Goal: Task Accomplishment & Management: Use online tool/utility

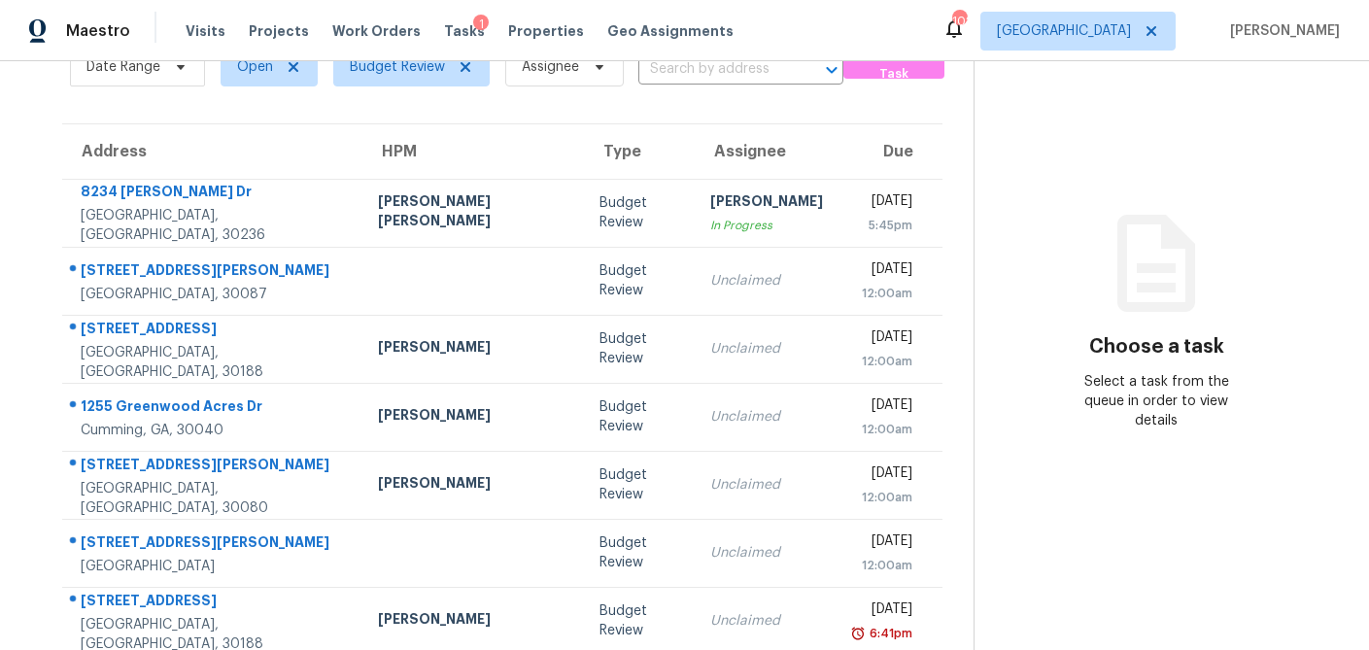
scroll to position [121, 0]
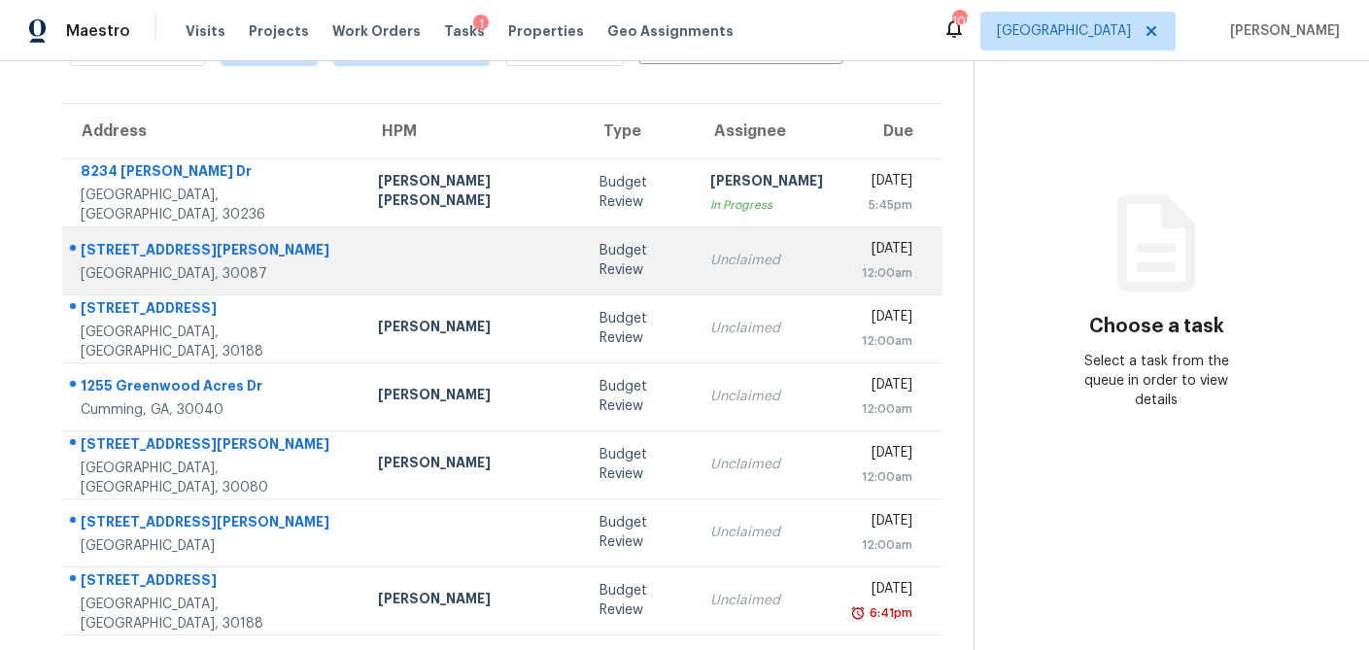
click at [460, 256] on td at bounding box center [473, 260] width 222 height 68
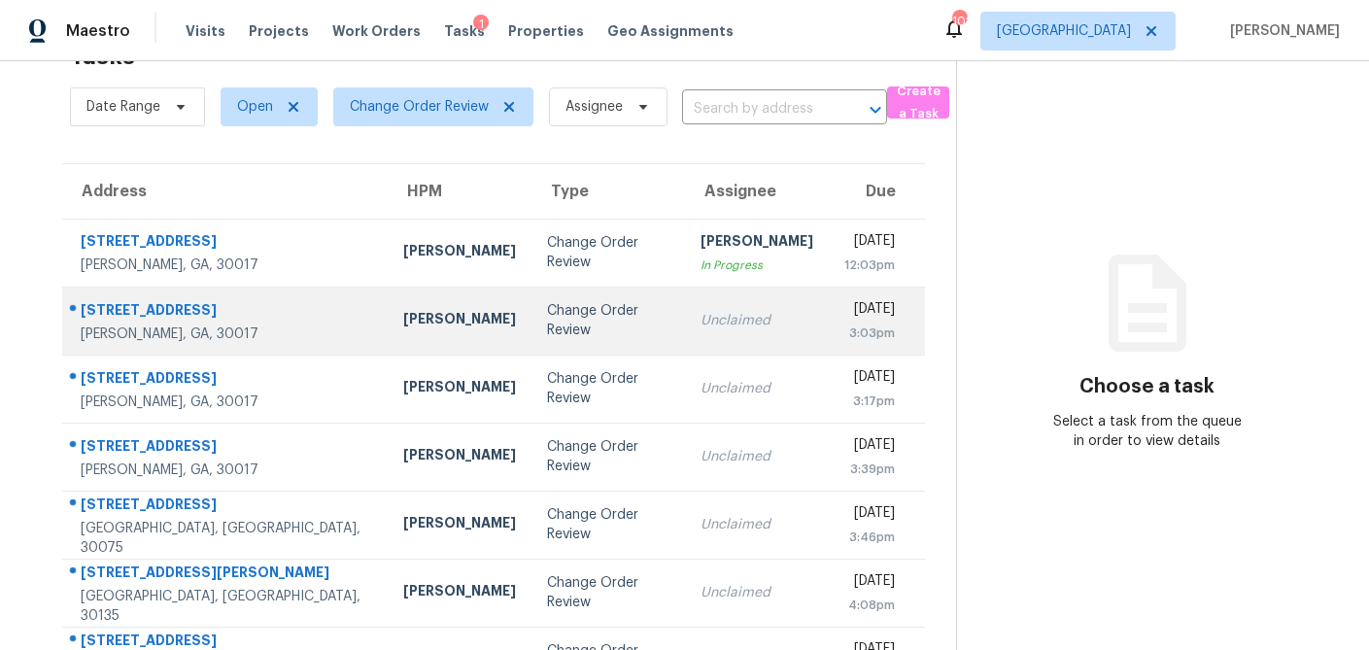
scroll to position [59, 0]
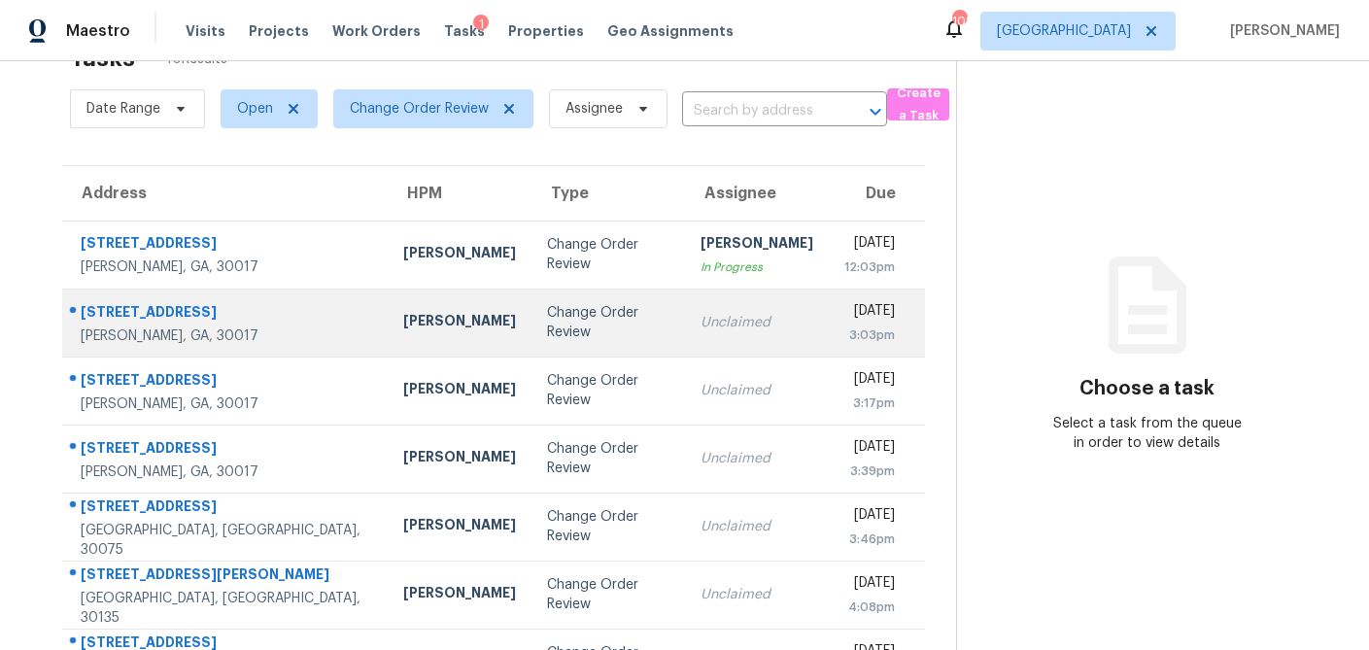
click at [532, 355] on td "Change Order Review" at bounding box center [609, 323] width 154 height 68
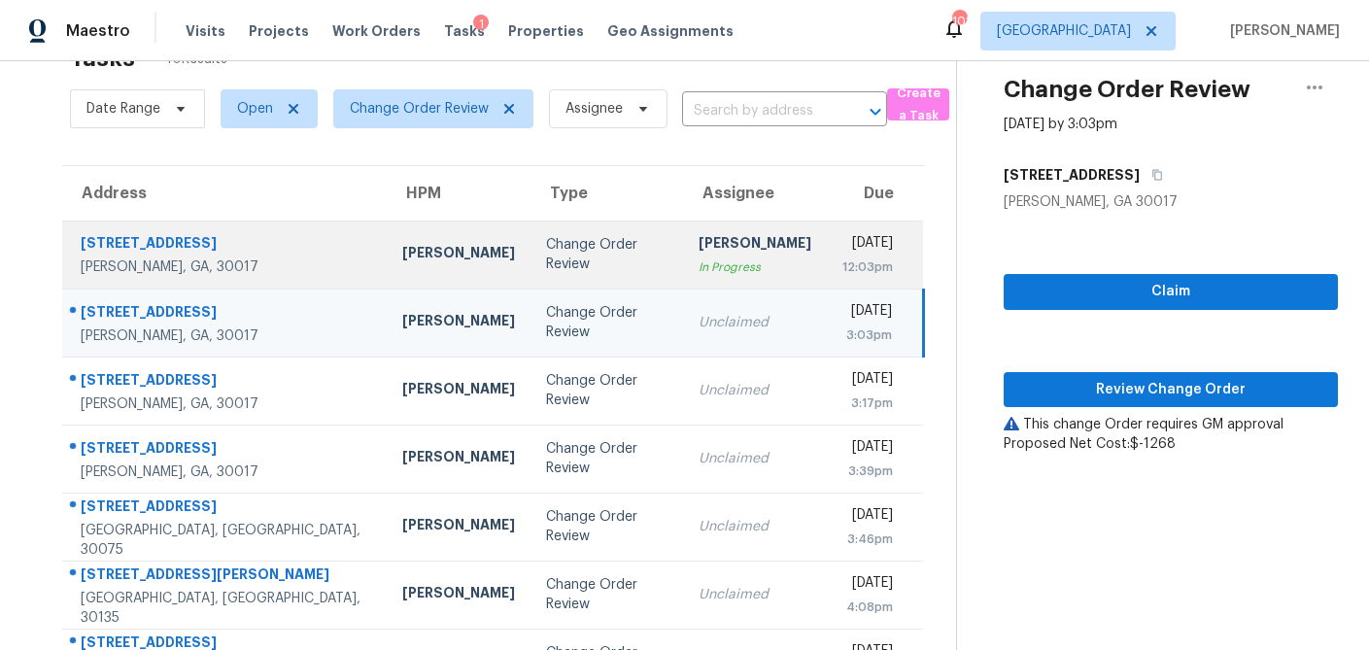
click at [699, 250] on div "[PERSON_NAME]" at bounding box center [755, 245] width 113 height 24
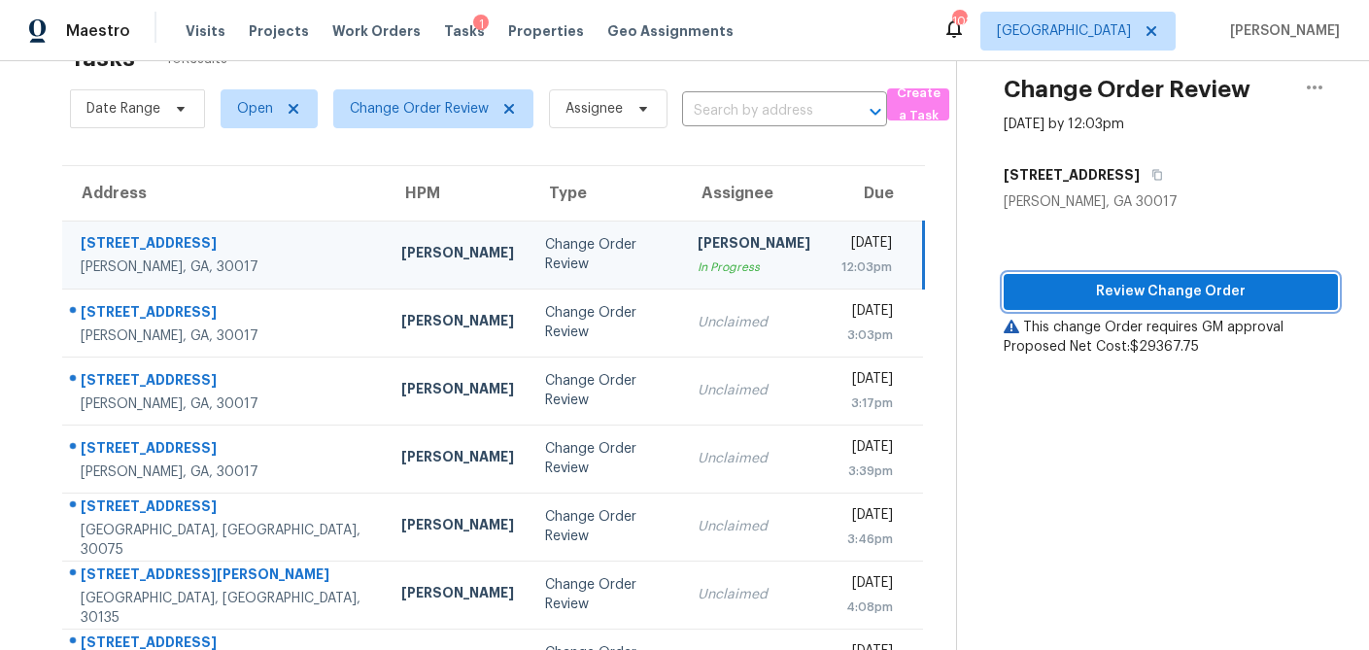
click at [1112, 285] on span "Review Change Order" at bounding box center [1170, 292] width 303 height 24
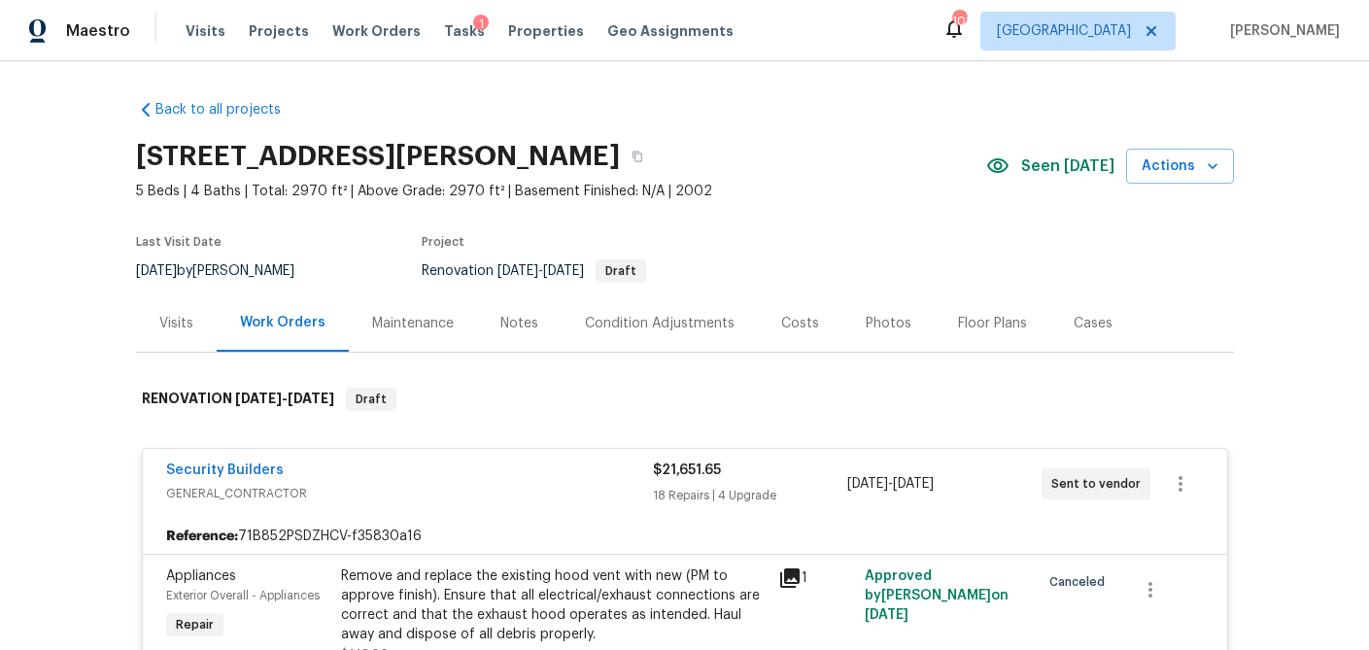
click at [159, 319] on div "Visits" at bounding box center [176, 323] width 34 height 19
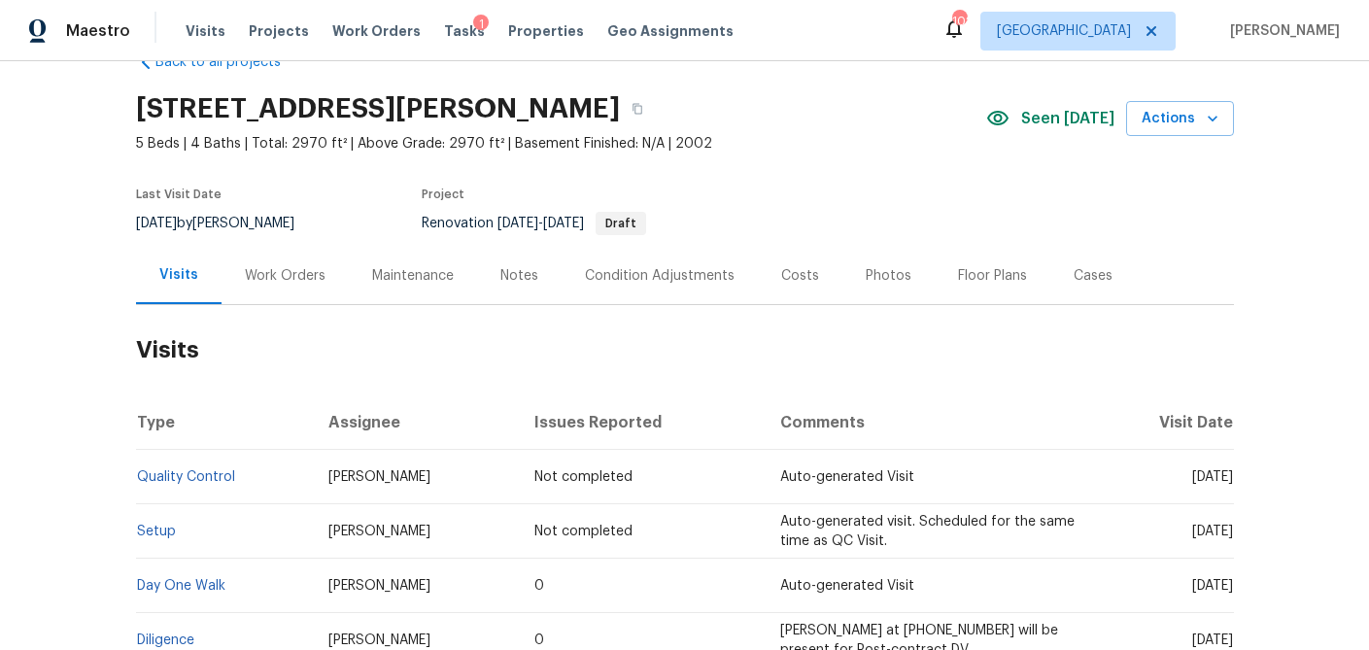
scroll to position [21, 0]
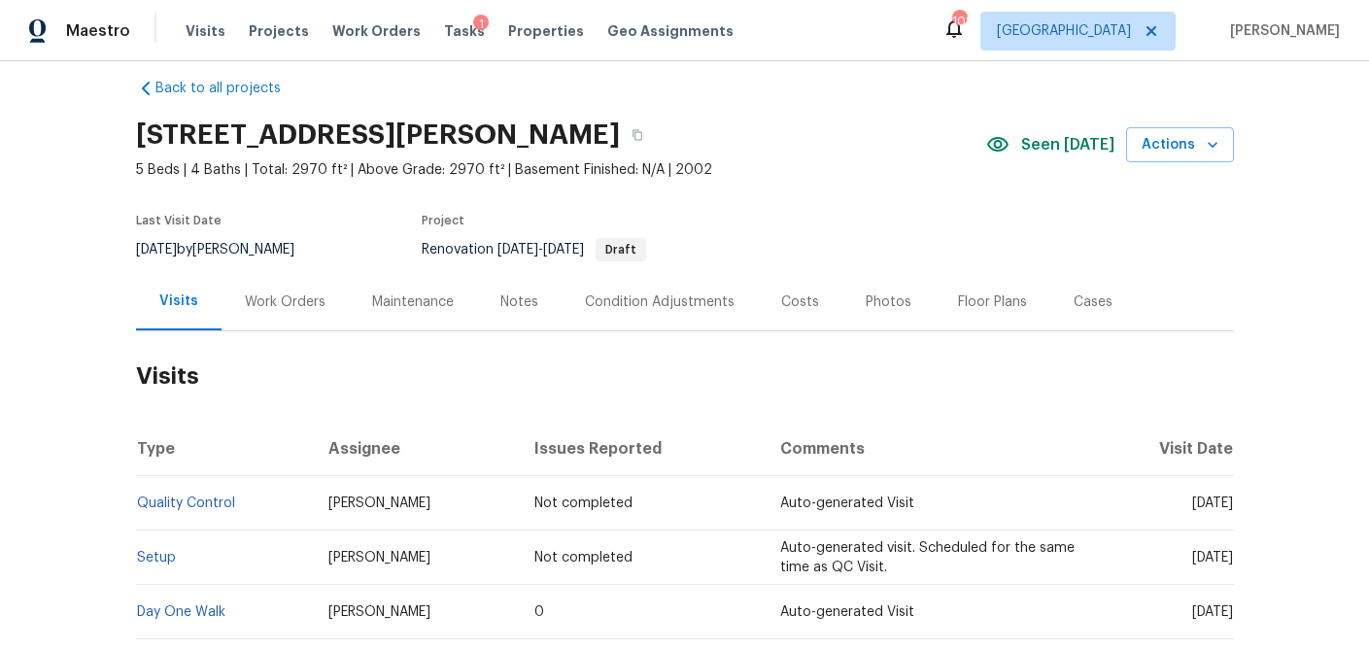
click at [283, 286] on div "Work Orders" at bounding box center [285, 301] width 127 height 57
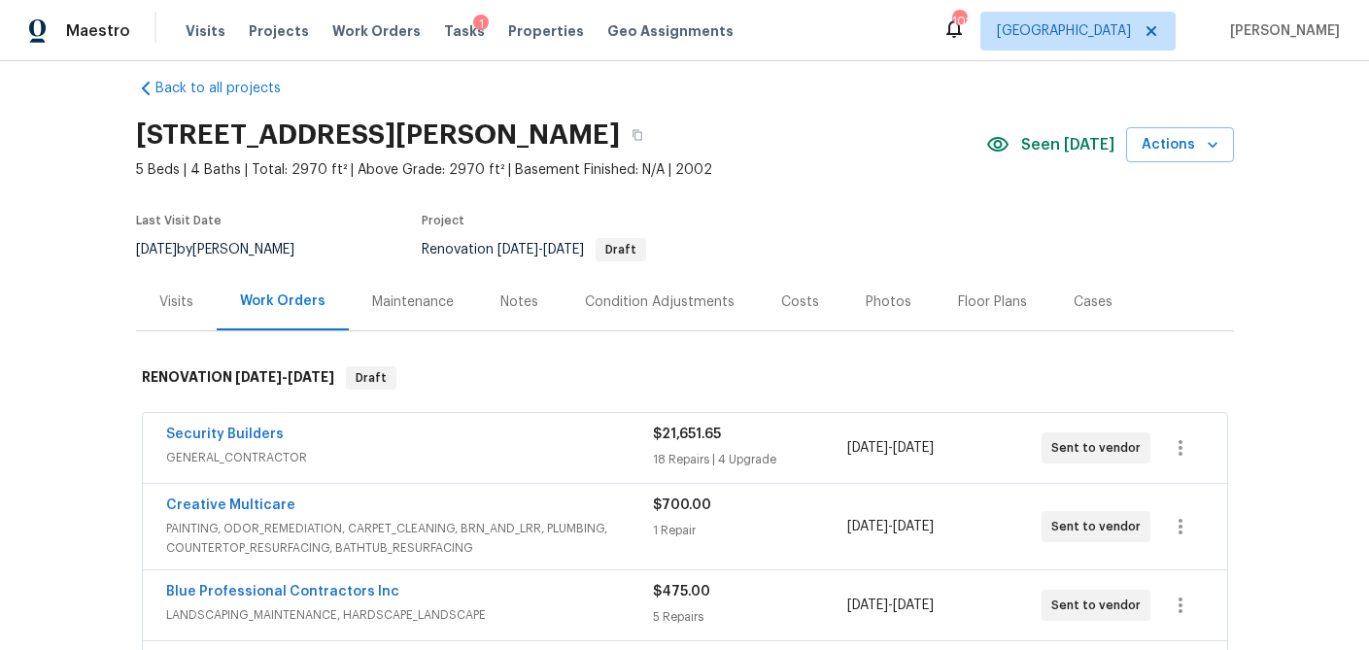
click at [797, 305] on div "Costs" at bounding box center [800, 302] width 38 height 19
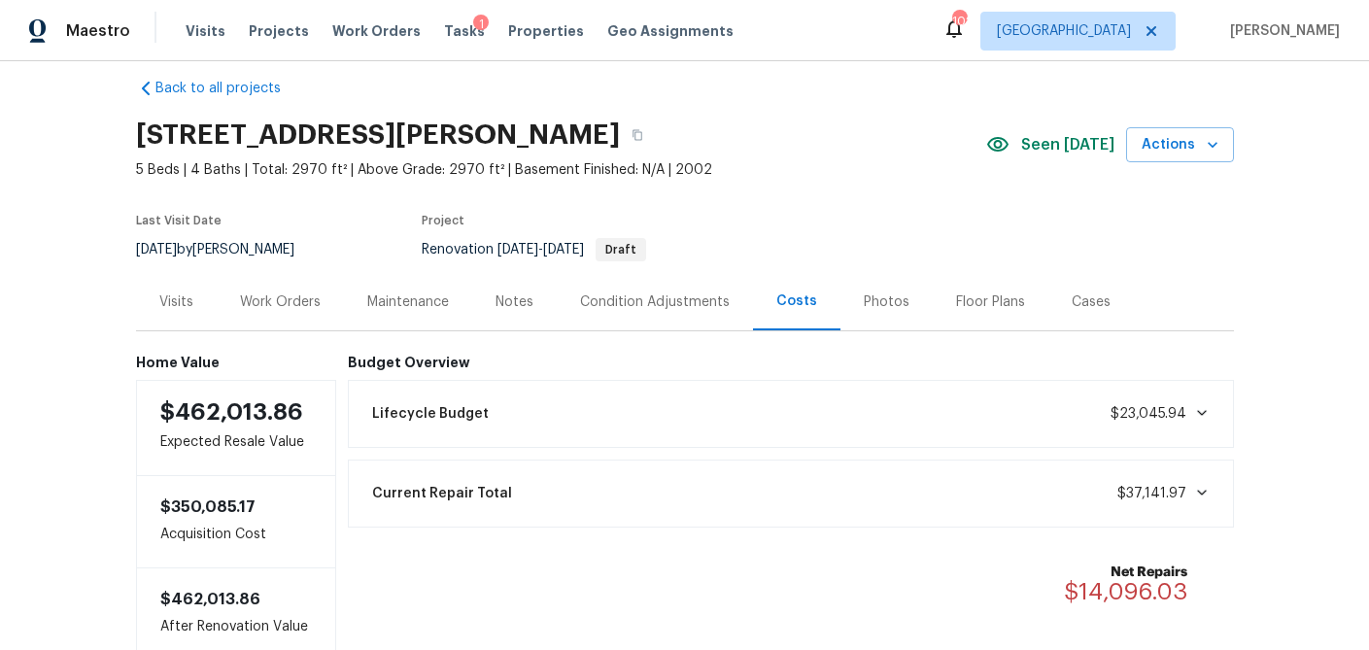
click at [189, 305] on div "Visits" at bounding box center [176, 302] width 34 height 19
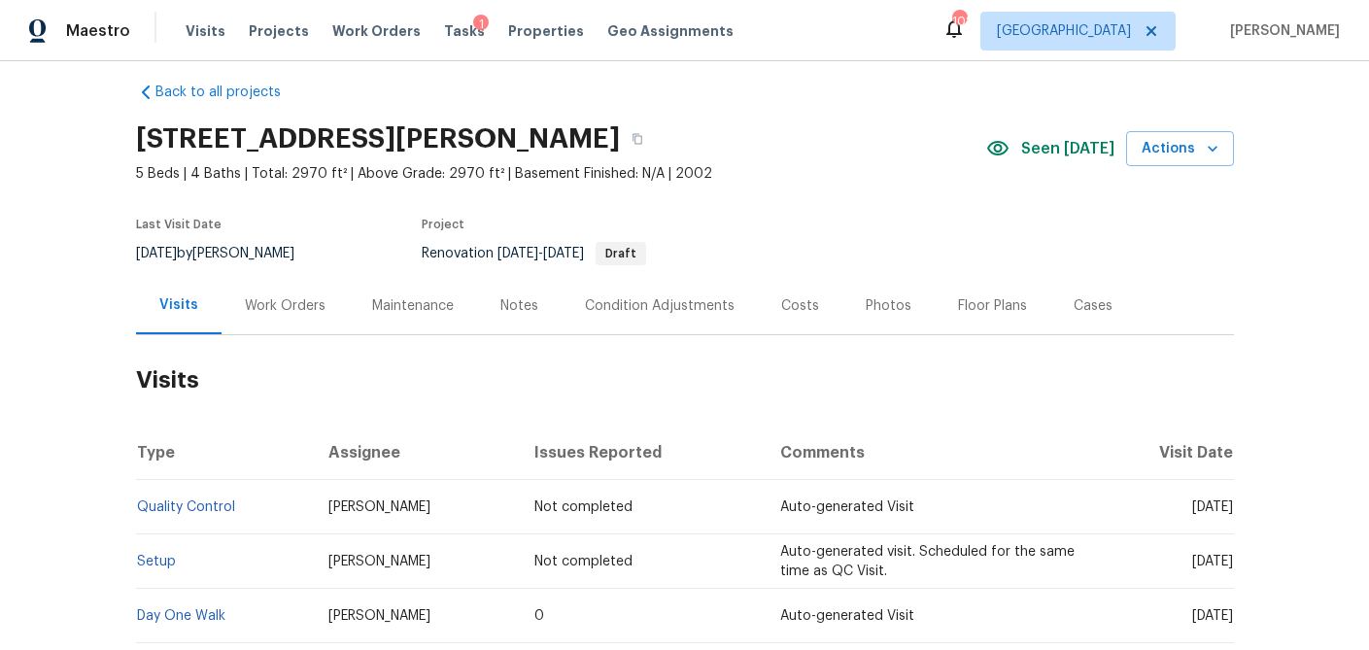
scroll to position [16, 0]
click at [642, 137] on icon "button" at bounding box center [638, 141] width 10 height 11
click at [807, 308] on div "Costs" at bounding box center [800, 307] width 38 height 19
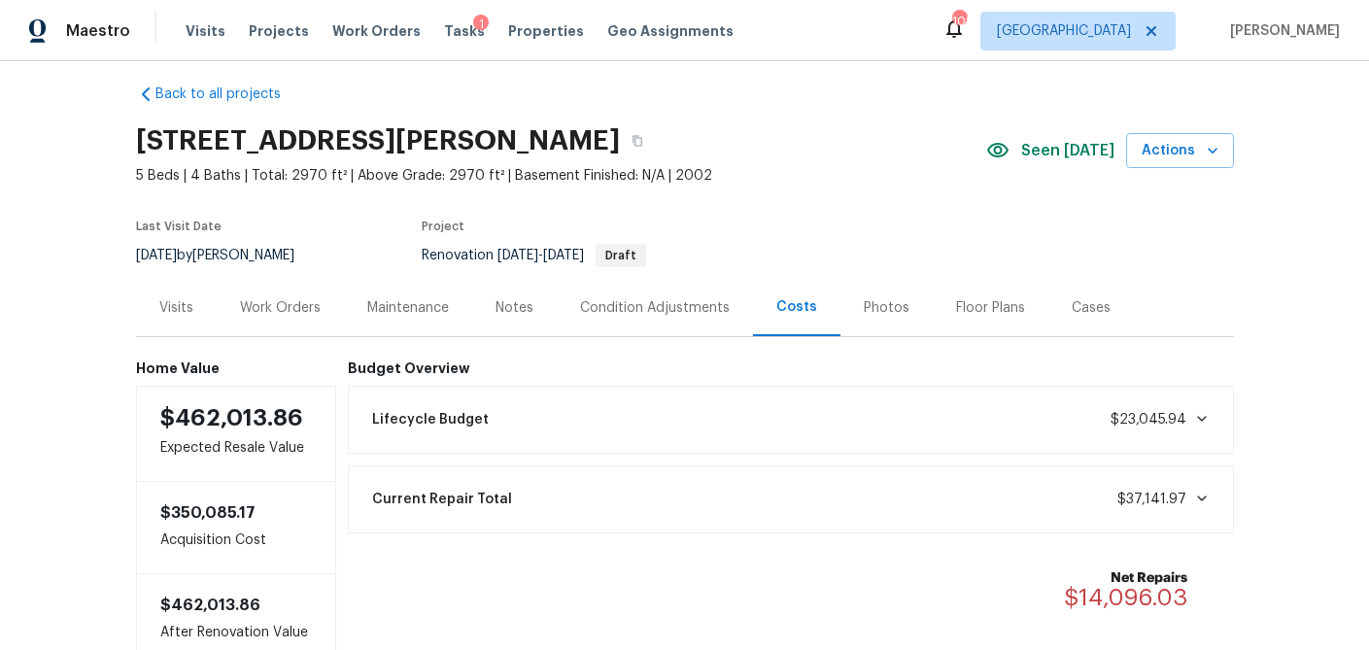
click at [170, 314] on div "Visits" at bounding box center [176, 307] width 34 height 19
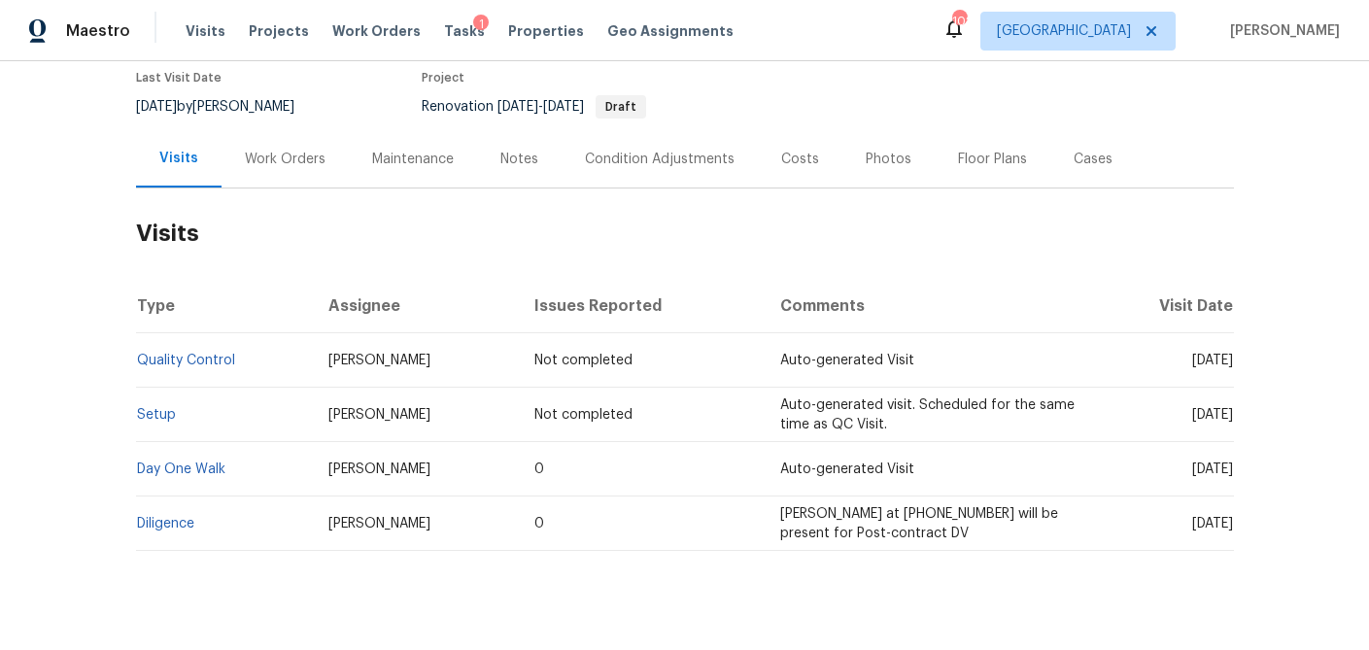
scroll to position [165, 0]
click at [178, 516] on link "Diligence" at bounding box center [165, 523] width 57 height 14
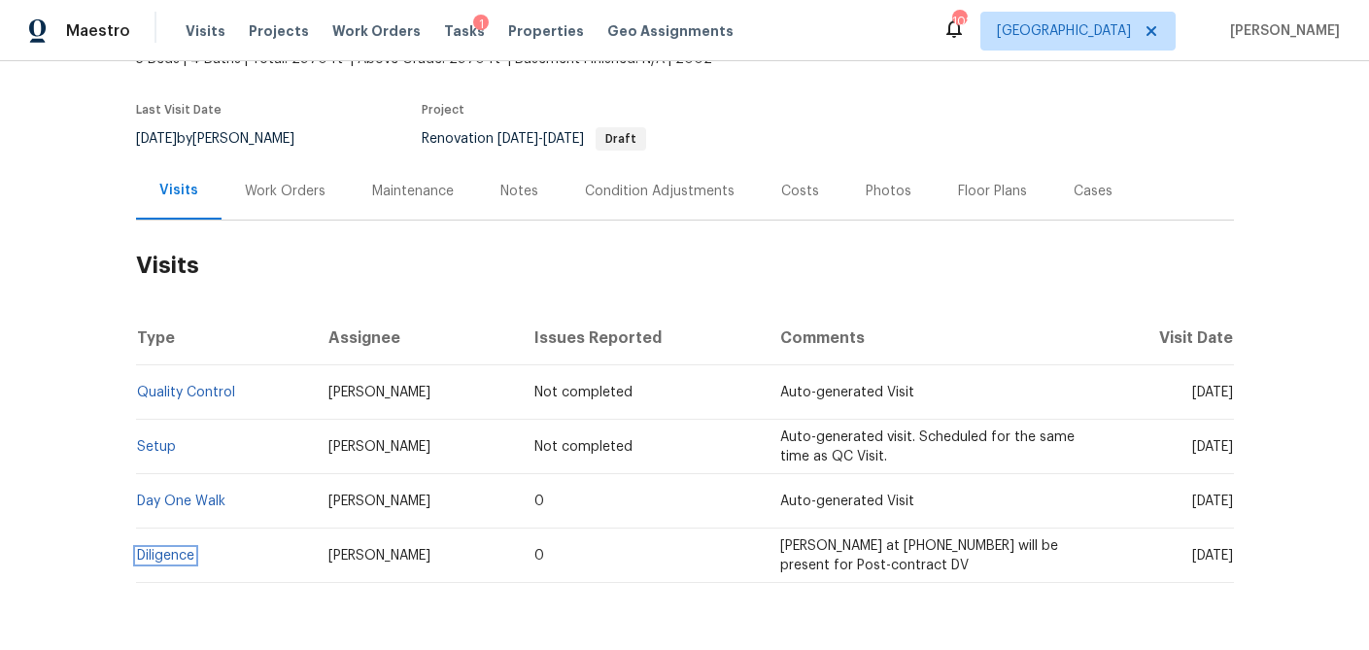
scroll to position [197, 0]
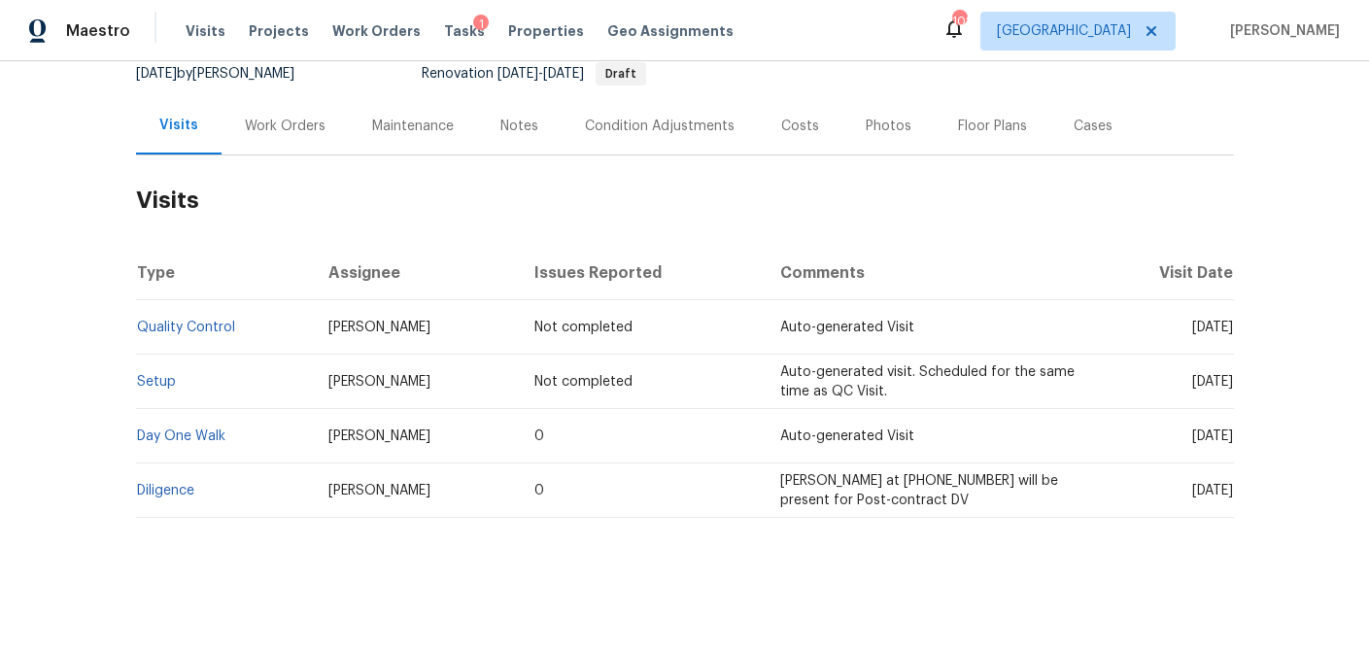
click at [302, 124] on div "Work Orders" at bounding box center [285, 126] width 81 height 19
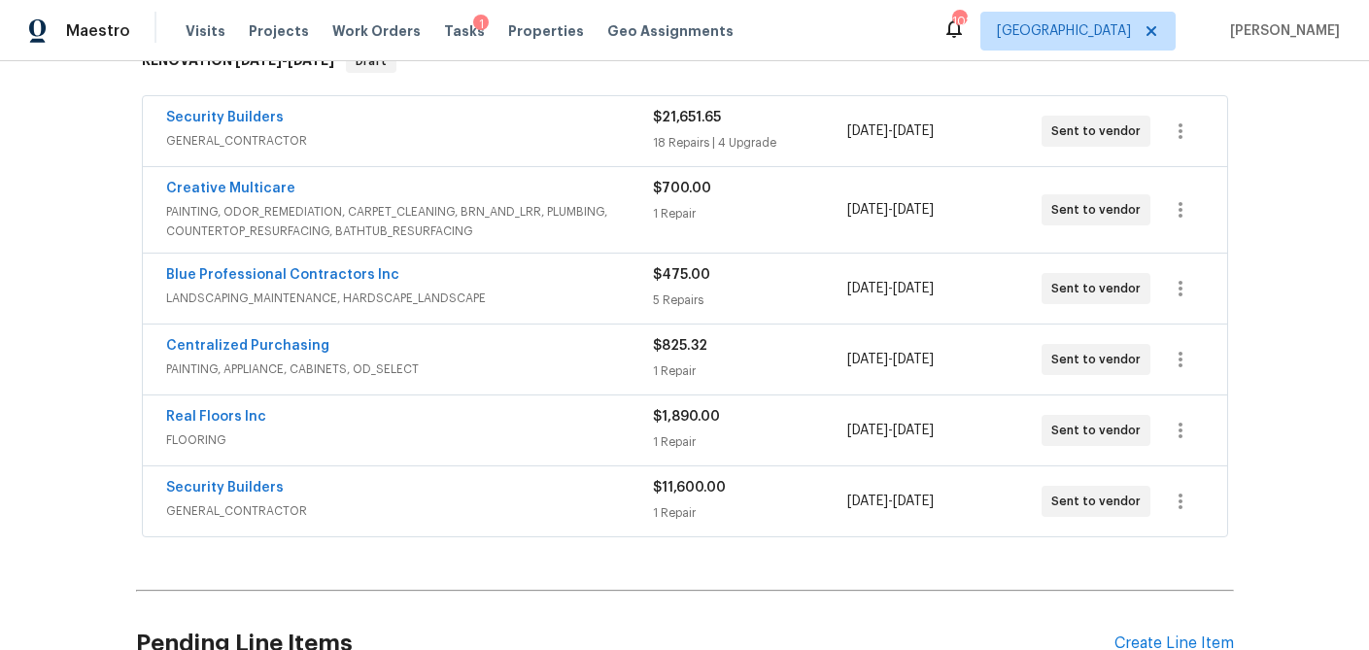
scroll to position [346, 0]
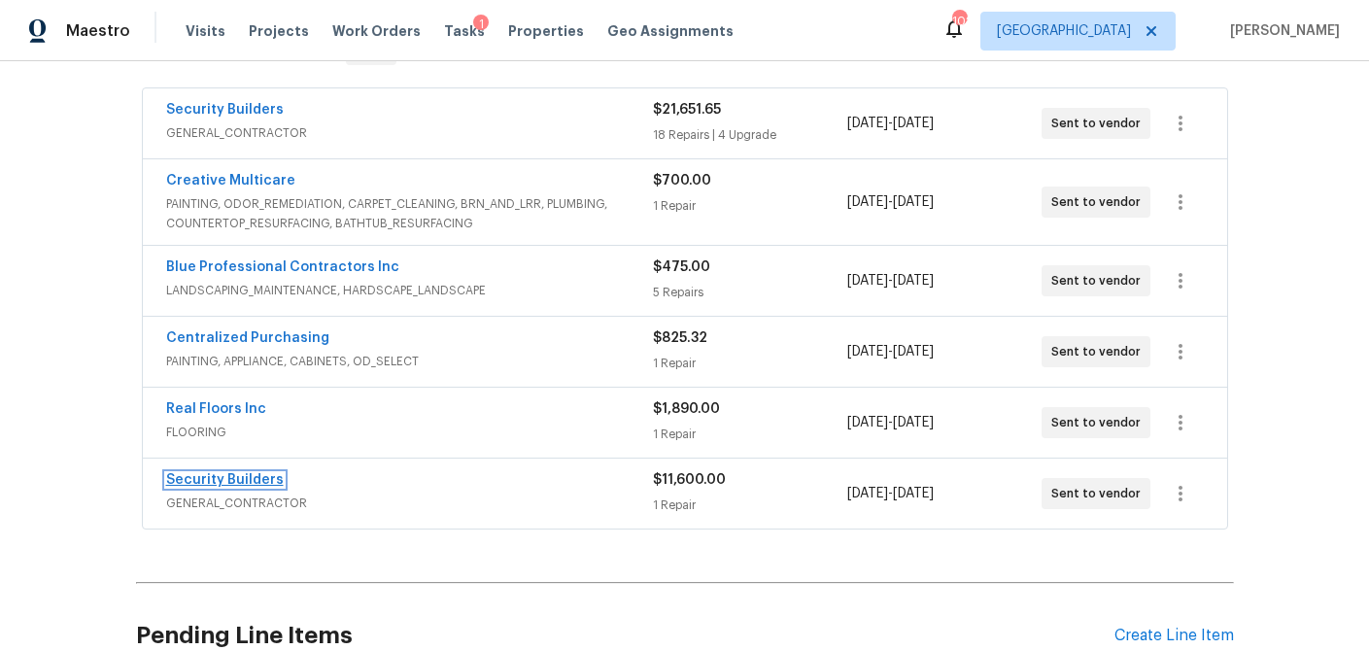
click at [263, 475] on link "Security Builders" at bounding box center [225, 480] width 118 height 14
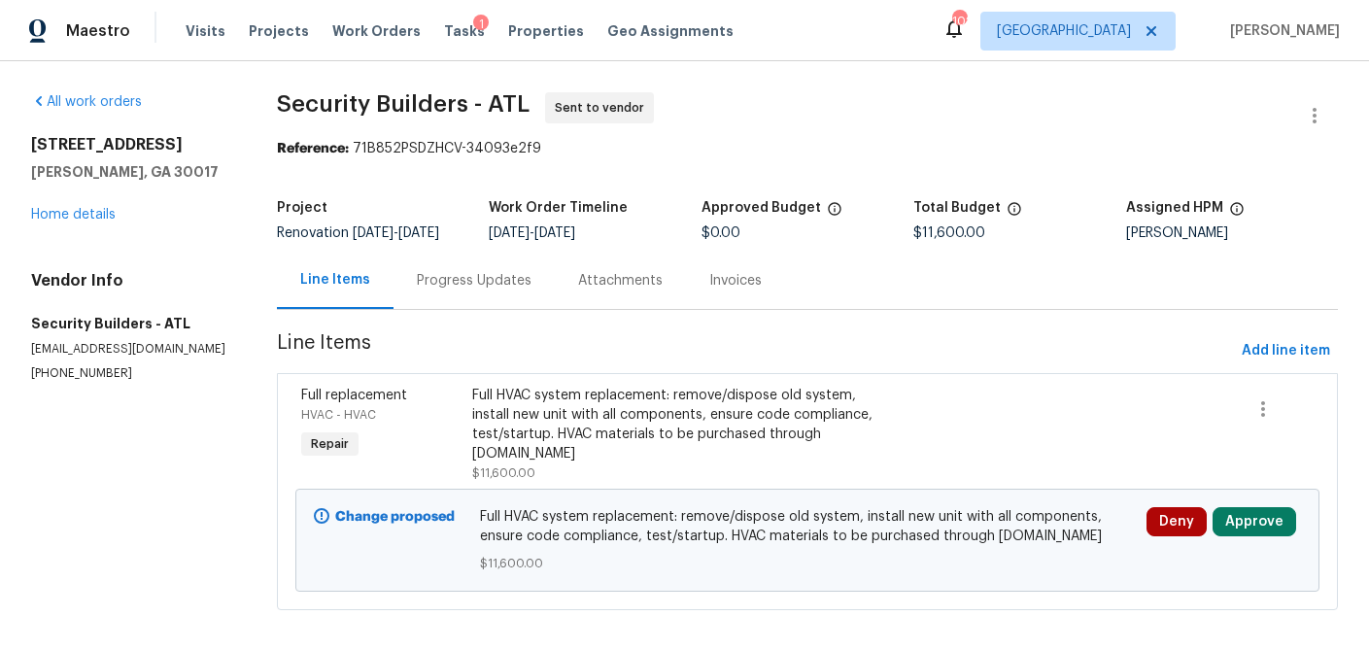
click at [616, 422] on div "Full HVAC system replacement: remove/dispose old system, install new unit with …" at bounding box center [679, 425] width 415 height 78
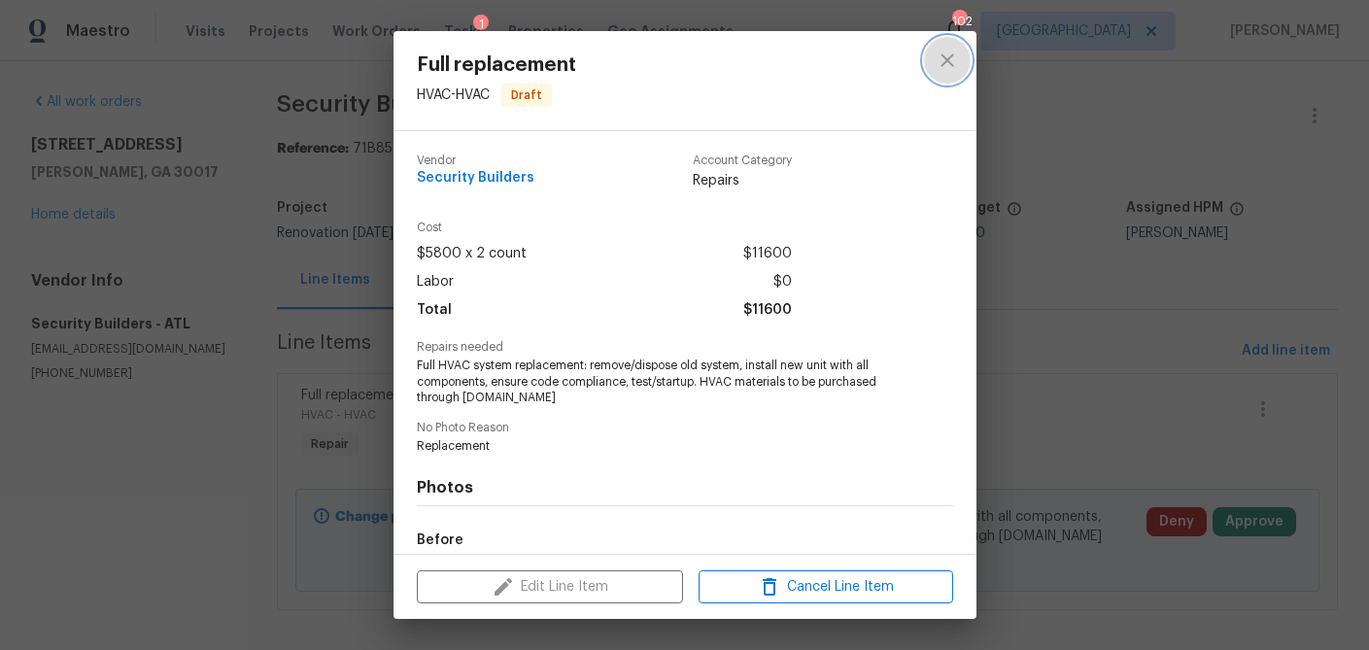
click at [941, 65] on icon "close" at bounding box center [947, 59] width 13 height 13
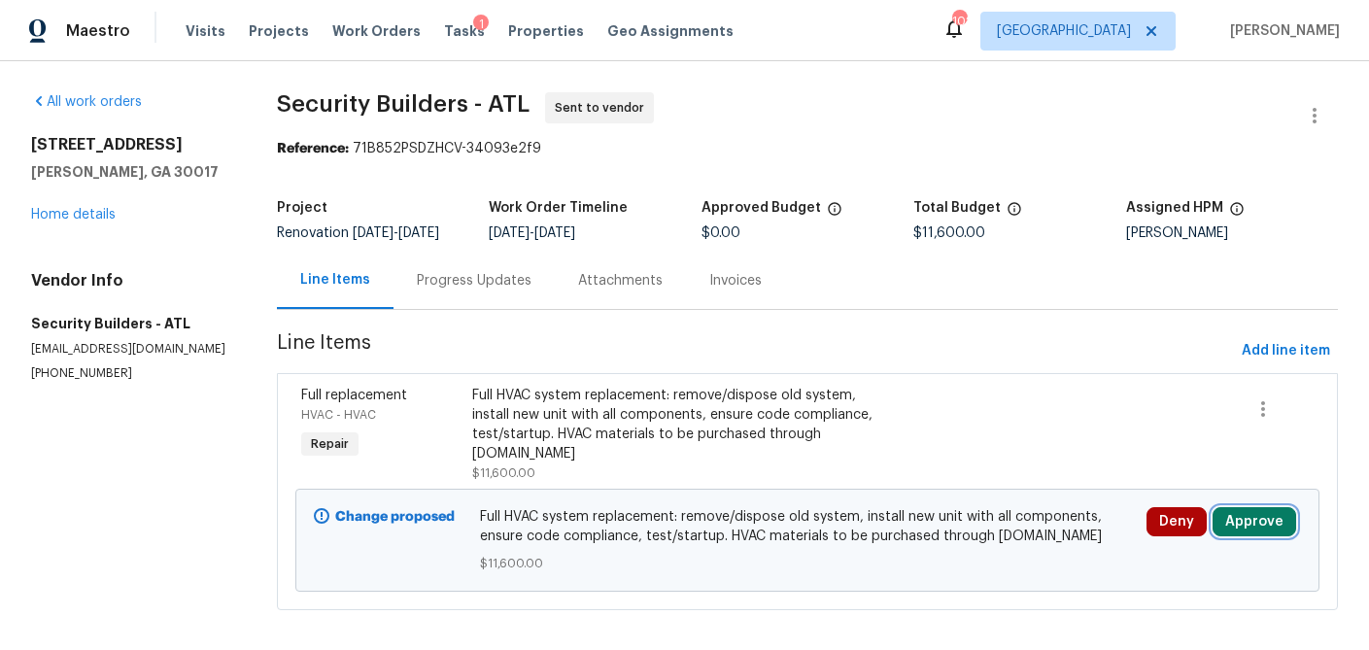
click at [1259, 533] on button "Approve" at bounding box center [1255, 521] width 84 height 29
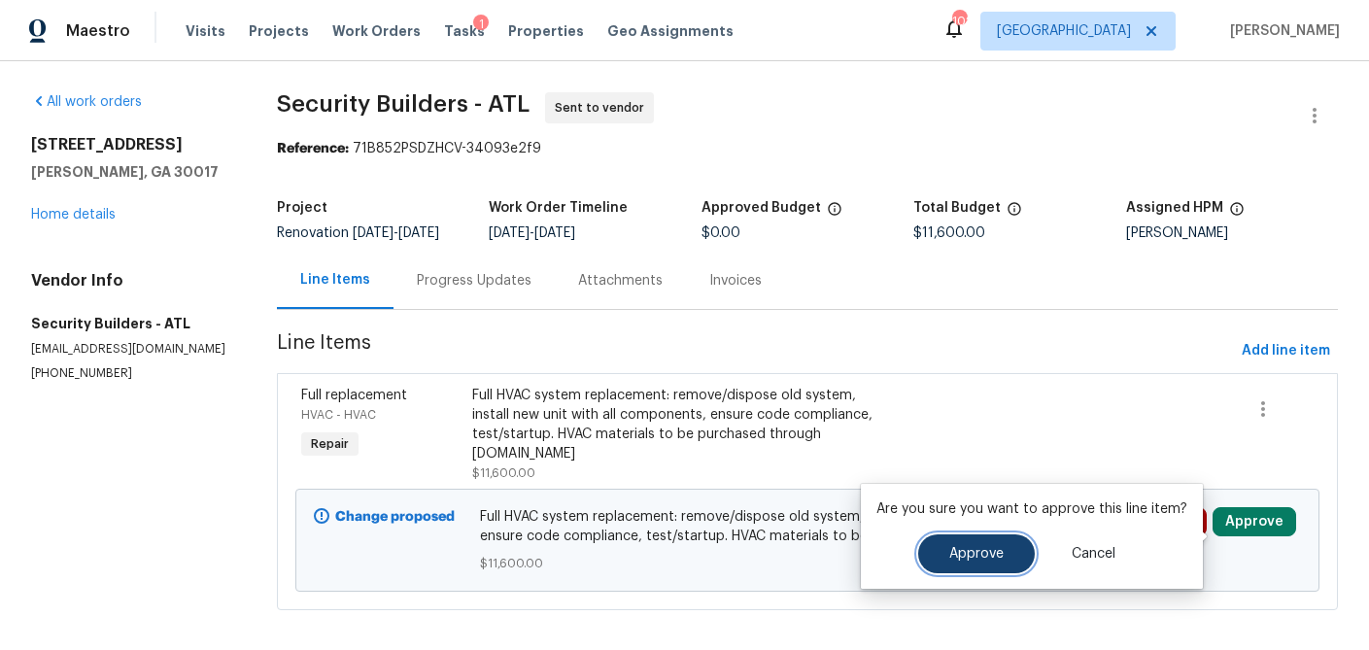
click at [989, 555] on span "Approve" at bounding box center [976, 554] width 54 height 15
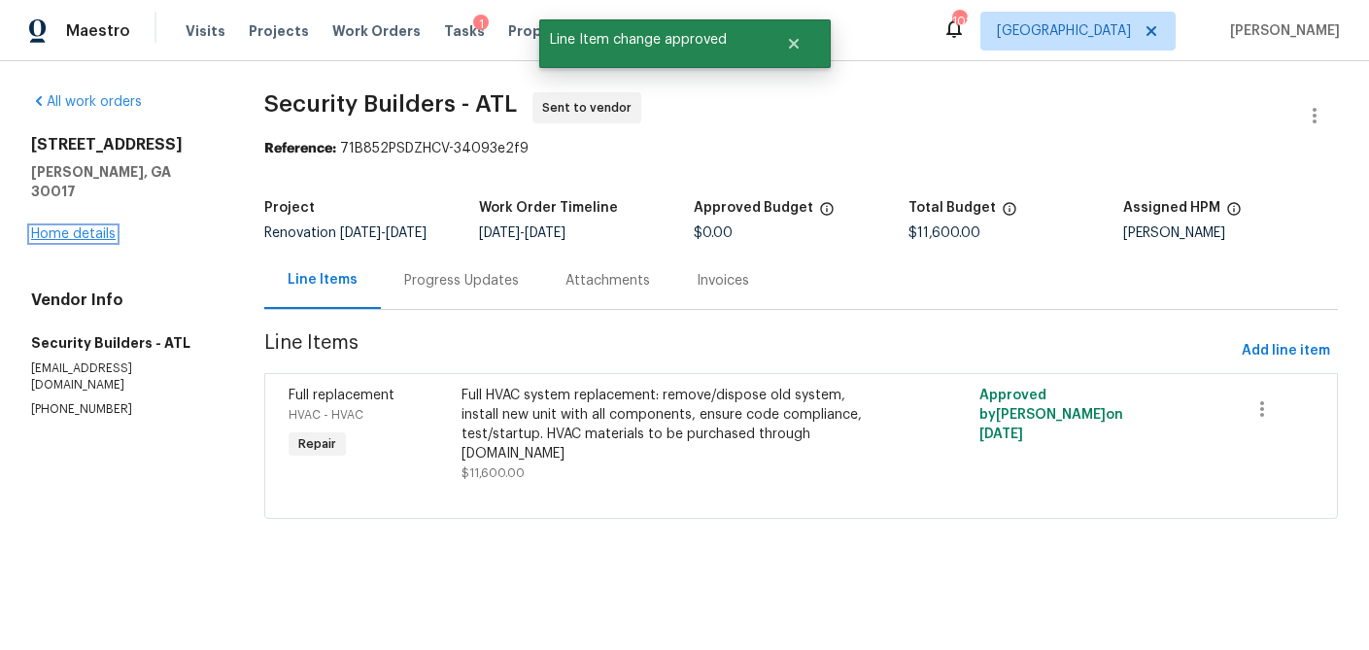
click at [78, 227] on link "Home details" at bounding box center [73, 234] width 85 height 14
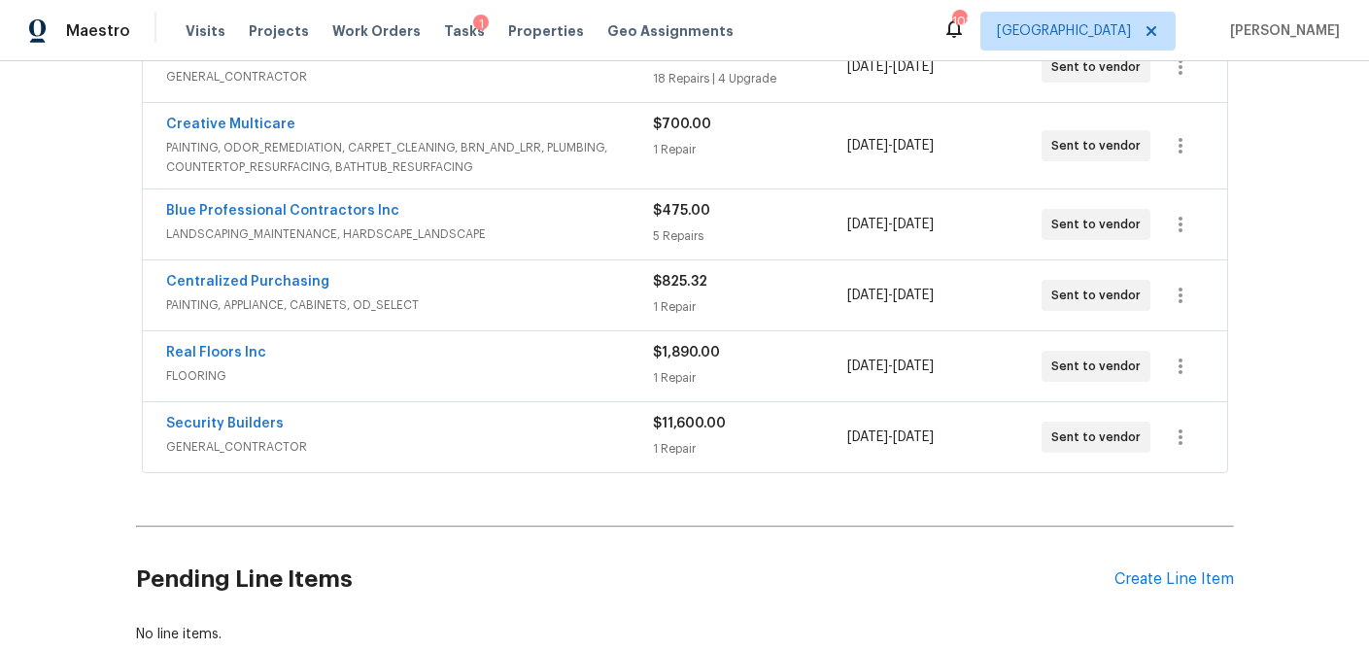
scroll to position [400, 0]
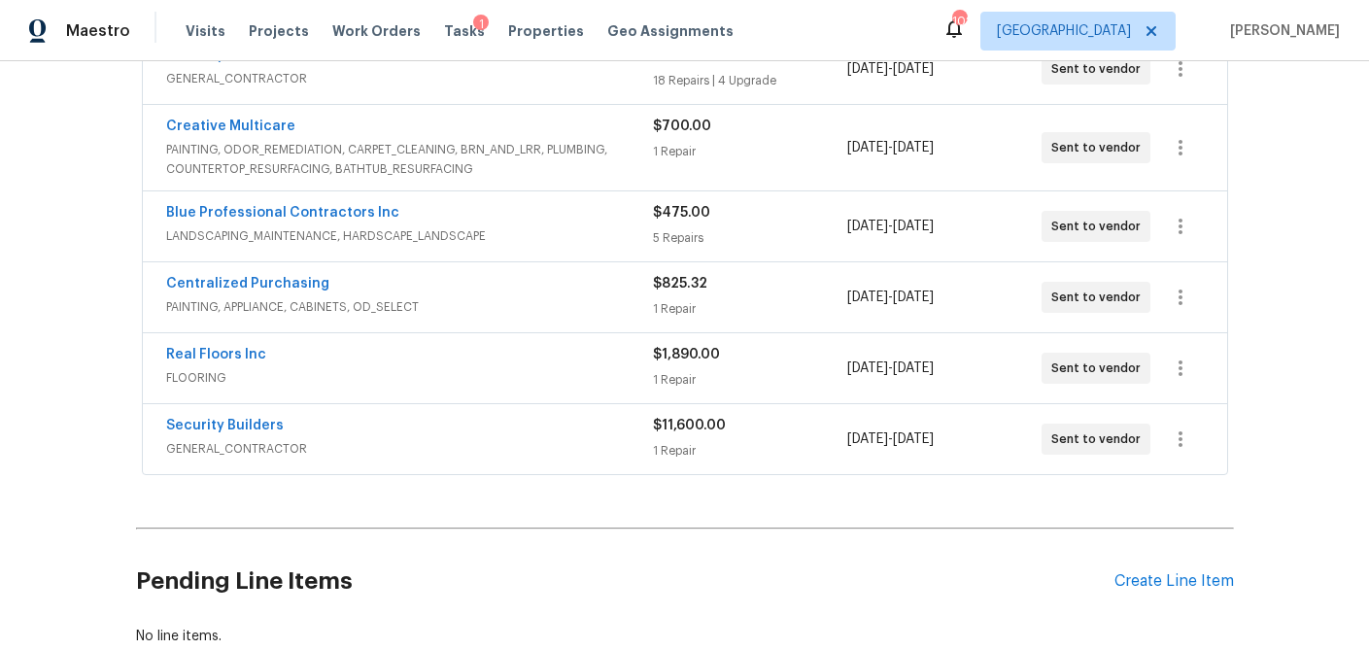
click at [765, 457] on div "1 Repair" at bounding box center [750, 450] width 194 height 19
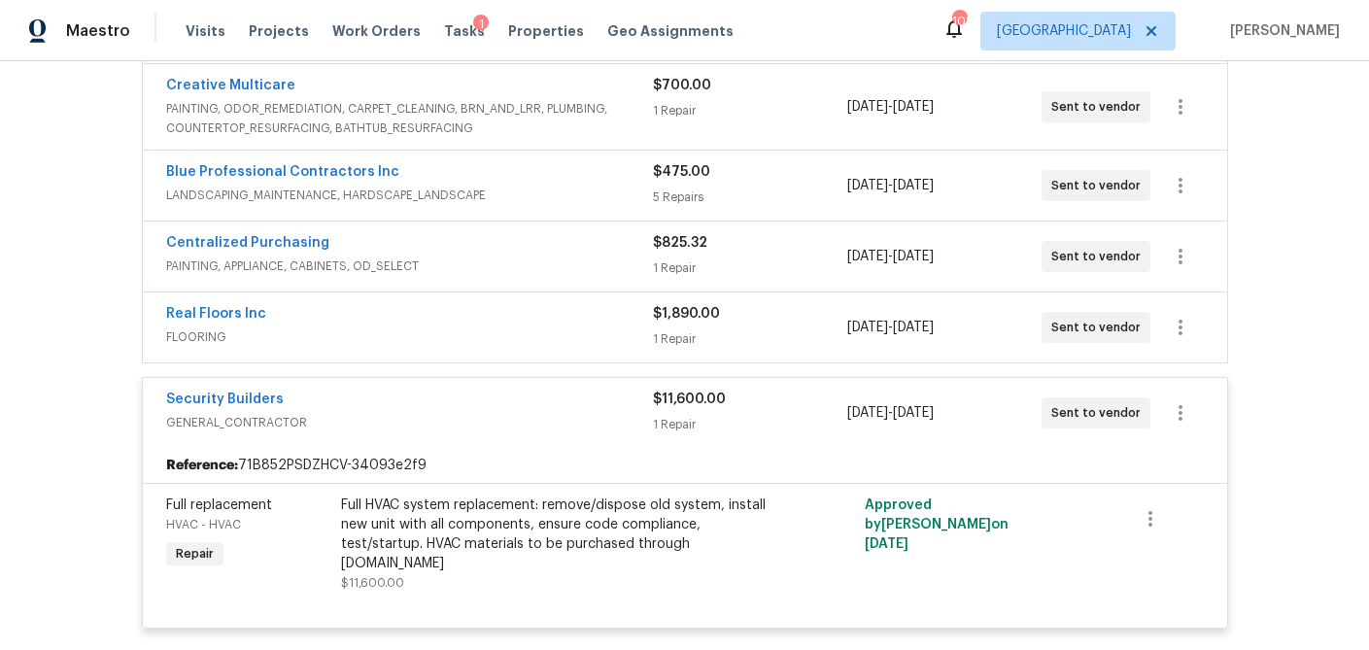
scroll to position [440, 0]
click at [763, 340] on div "1 Repair" at bounding box center [750, 339] width 194 height 19
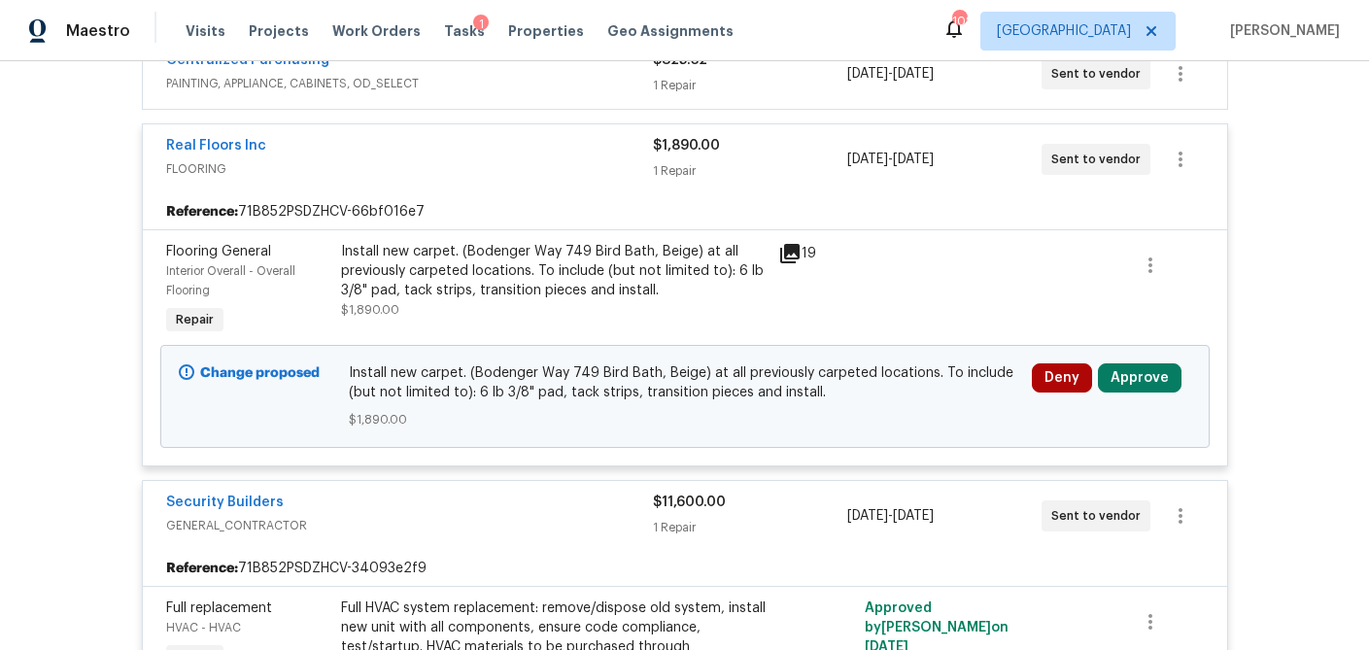
scroll to position [625, 0]
click at [1140, 378] on button "Approve" at bounding box center [1140, 376] width 84 height 29
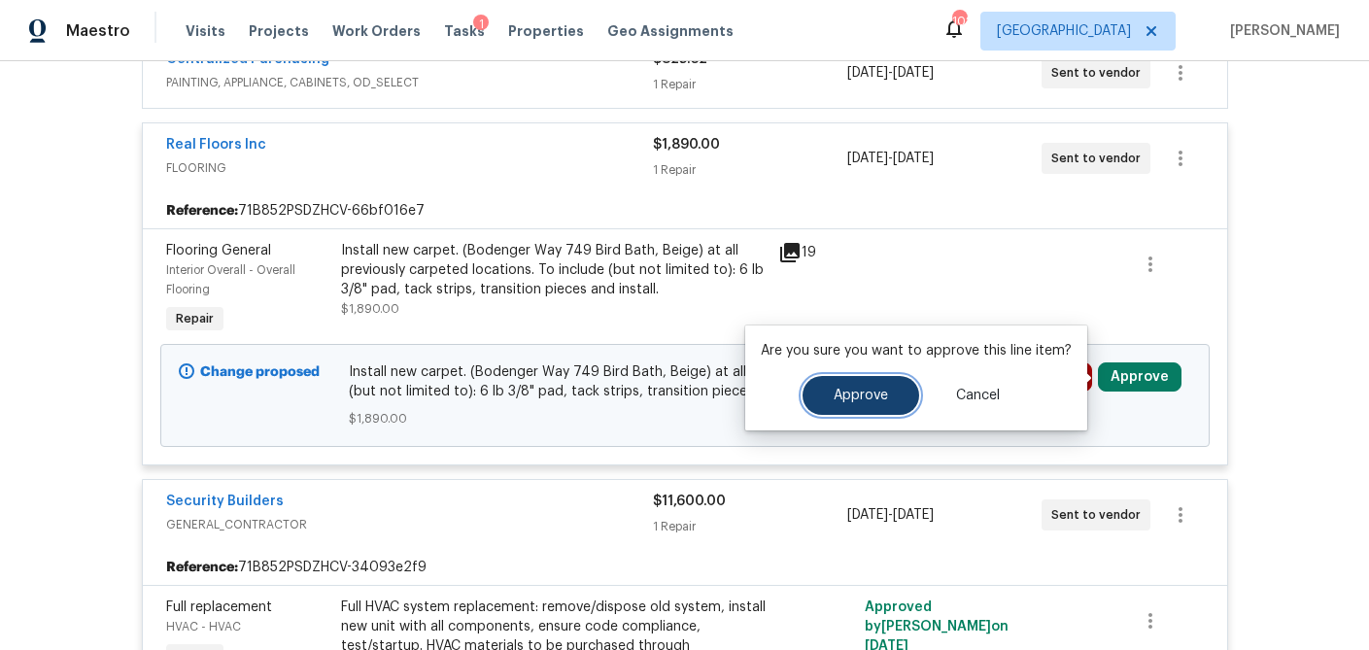
click at [905, 394] on button "Approve" at bounding box center [861, 395] width 117 height 39
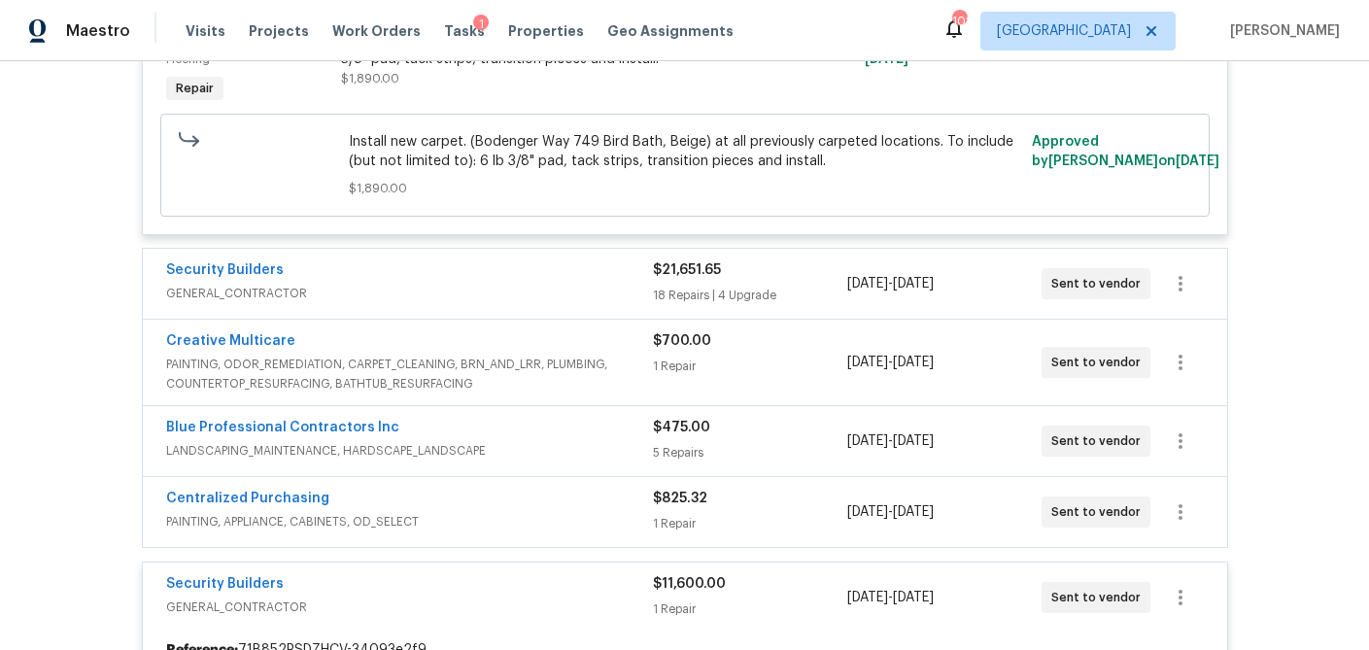
scroll to position [571, 0]
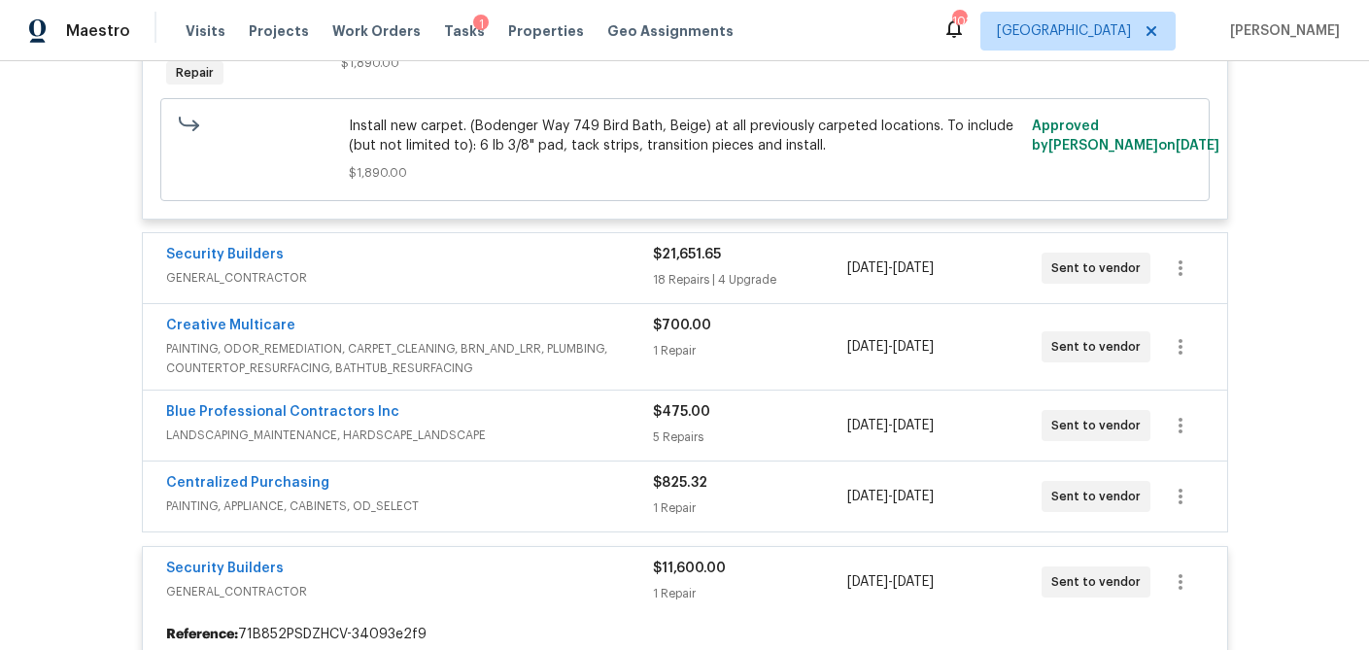
click at [748, 361] on div "$700.00 1 Repair" at bounding box center [750, 347] width 194 height 62
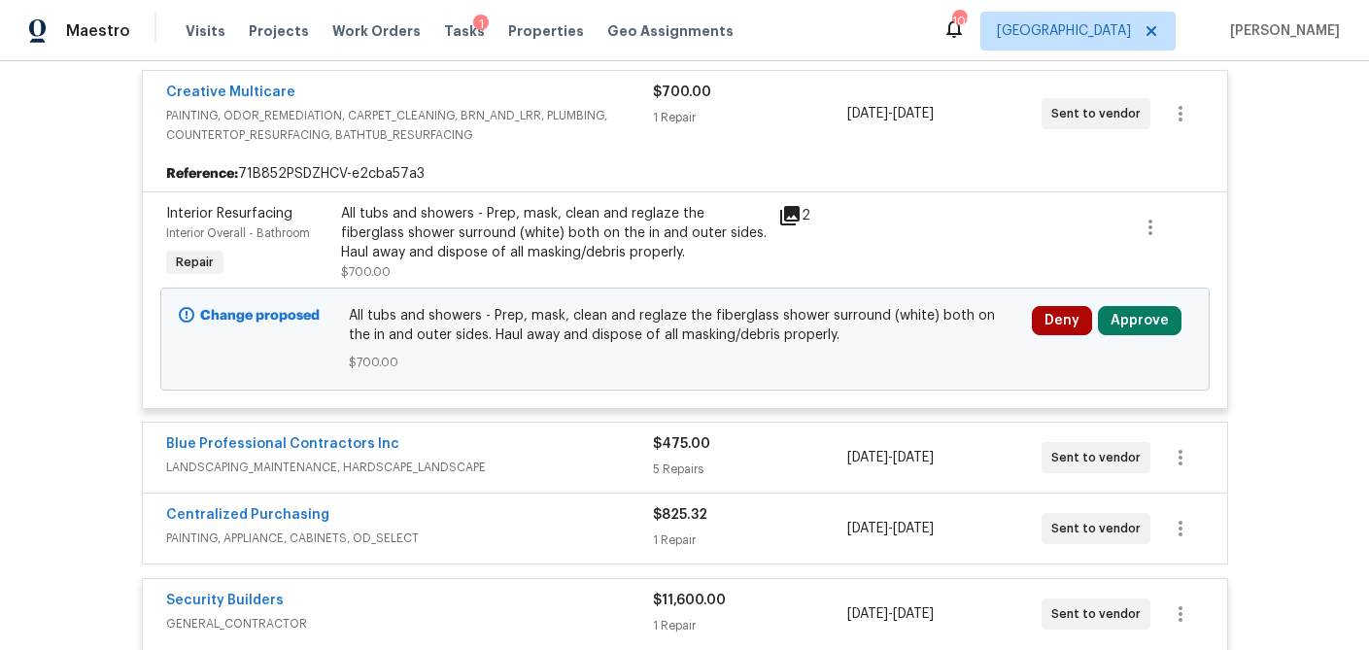
scroll to position [822, 0]
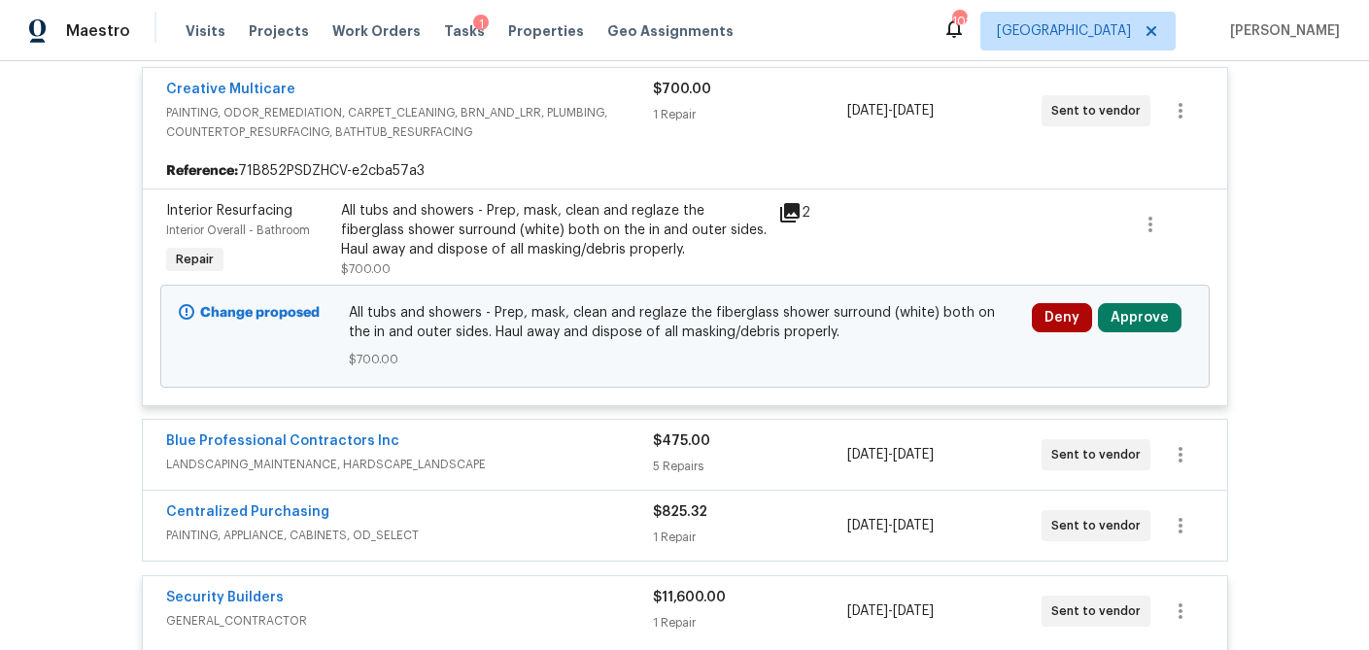
click at [784, 209] on icon at bounding box center [789, 212] width 19 height 19
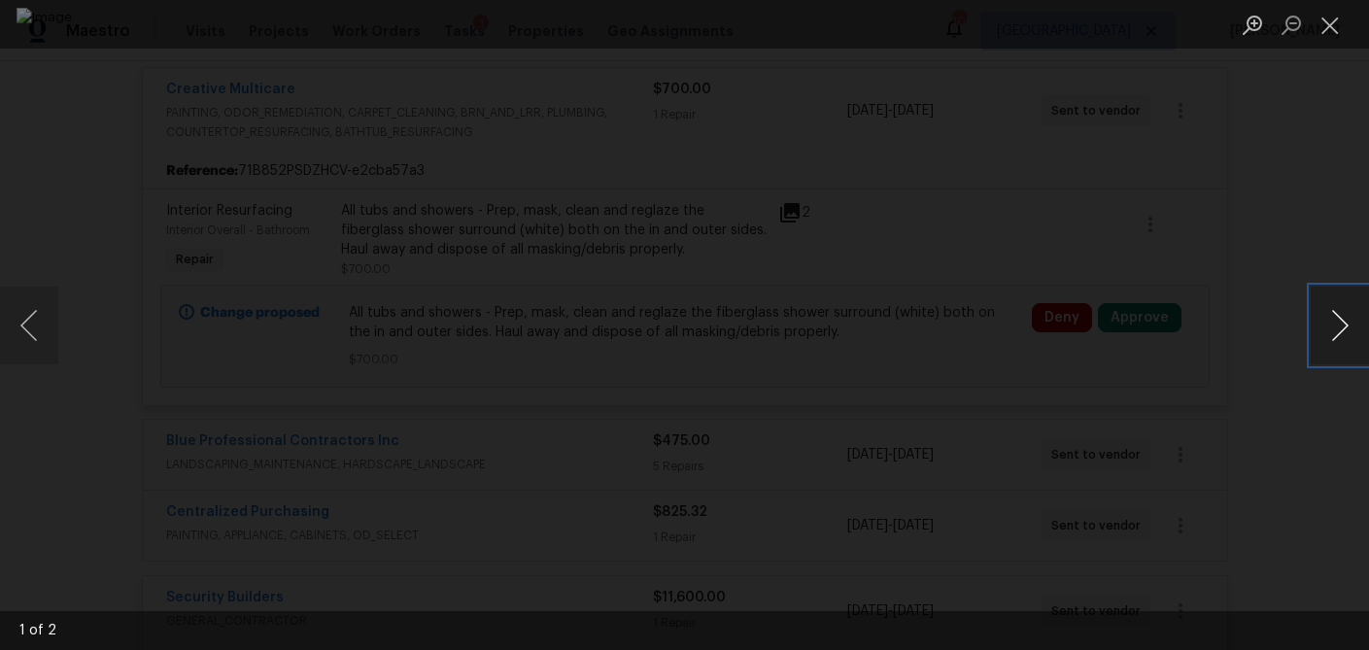
click at [1321, 342] on button "Next image" at bounding box center [1340, 326] width 58 height 78
click at [1329, 34] on button "Close lightbox" at bounding box center [1330, 25] width 39 height 34
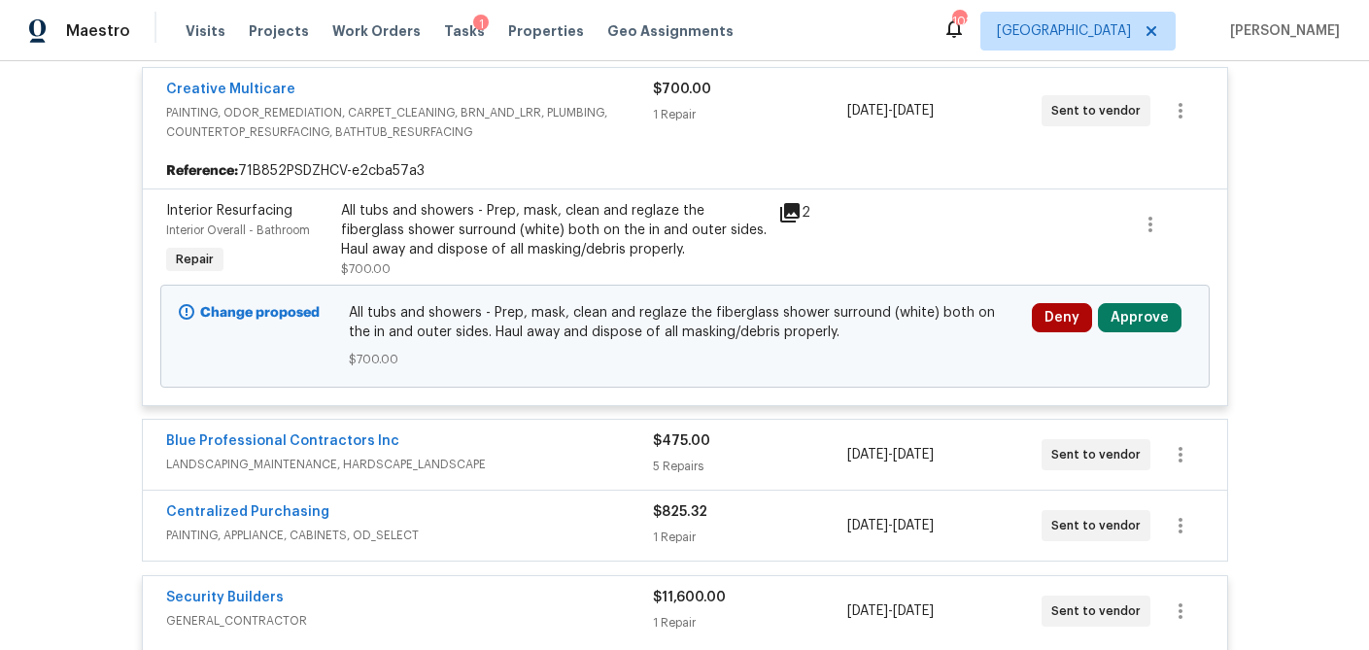
click at [1127, 299] on div "Deny Approve" at bounding box center [1111, 336] width 171 height 78
click at [1128, 313] on button "Approve" at bounding box center [1140, 317] width 84 height 29
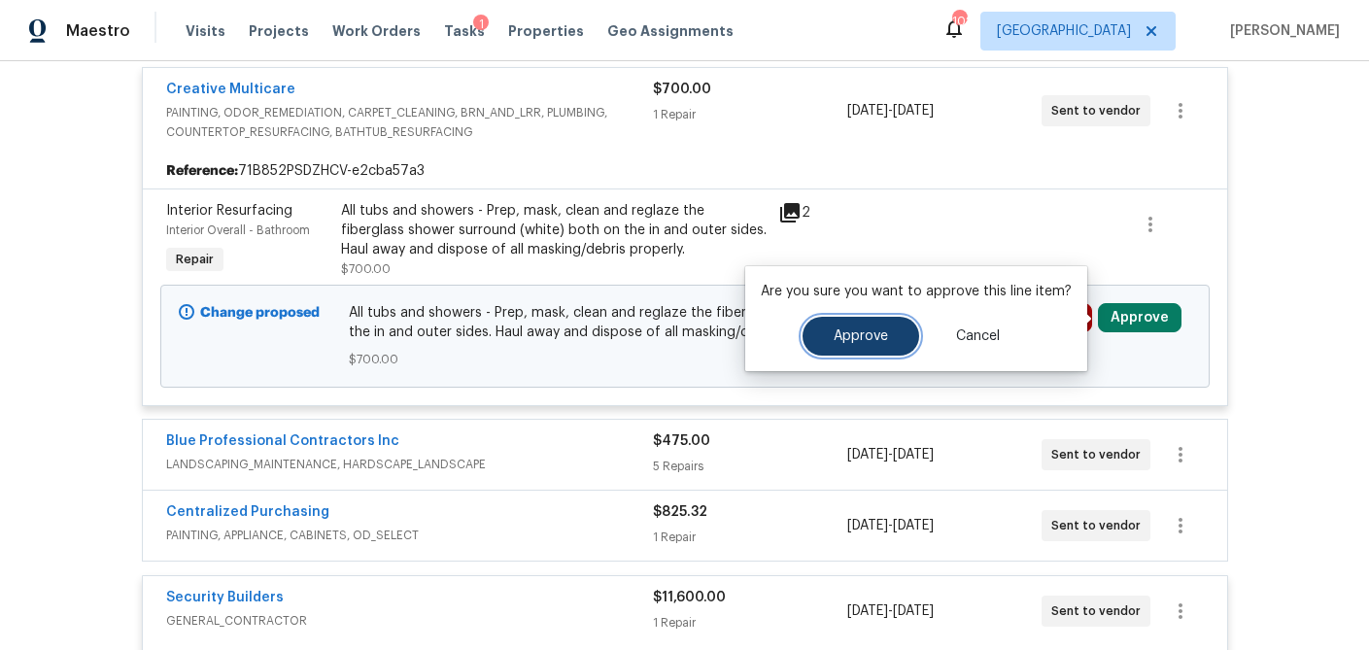
click at [909, 335] on button "Approve" at bounding box center [861, 336] width 117 height 39
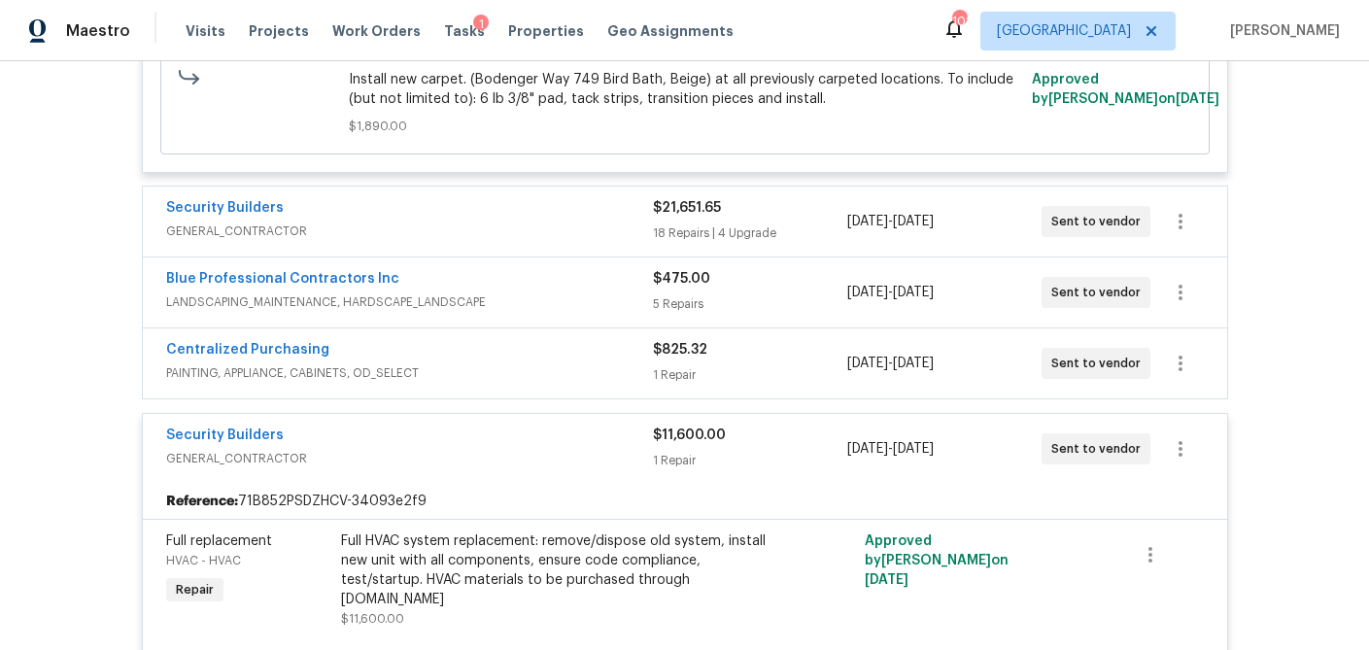
scroll to position [977, 0]
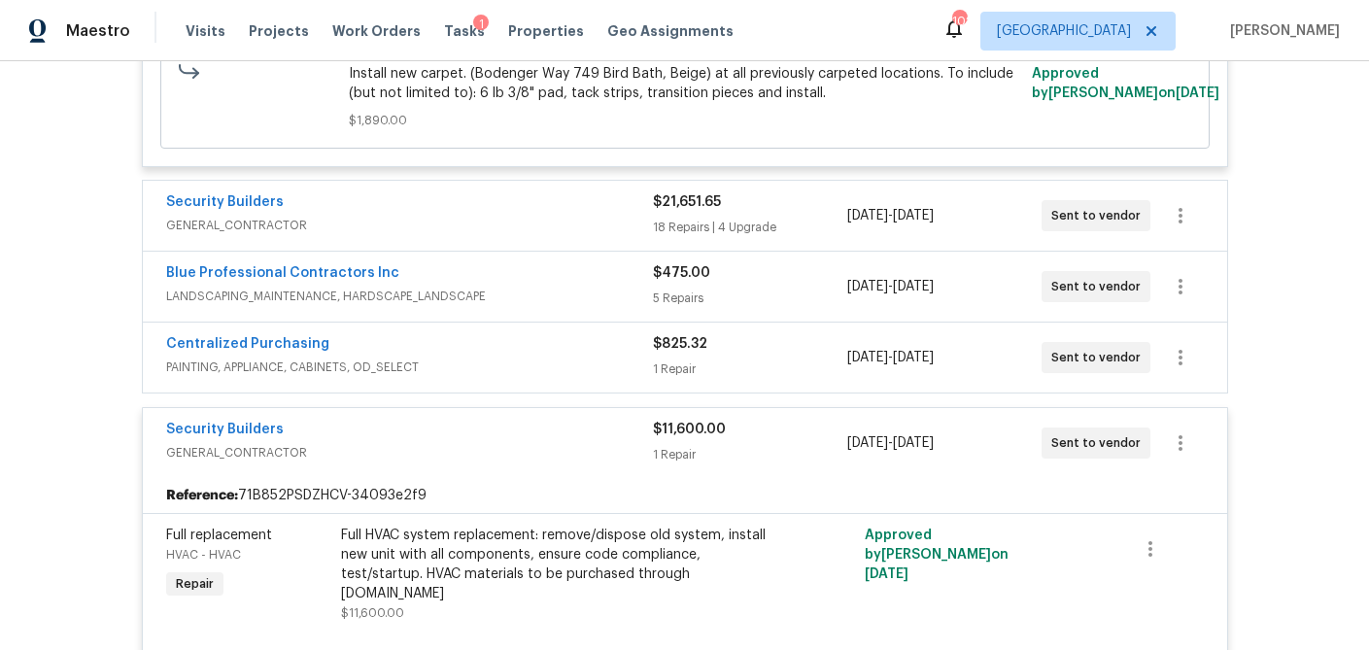
click at [787, 293] on div "5 Repairs" at bounding box center [750, 298] width 194 height 19
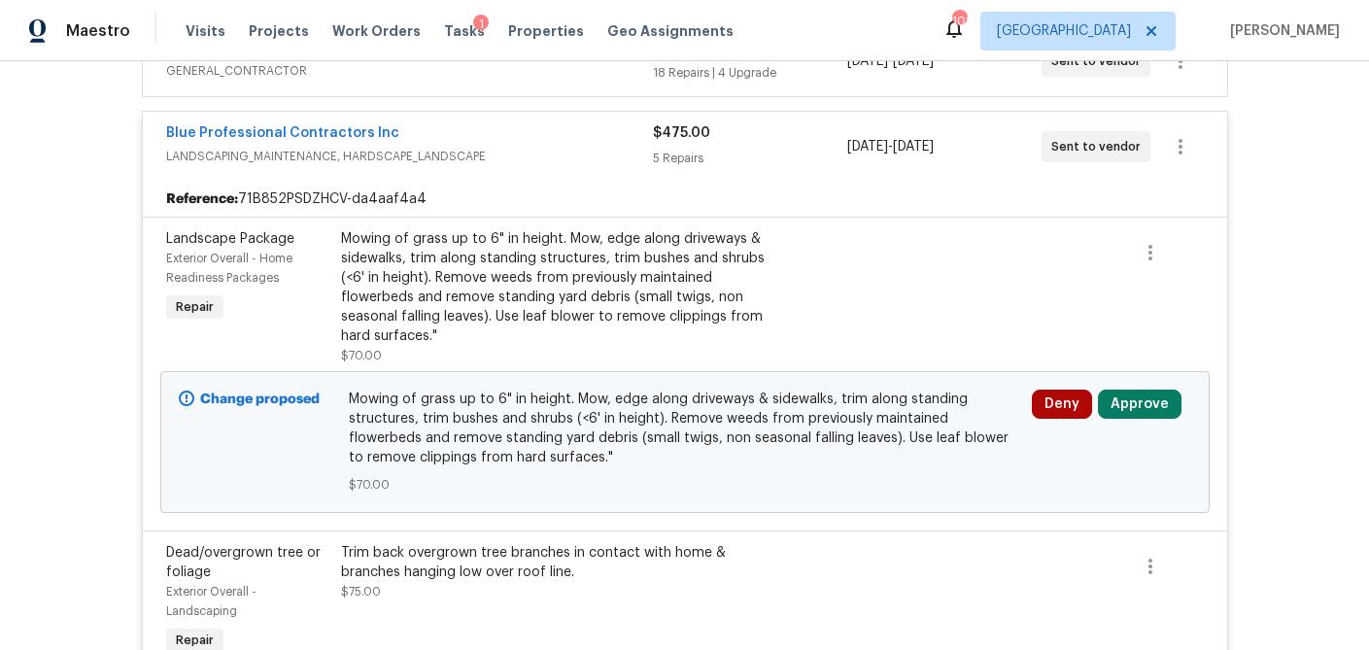
scroll to position [1130, 0]
click at [1132, 420] on button "Approve" at bounding box center [1140, 405] width 84 height 29
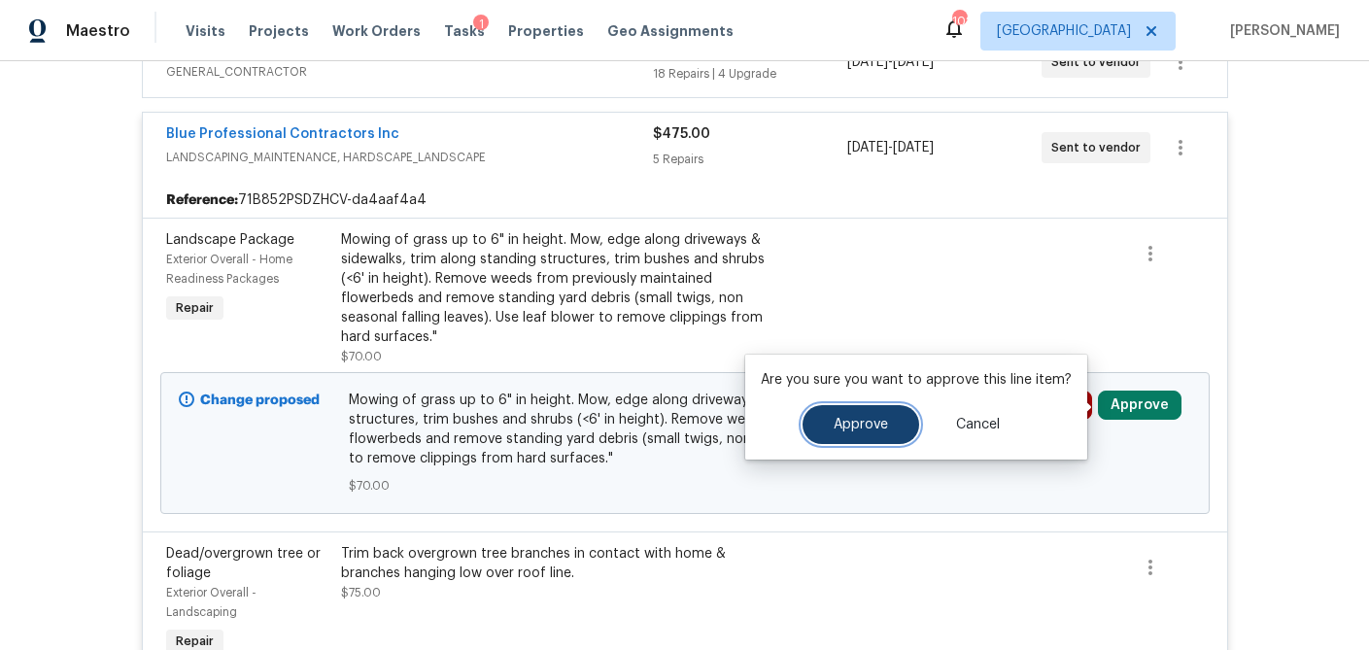
click at [879, 424] on span "Approve" at bounding box center [861, 425] width 54 height 15
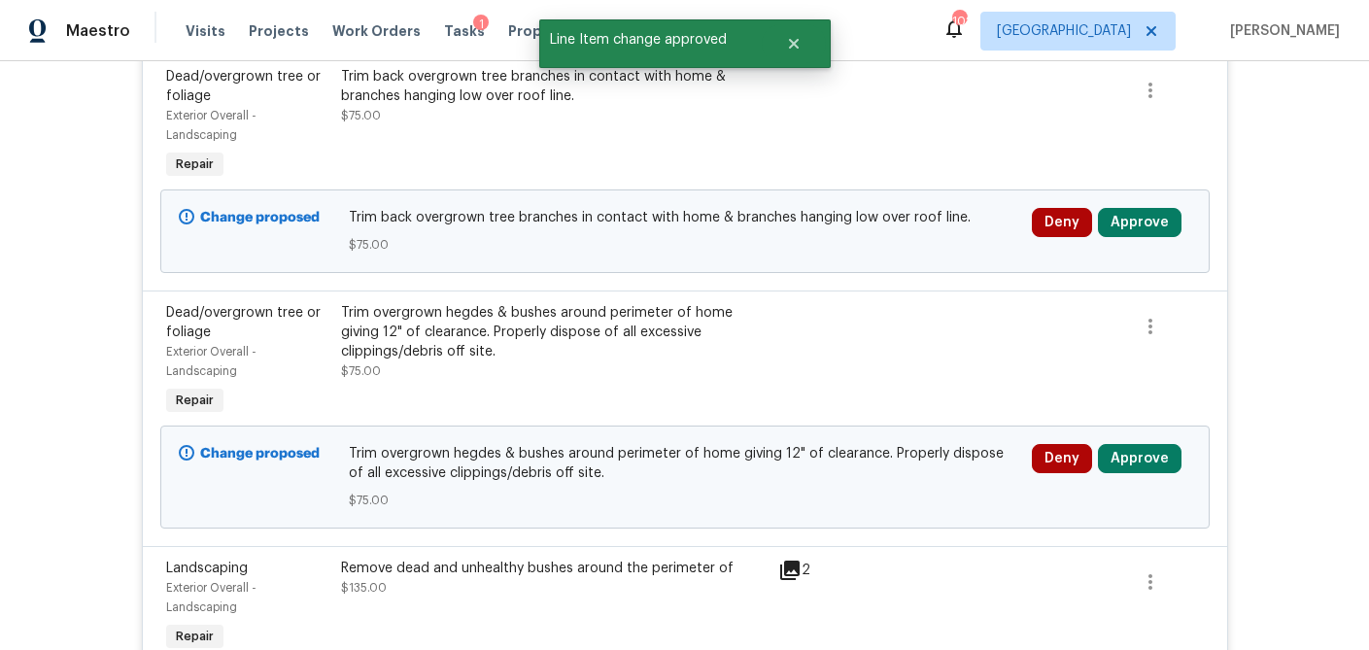
scroll to position [1298, 0]
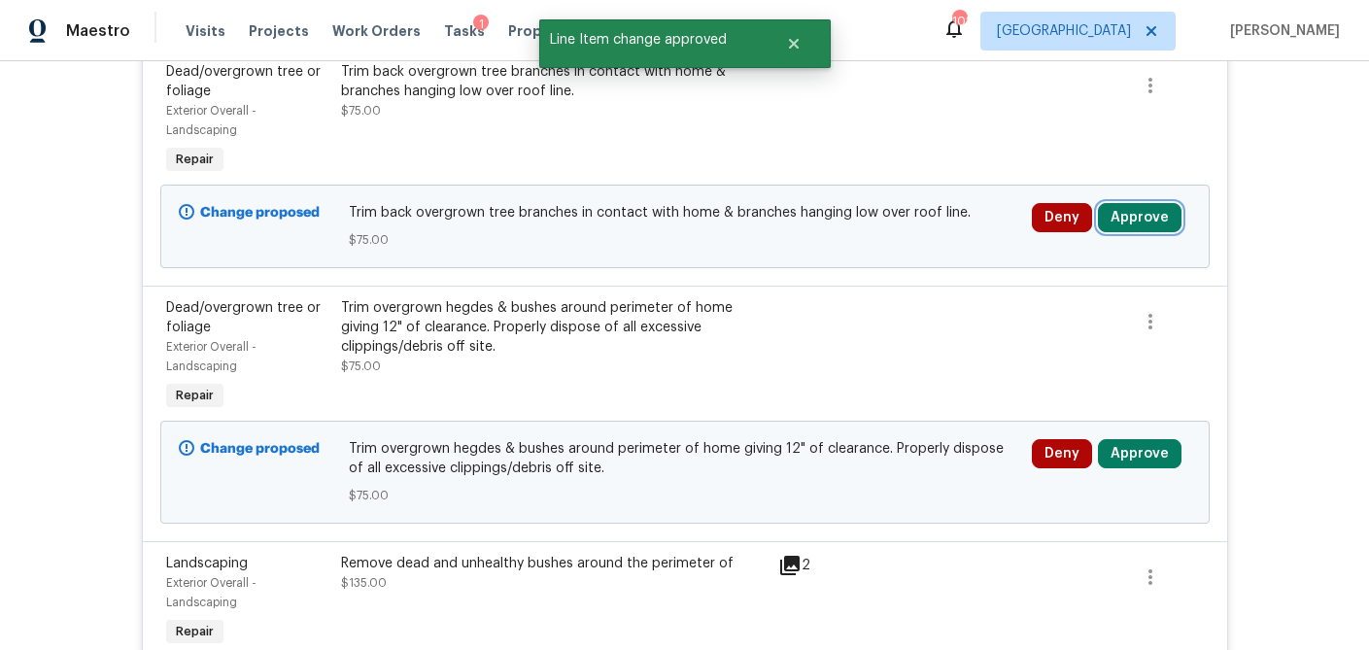
click at [1145, 222] on button "Approve" at bounding box center [1140, 217] width 84 height 29
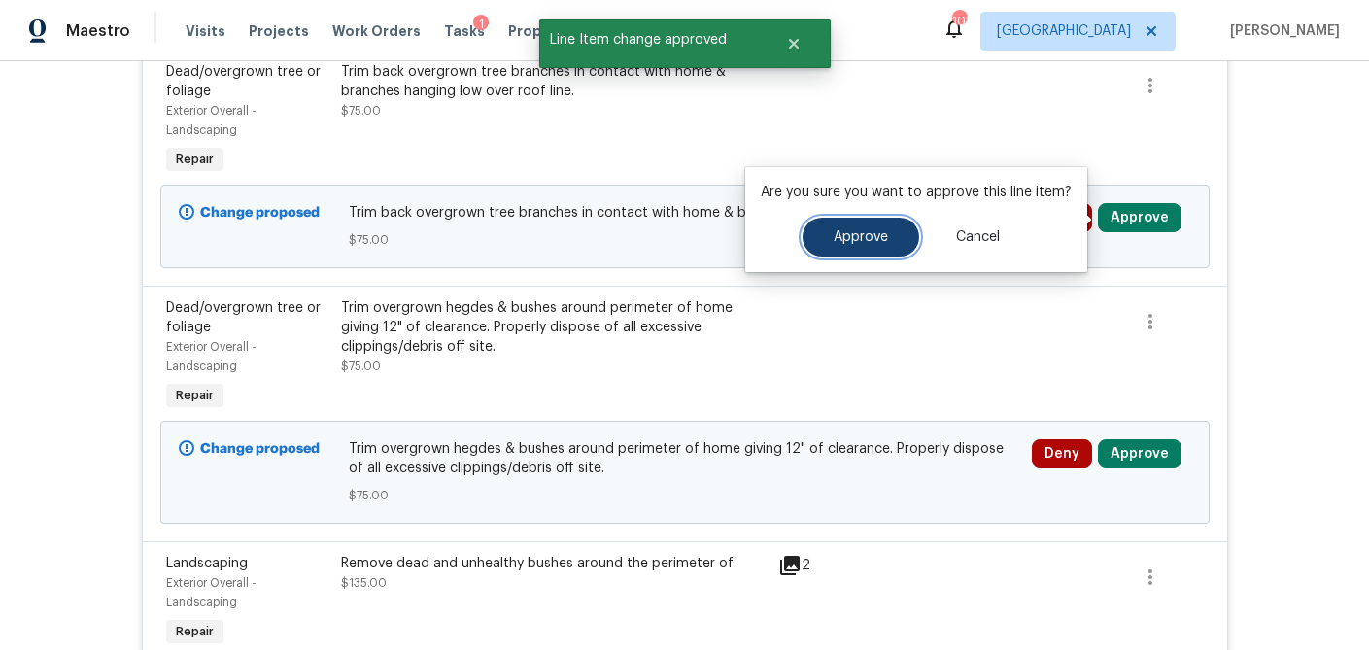
click at [895, 255] on button "Approve" at bounding box center [861, 237] width 117 height 39
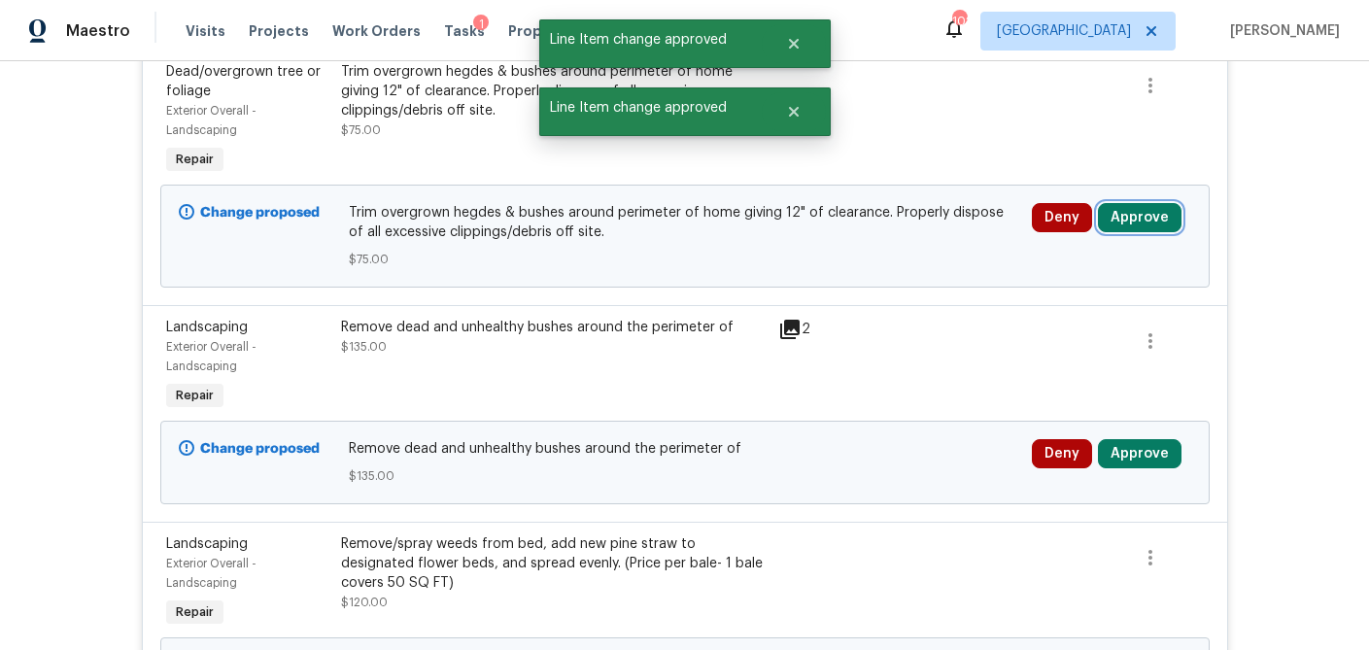
click at [1144, 218] on button "Approve" at bounding box center [1140, 217] width 84 height 29
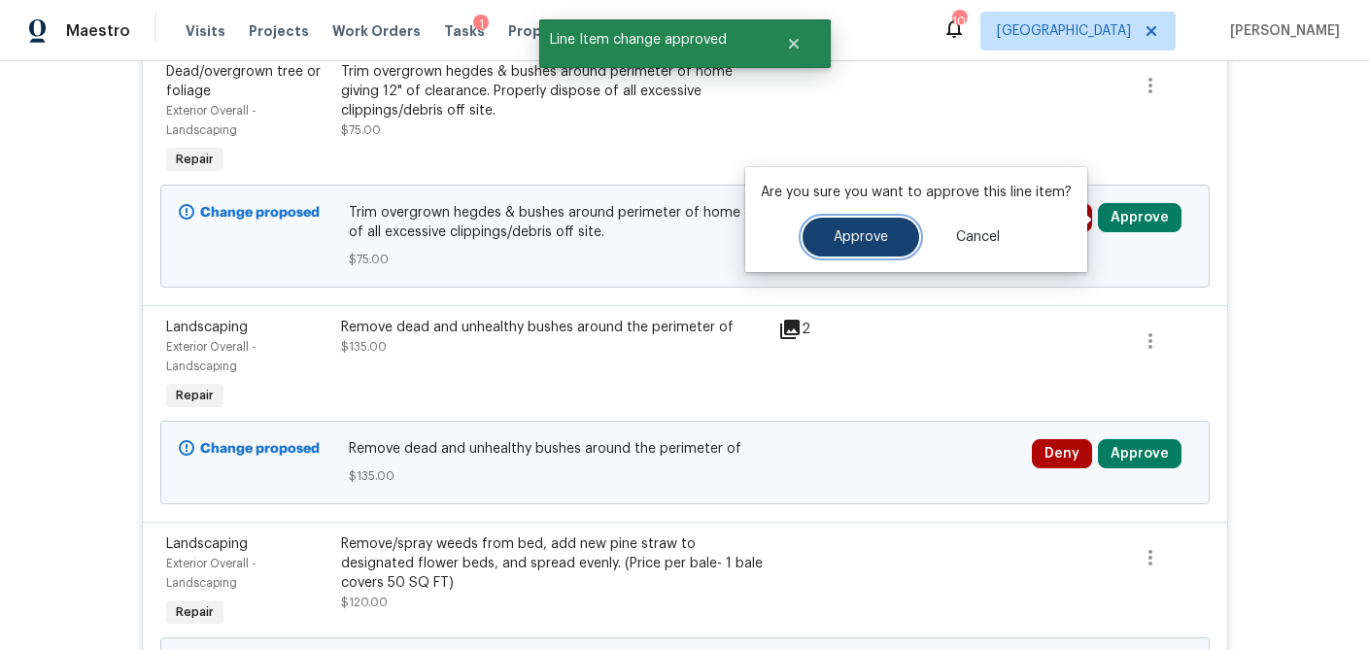
click at [906, 246] on button "Approve" at bounding box center [861, 237] width 117 height 39
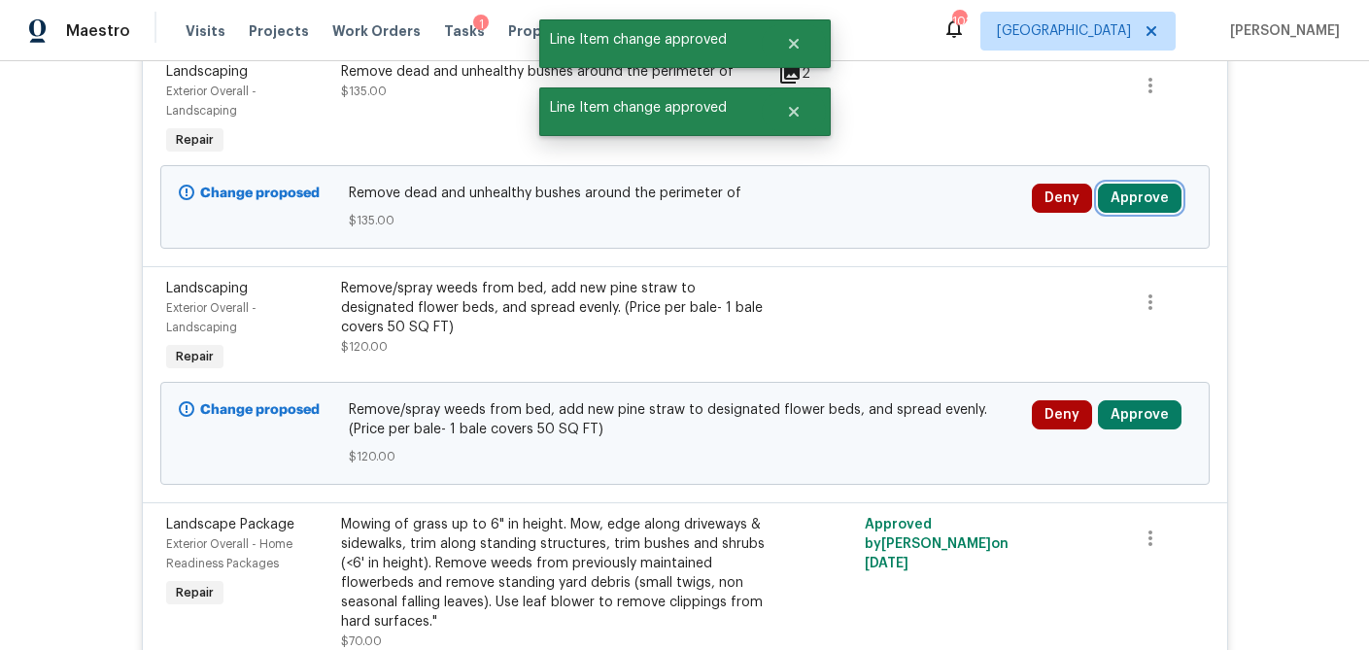
click at [1133, 204] on button "Approve" at bounding box center [1140, 198] width 84 height 29
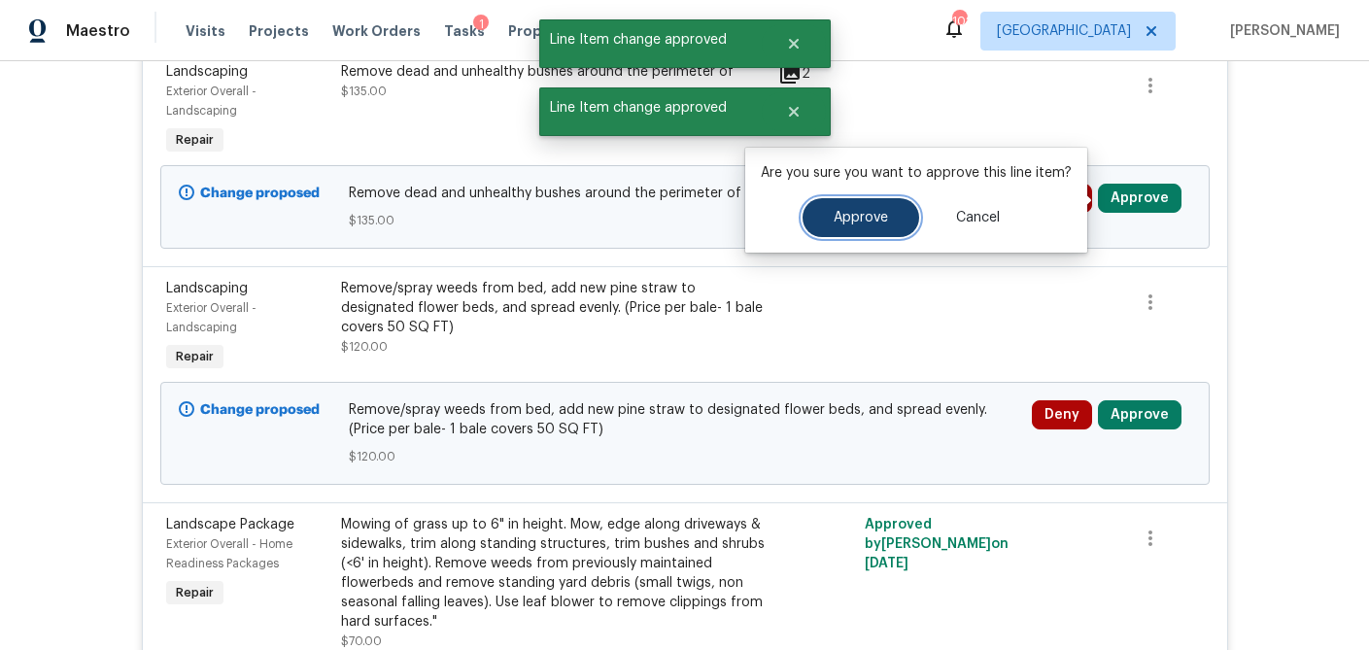
click at [874, 221] on span "Approve" at bounding box center [861, 218] width 54 height 15
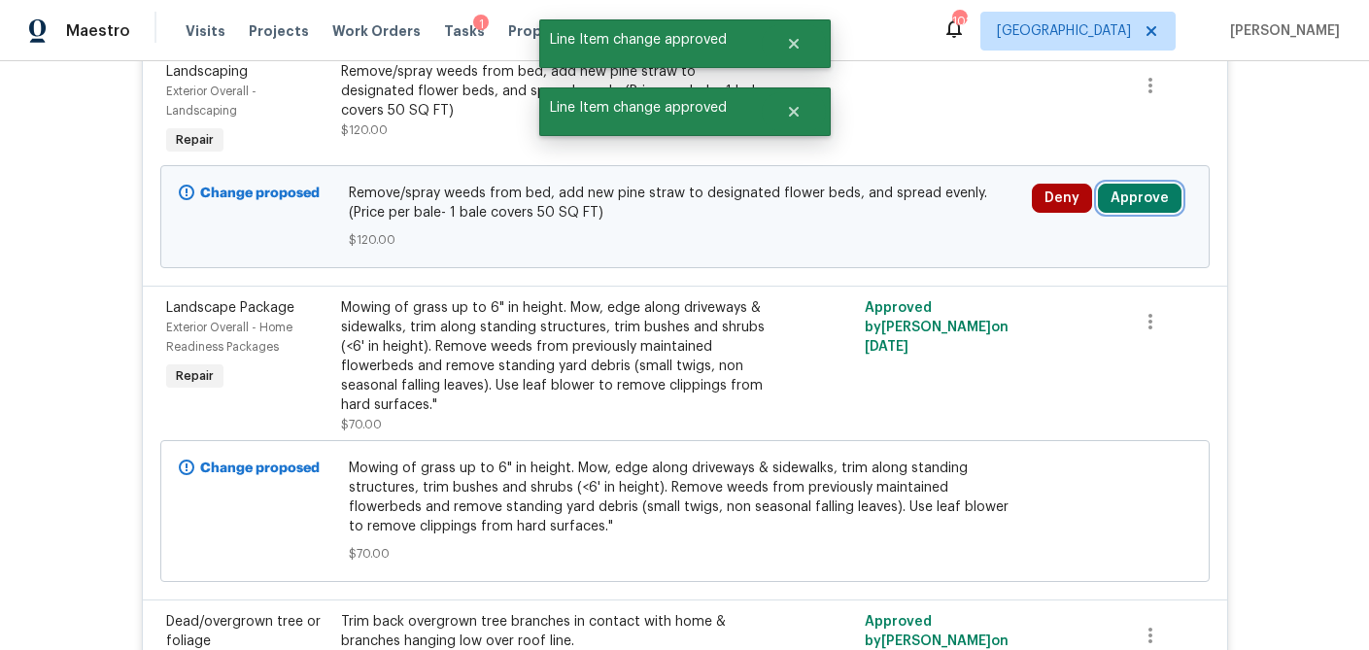
click at [1139, 200] on button "Approve" at bounding box center [1140, 198] width 84 height 29
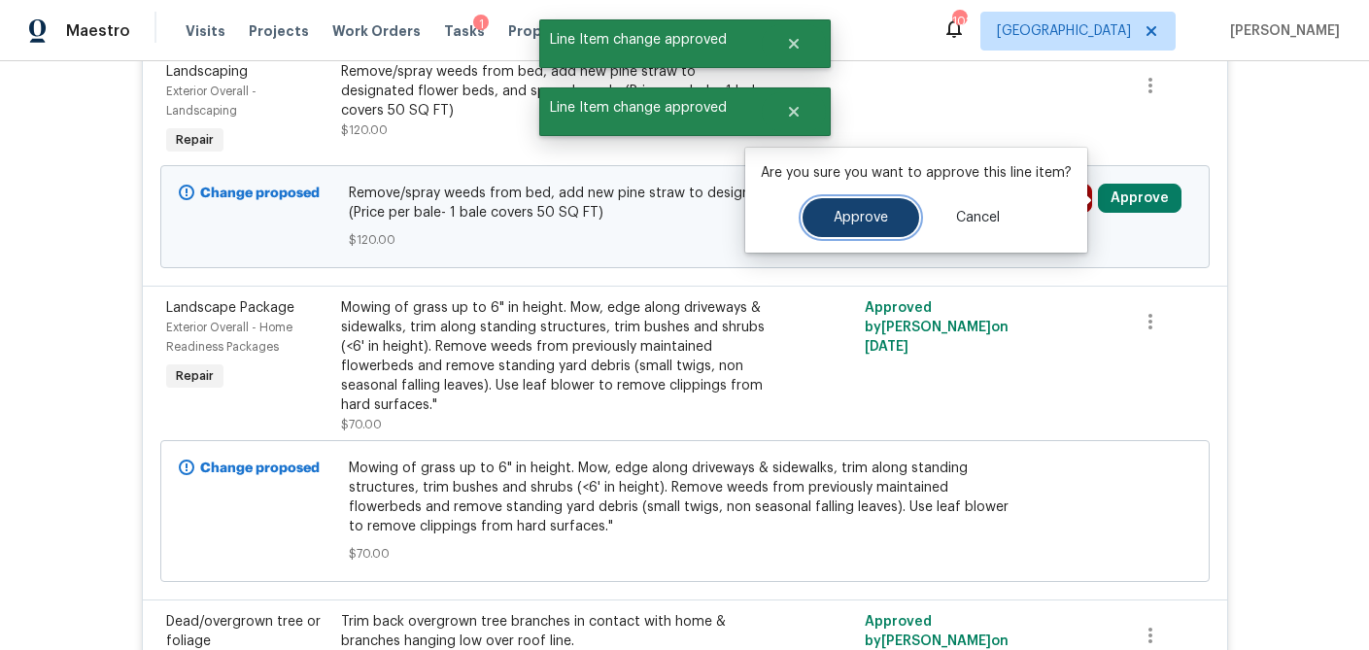
click at [858, 213] on span "Approve" at bounding box center [861, 218] width 54 height 15
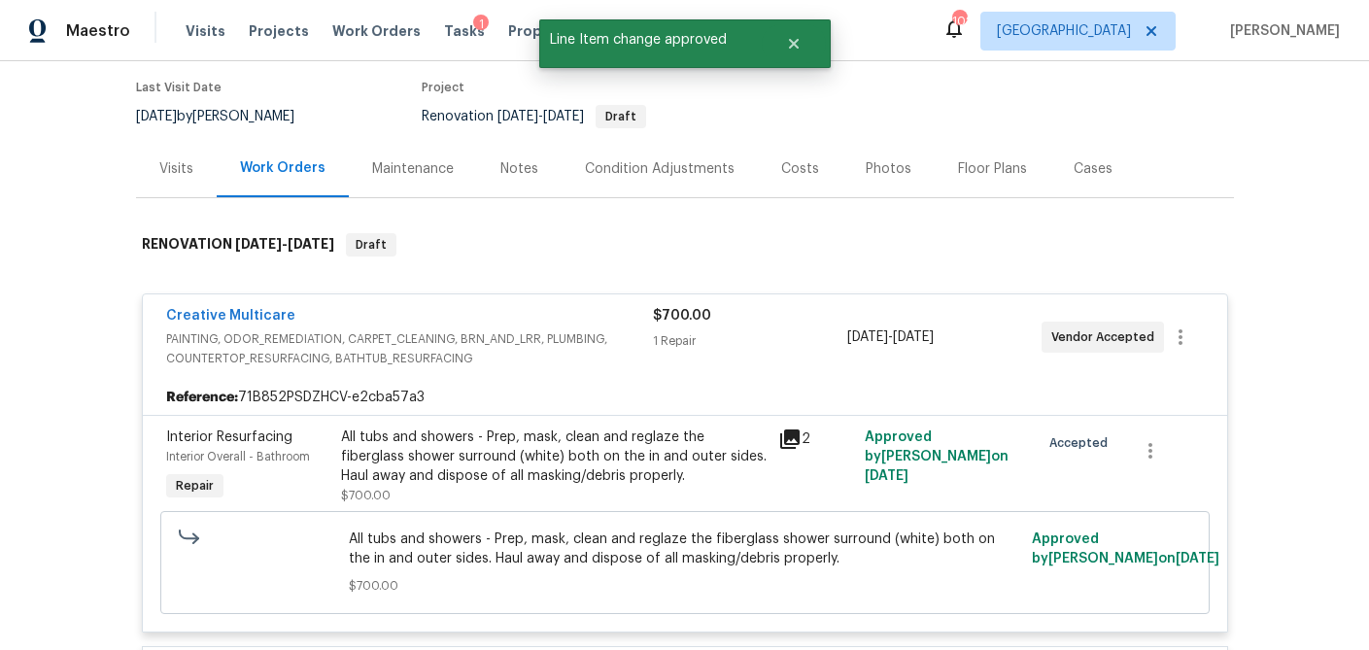
scroll to position [155, 0]
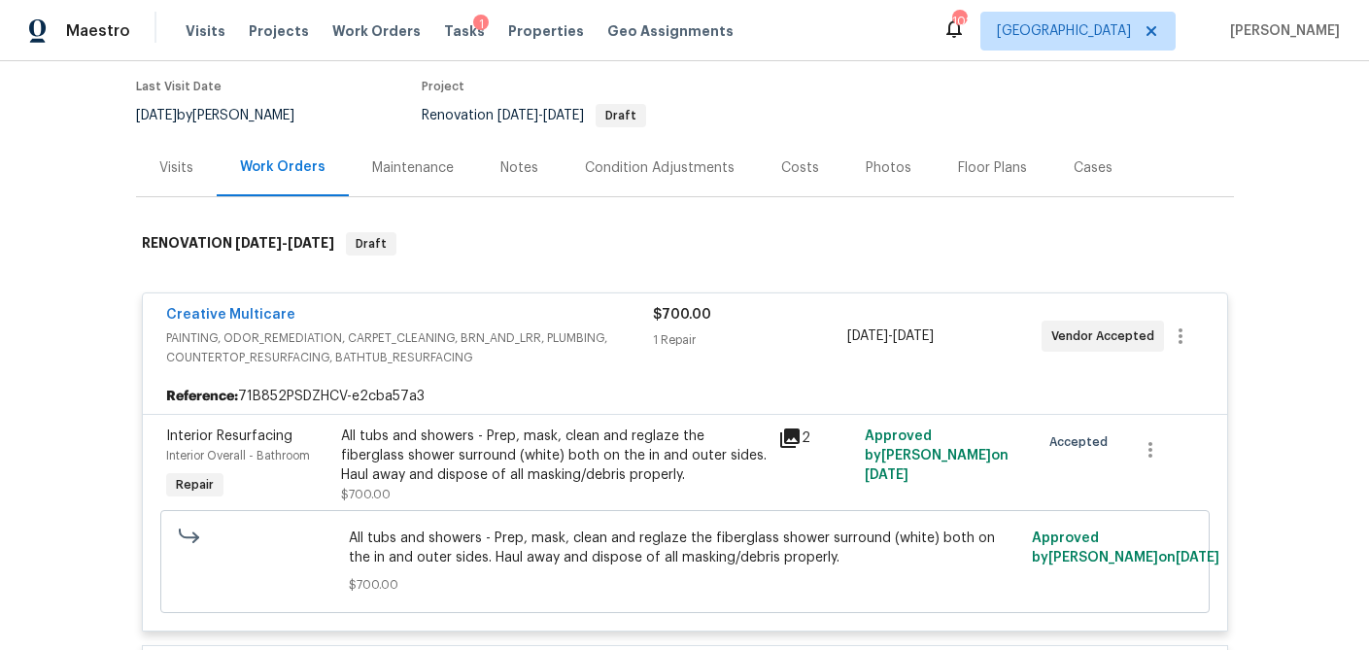
click at [783, 341] on div "1 Repair" at bounding box center [750, 339] width 194 height 19
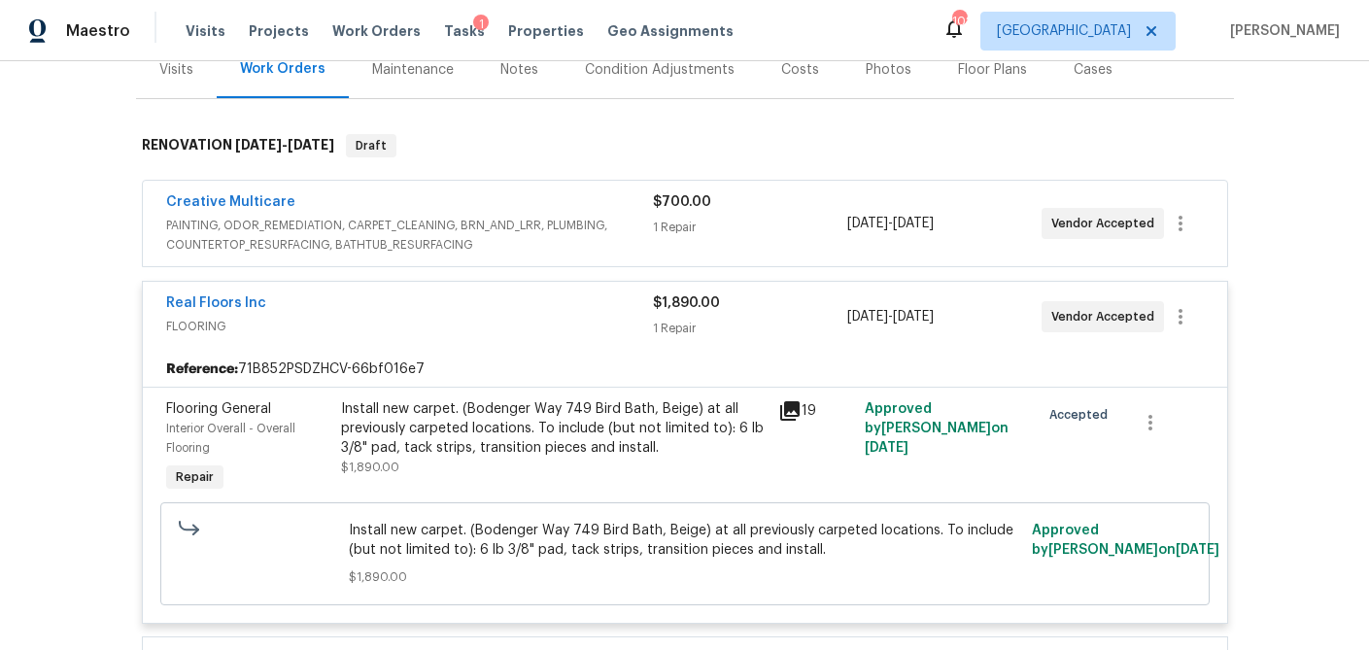
scroll to position [257, 0]
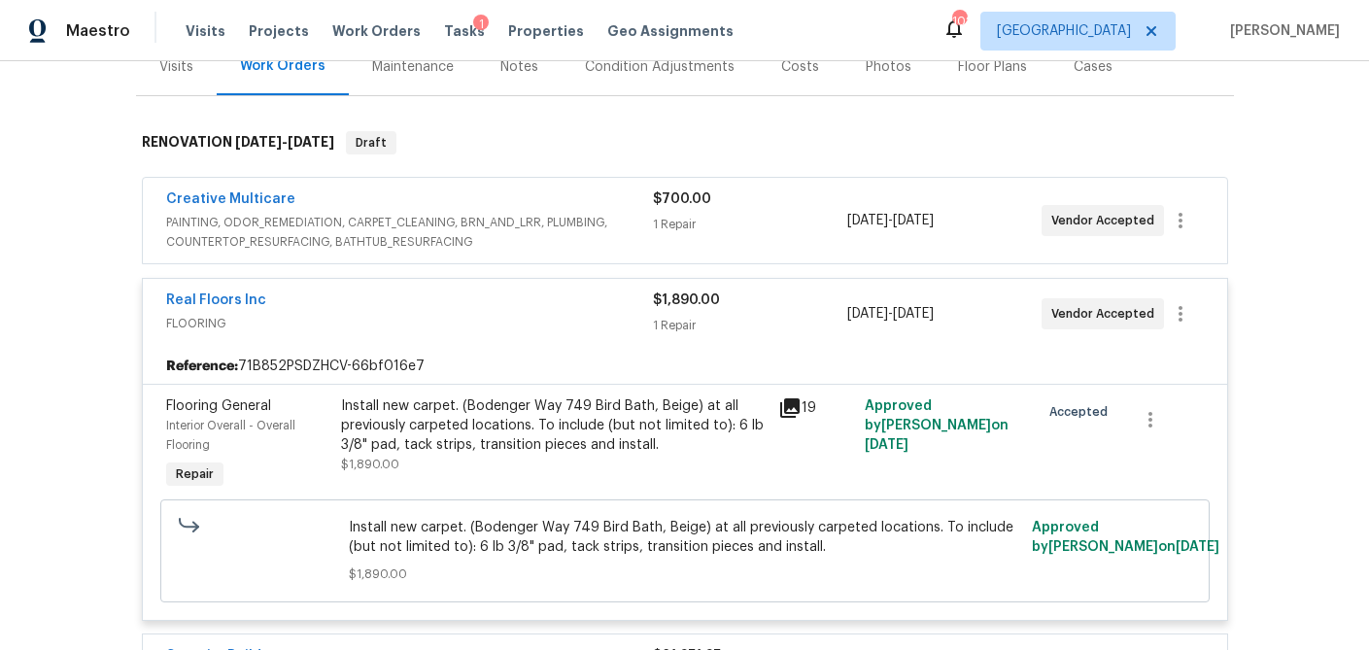
click at [784, 309] on div "$1,890.00" at bounding box center [750, 300] width 194 height 19
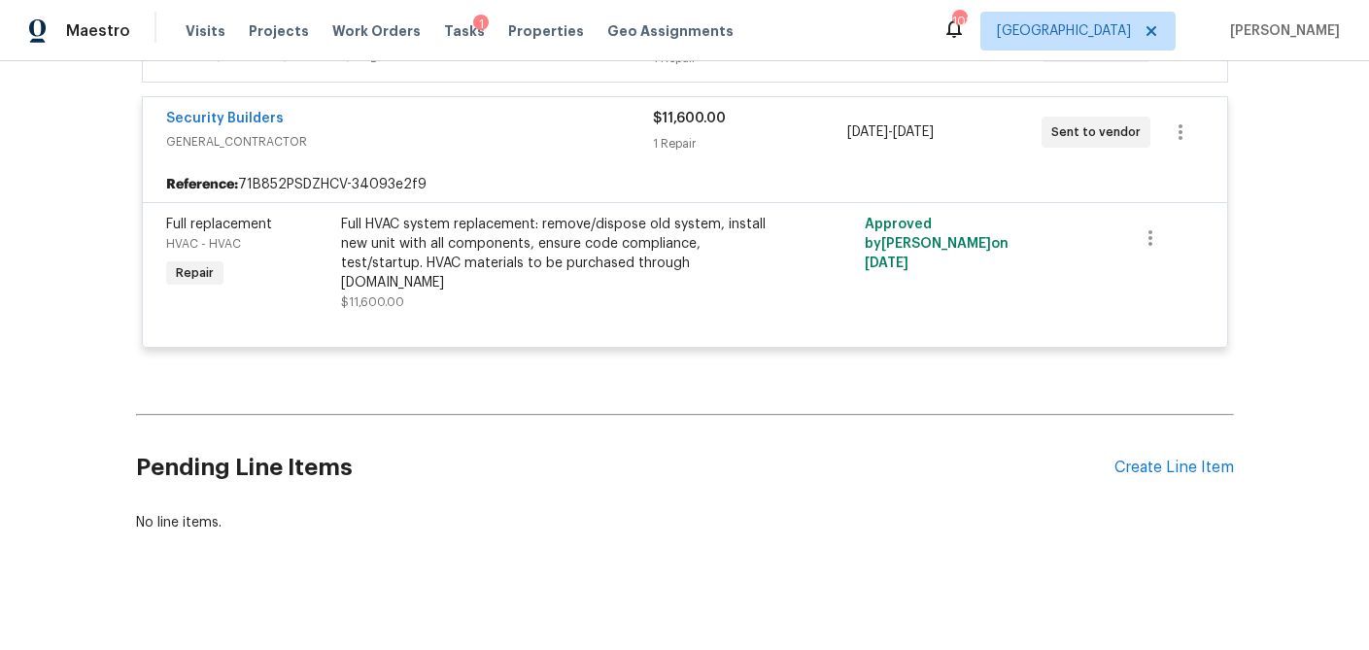
scroll to position [1773, 0]
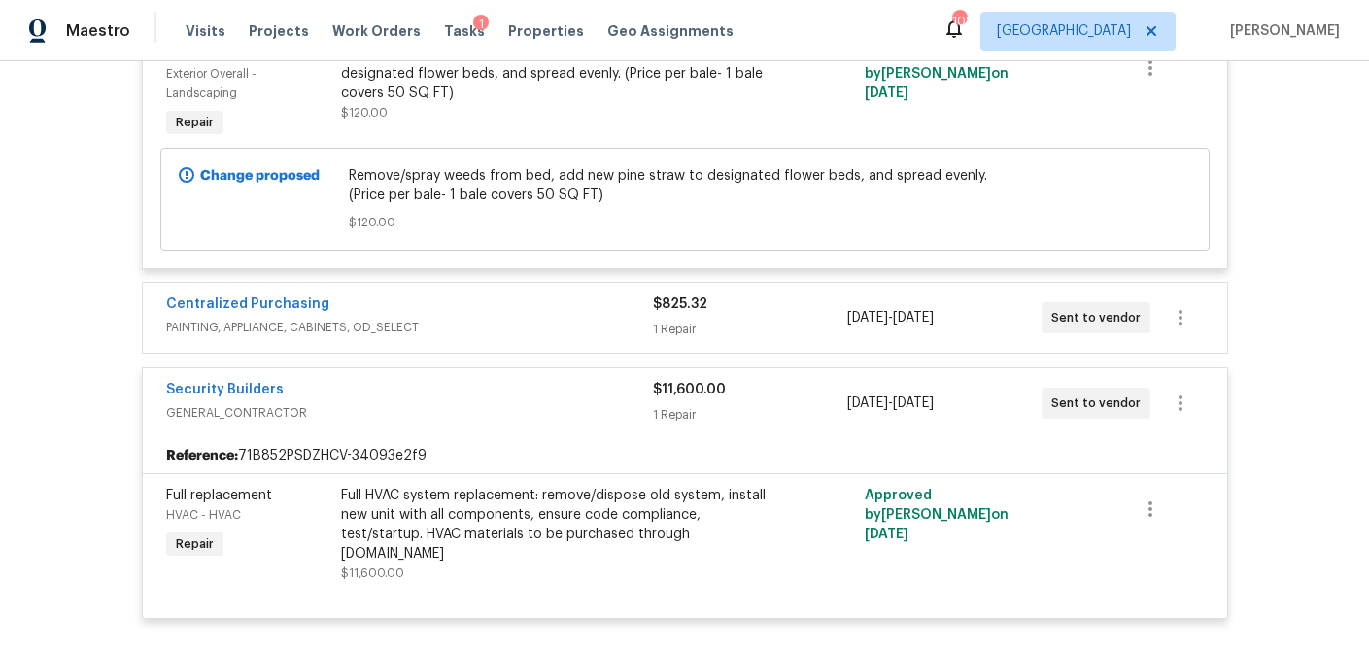
click at [776, 328] on div "1 Repair" at bounding box center [750, 329] width 194 height 19
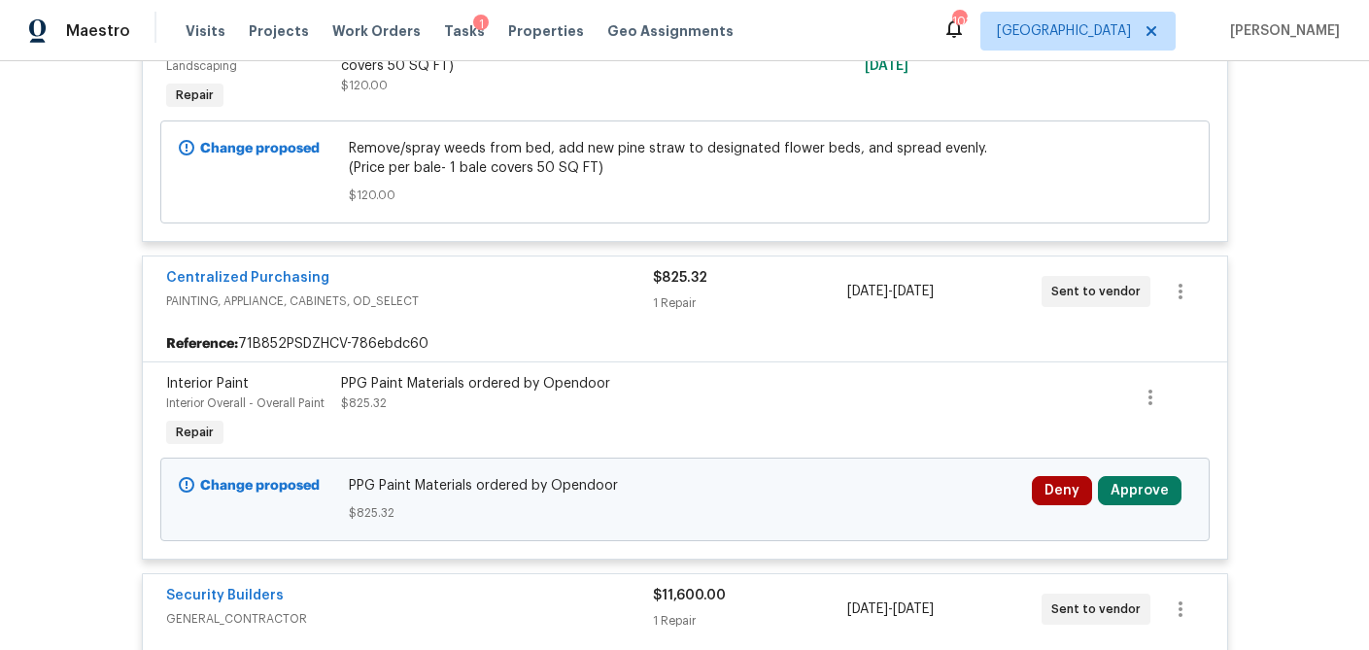
scroll to position [1799, 0]
click at [1138, 501] on button "Approve" at bounding box center [1140, 491] width 84 height 29
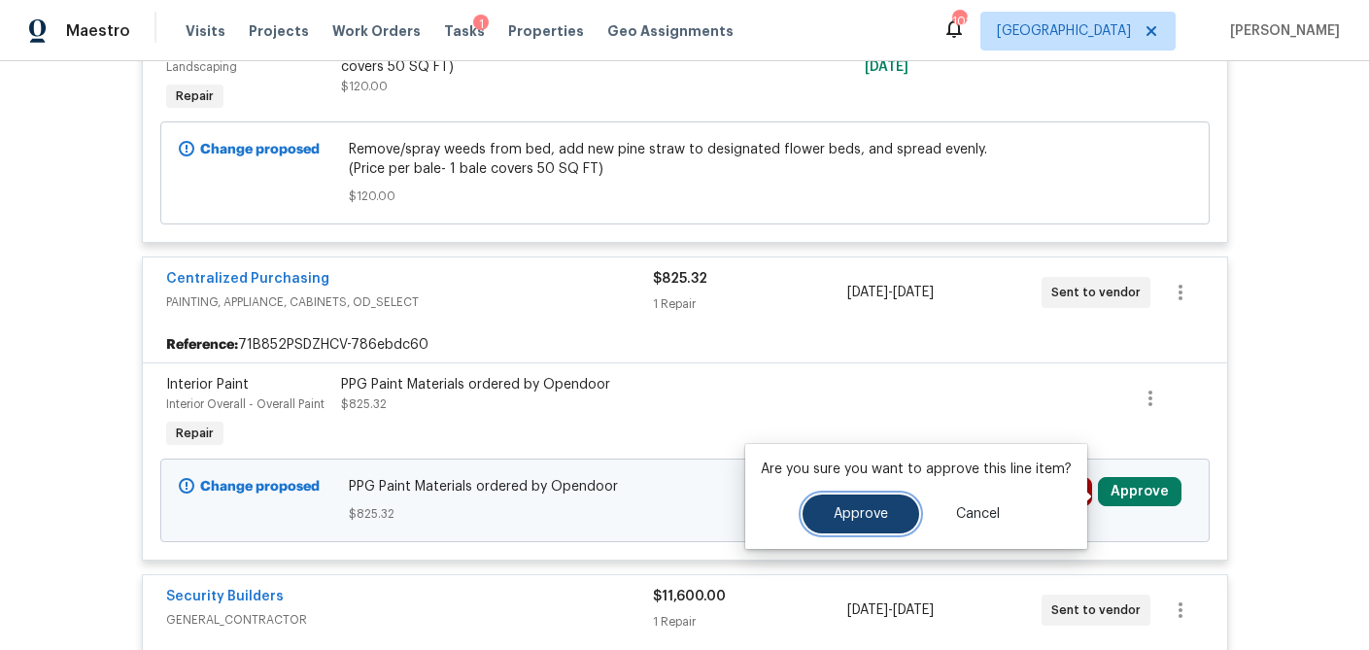
click at [876, 503] on button "Approve" at bounding box center [861, 514] width 117 height 39
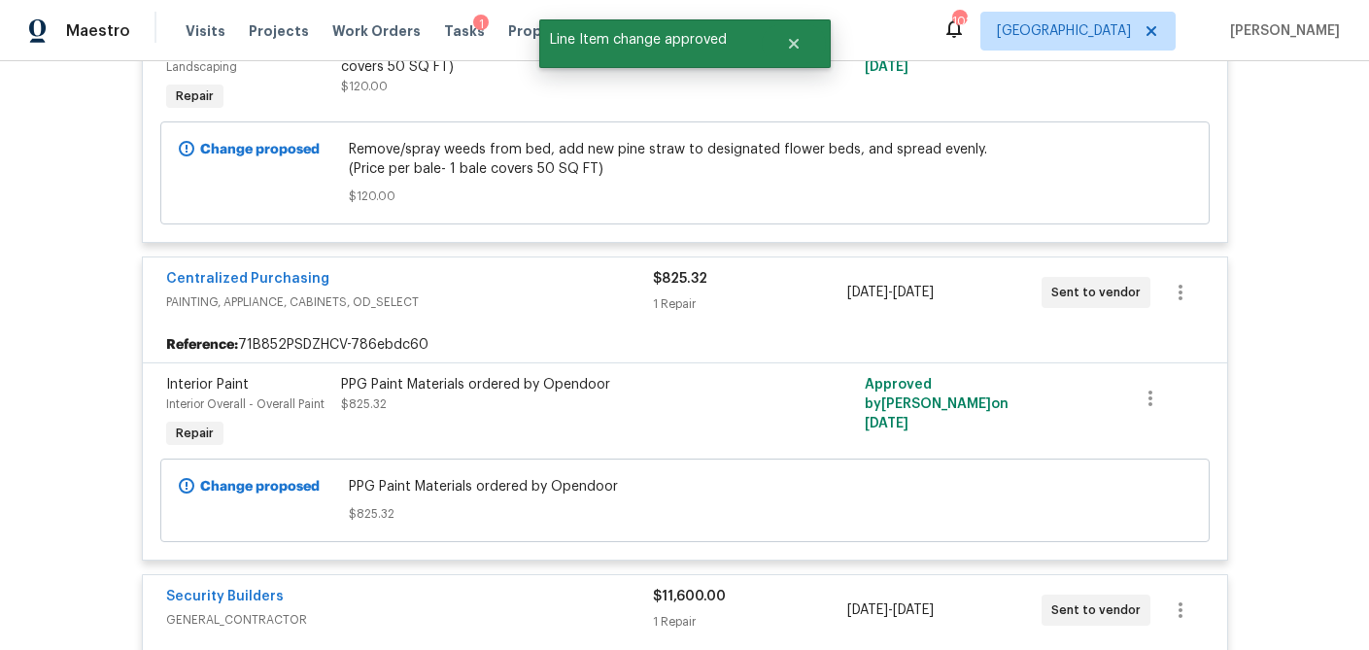
click at [621, 291] on div "Centralized Purchasing" at bounding box center [409, 280] width 487 height 23
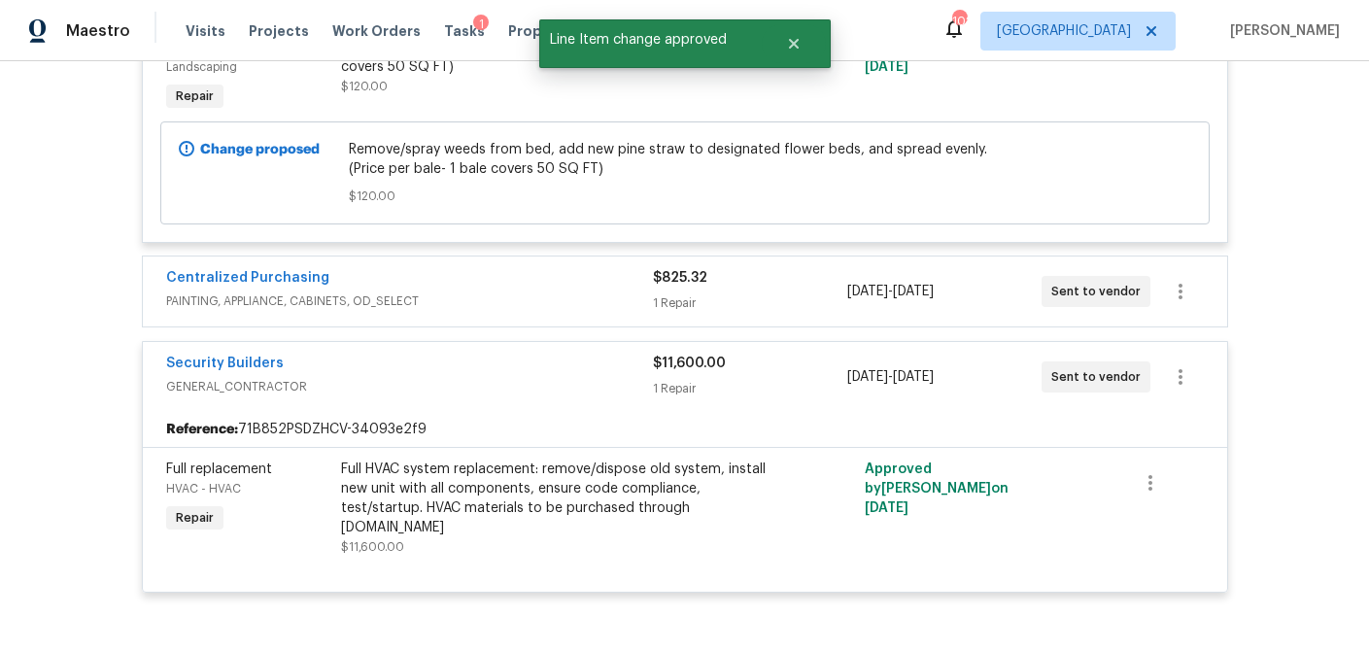
click at [602, 370] on div "Security Builders" at bounding box center [409, 365] width 487 height 23
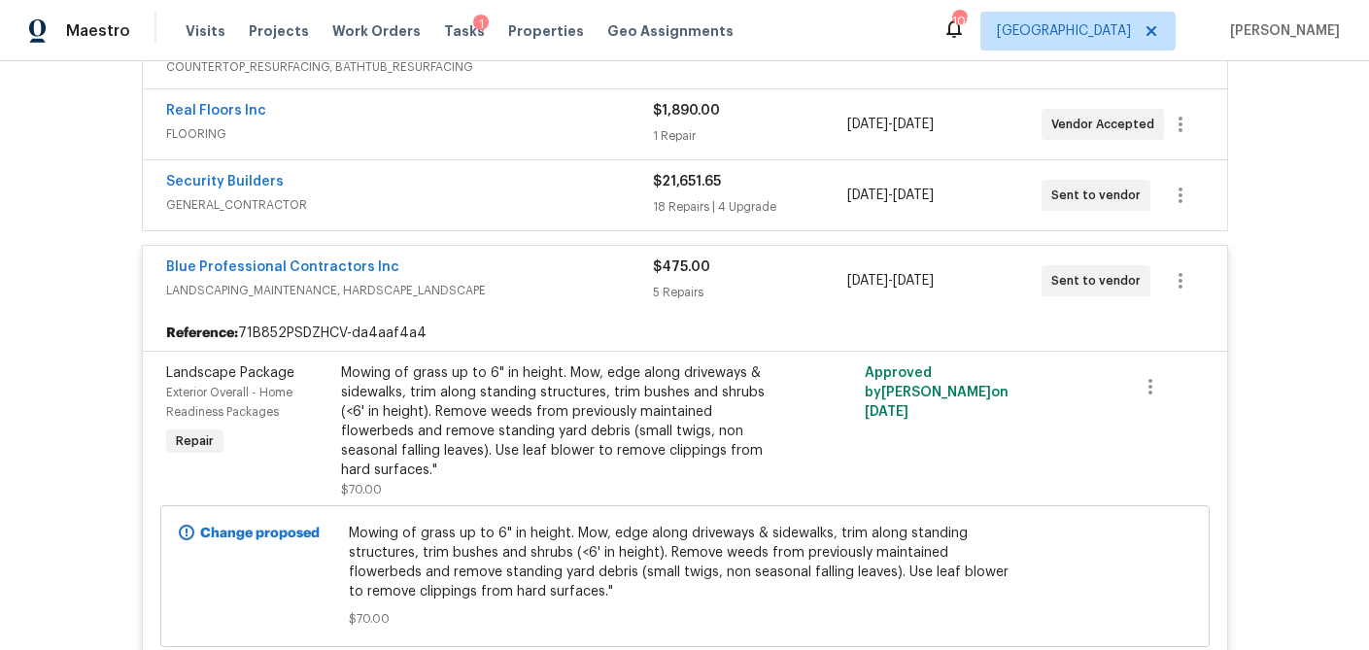
scroll to position [396, 0]
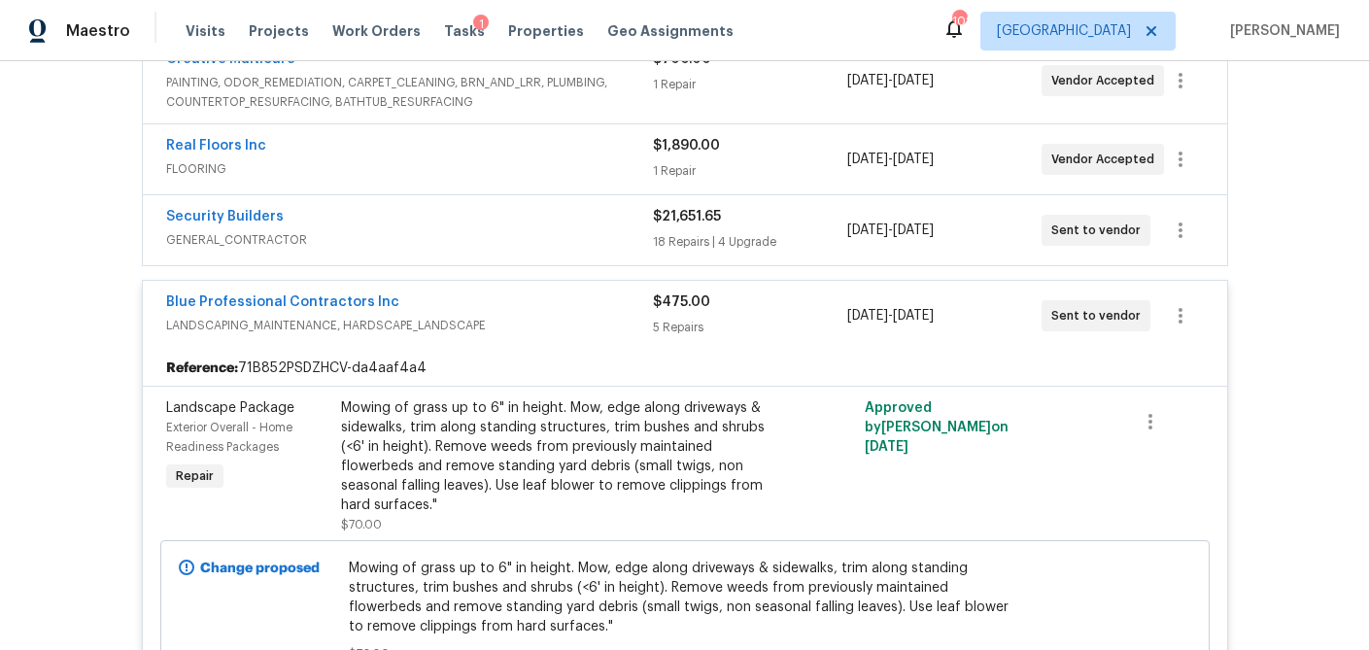
click at [611, 314] on div "Blue Professional Contractors Inc" at bounding box center [409, 304] width 487 height 23
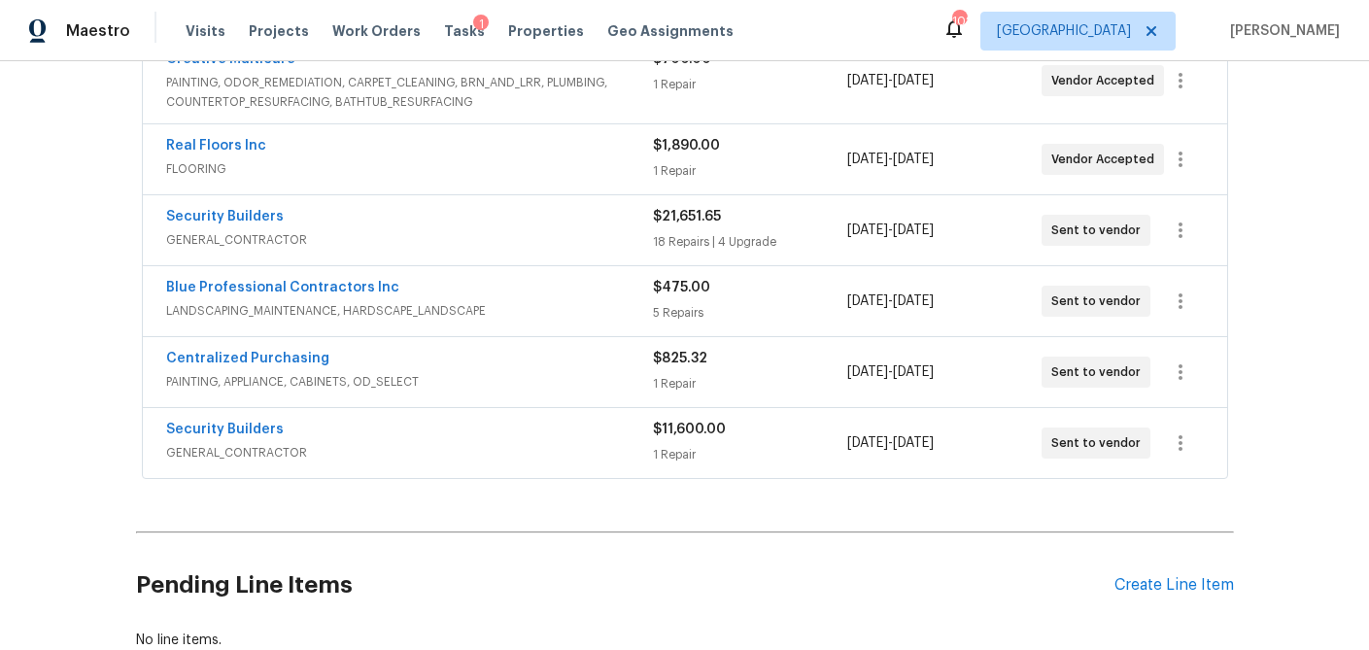
click at [613, 237] on span "GENERAL_CONTRACTOR" at bounding box center [409, 239] width 487 height 19
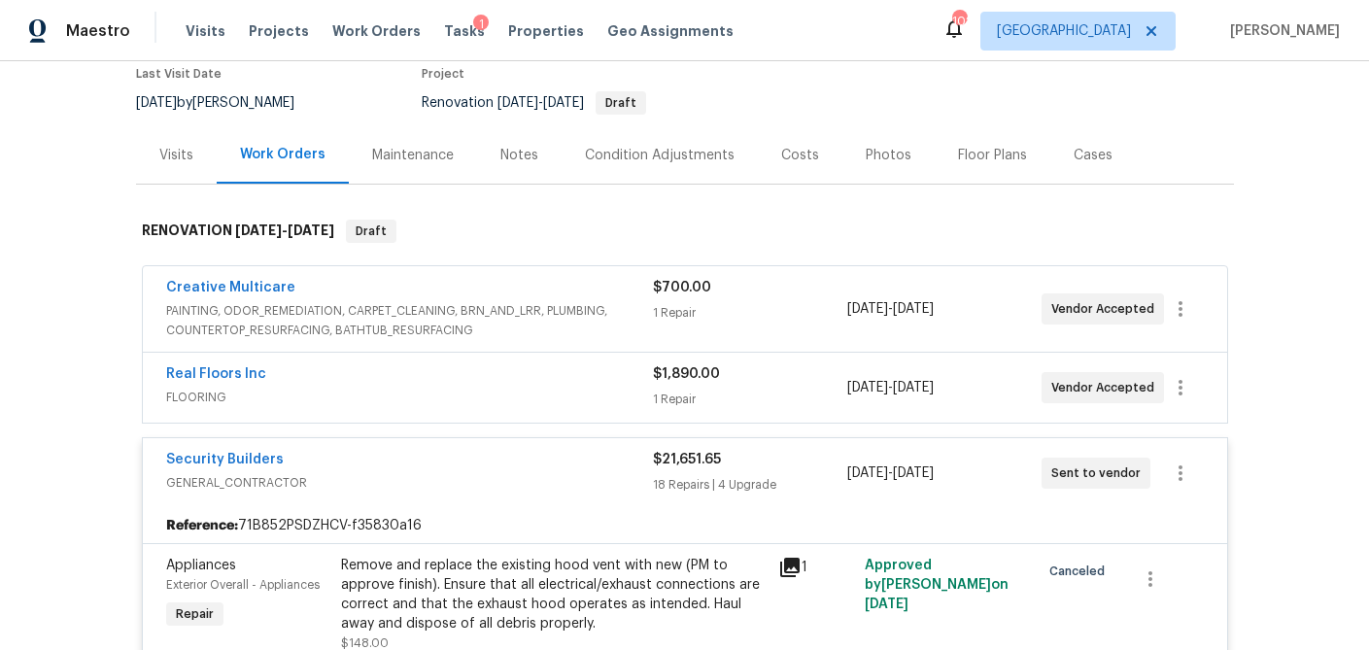
scroll to position [0, 0]
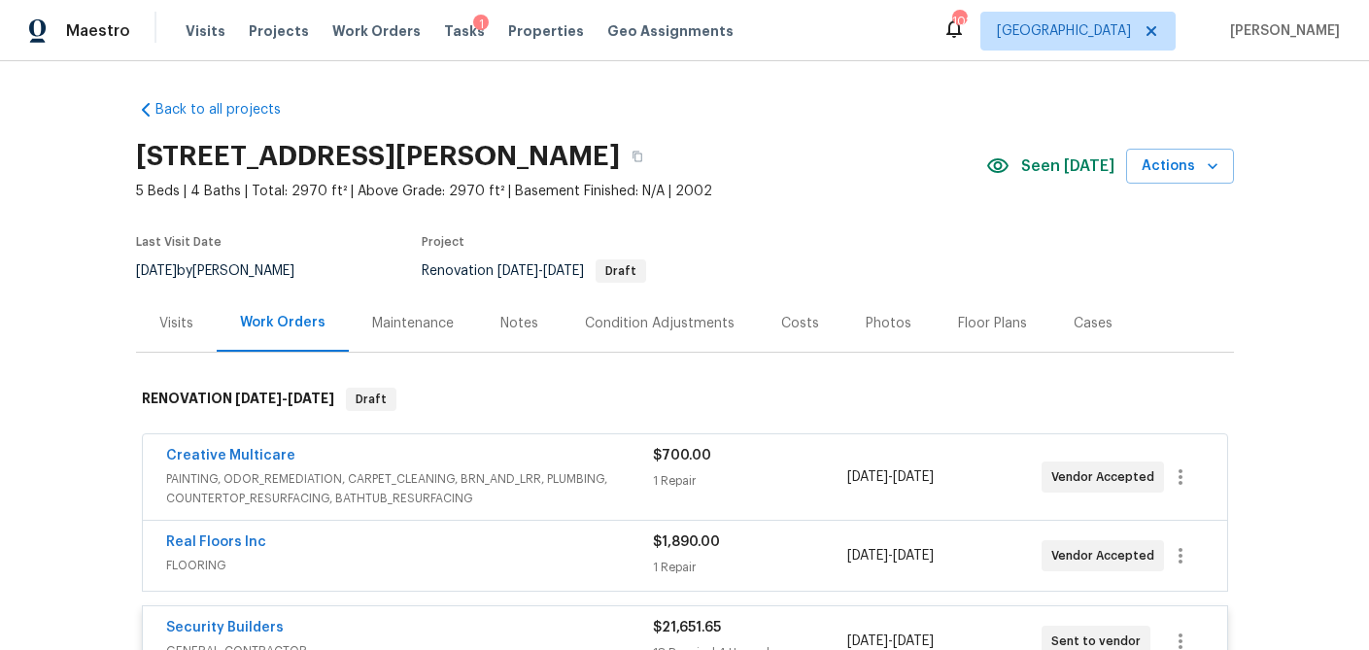
click at [781, 323] on div "Costs" at bounding box center [800, 323] width 38 height 19
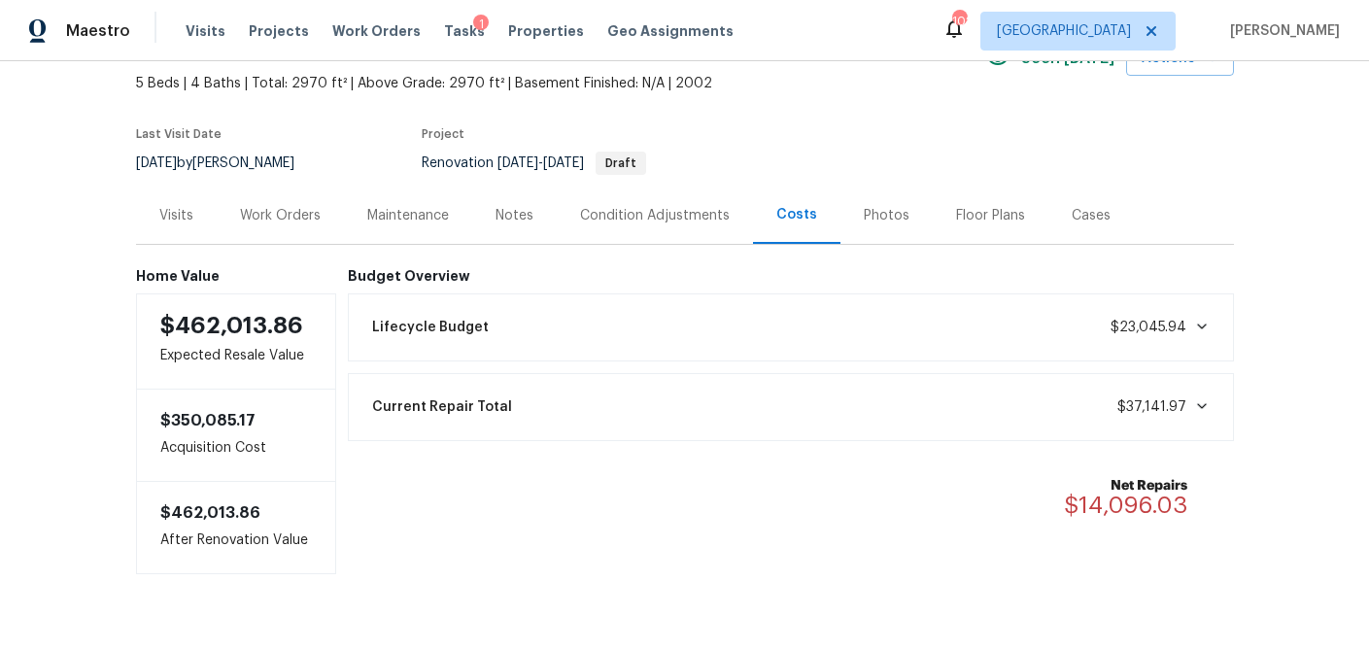
scroll to position [93, 0]
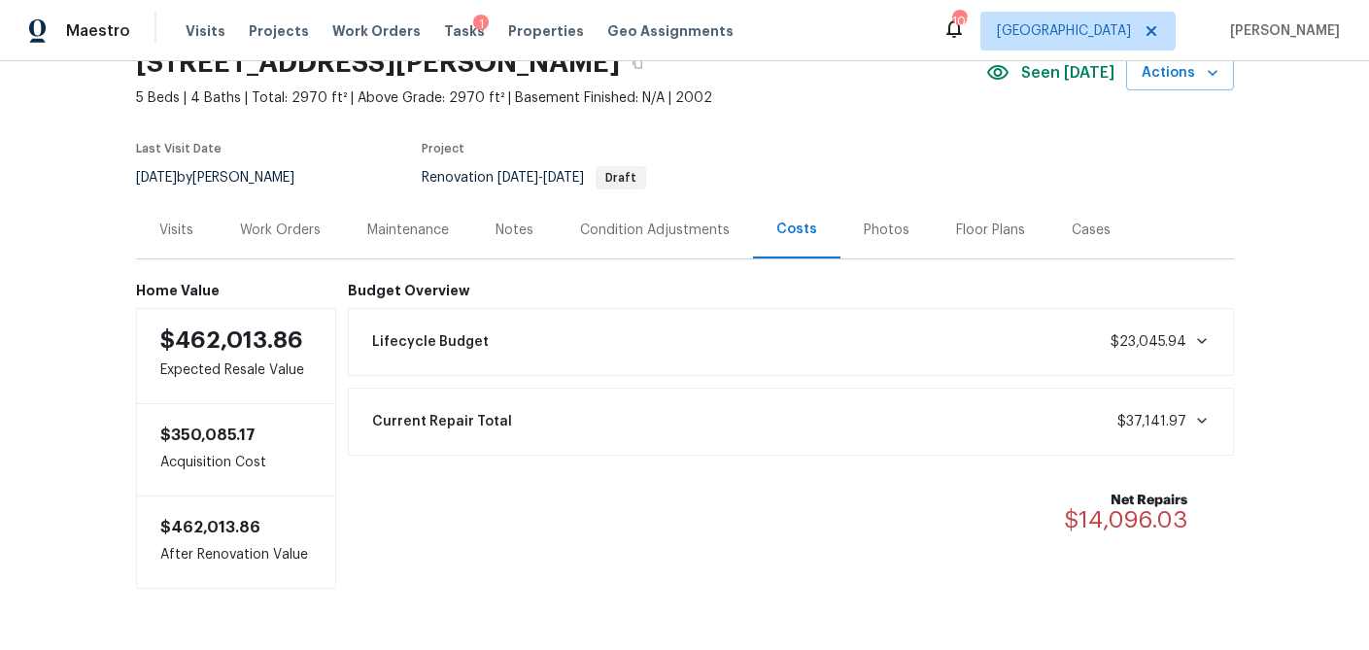
click at [294, 232] on div "Work Orders" at bounding box center [280, 230] width 81 height 19
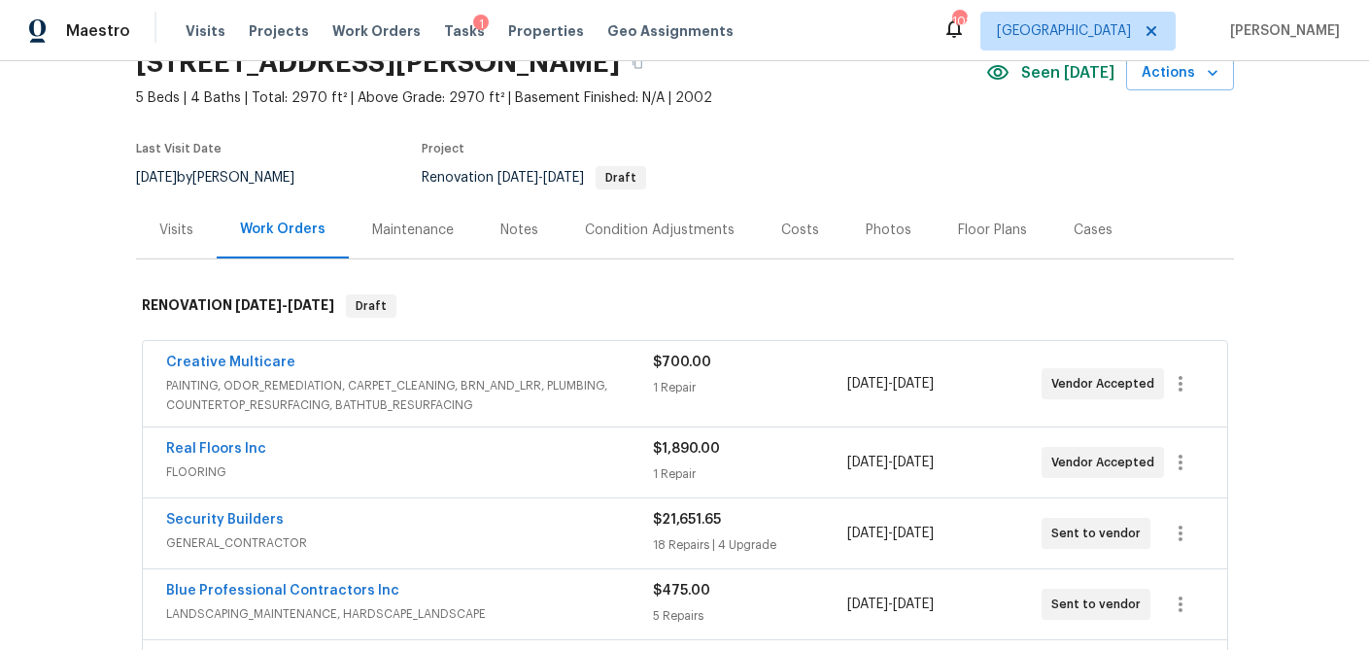
click at [521, 500] on div "Security Builders GENERAL_CONTRACTOR $21,651.65 18 Repairs | 4 Upgrade 9/22/202…" at bounding box center [685, 534] width 1085 height 70
click at [410, 523] on div "Security Builders" at bounding box center [409, 521] width 487 height 23
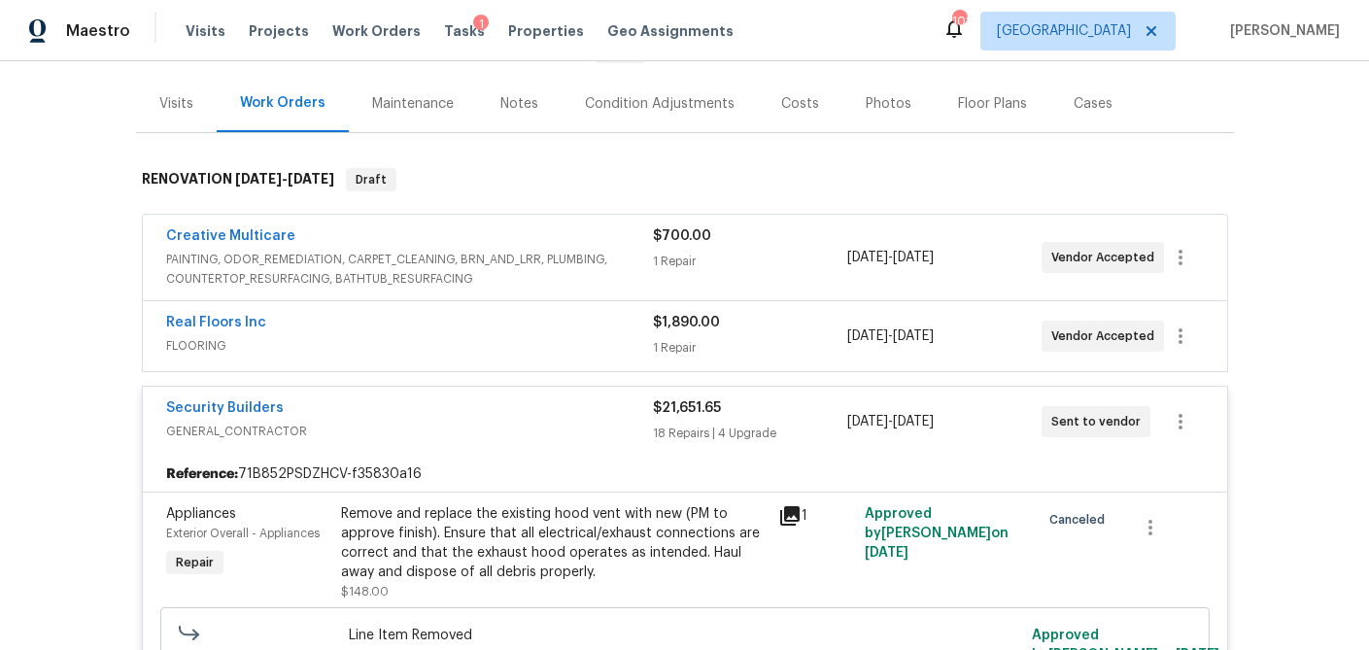
scroll to position [2038, 0]
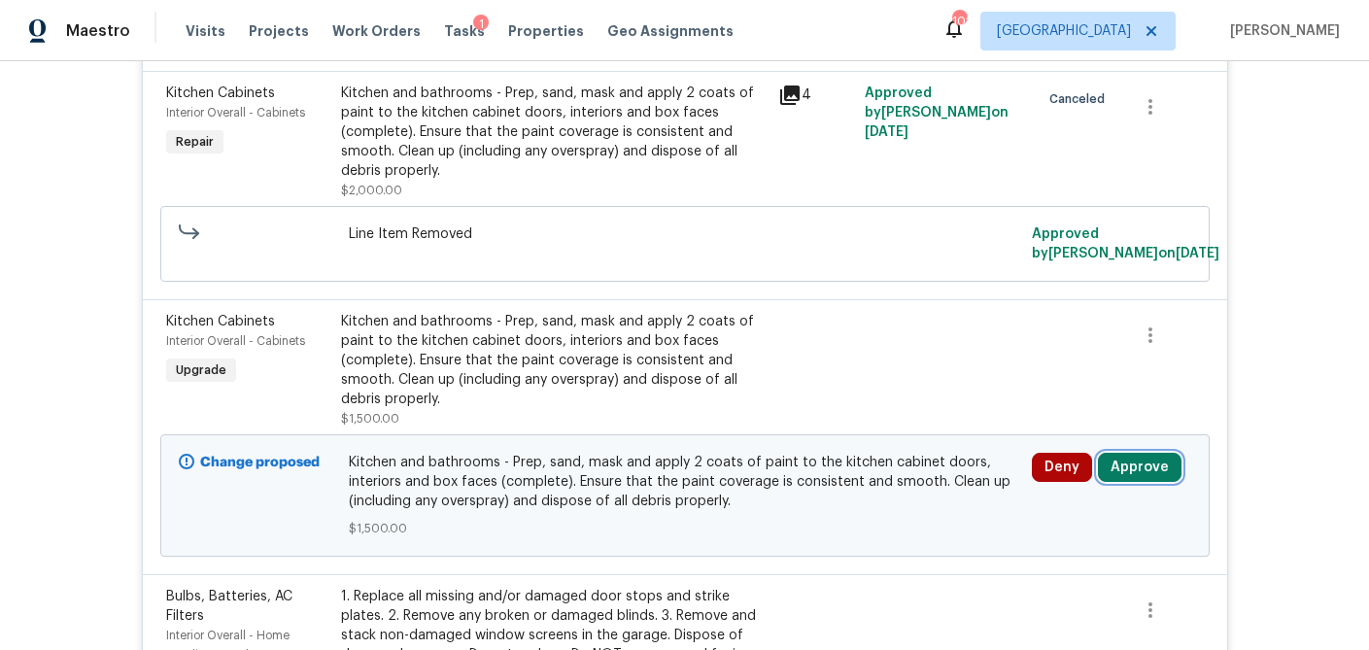
click at [1120, 453] on button "Approve" at bounding box center [1140, 467] width 84 height 29
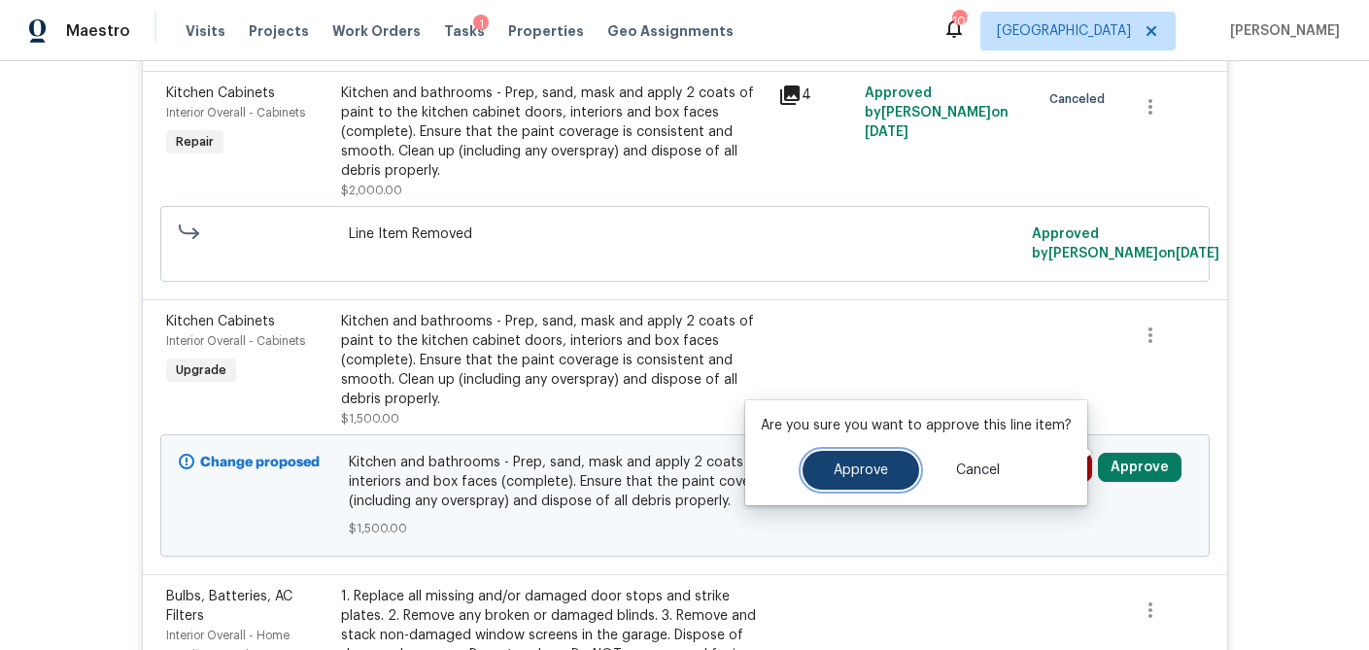
click at [897, 465] on button "Approve" at bounding box center [861, 470] width 117 height 39
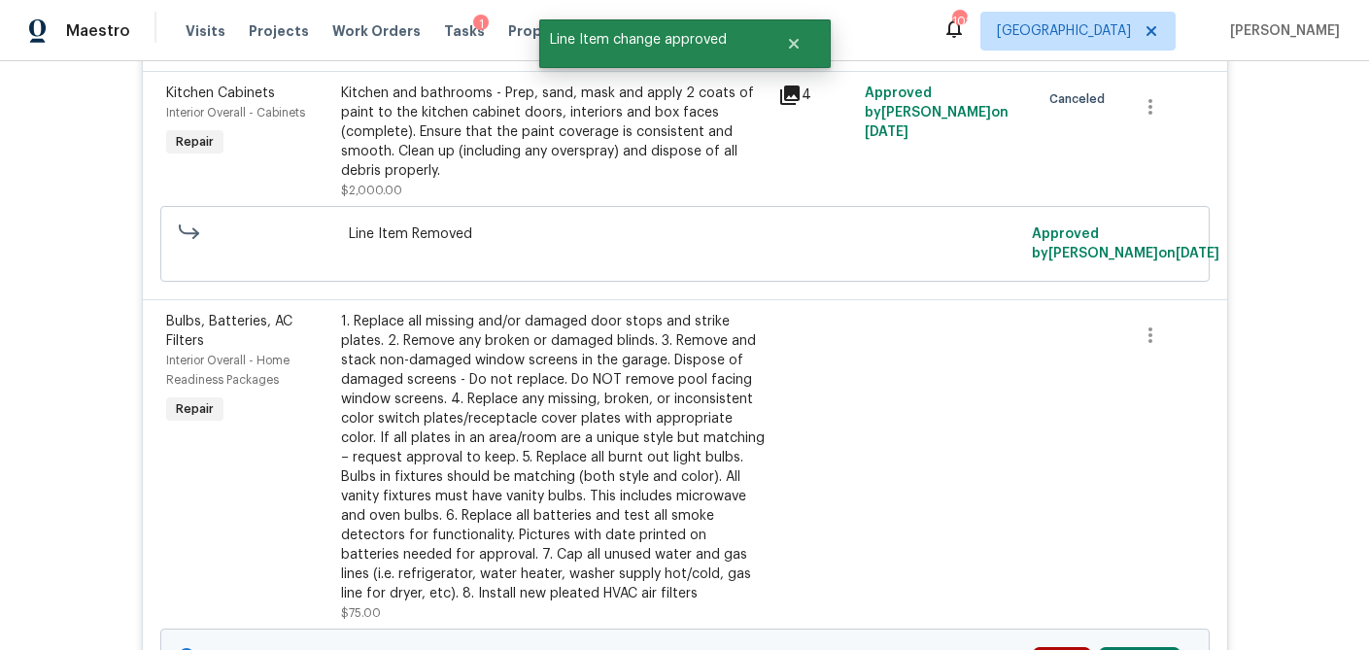
scroll to position [3917, 0]
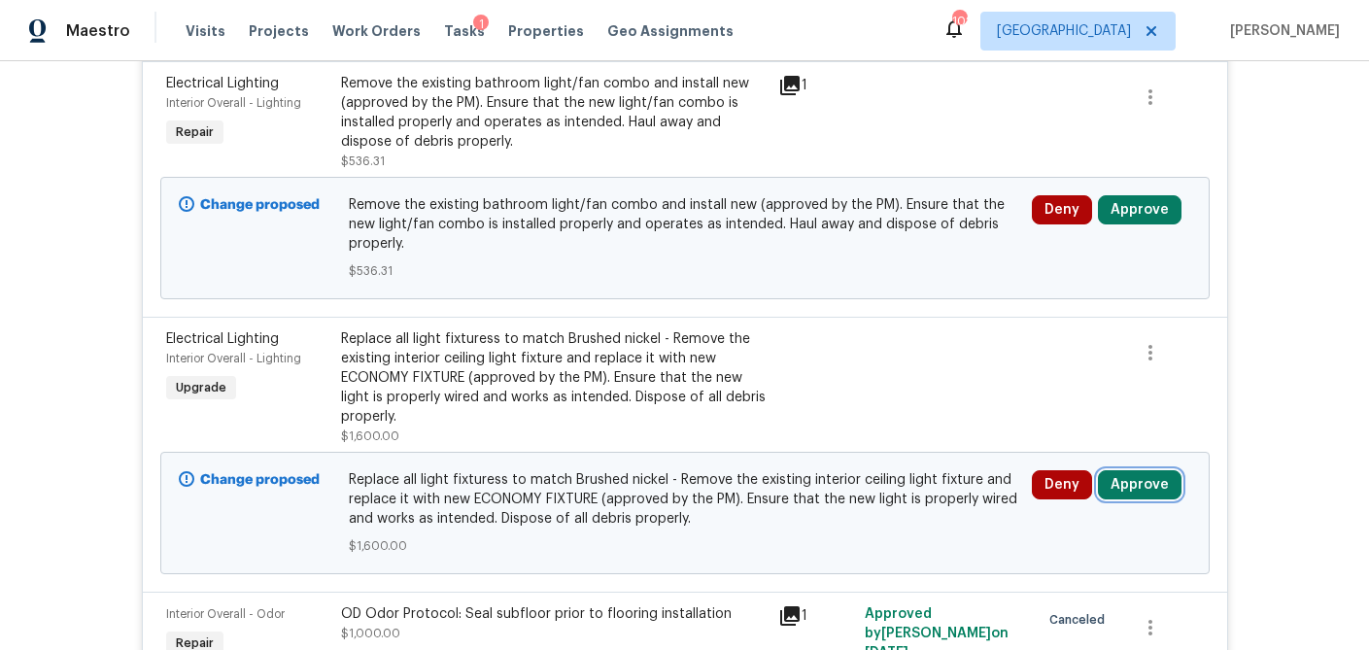
click at [1128, 470] on button "Approve" at bounding box center [1140, 484] width 84 height 29
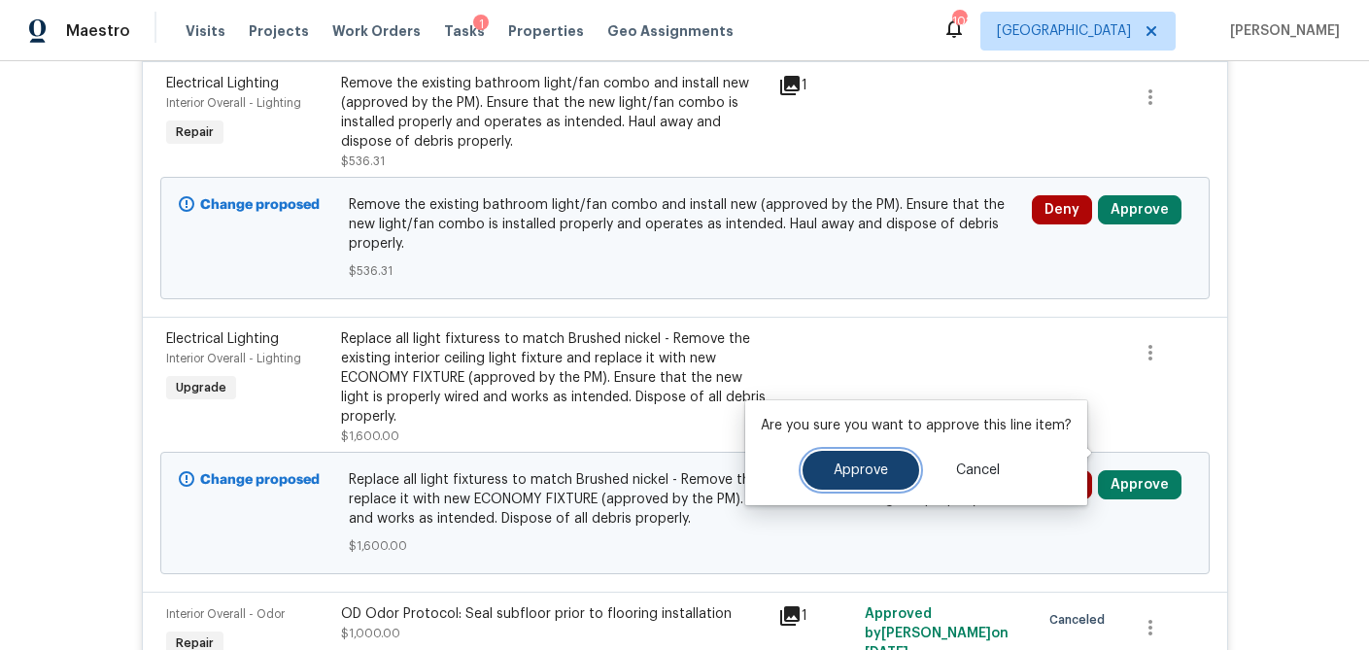
click at [886, 467] on button "Approve" at bounding box center [861, 470] width 117 height 39
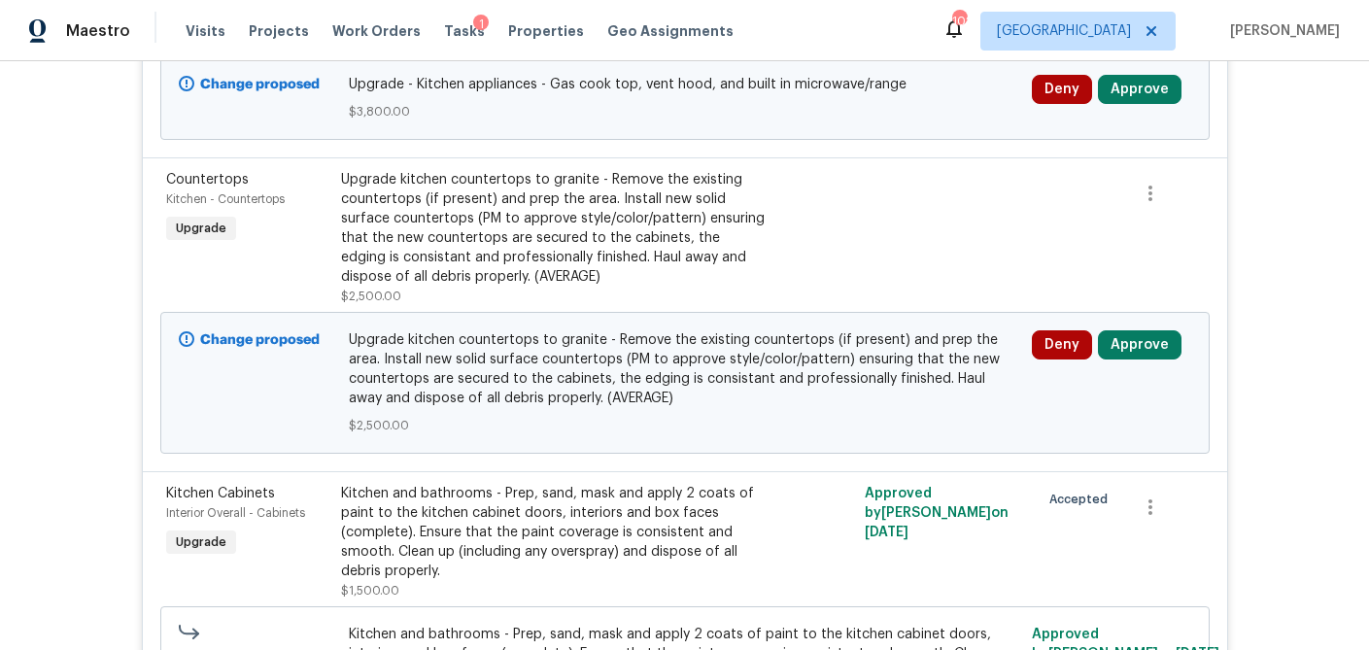
scroll to position [6187, 0]
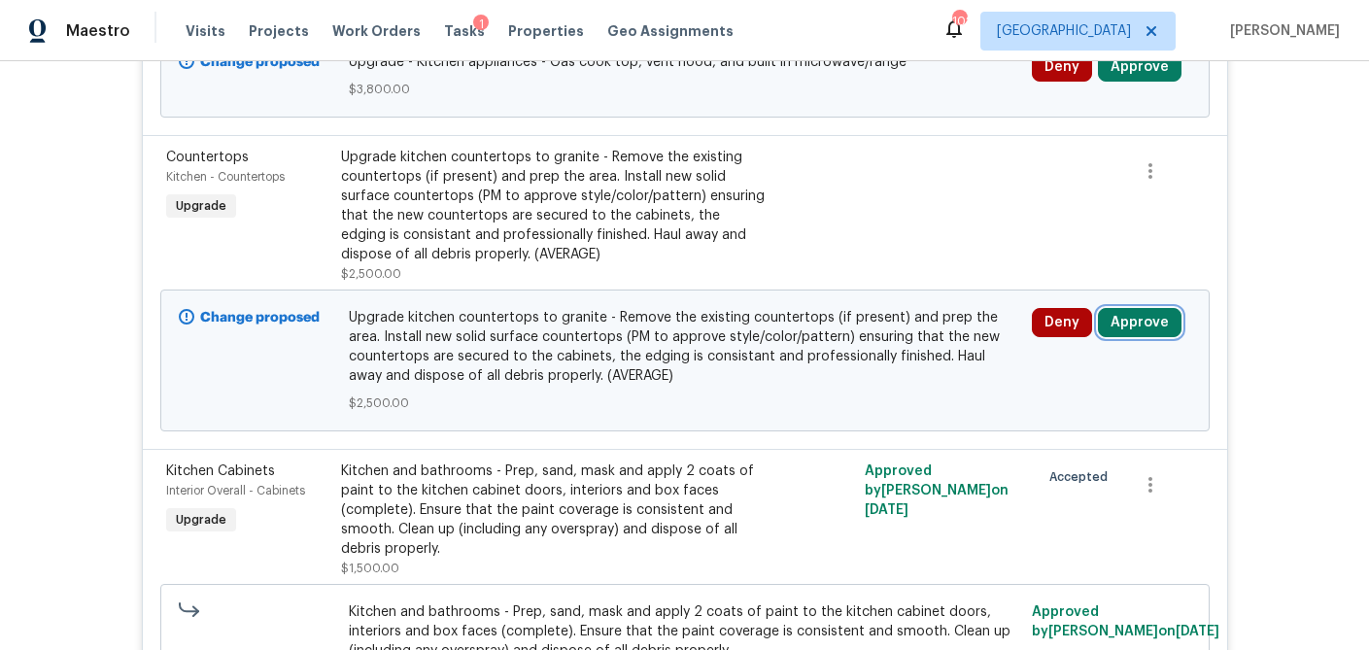
click at [1142, 308] on button "Approve" at bounding box center [1140, 322] width 84 height 29
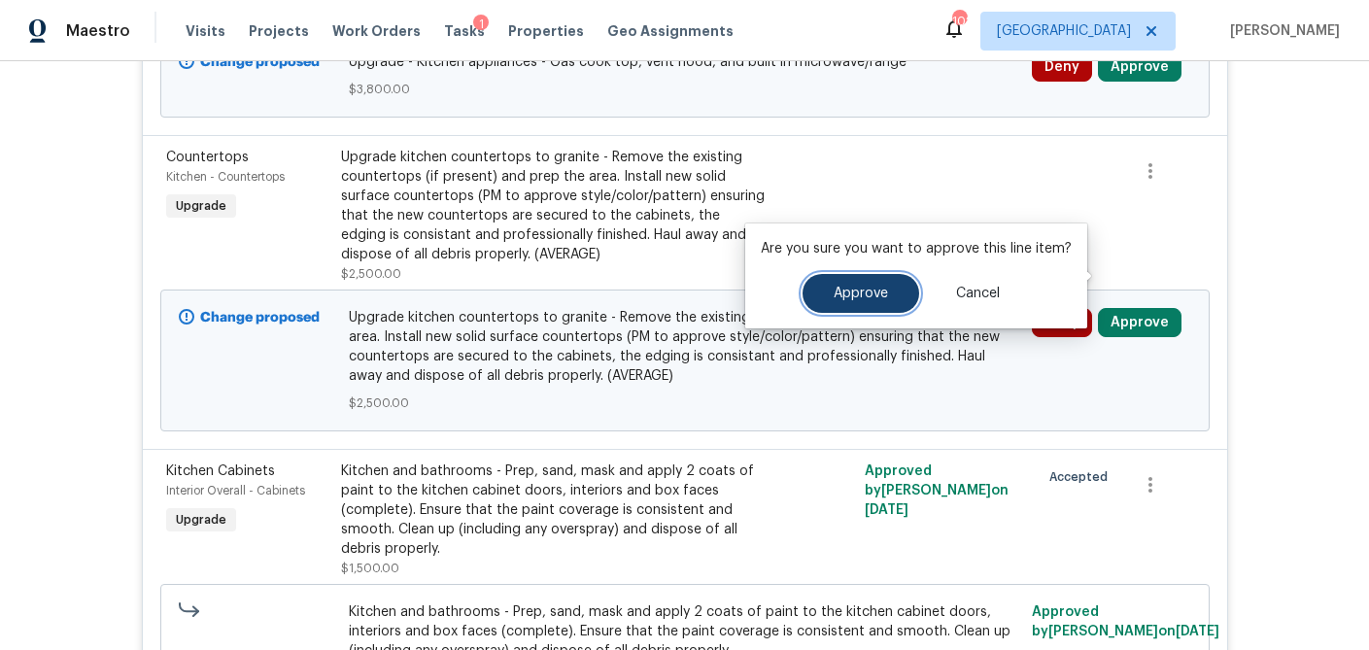
click at [904, 300] on button "Approve" at bounding box center [861, 293] width 117 height 39
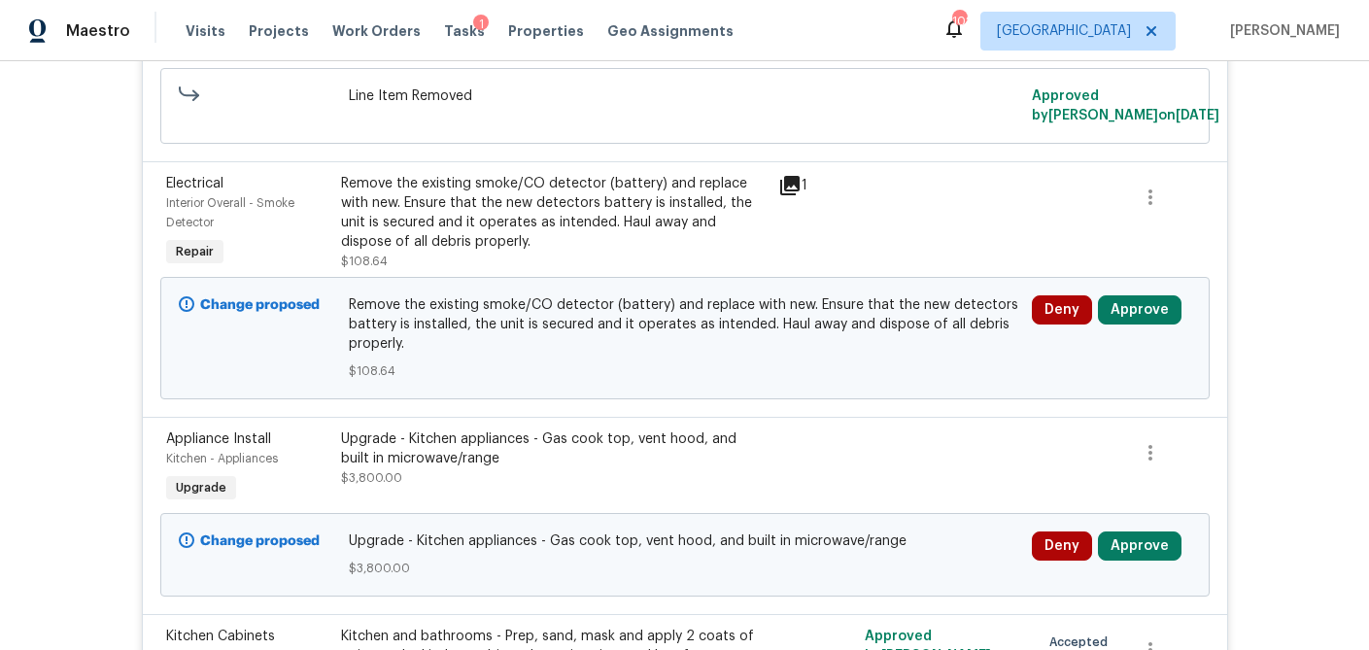
scroll to position [5705, 0]
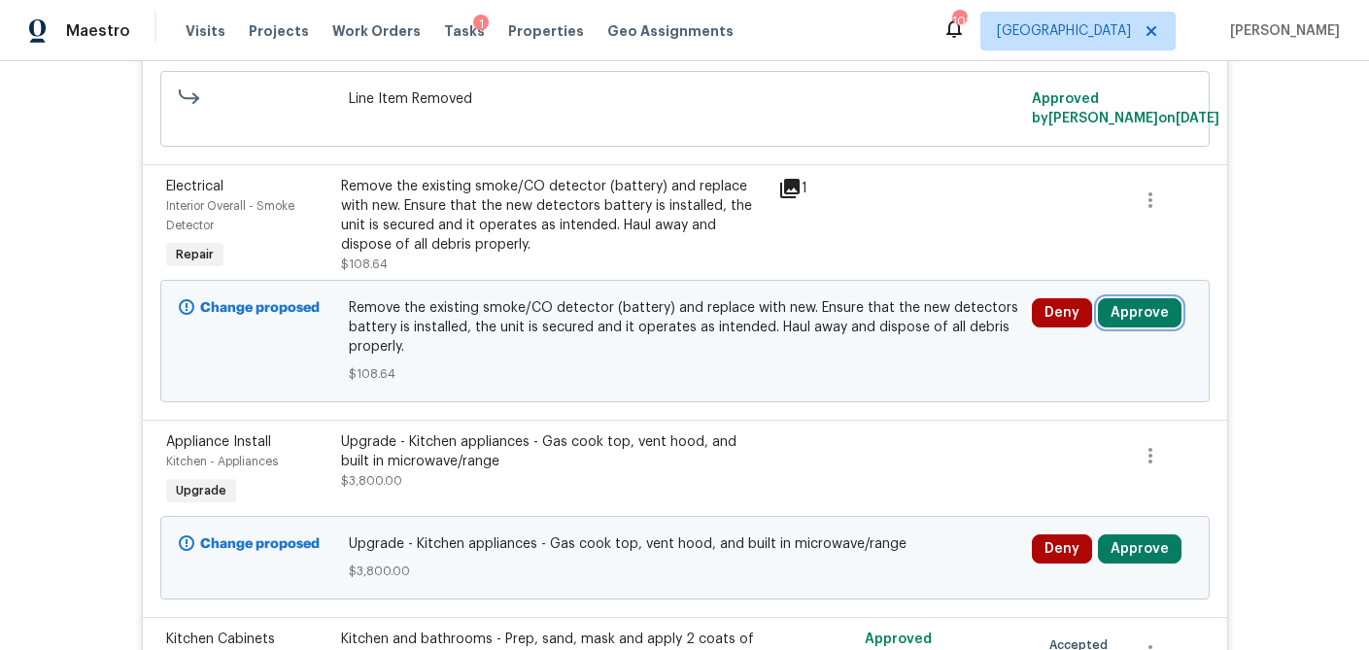
click at [1128, 298] on button "Approve" at bounding box center [1140, 312] width 84 height 29
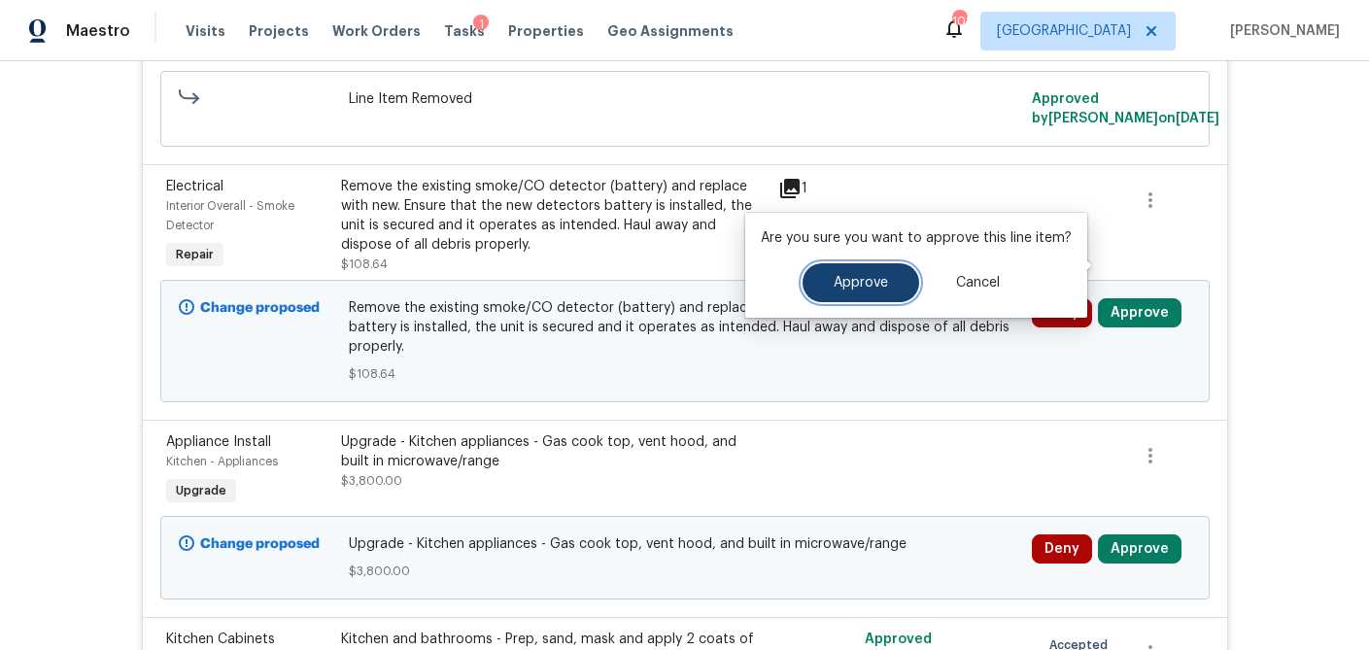
click at [906, 269] on button "Approve" at bounding box center [861, 282] width 117 height 39
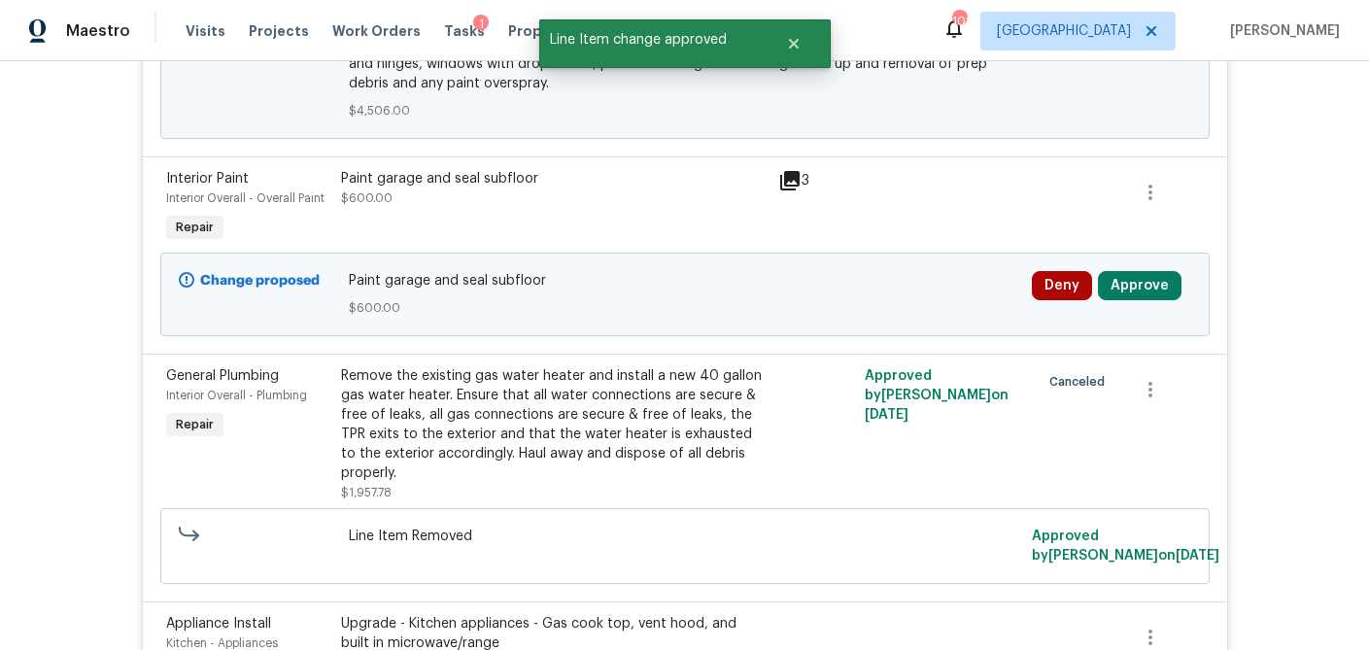
scroll to position [5265, 0]
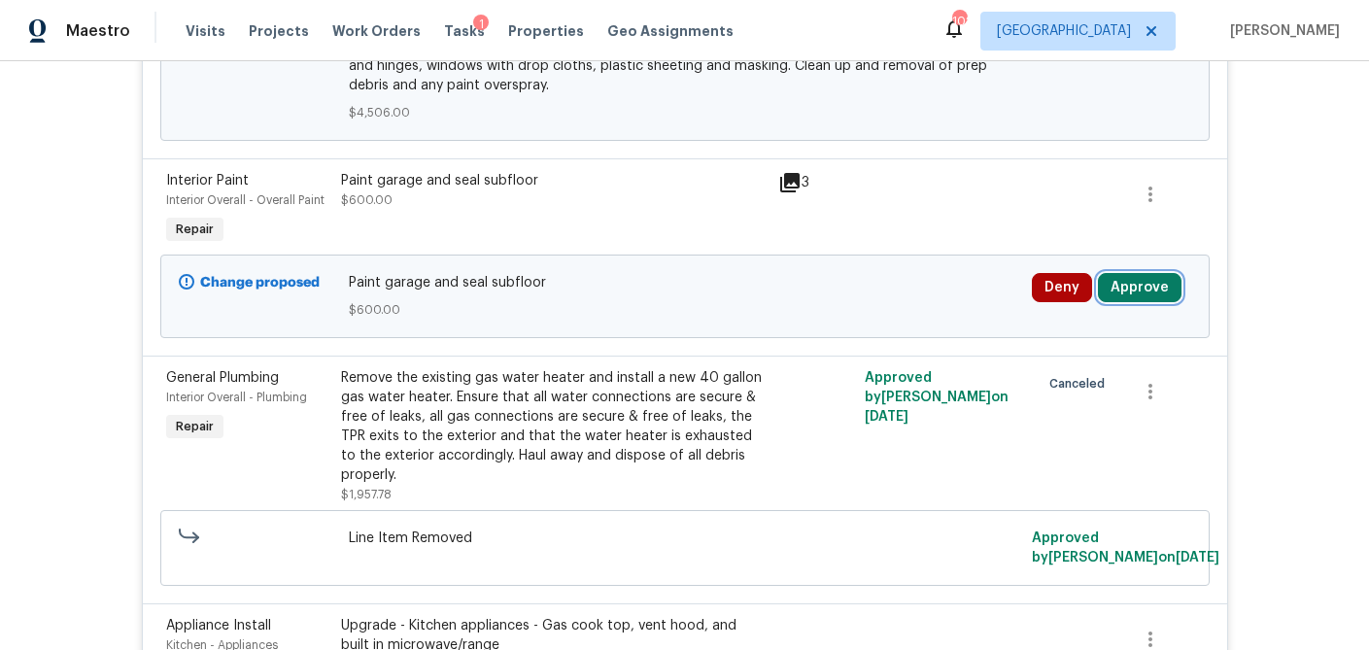
click at [1133, 273] on button "Approve" at bounding box center [1140, 287] width 84 height 29
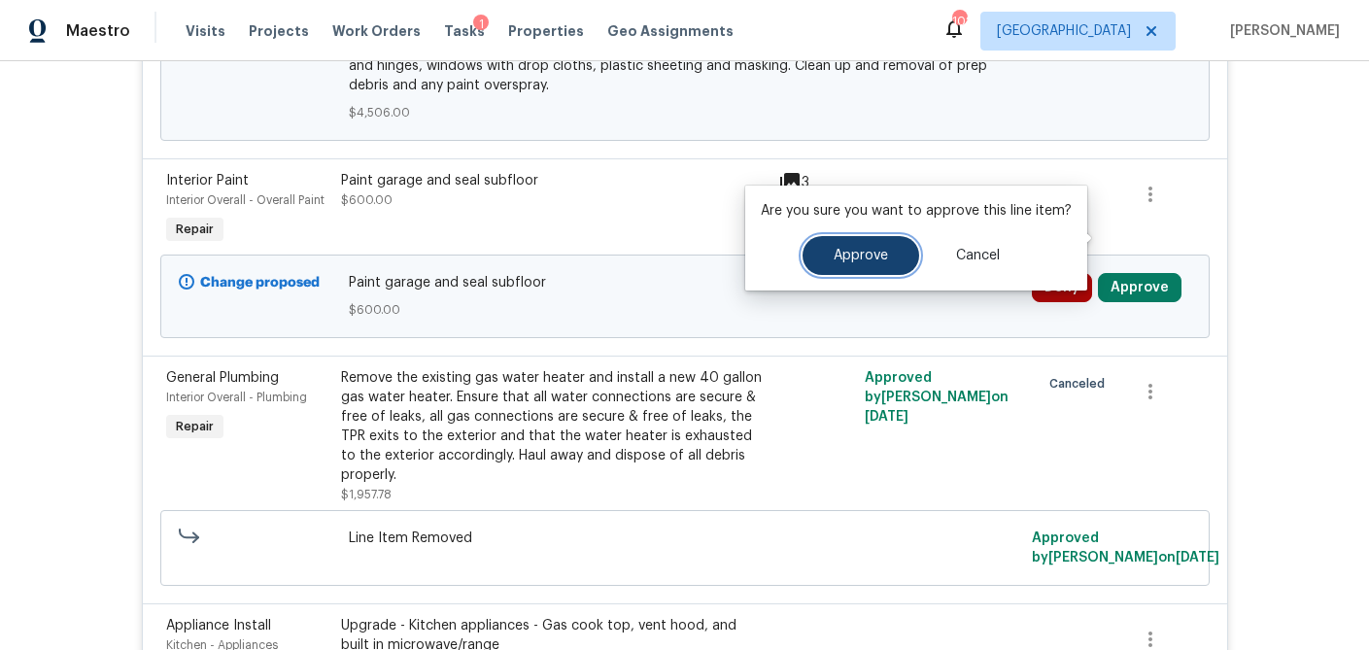
click at [906, 252] on button "Approve" at bounding box center [861, 255] width 117 height 39
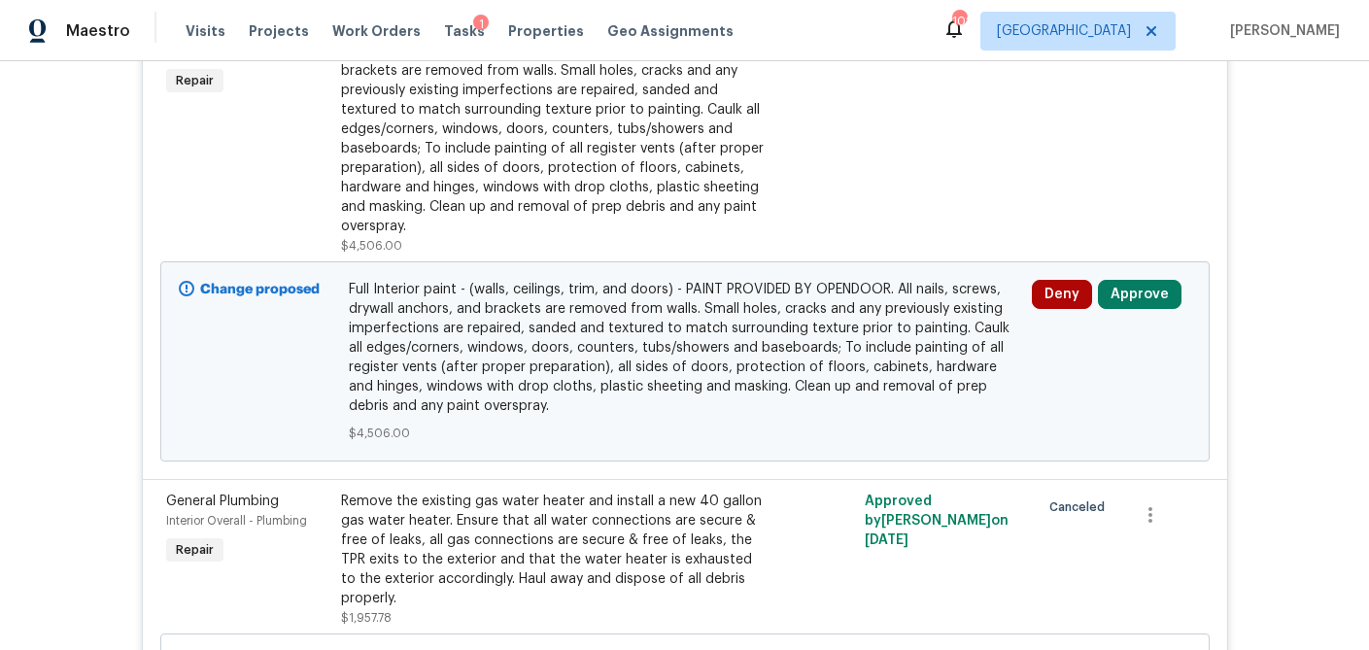
scroll to position [4835, 0]
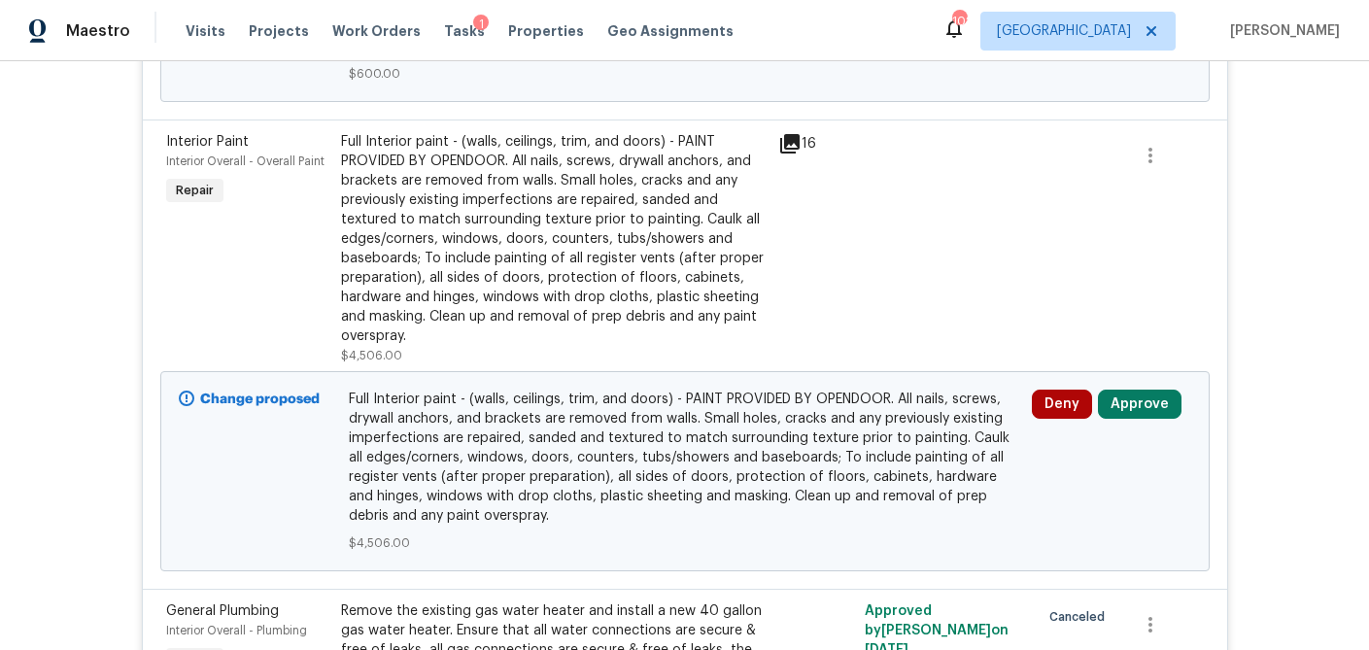
click at [639, 170] on div "Full Interior paint - (walls, ceilings, trim, and doors) - PAINT PROVIDED BY OP…" at bounding box center [554, 239] width 426 height 214
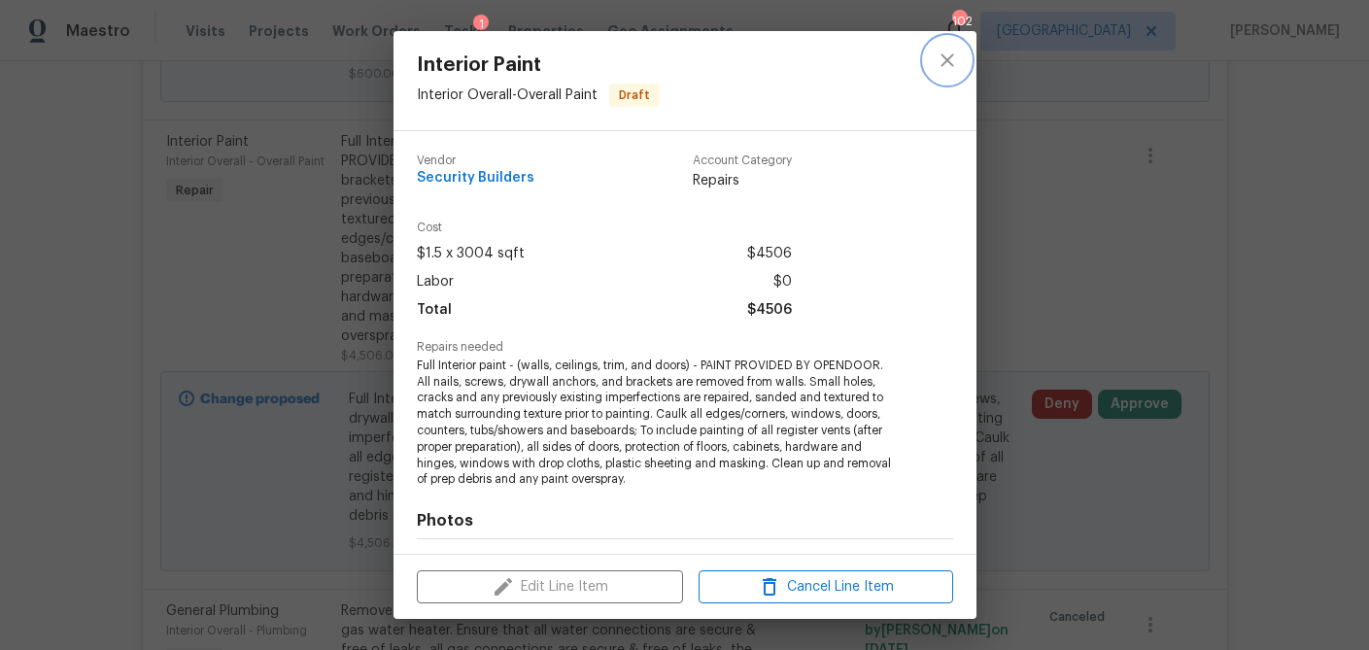
click at [937, 56] on icon "close" at bounding box center [947, 60] width 23 height 23
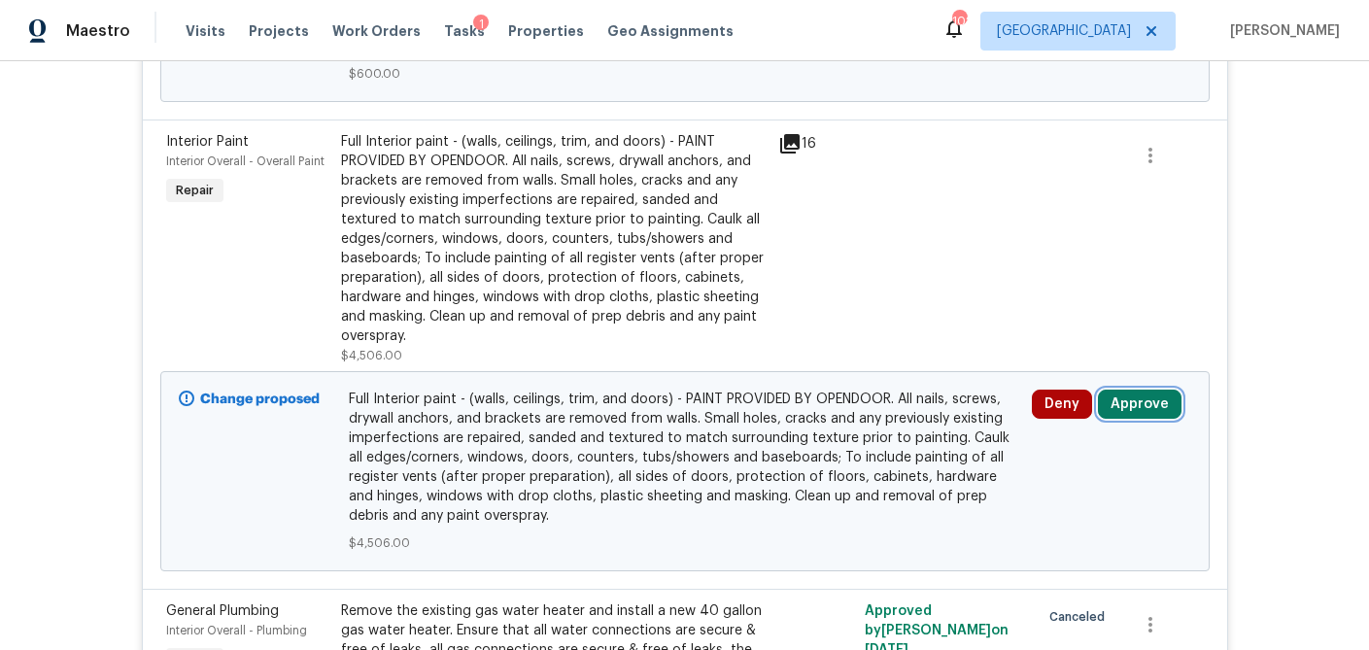
click at [1149, 390] on button "Approve" at bounding box center [1140, 404] width 84 height 29
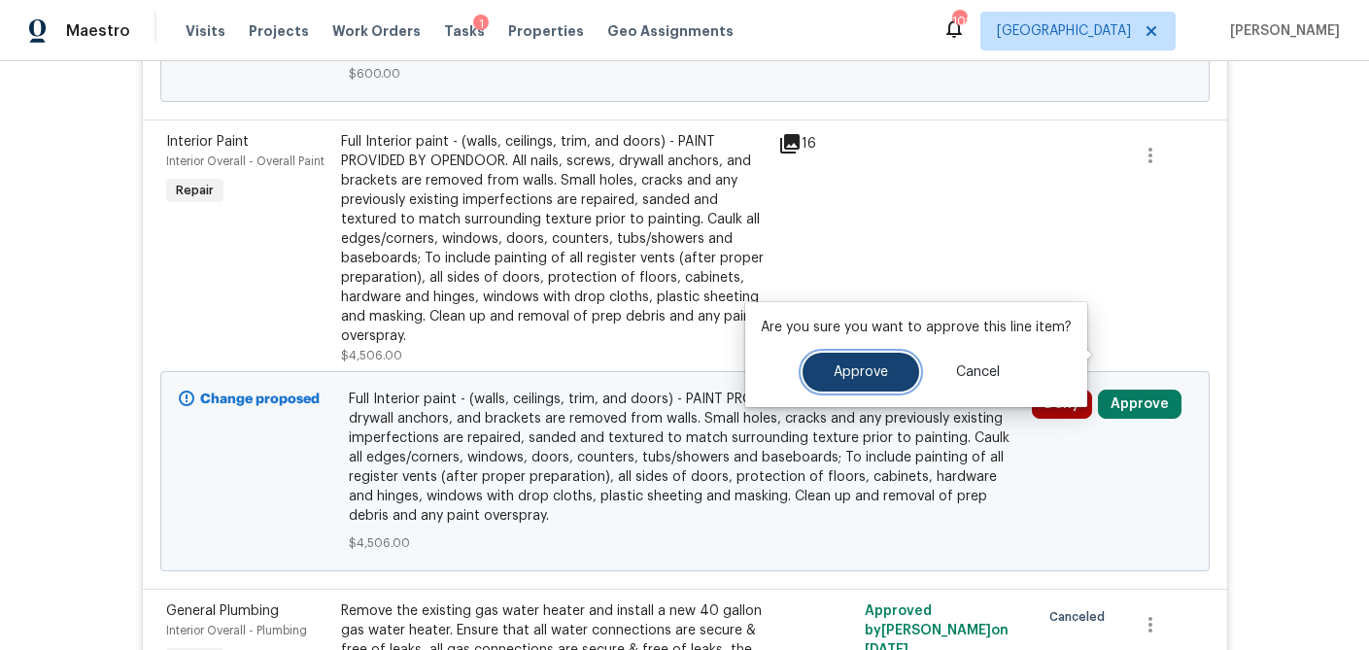
click at [866, 357] on button "Approve" at bounding box center [861, 372] width 117 height 39
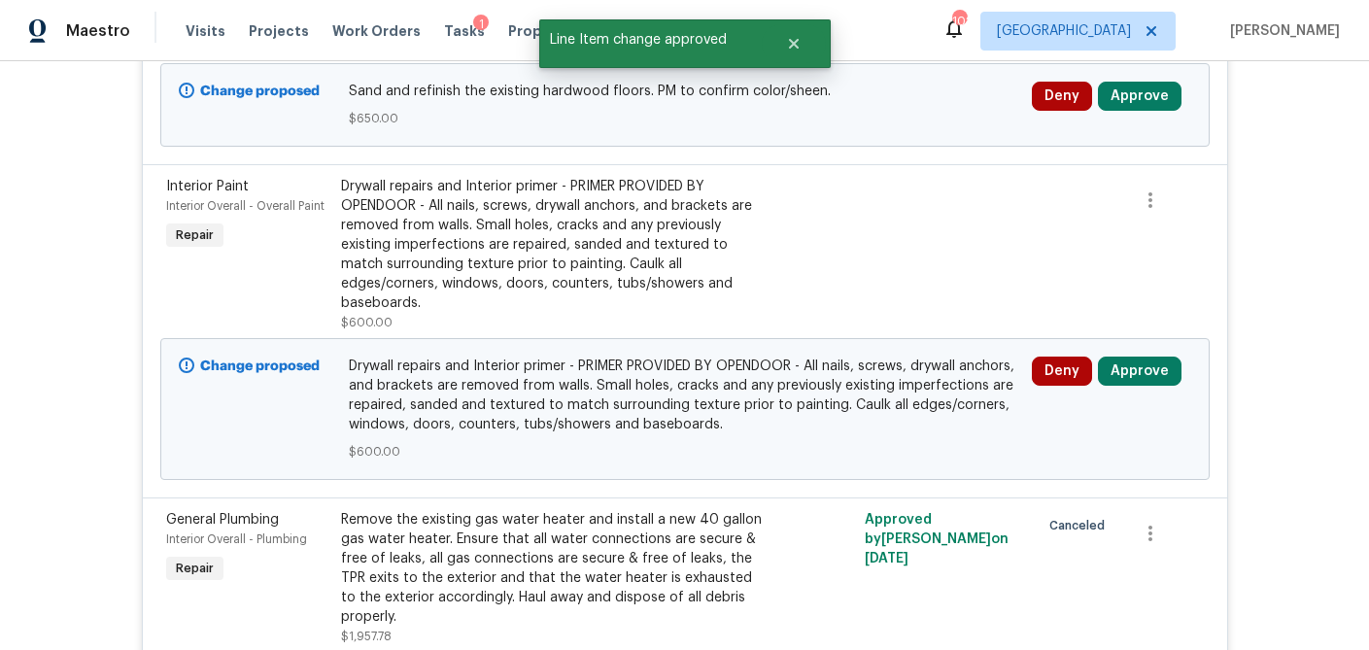
scroll to position [4445, 0]
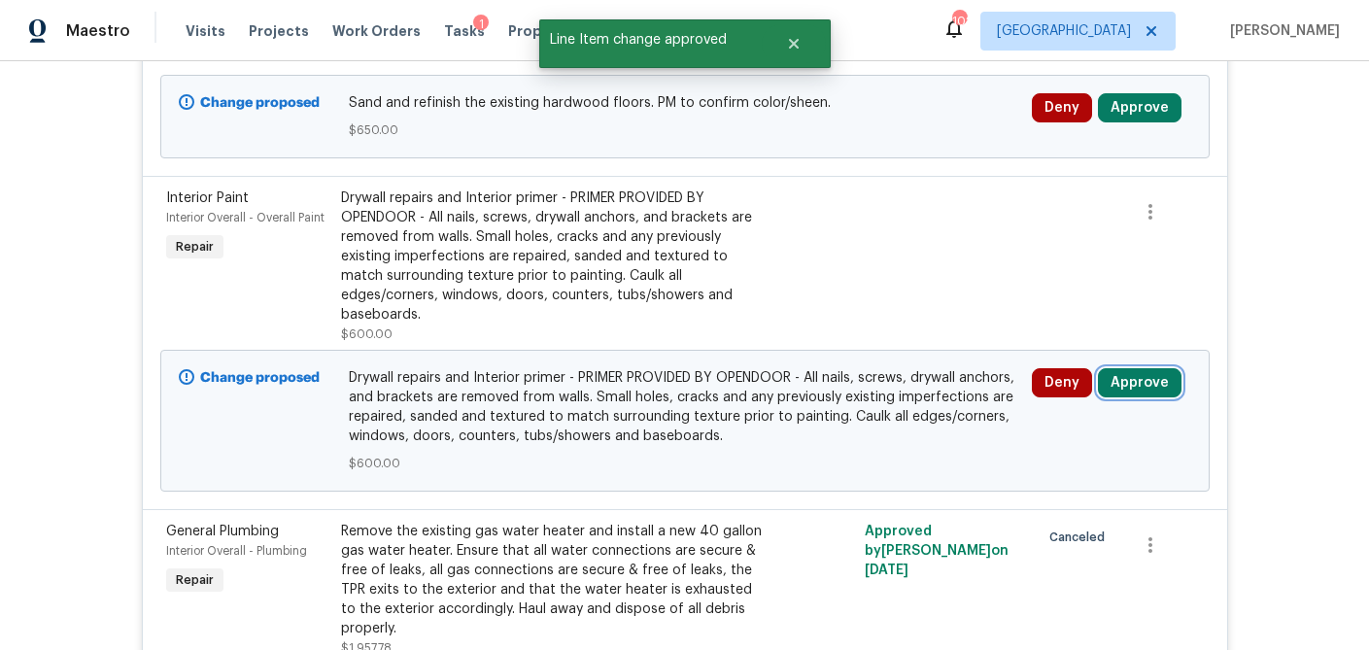
click at [1152, 368] on button "Approve" at bounding box center [1140, 382] width 84 height 29
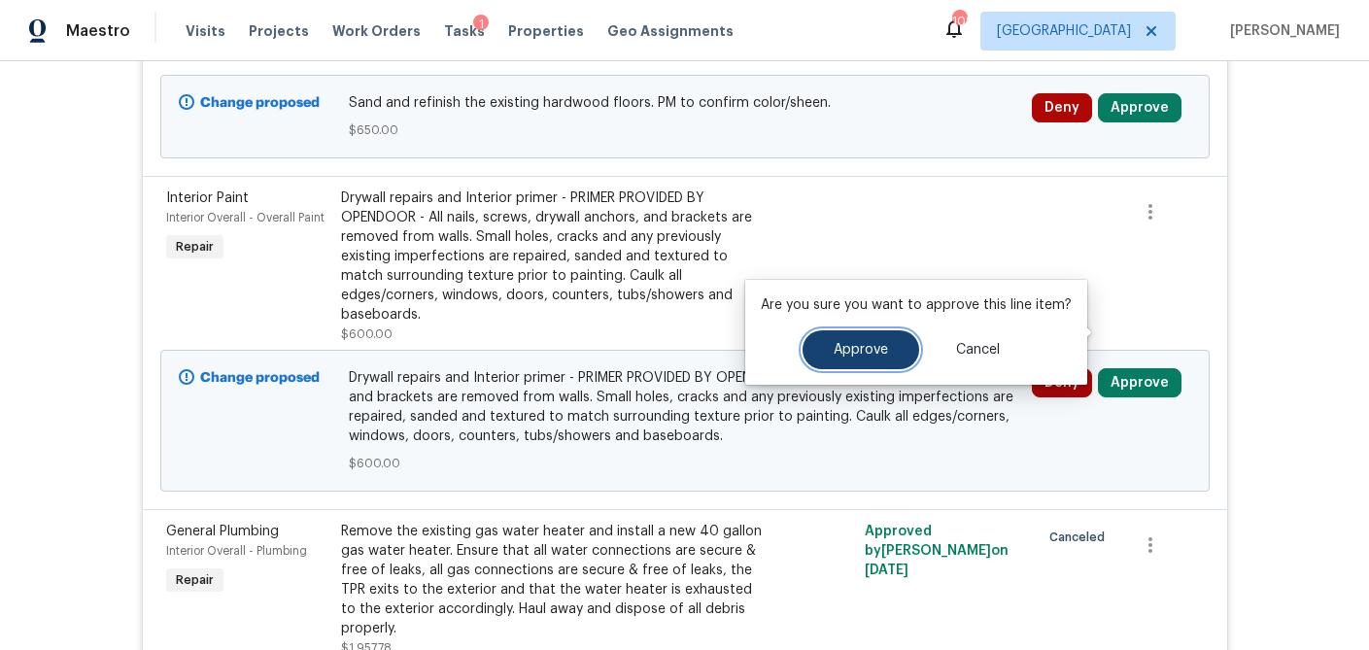
click at [886, 341] on button "Approve" at bounding box center [861, 349] width 117 height 39
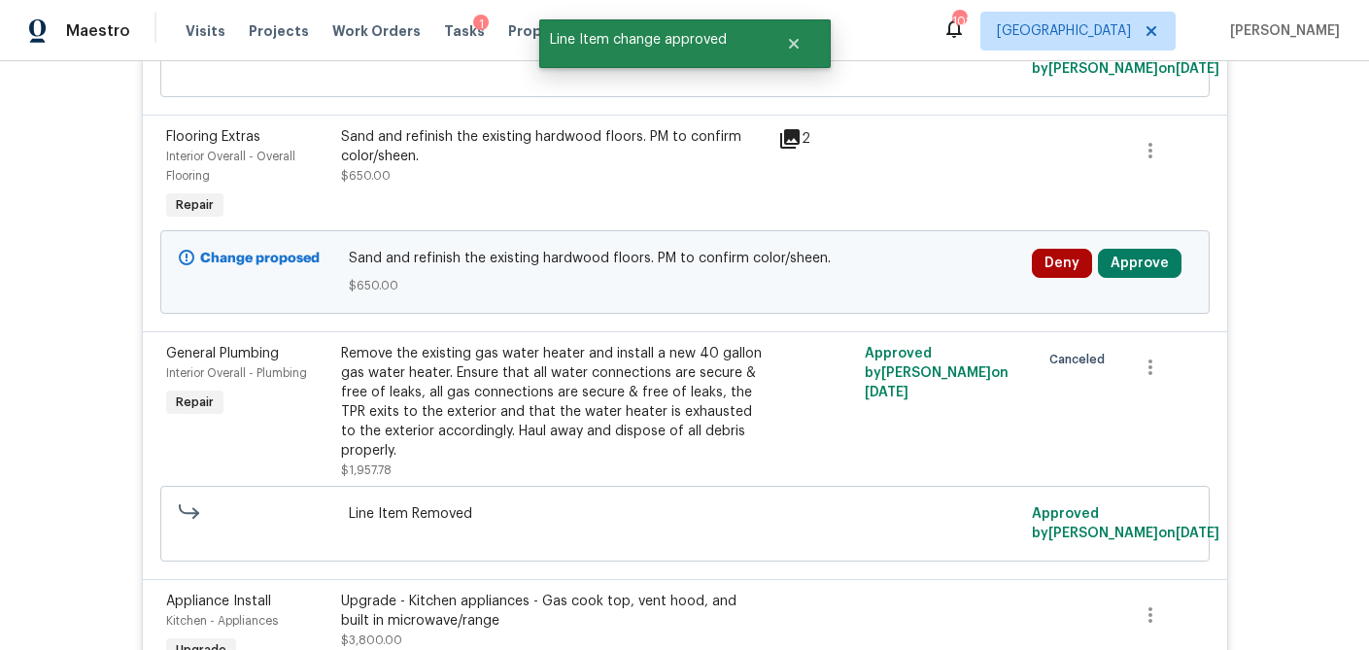
scroll to position [4258, 0]
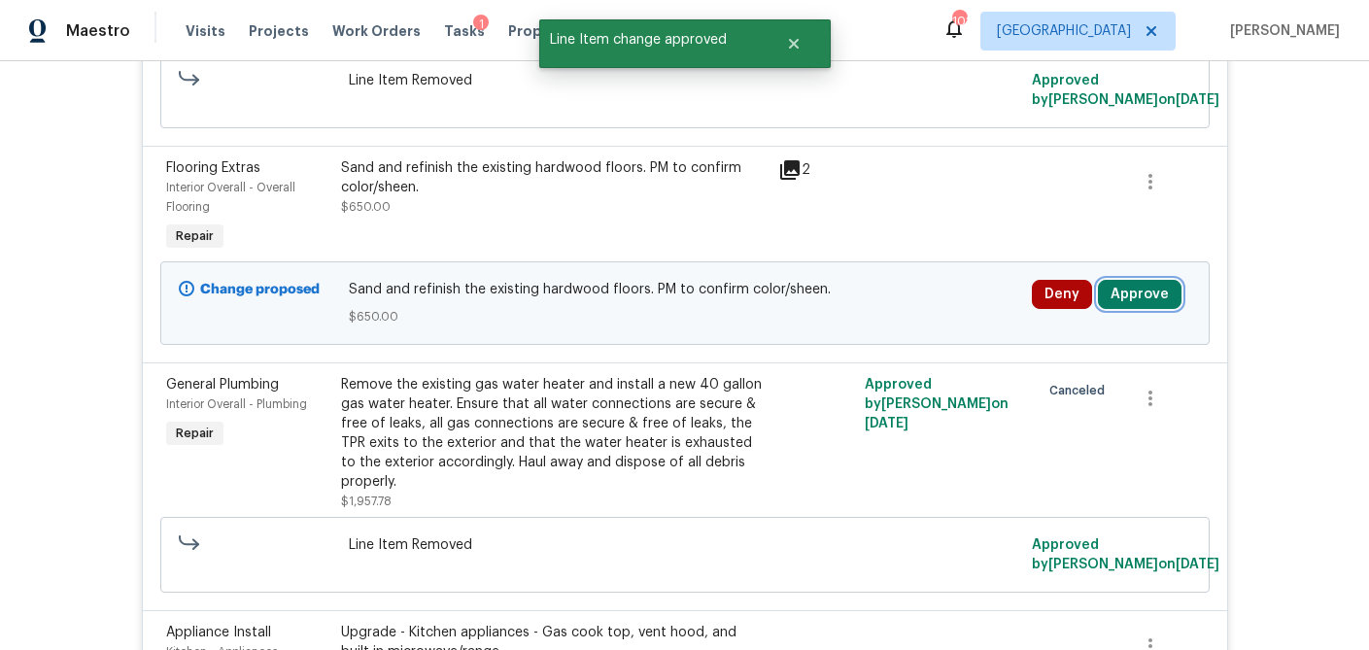
click at [1143, 280] on button "Approve" at bounding box center [1140, 294] width 84 height 29
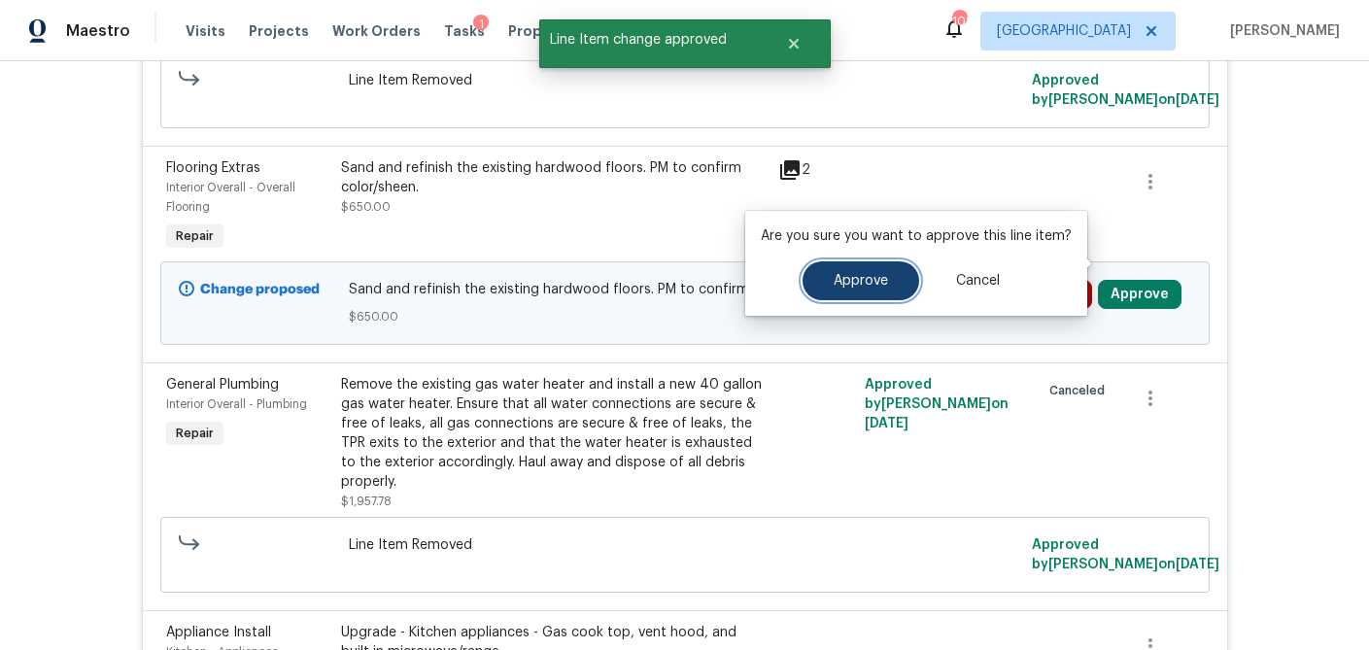
click at [864, 272] on button "Approve" at bounding box center [861, 280] width 117 height 39
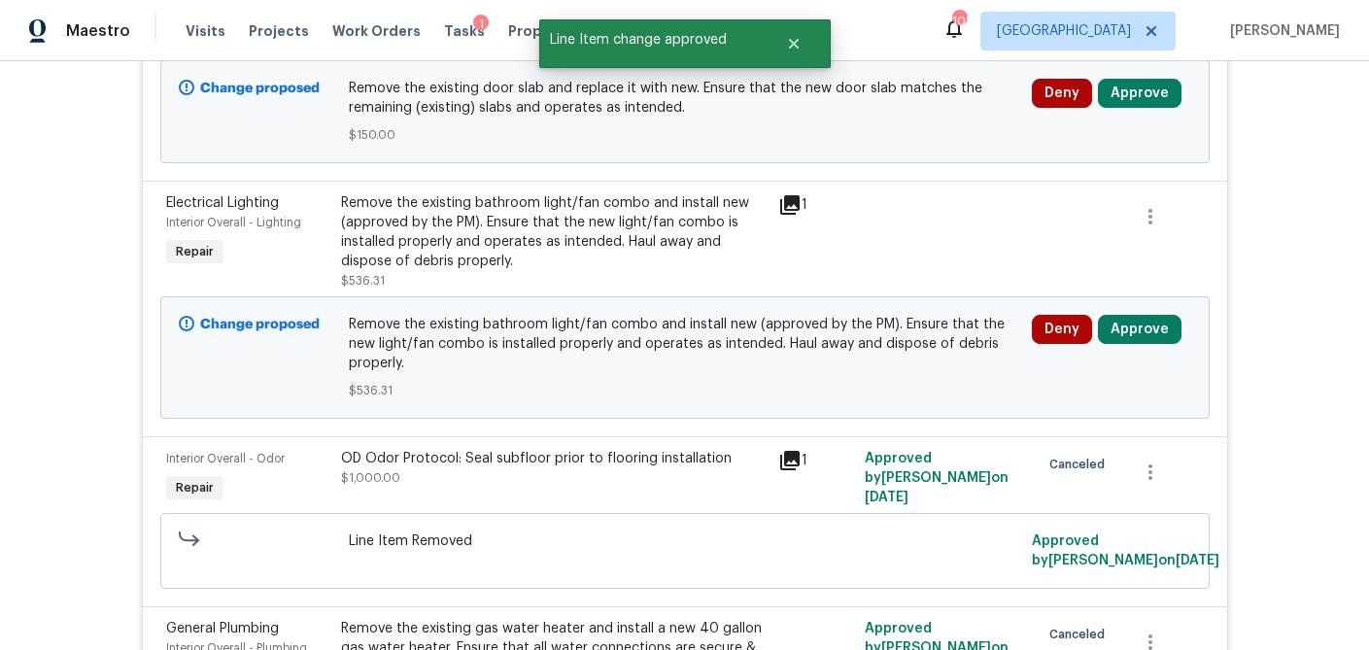
scroll to position [3790, 0]
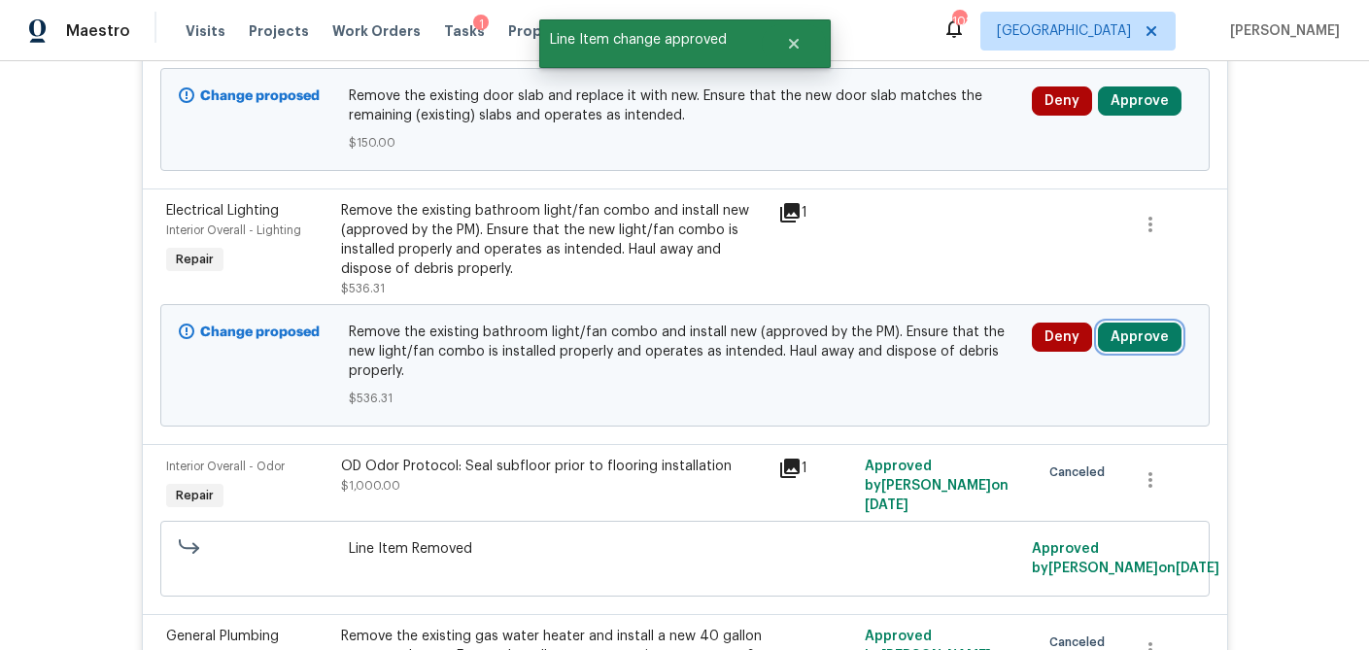
click at [1150, 323] on button "Approve" at bounding box center [1140, 337] width 84 height 29
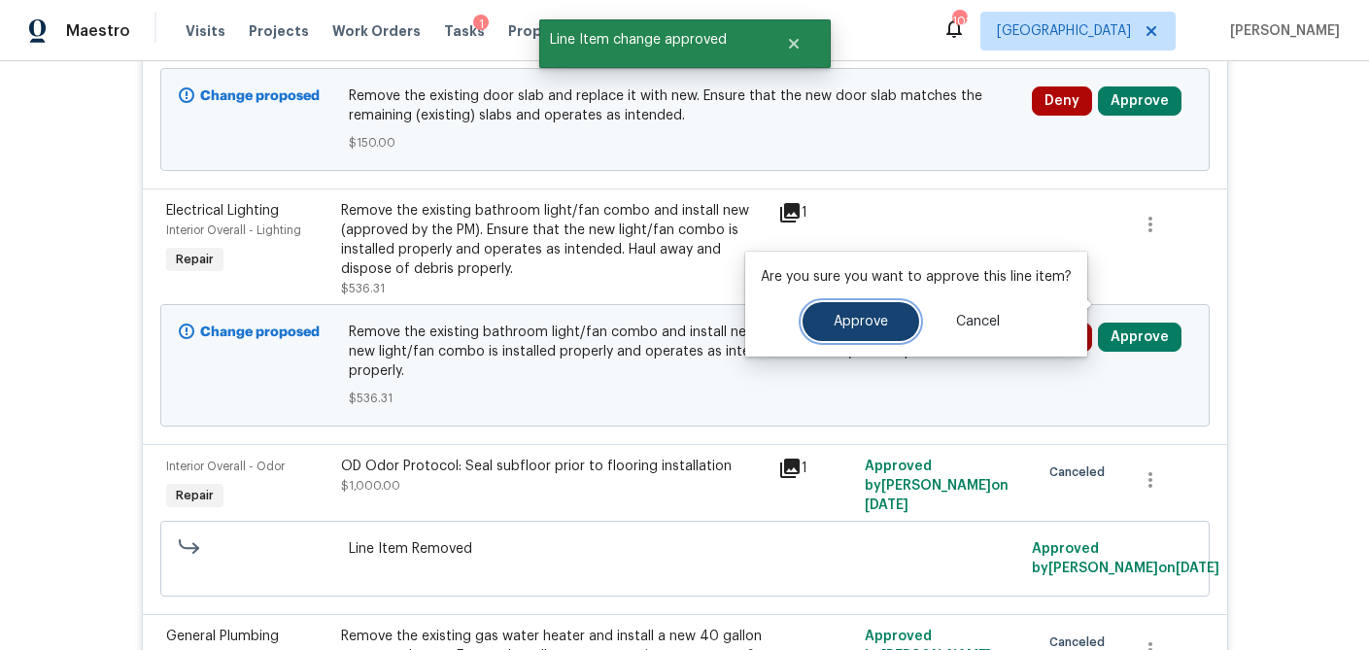
click at [870, 310] on button "Approve" at bounding box center [861, 321] width 117 height 39
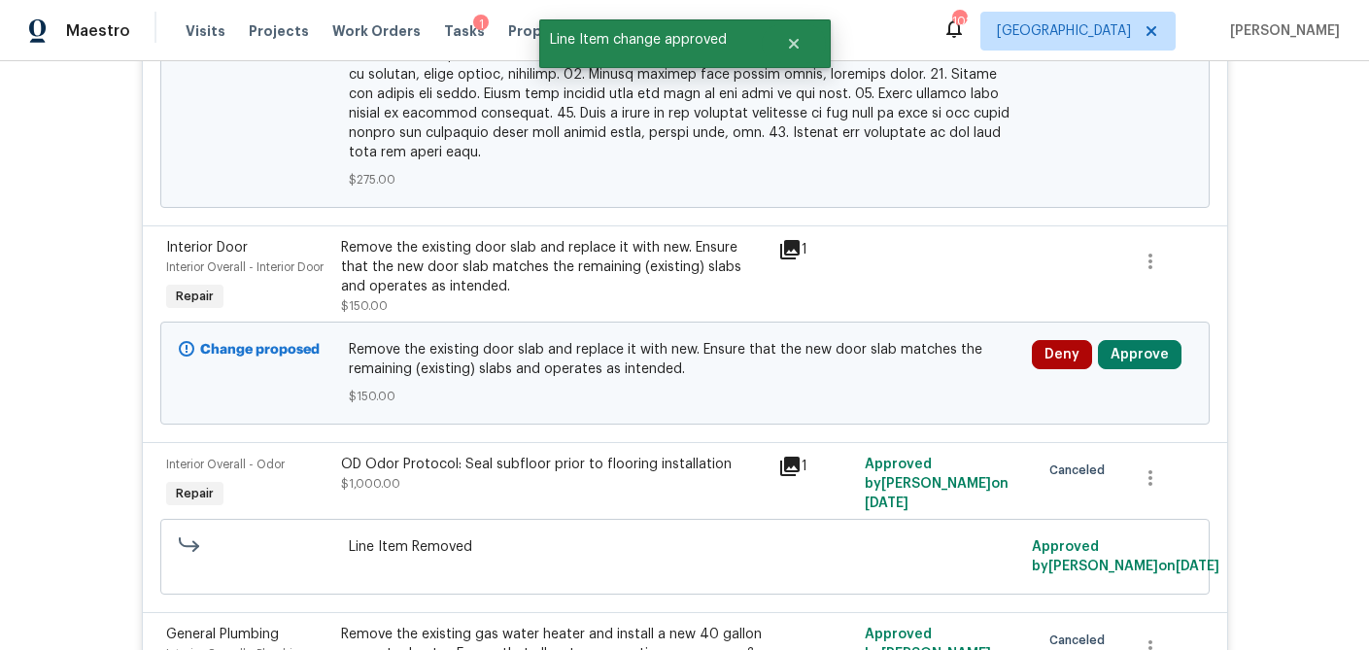
scroll to position [3527, 0]
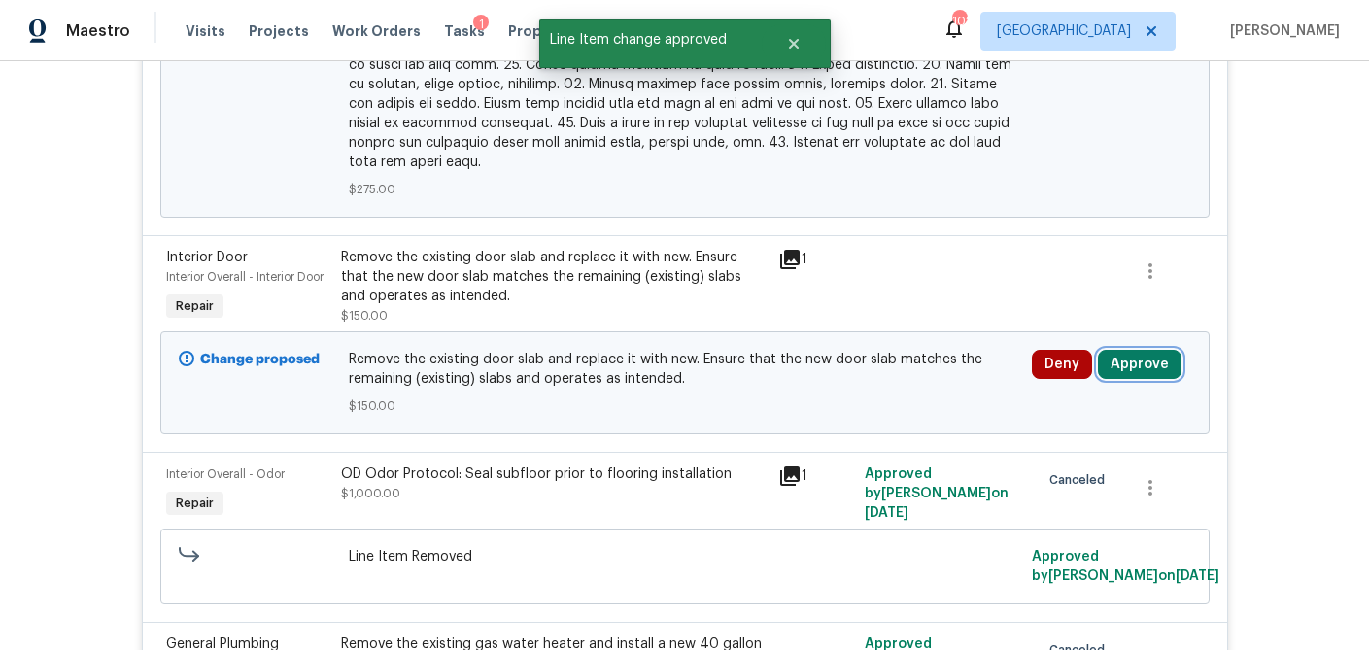
click at [1142, 350] on button "Approve" at bounding box center [1140, 364] width 84 height 29
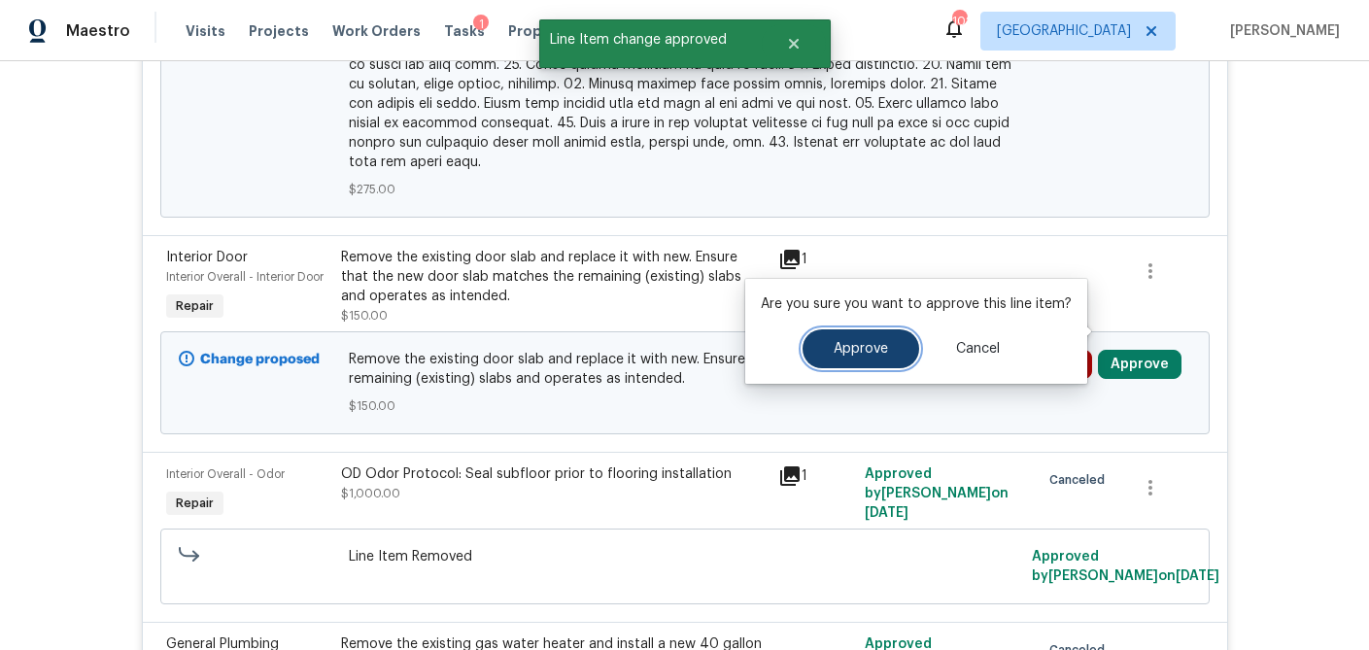
click at [872, 342] on span "Approve" at bounding box center [861, 349] width 54 height 15
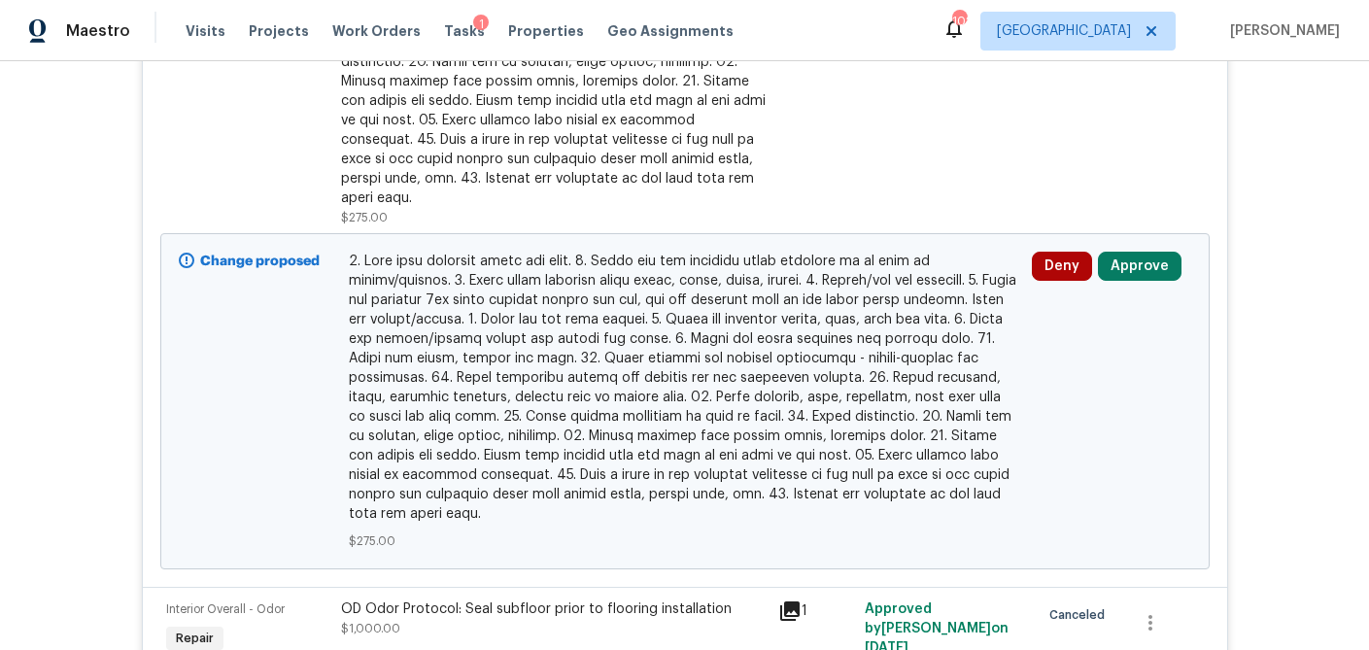
scroll to position [3160, 0]
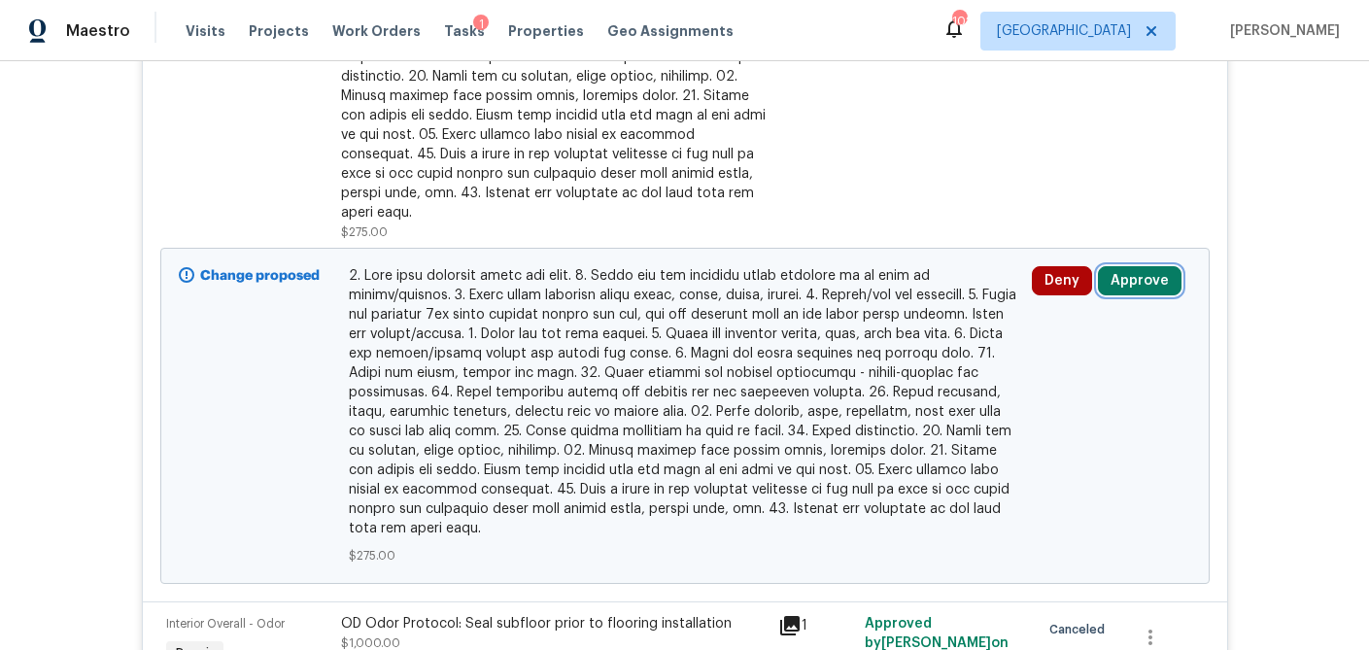
click at [1143, 266] on button "Approve" at bounding box center [1140, 280] width 84 height 29
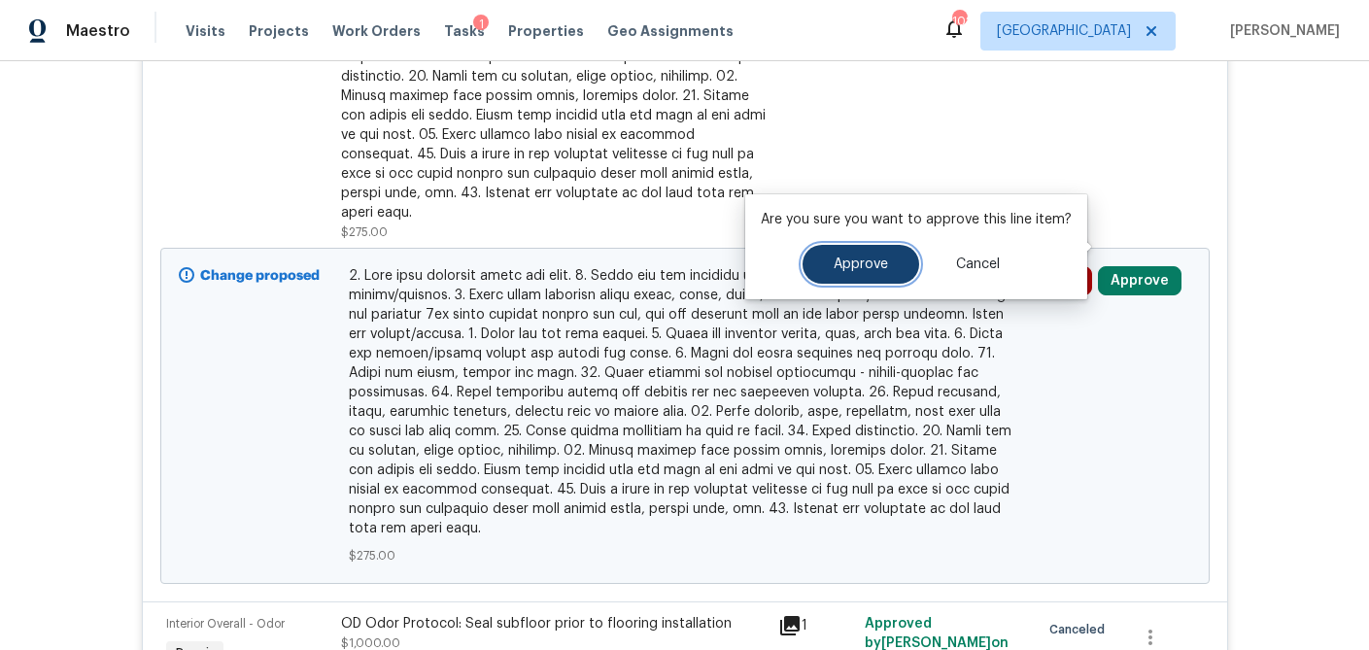
click at [860, 259] on span "Approve" at bounding box center [861, 265] width 54 height 15
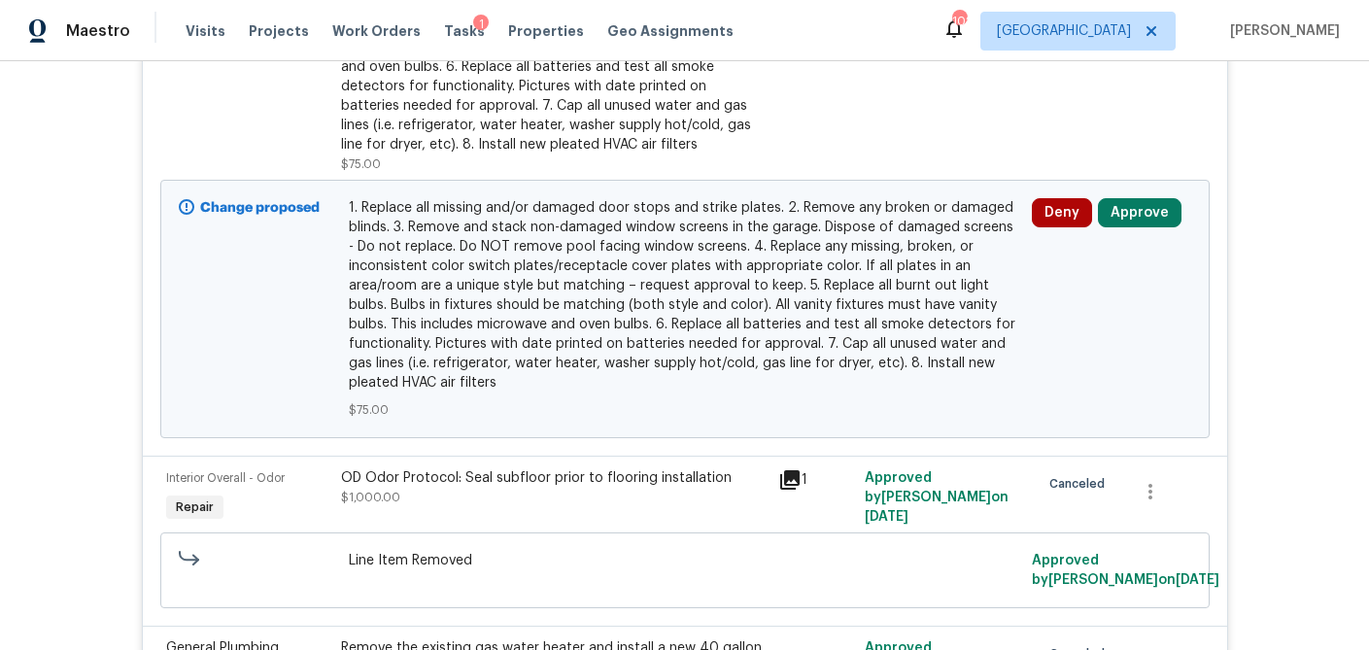
scroll to position [2479, 0]
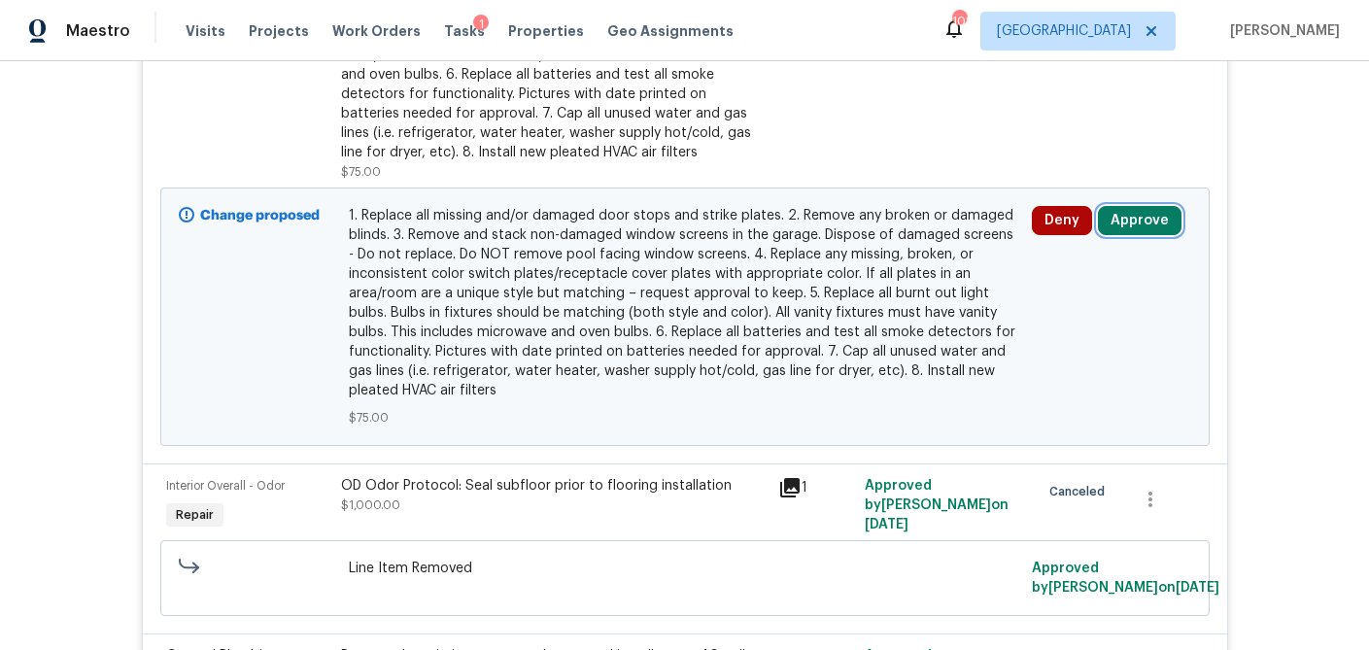
click at [1152, 206] on button "Approve" at bounding box center [1140, 220] width 84 height 29
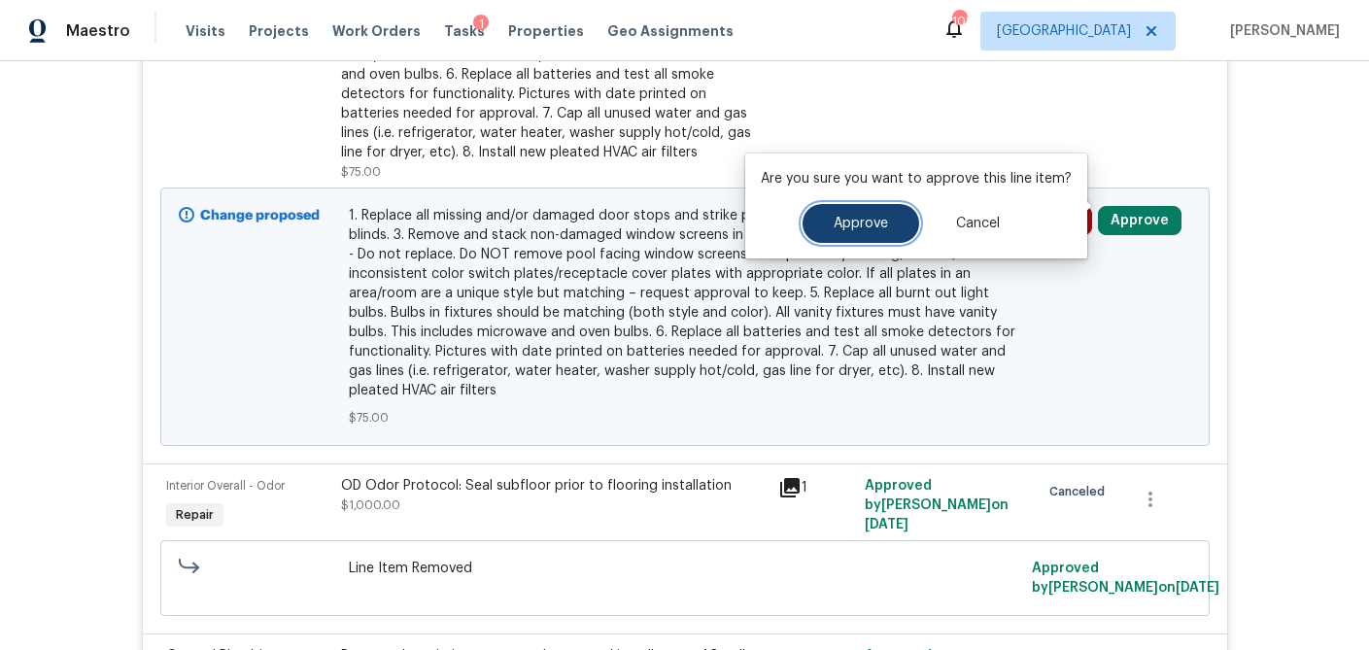
click at [873, 221] on span "Approve" at bounding box center [861, 224] width 54 height 15
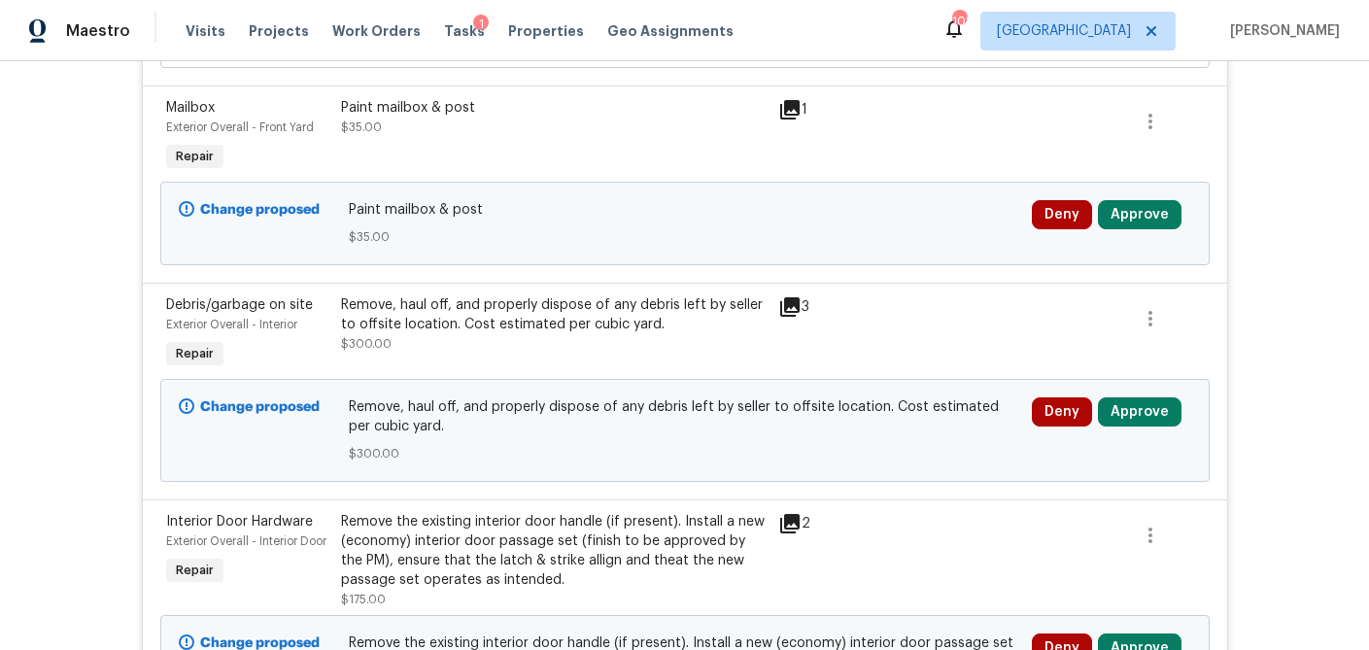
scroll to position [767, 0]
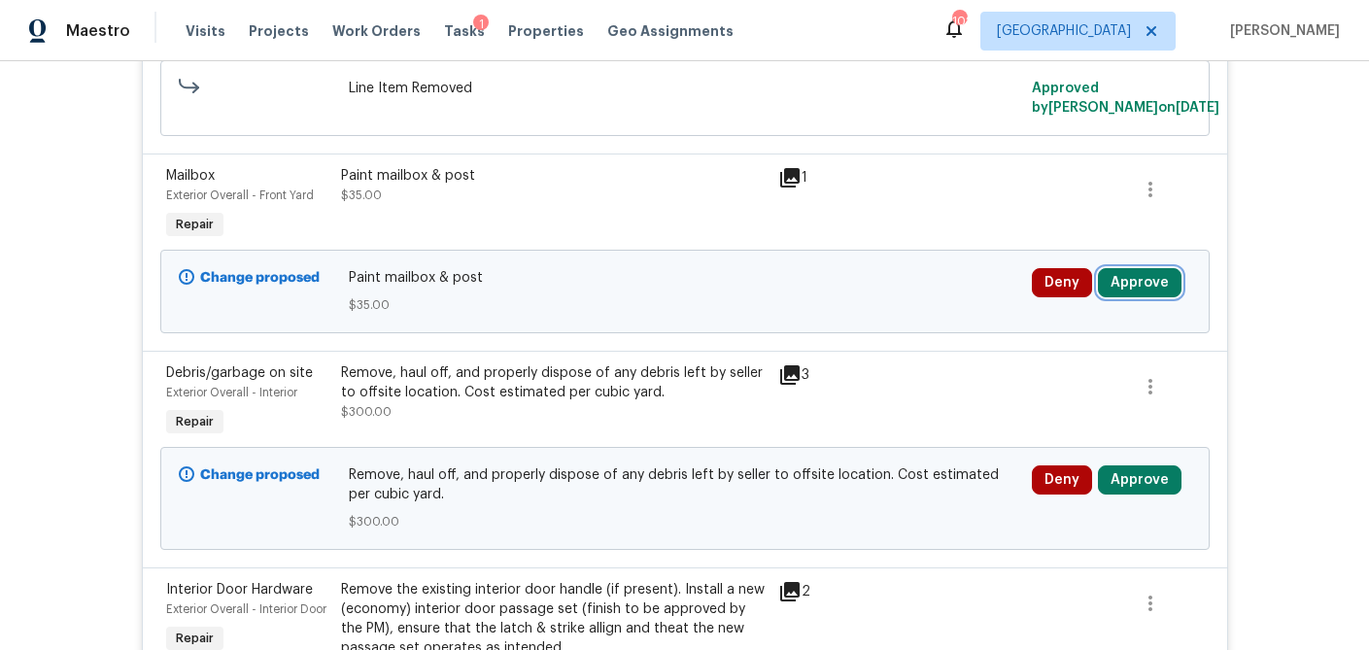
click at [1149, 276] on button "Approve" at bounding box center [1140, 282] width 84 height 29
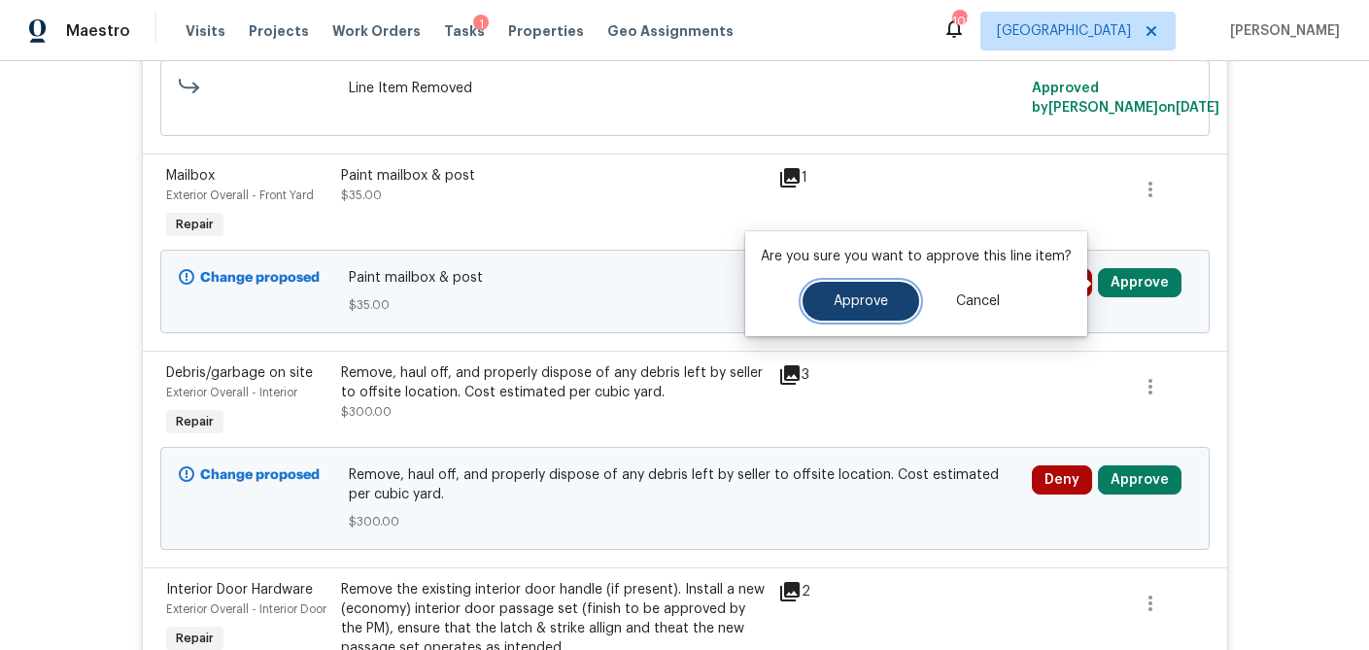
click at [862, 293] on button "Approve" at bounding box center [861, 301] width 117 height 39
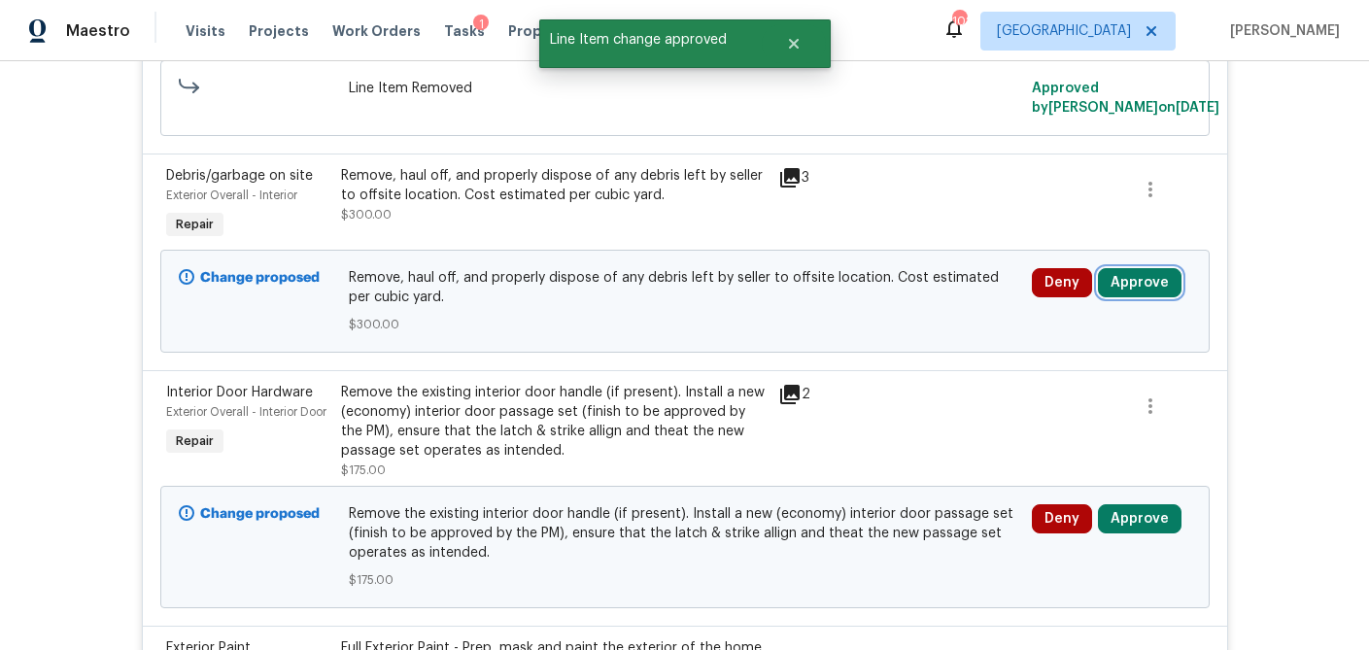
click at [1134, 281] on button "Approve" at bounding box center [1140, 282] width 84 height 29
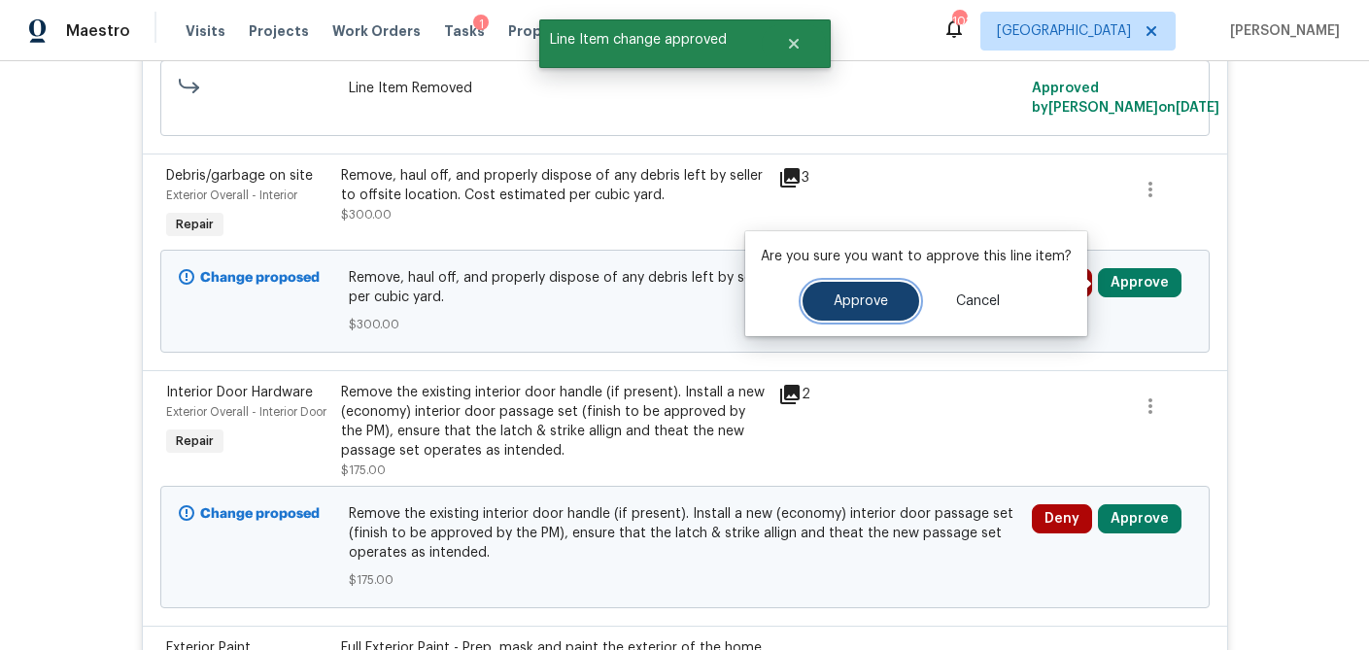
click at [868, 300] on span "Approve" at bounding box center [861, 301] width 54 height 15
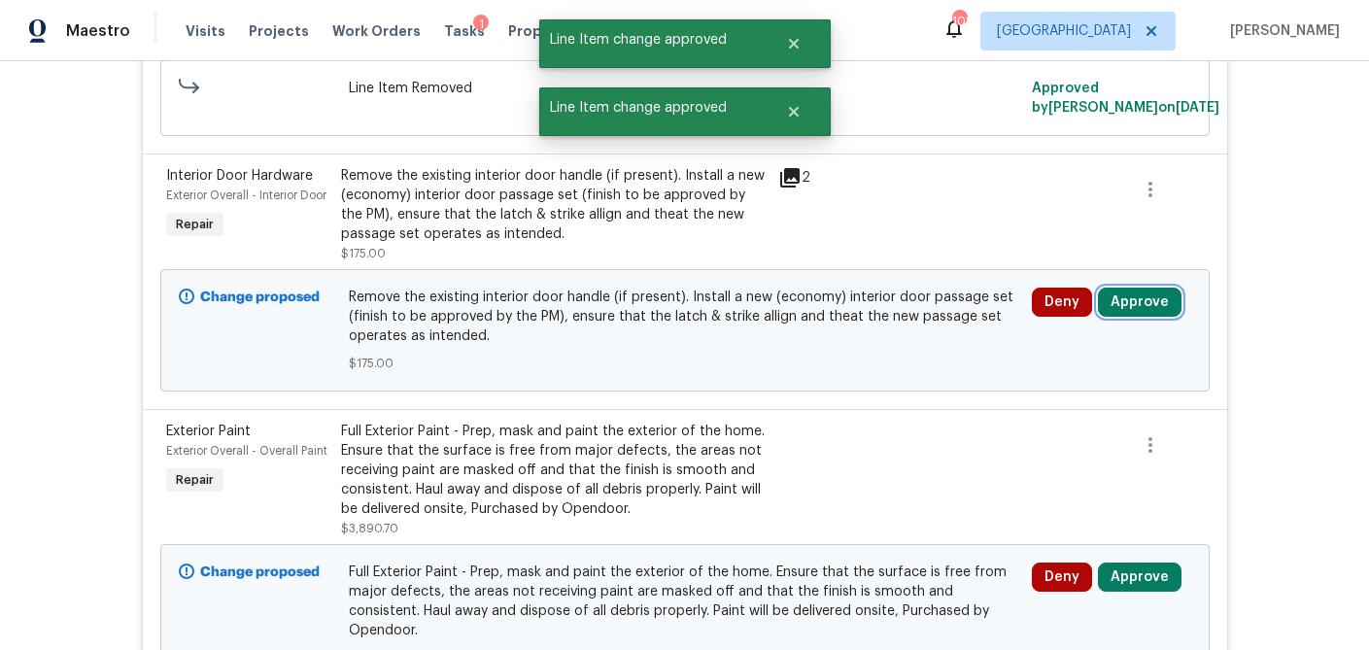
click at [1145, 297] on button "Approve" at bounding box center [1140, 302] width 84 height 29
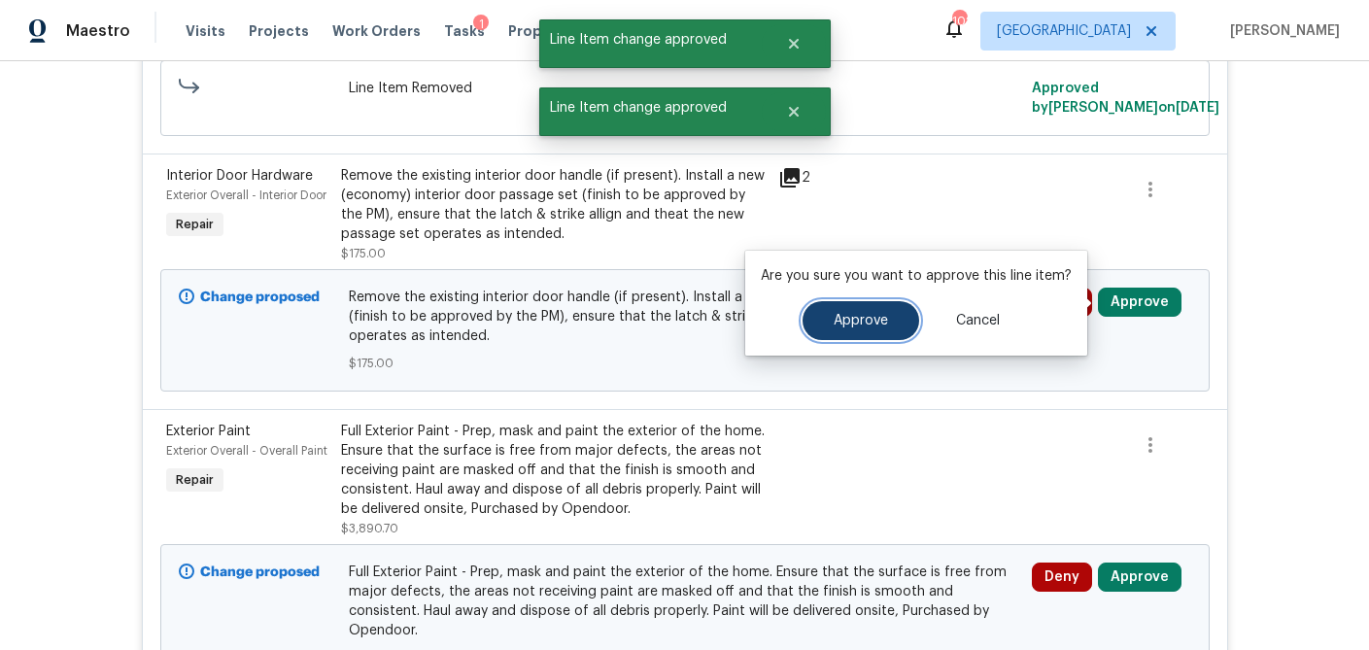
click at [854, 314] on span "Approve" at bounding box center [861, 321] width 54 height 15
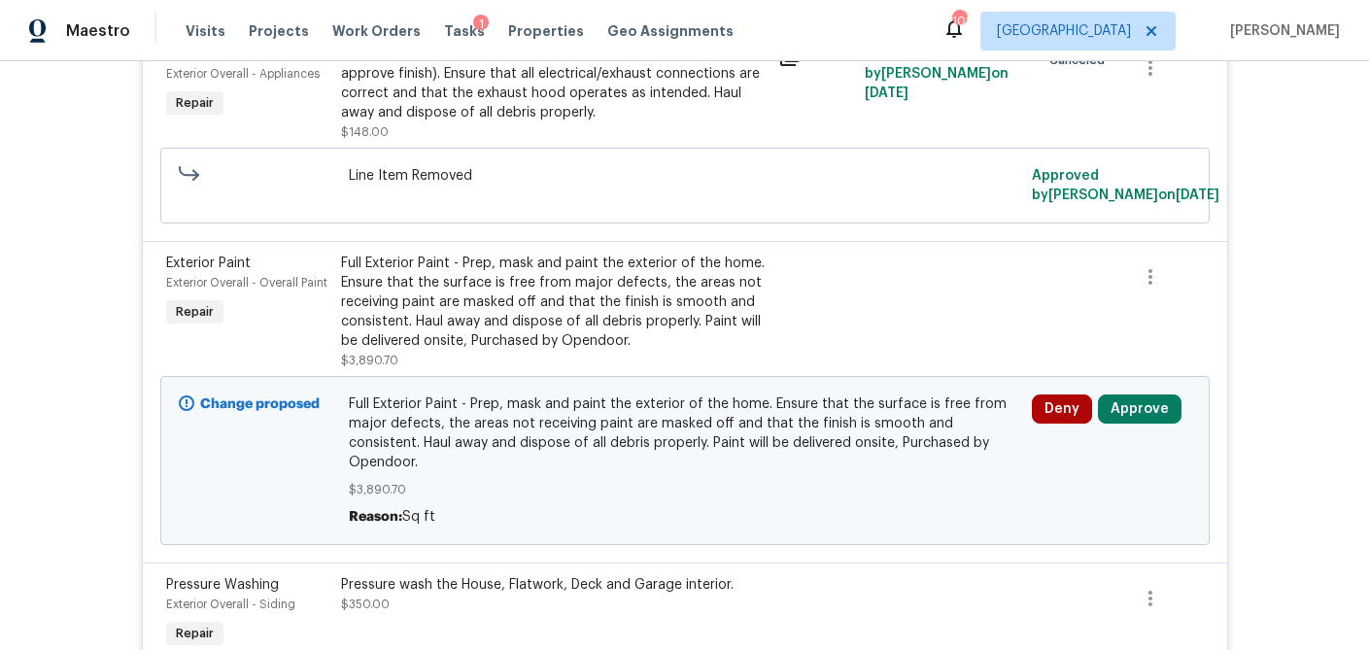
scroll to position [688, 0]
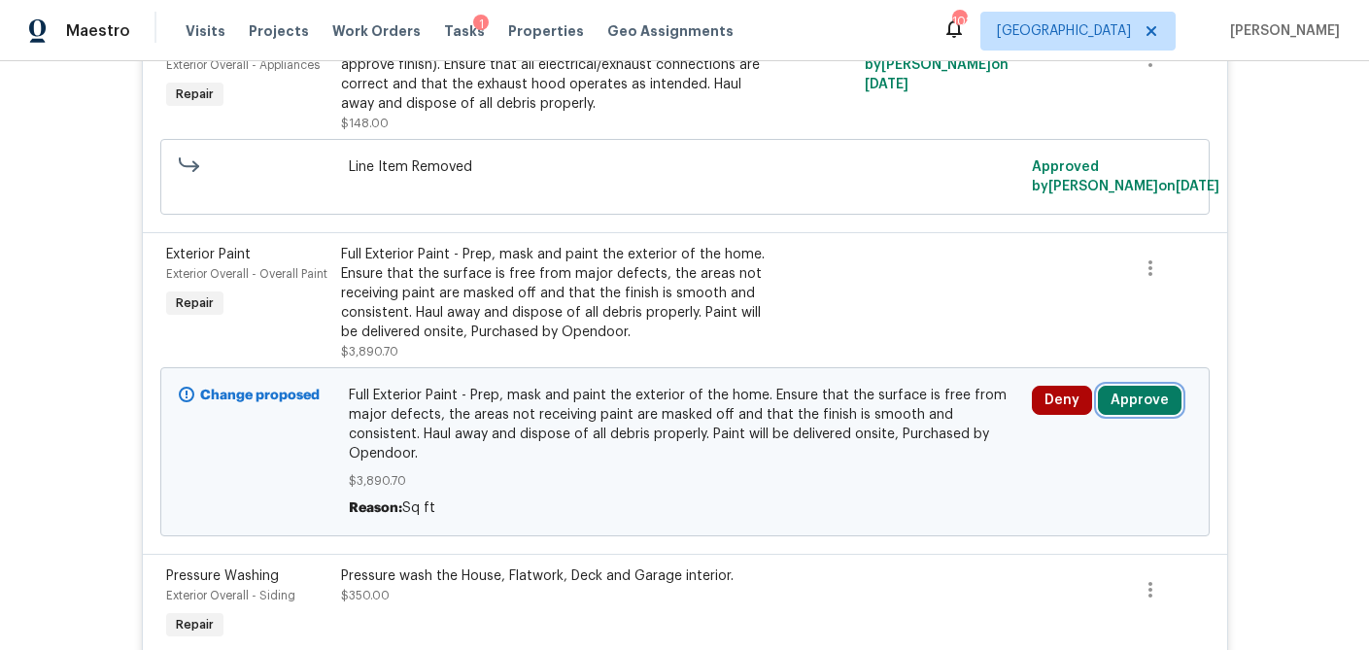
click at [1155, 398] on button "Approve" at bounding box center [1140, 400] width 84 height 29
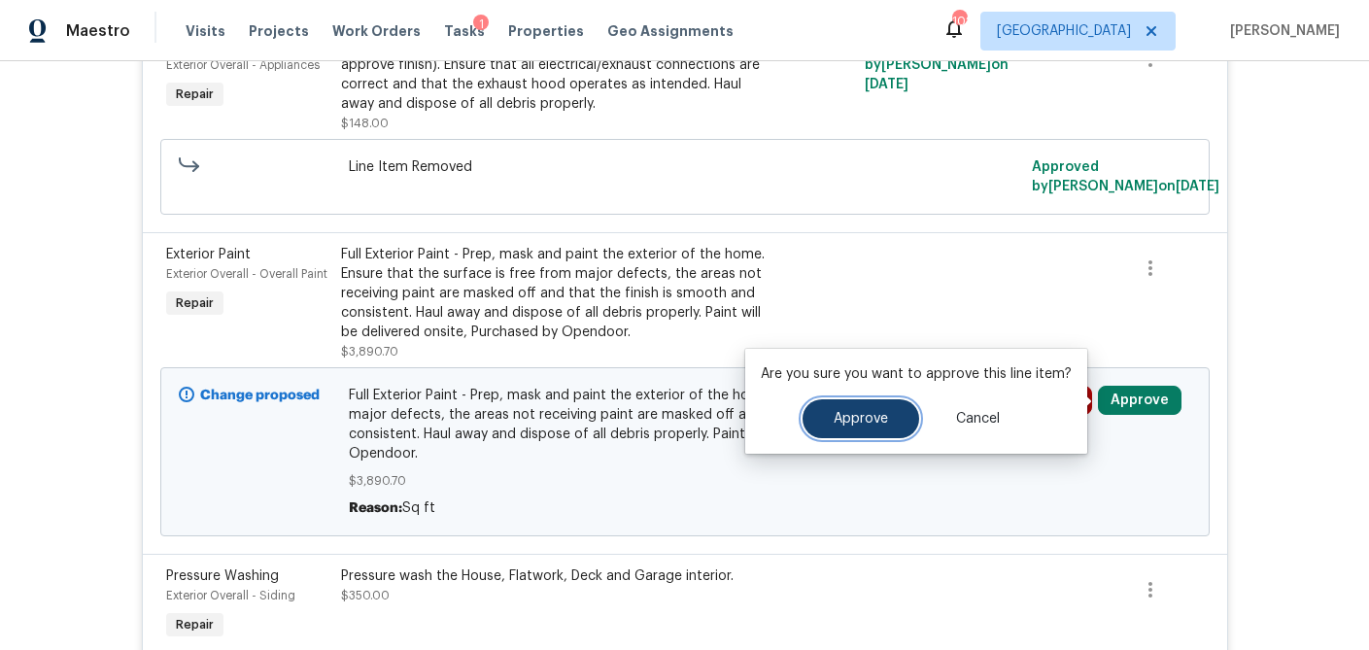
click at [891, 414] on button "Approve" at bounding box center [861, 418] width 117 height 39
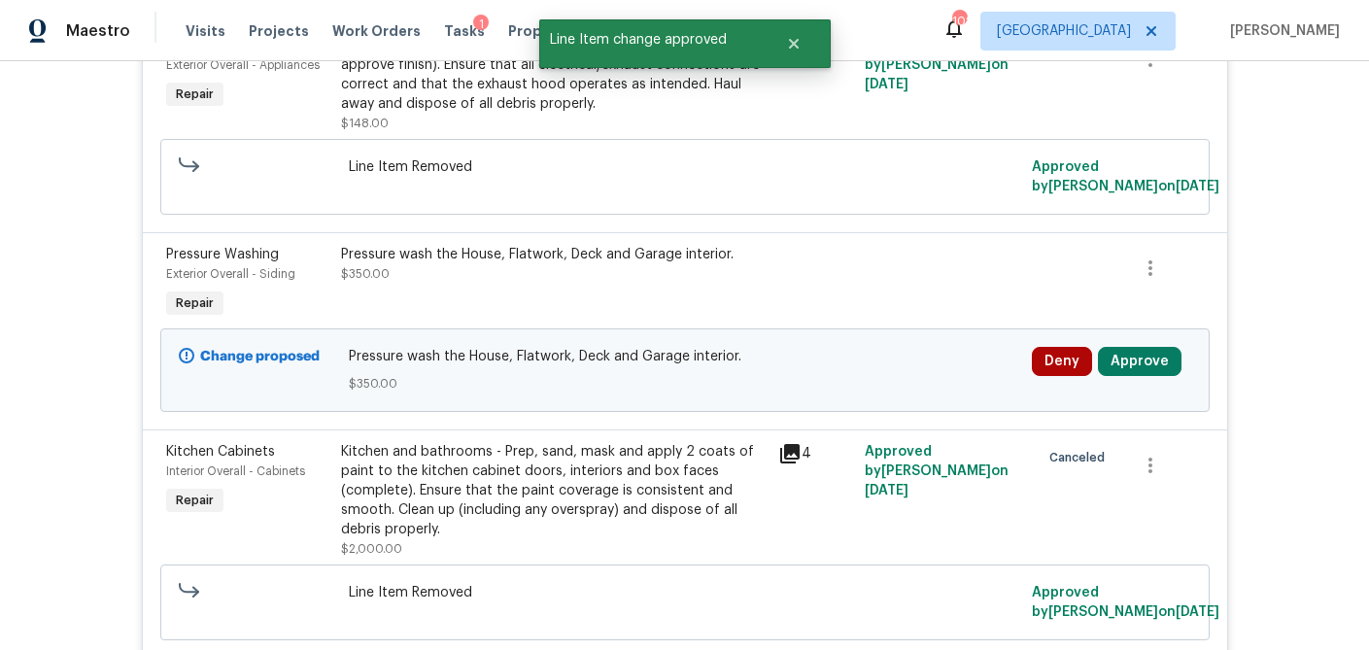
click at [1143, 377] on div "Deny Approve" at bounding box center [1111, 370] width 171 height 58
click at [1143, 366] on button "Approve" at bounding box center [1140, 361] width 84 height 29
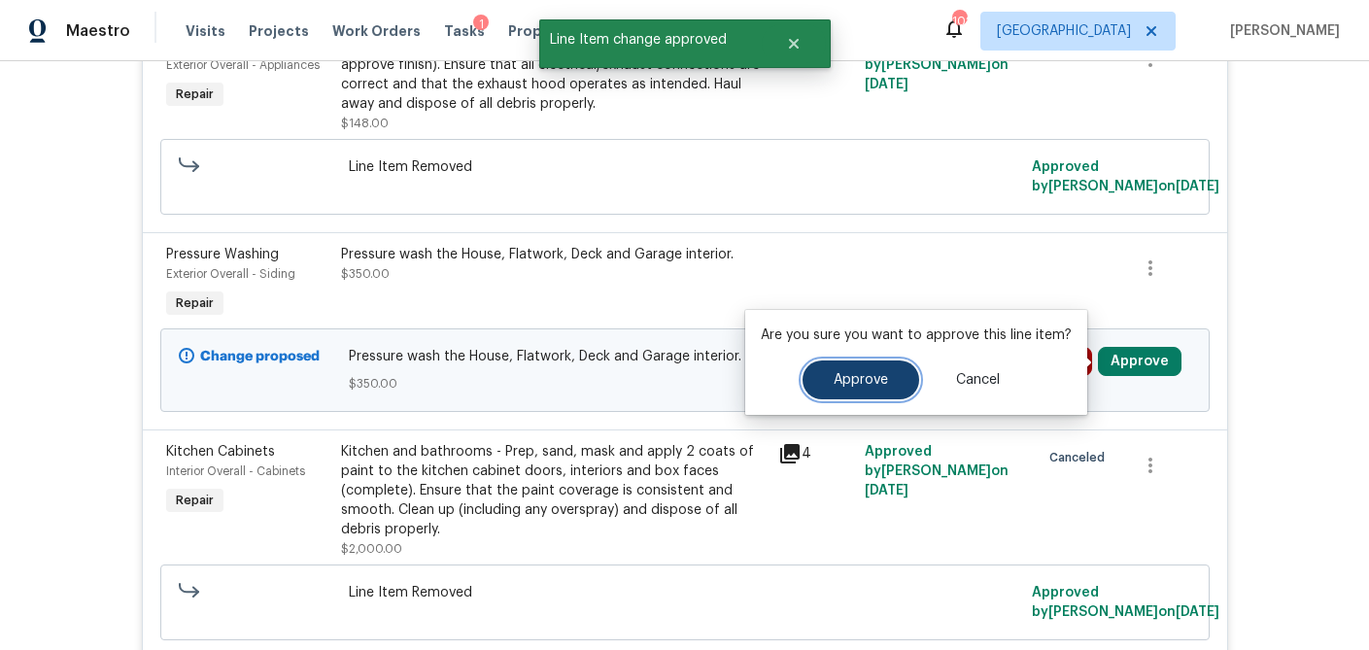
click at [888, 395] on button "Approve" at bounding box center [861, 380] width 117 height 39
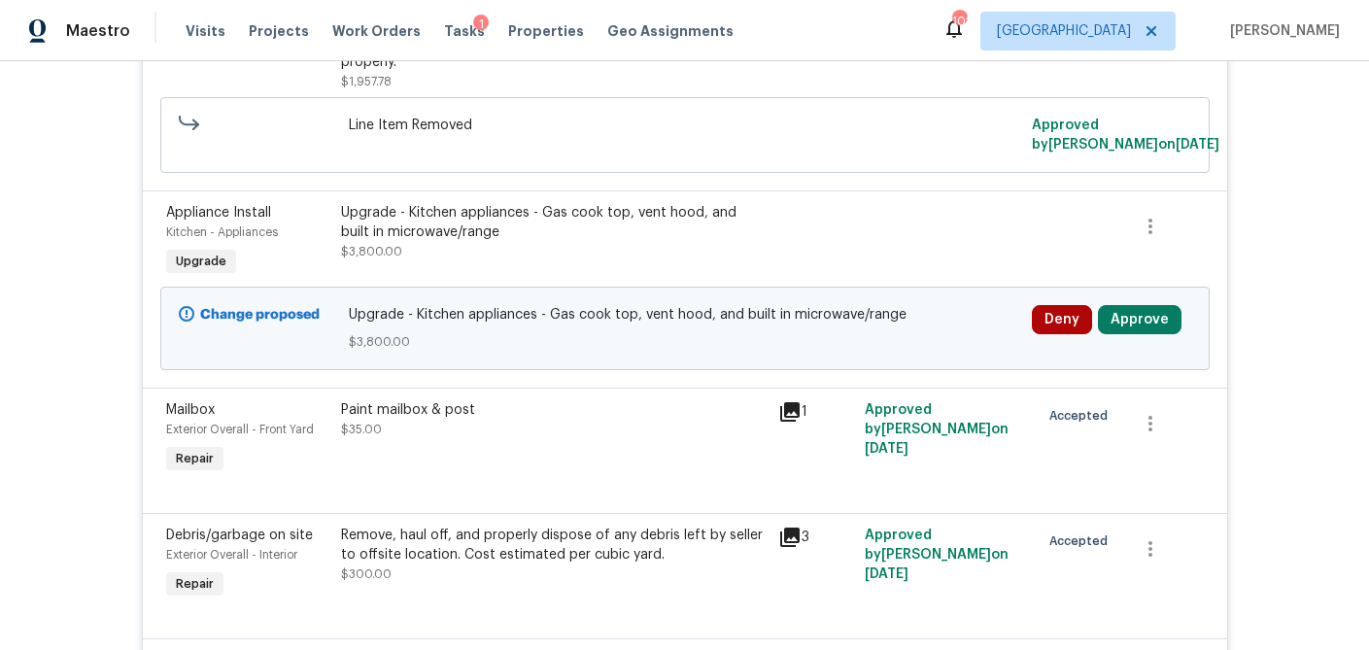
scroll to position [1374, 0]
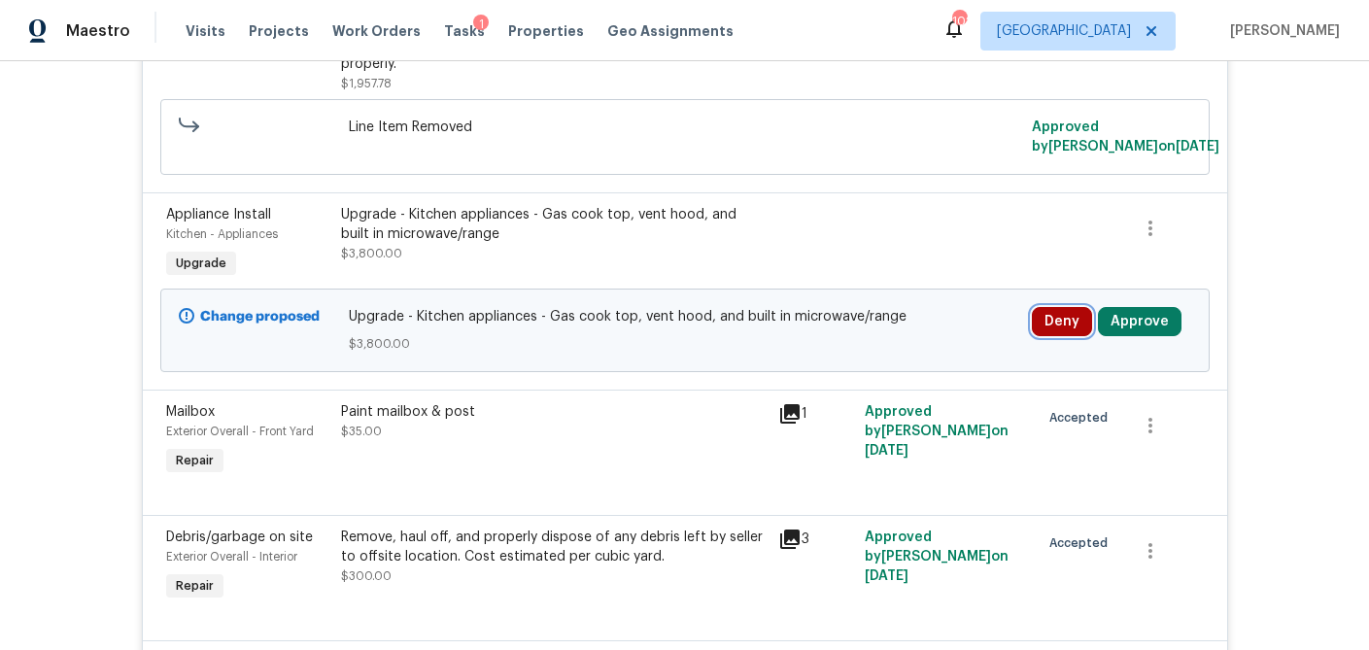
click at [1067, 327] on button "Deny" at bounding box center [1062, 321] width 60 height 29
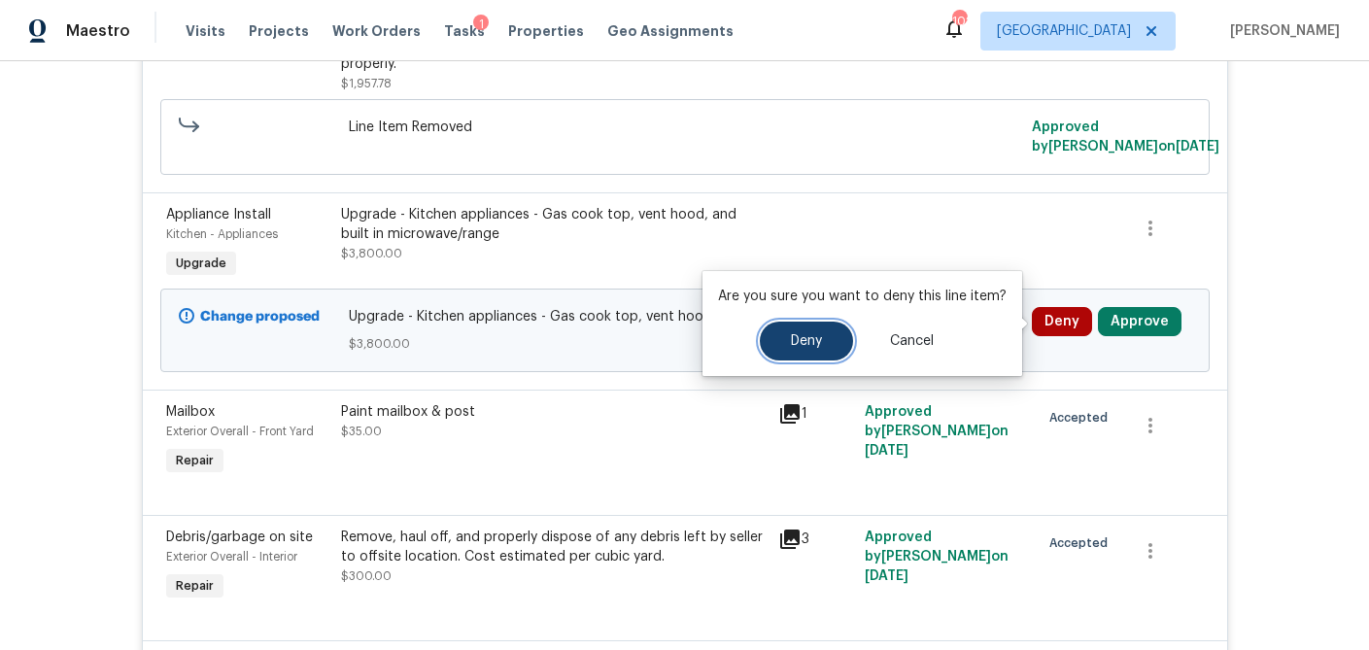
click at [810, 341] on span "Deny" at bounding box center [806, 341] width 31 height 15
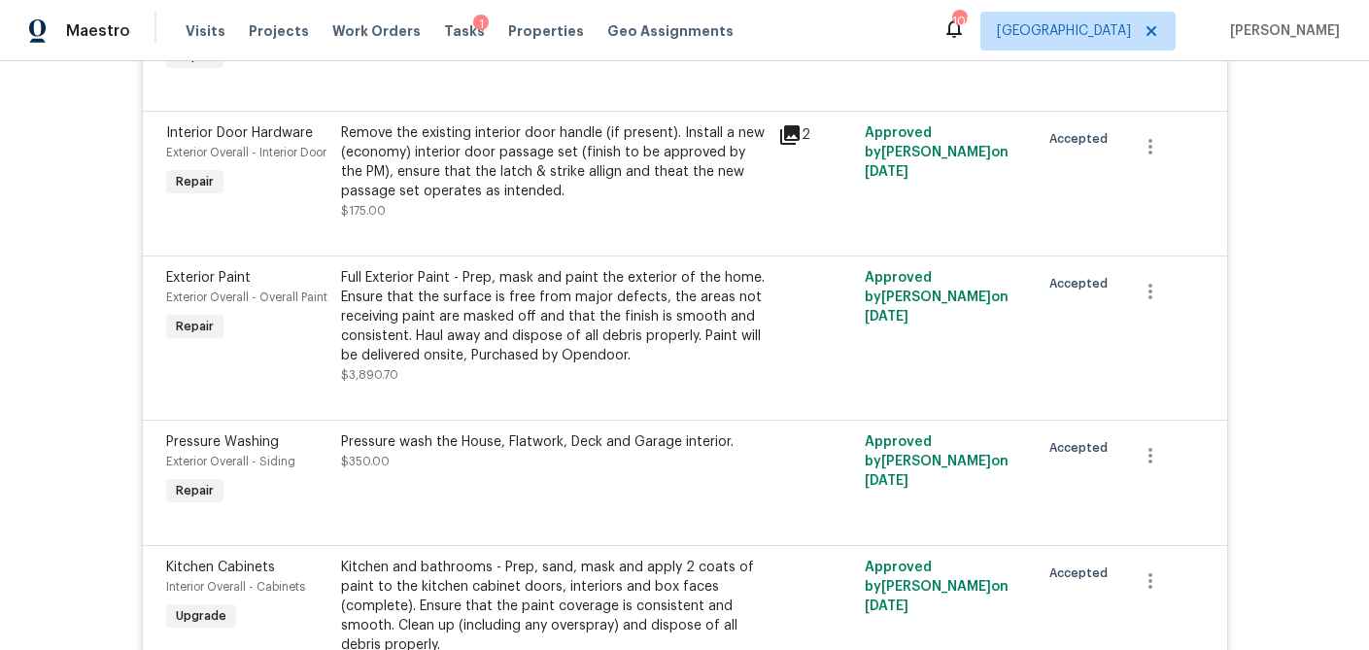
scroll to position [0, 0]
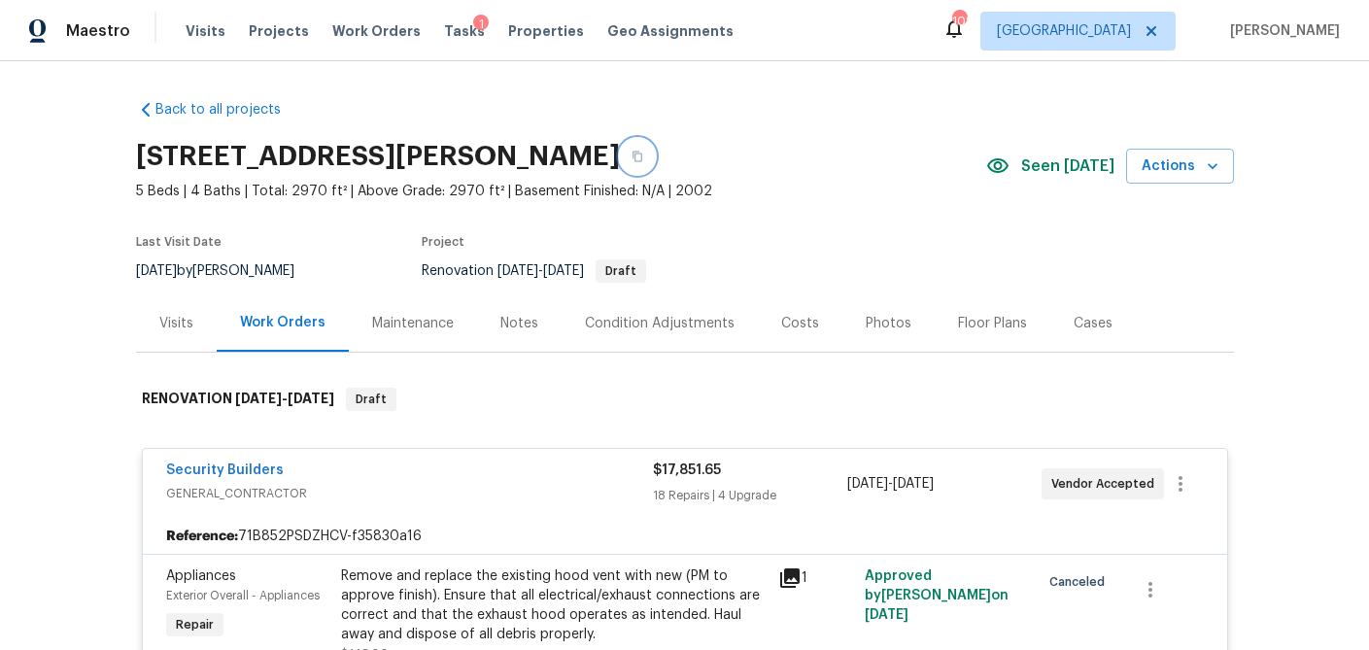
click at [643, 155] on icon "button" at bounding box center [638, 157] width 12 height 12
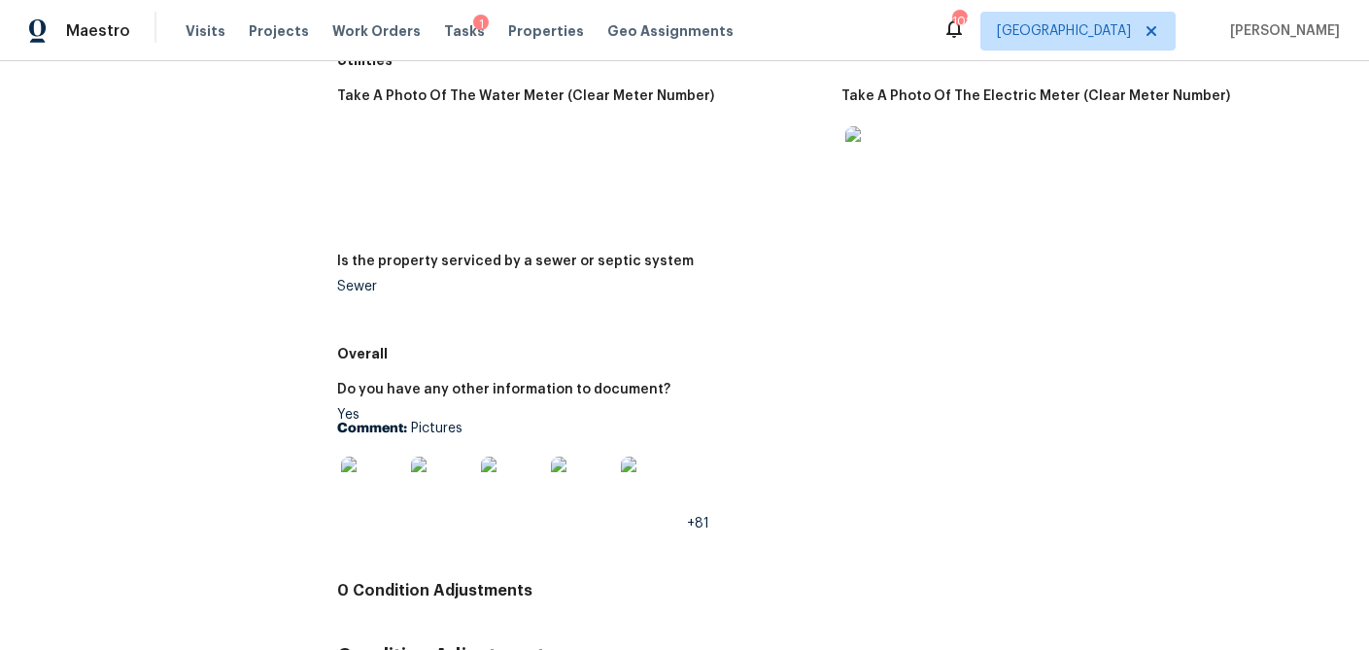
scroll to position [2762, 0]
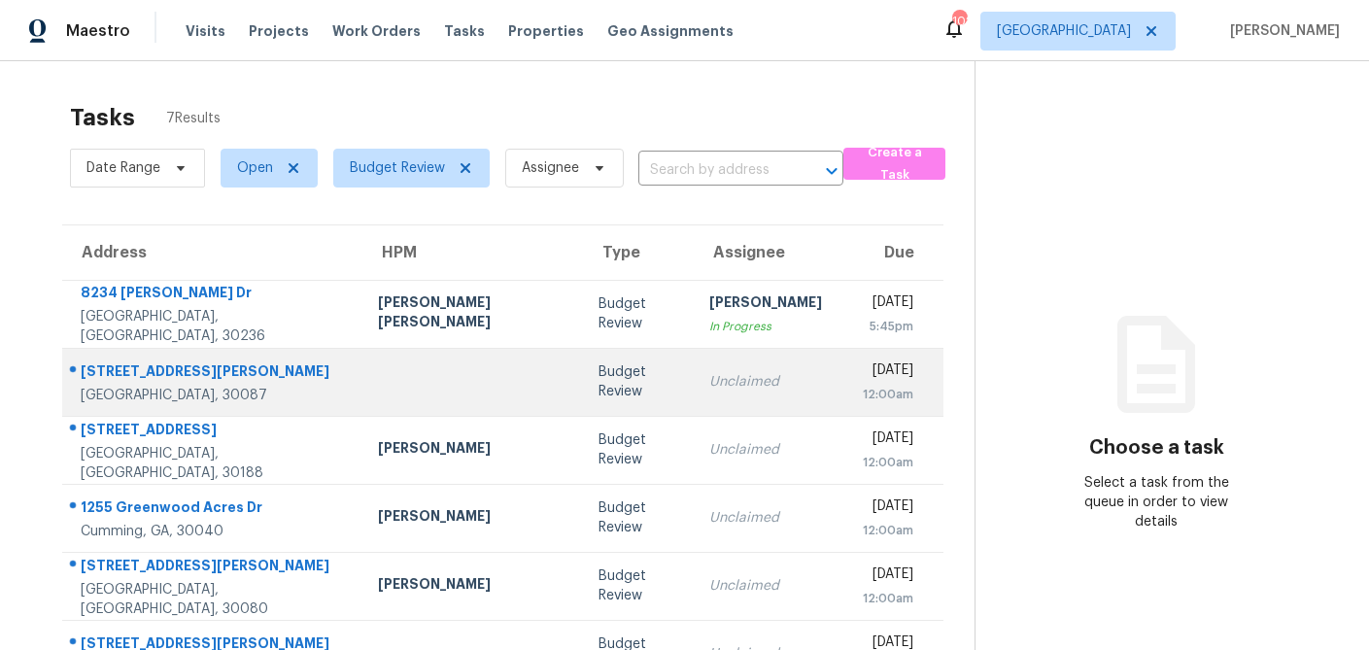
click at [583, 394] on td "Budget Review" at bounding box center [638, 382] width 111 height 68
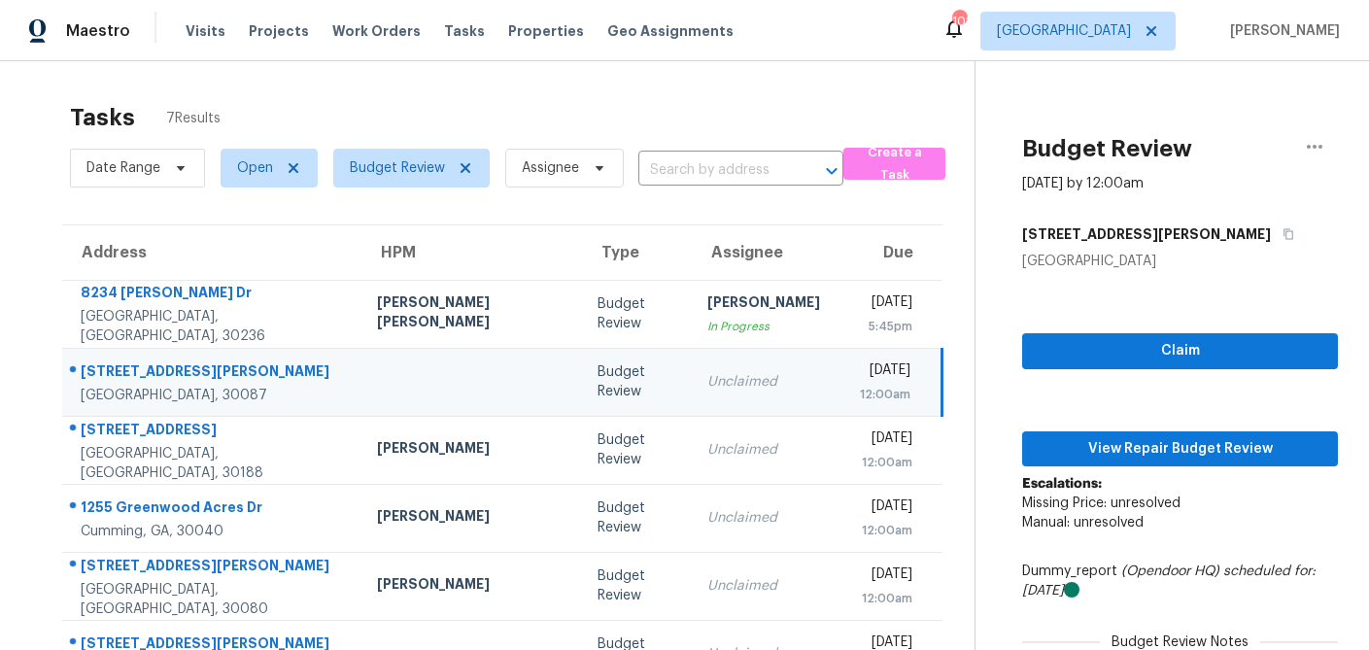
click at [390, 382] on div at bounding box center [472, 382] width 190 height 5
click at [1157, 355] on span "Claim" at bounding box center [1180, 351] width 285 height 24
click at [1148, 437] on span "View Repair Budget Review" at bounding box center [1180, 449] width 285 height 24
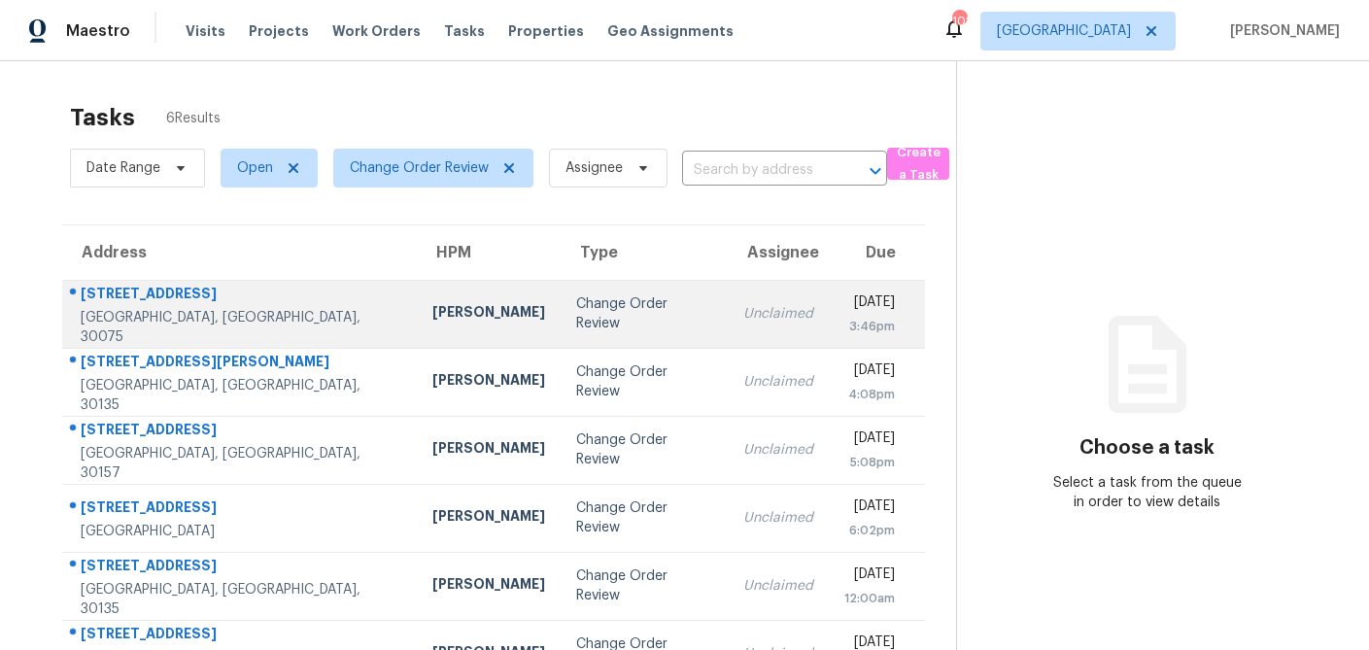
click at [432, 321] on div "Tyler Payne" at bounding box center [488, 314] width 113 height 24
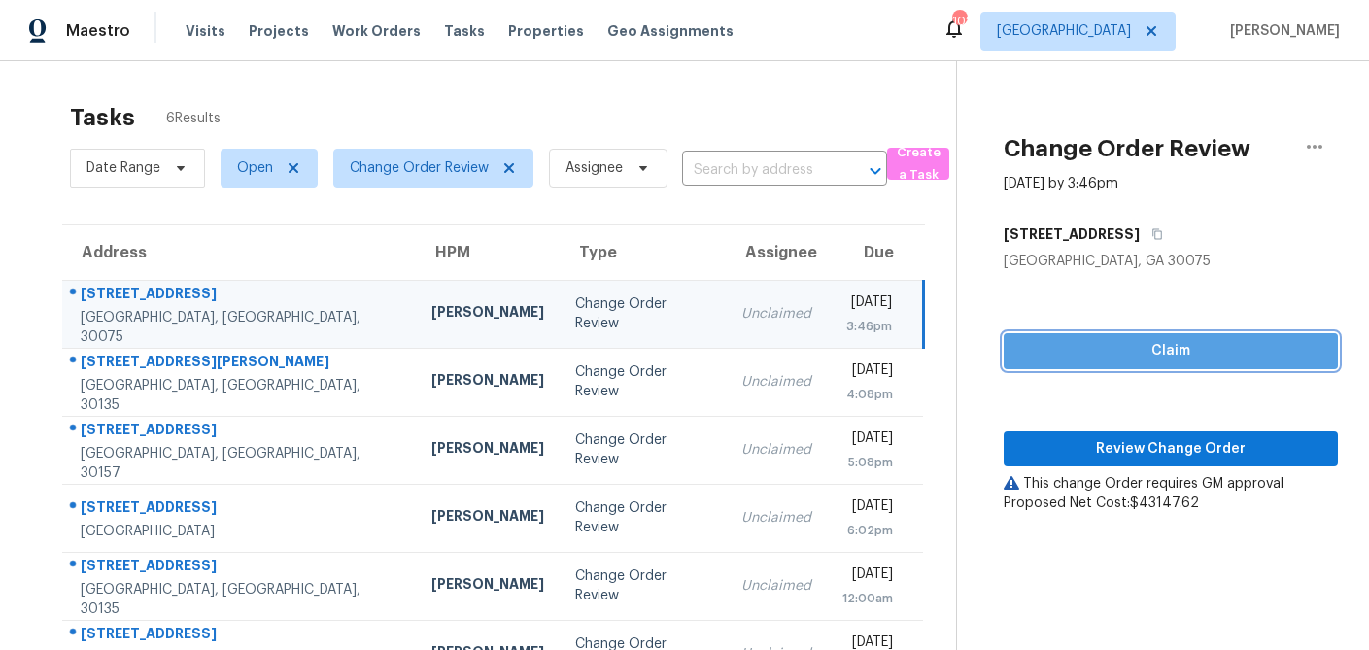
click at [1122, 338] on button "Claim" at bounding box center [1171, 351] width 334 height 36
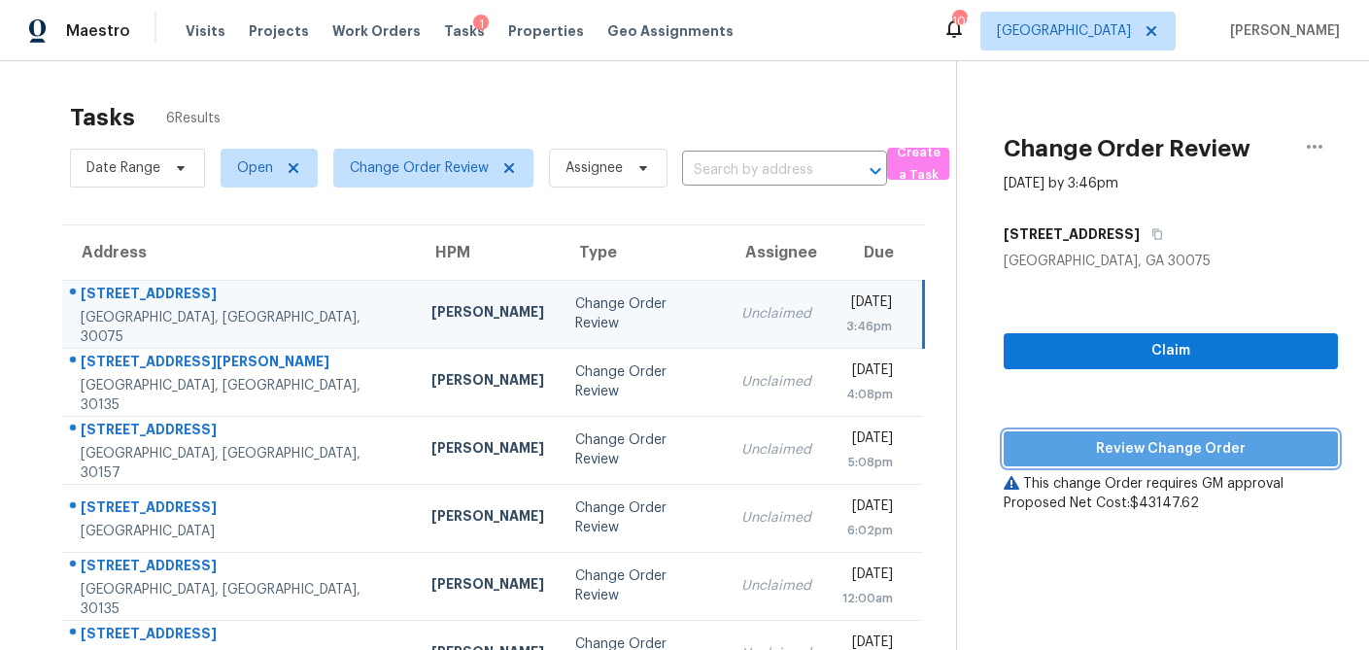
click at [1145, 437] on span "Review Change Order" at bounding box center [1170, 449] width 303 height 24
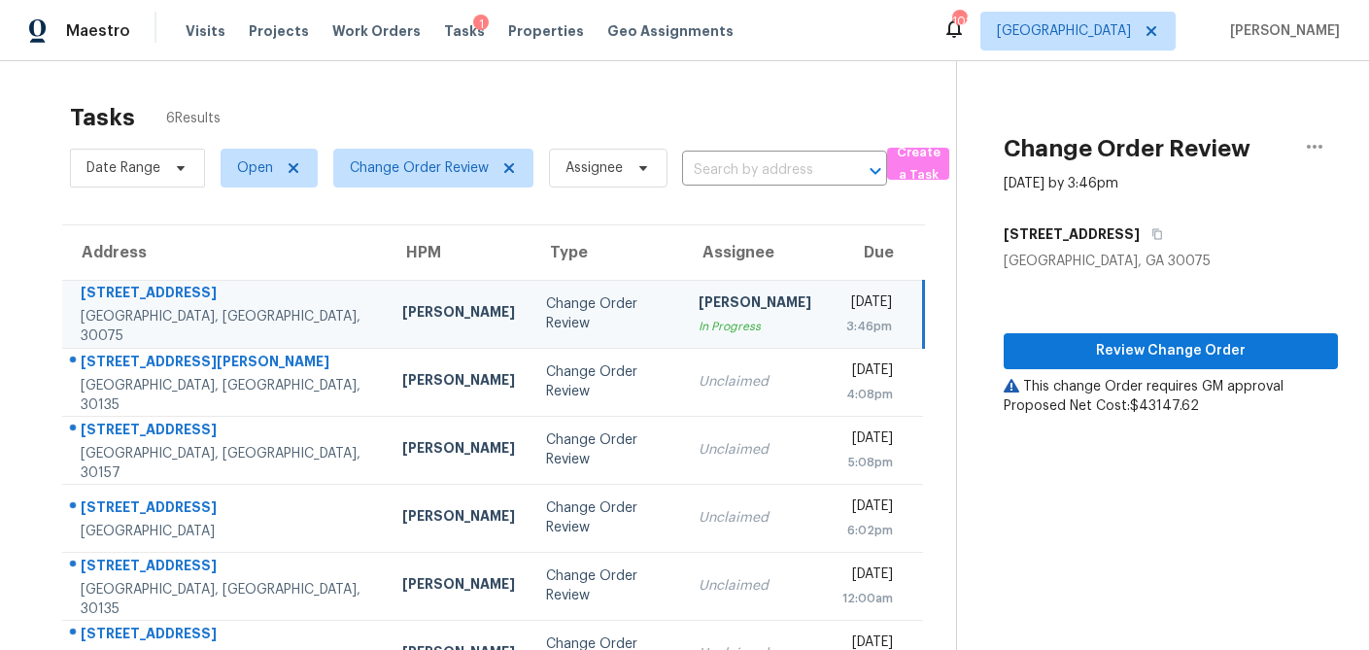
click at [718, 329] on div "In Progress" at bounding box center [755, 326] width 113 height 19
click at [1317, 141] on icon "button" at bounding box center [1314, 146] width 23 height 23
click at [1198, 128] on div "Cancel this task" at bounding box center [1204, 121] width 152 height 19
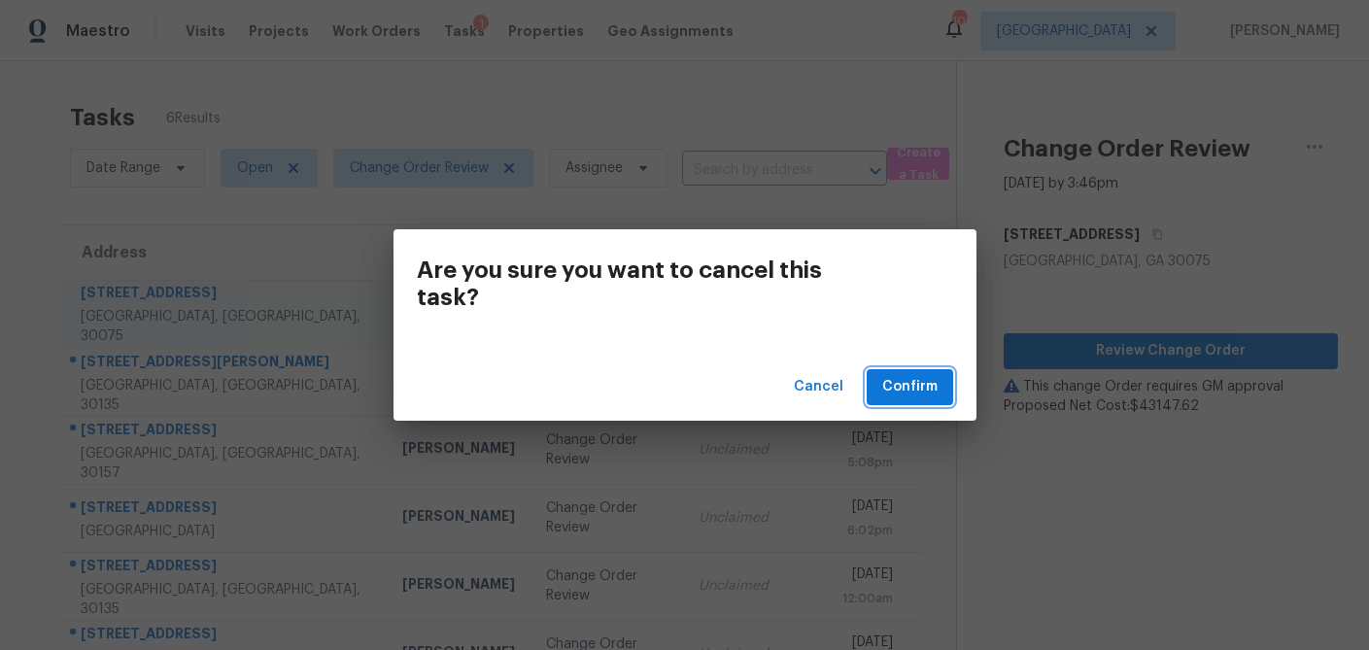
click at [907, 391] on span "Confirm" at bounding box center [909, 387] width 55 height 24
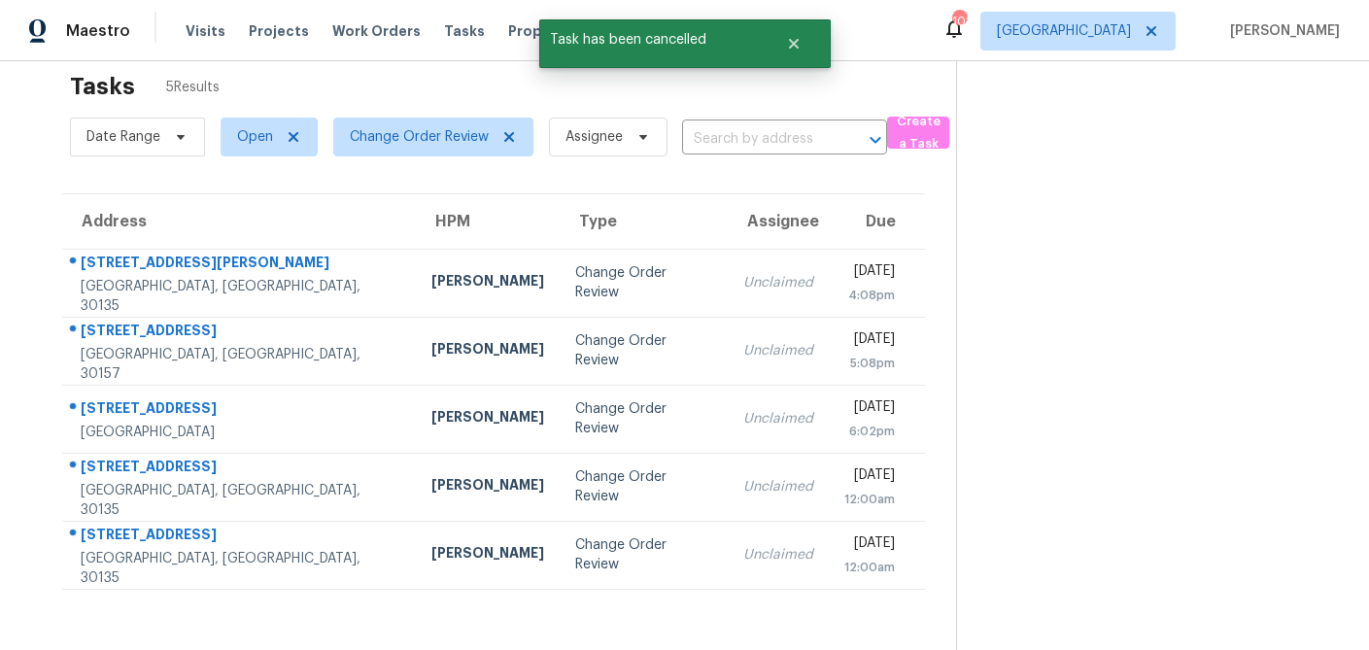
scroll to position [35, 0]
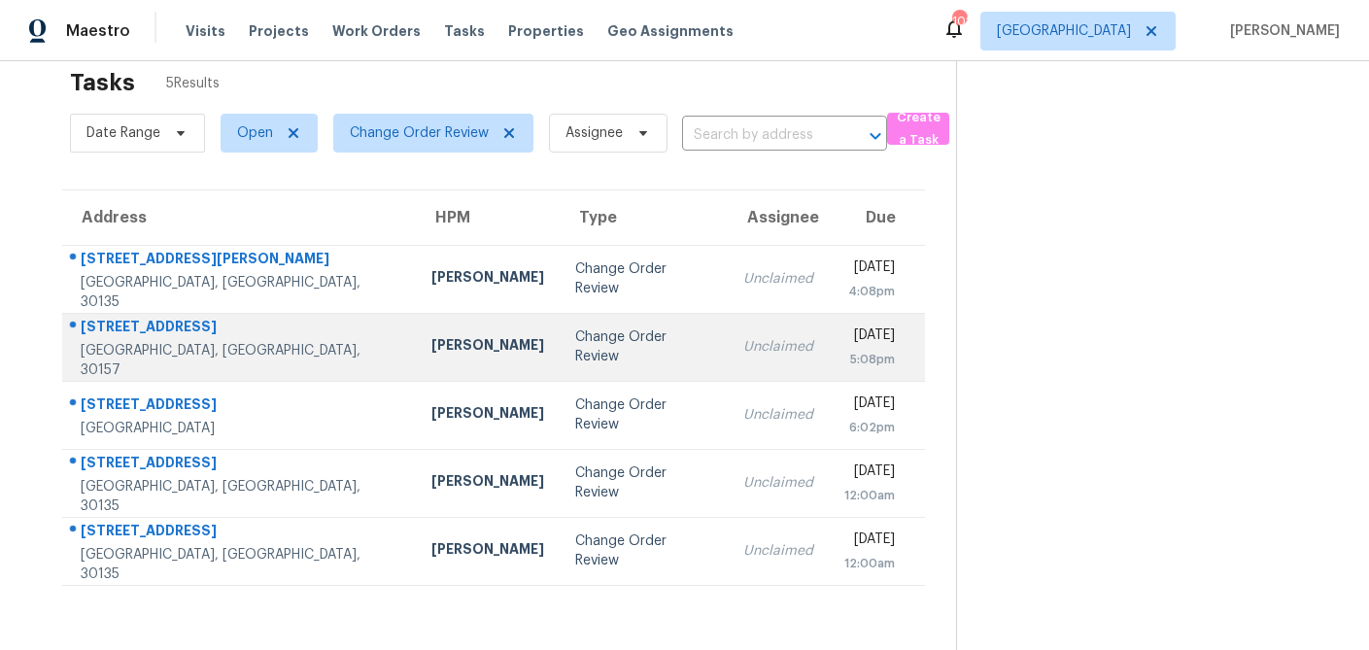
click at [416, 353] on td "Mirsad Srna" at bounding box center [488, 347] width 144 height 68
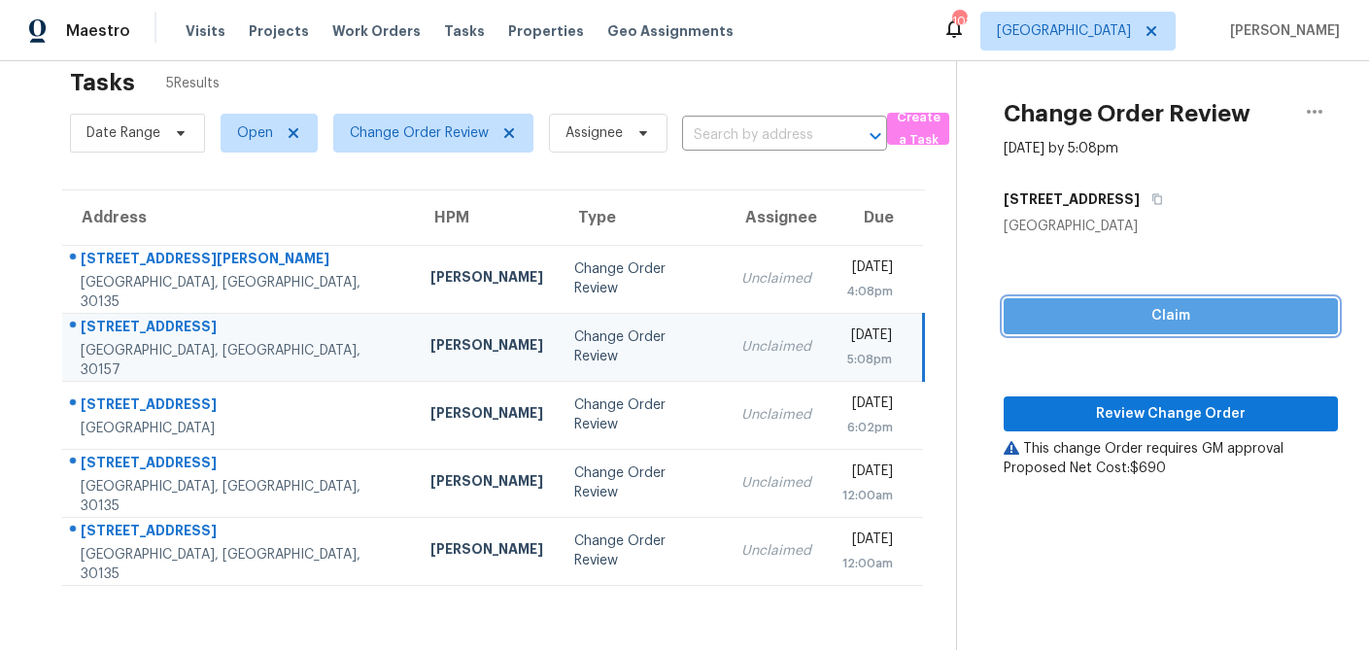
click at [1124, 308] on span "Claim" at bounding box center [1170, 316] width 303 height 24
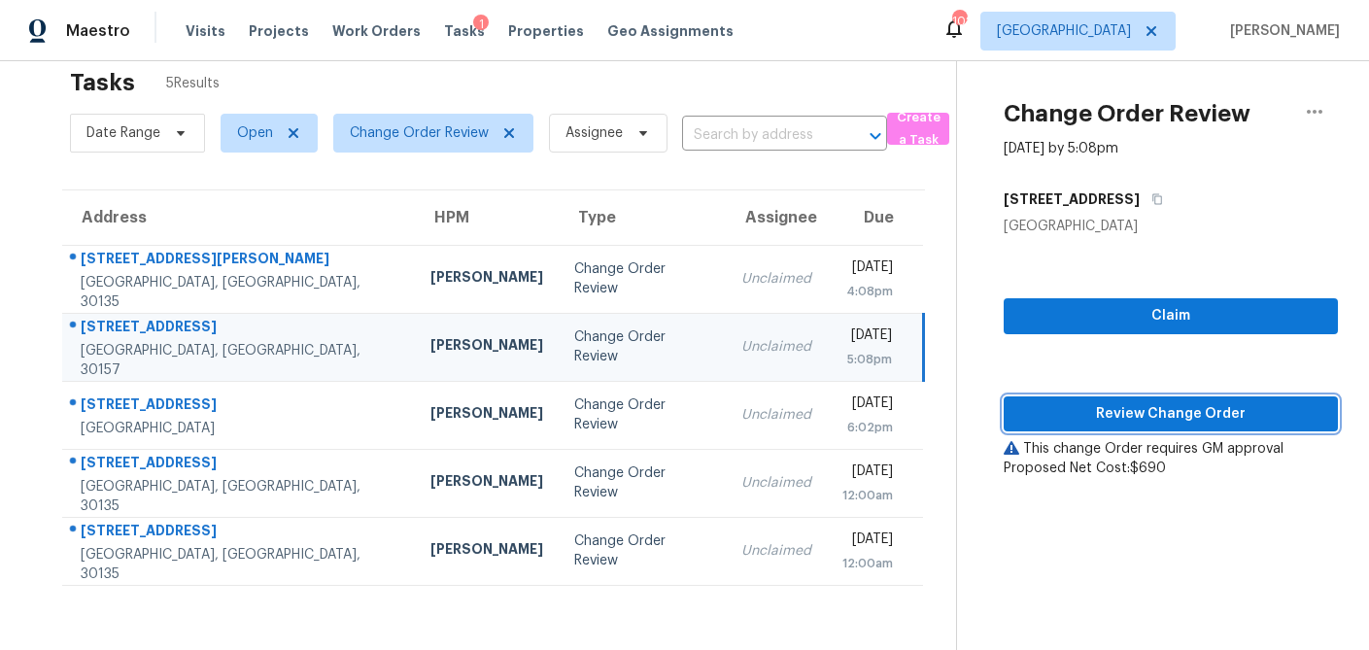
click at [1130, 407] on span "Review Change Order" at bounding box center [1170, 414] width 303 height 24
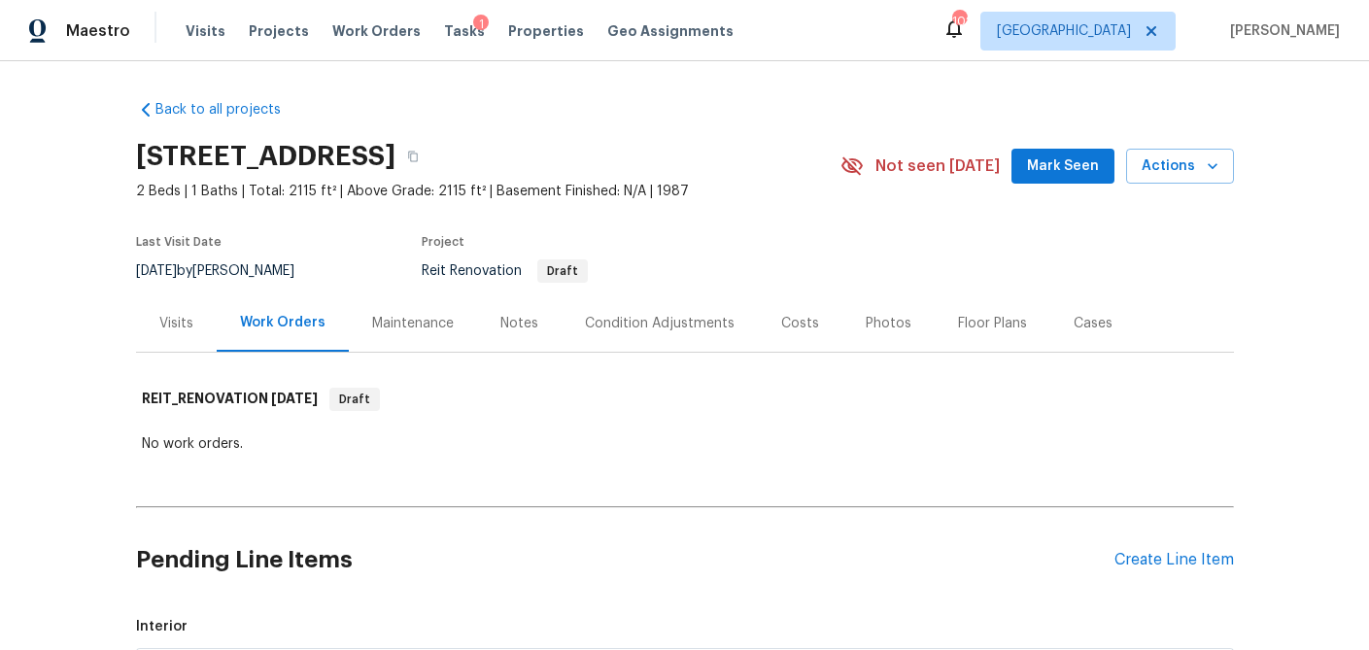
click at [190, 315] on div "Visits" at bounding box center [176, 323] width 34 height 19
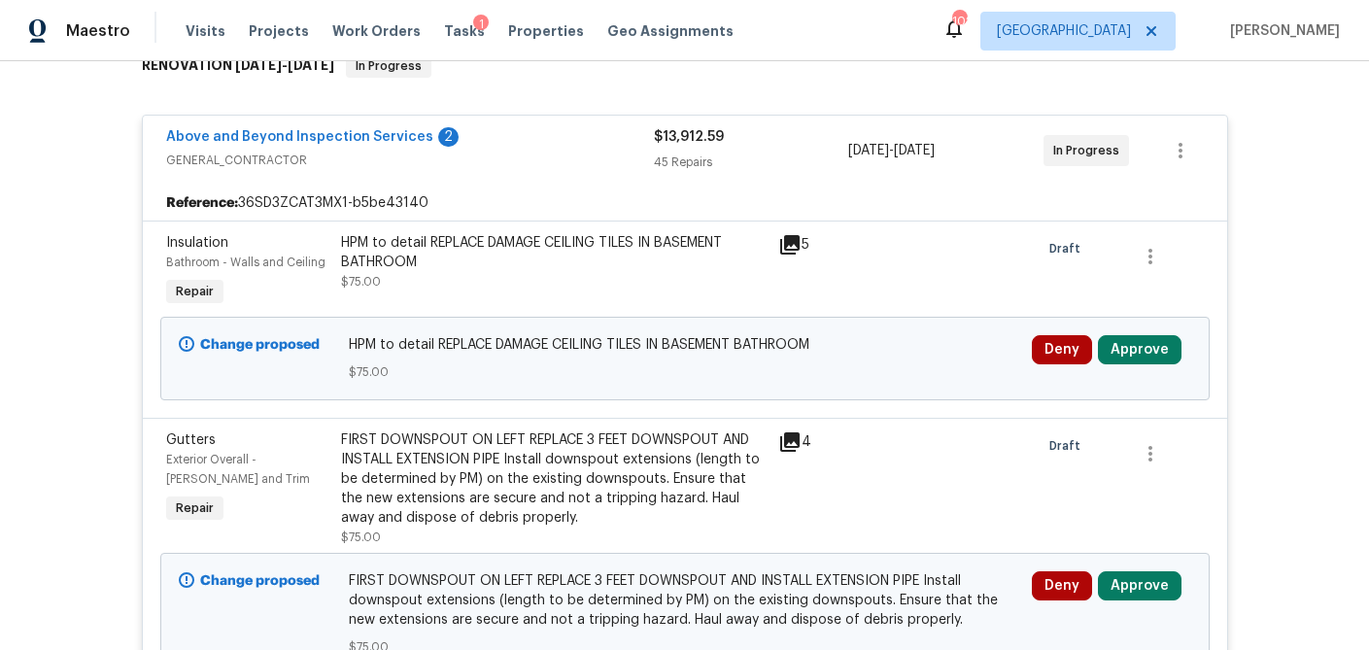
scroll to position [334, 0]
click at [1126, 340] on button "Approve" at bounding box center [1140, 348] width 84 height 29
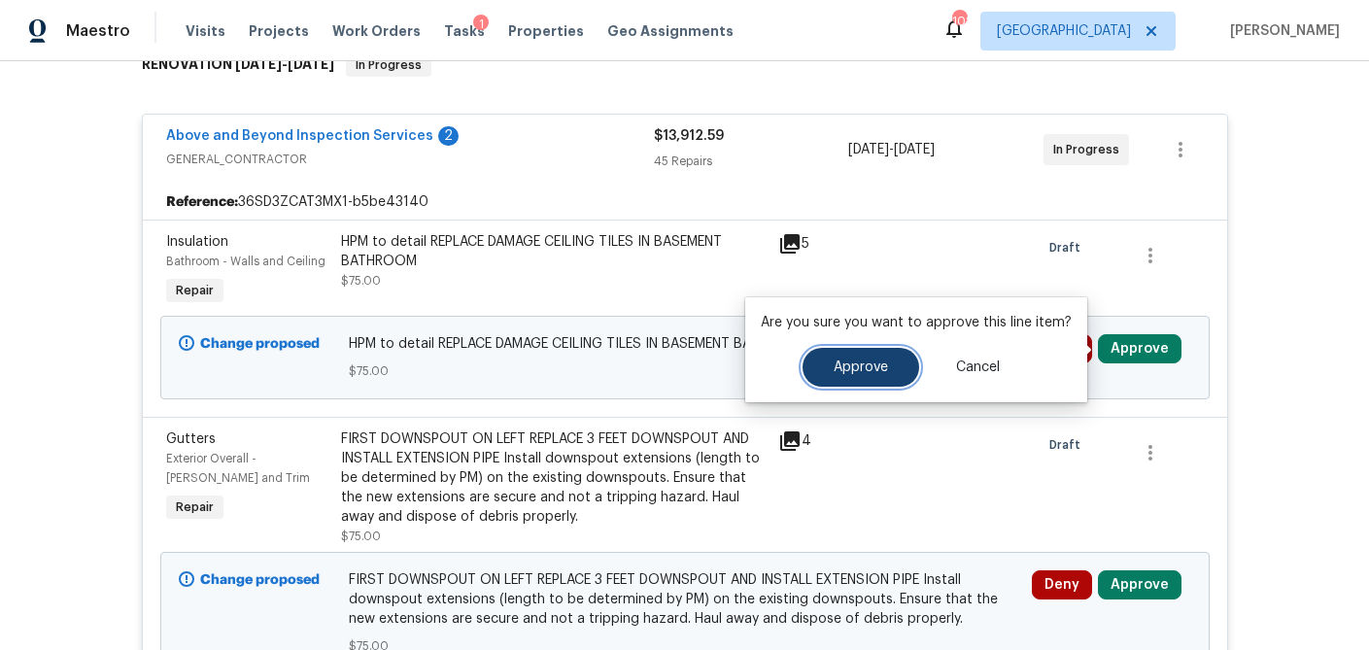
click at [904, 363] on button "Approve" at bounding box center [861, 367] width 117 height 39
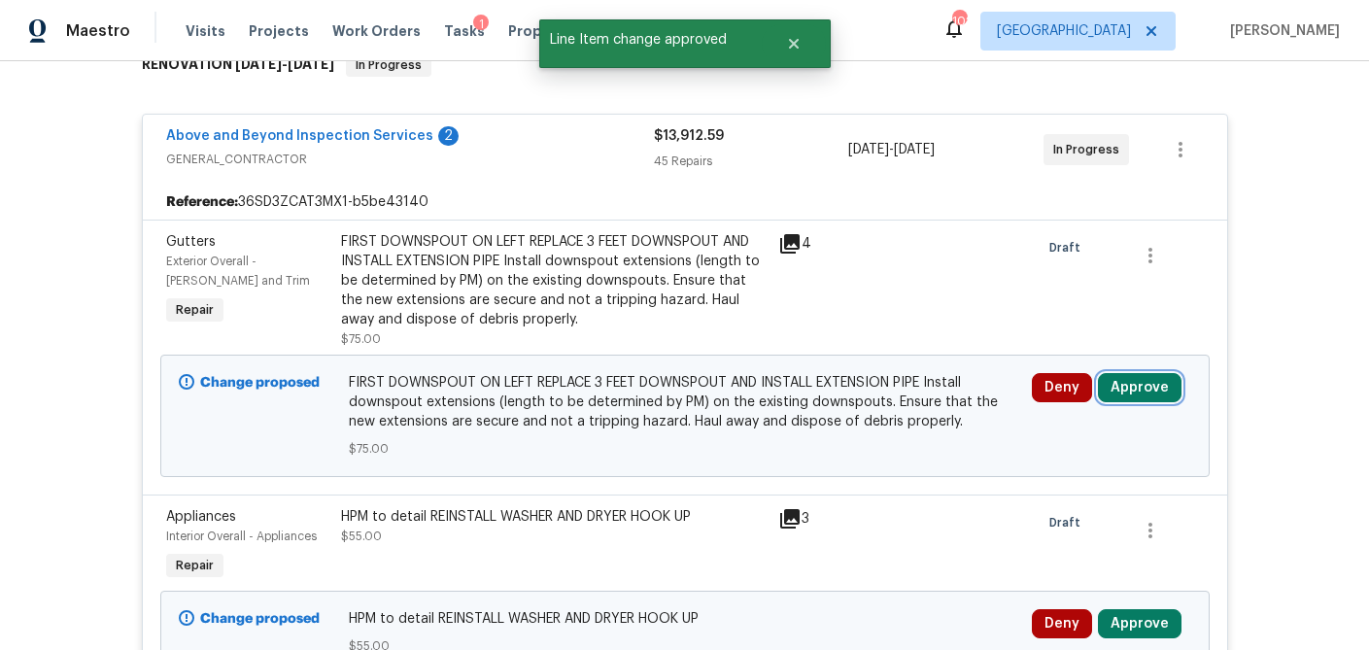
click at [1158, 395] on button "Approve" at bounding box center [1140, 387] width 84 height 29
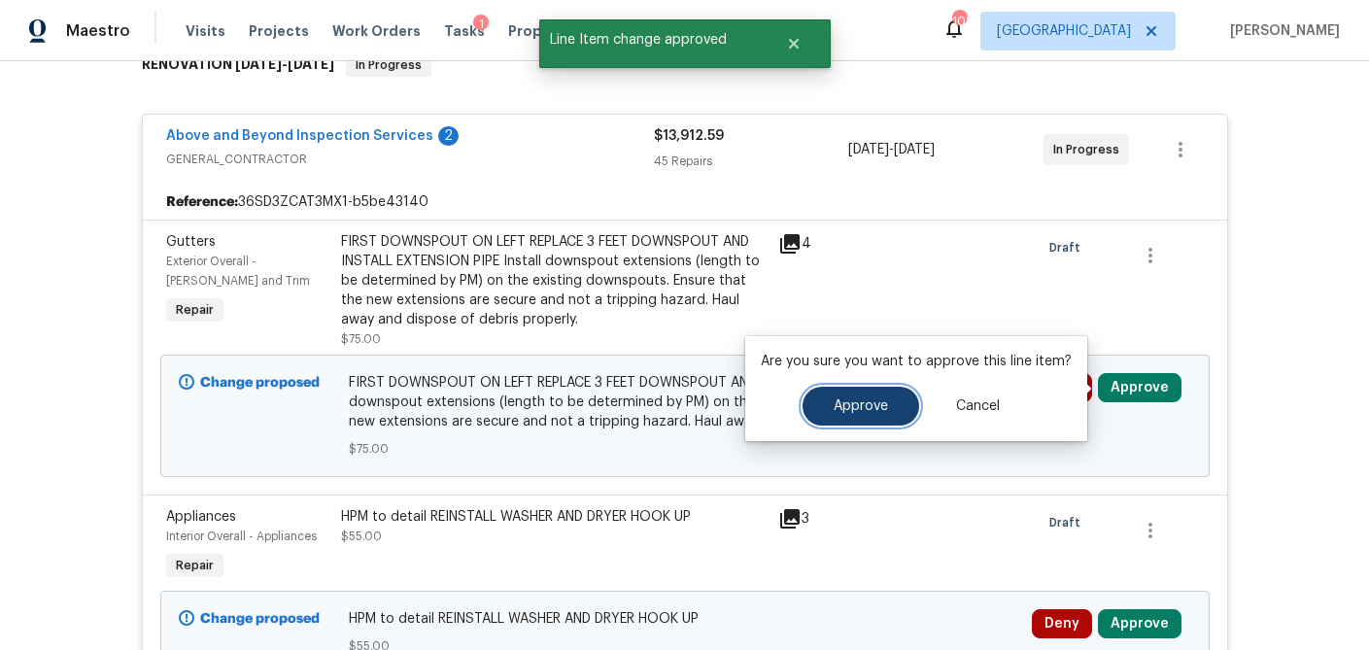
click at [867, 399] on span "Approve" at bounding box center [861, 406] width 54 height 15
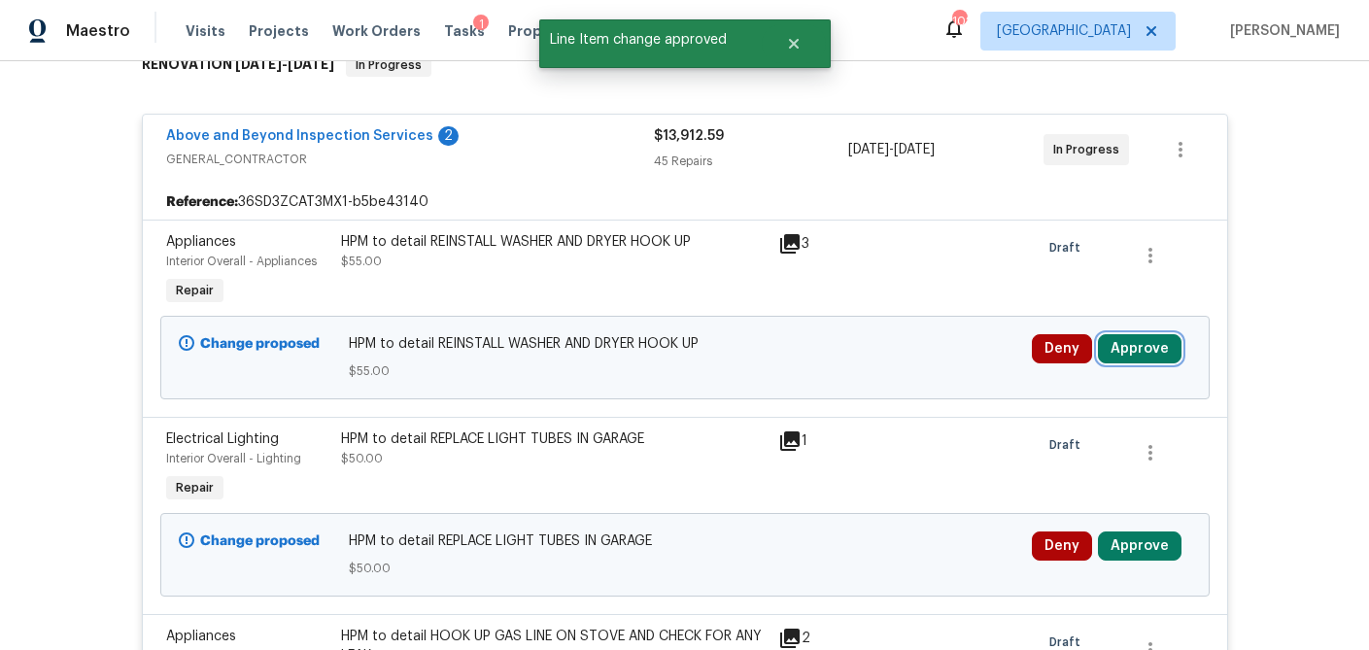
click at [1147, 348] on button "Approve" at bounding box center [1140, 348] width 84 height 29
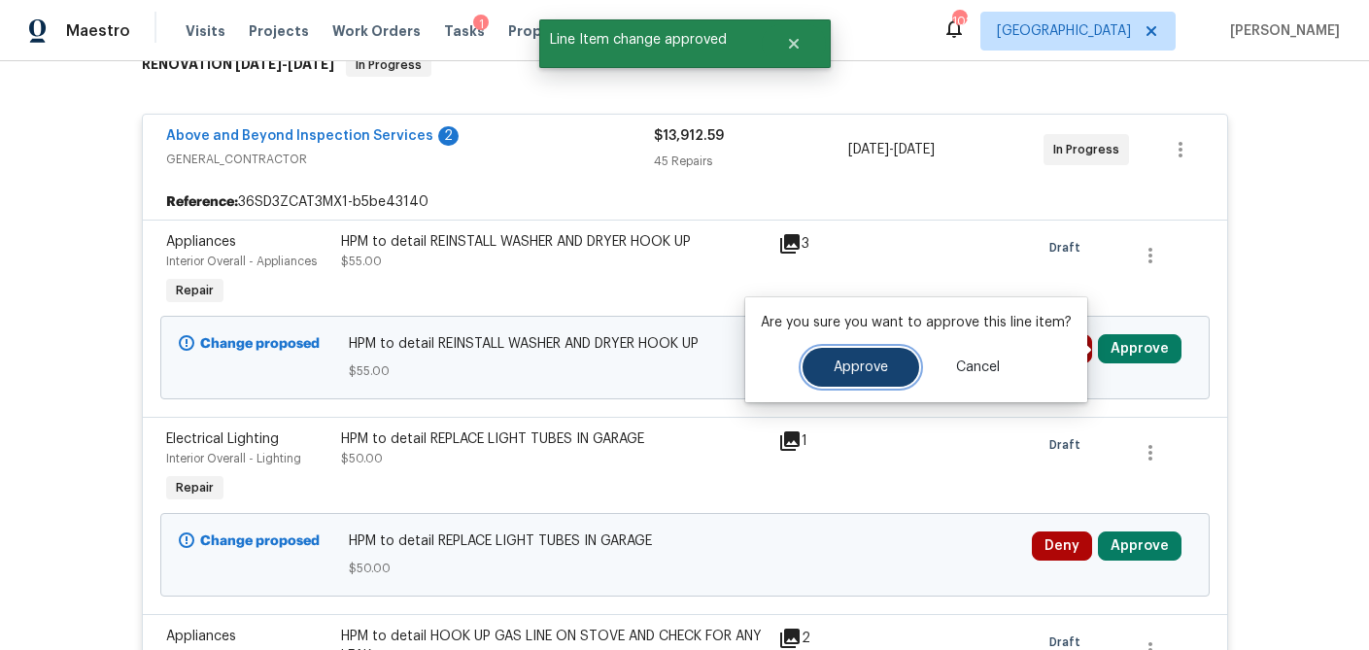
click at [886, 363] on button "Approve" at bounding box center [861, 367] width 117 height 39
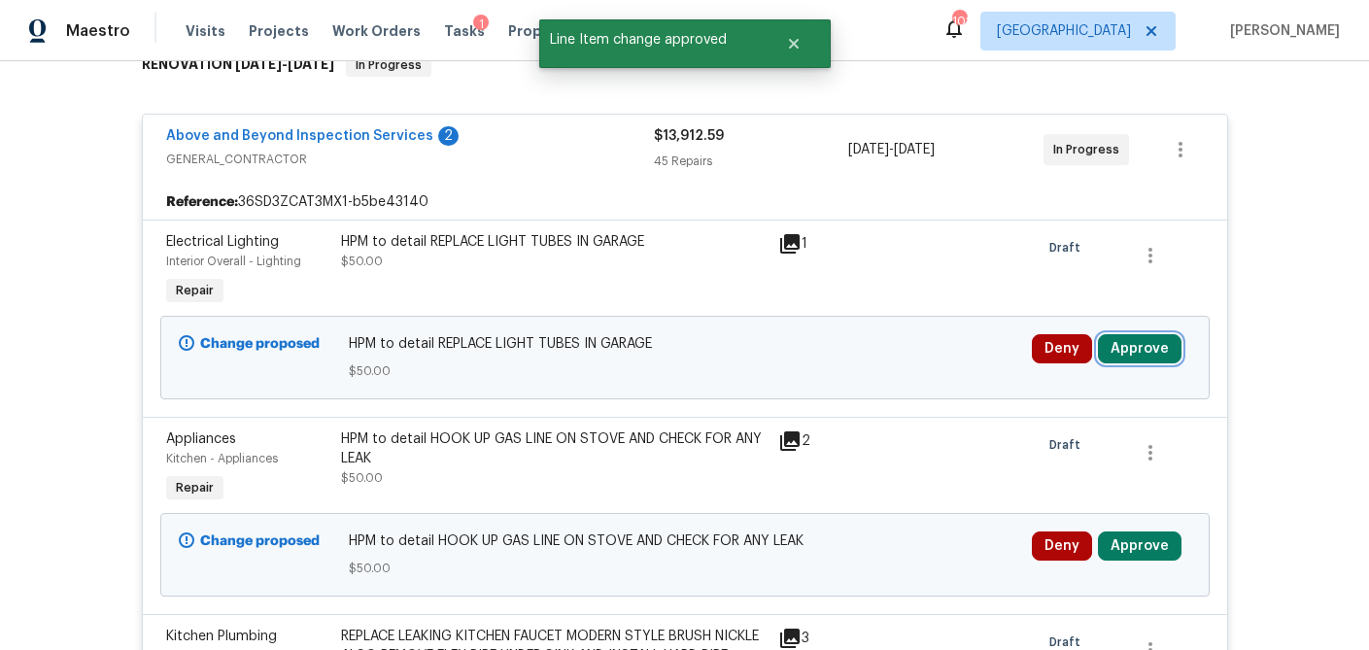
click at [1154, 350] on button "Approve" at bounding box center [1140, 348] width 84 height 29
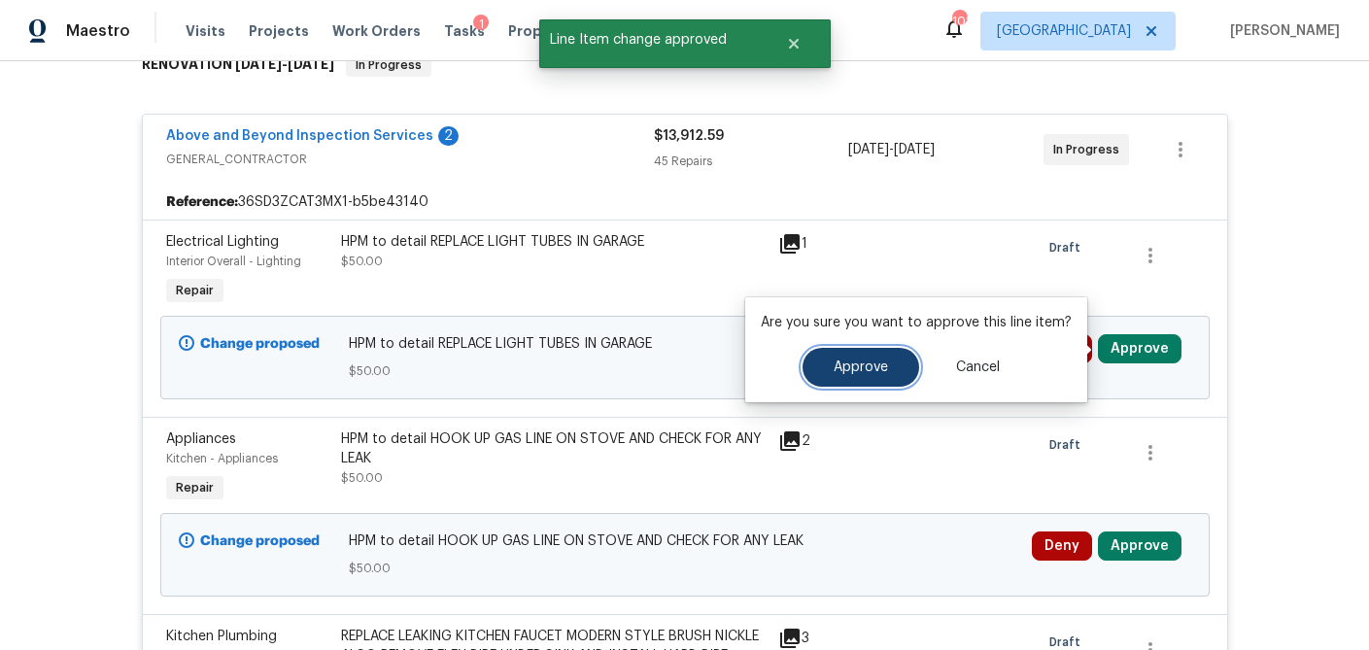
click at [851, 364] on span "Approve" at bounding box center [861, 368] width 54 height 15
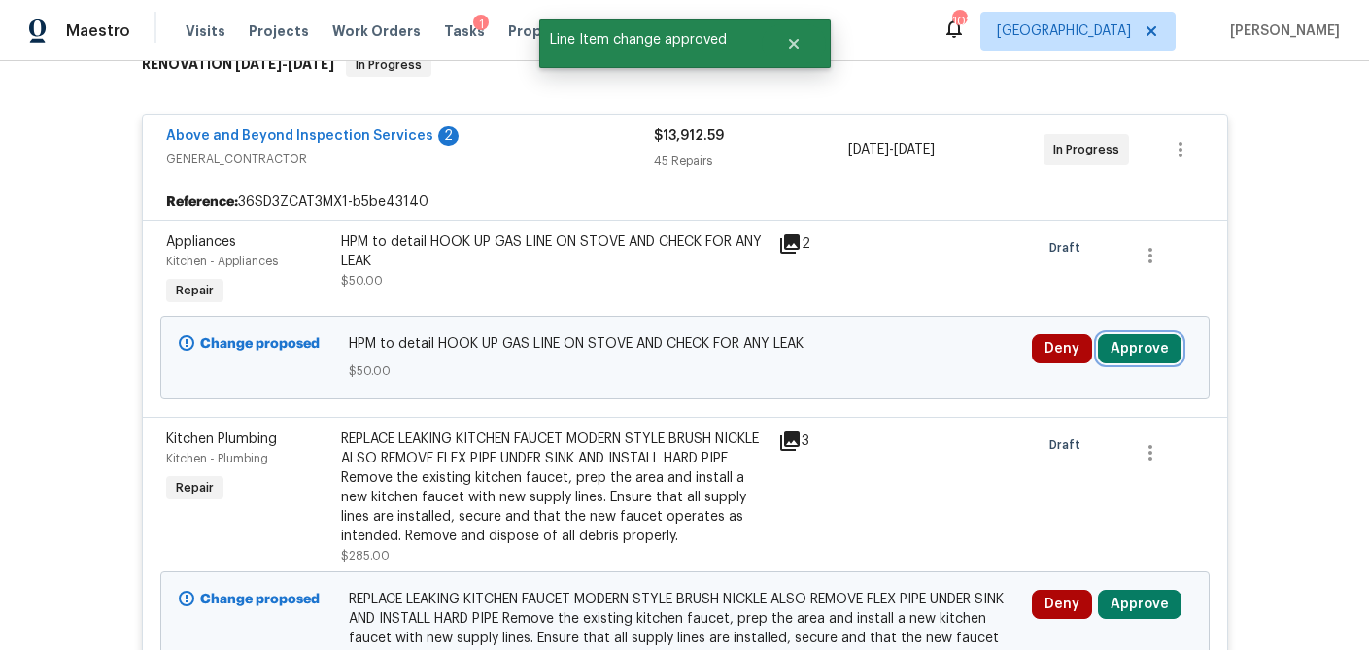
click at [1145, 345] on button "Approve" at bounding box center [1140, 348] width 84 height 29
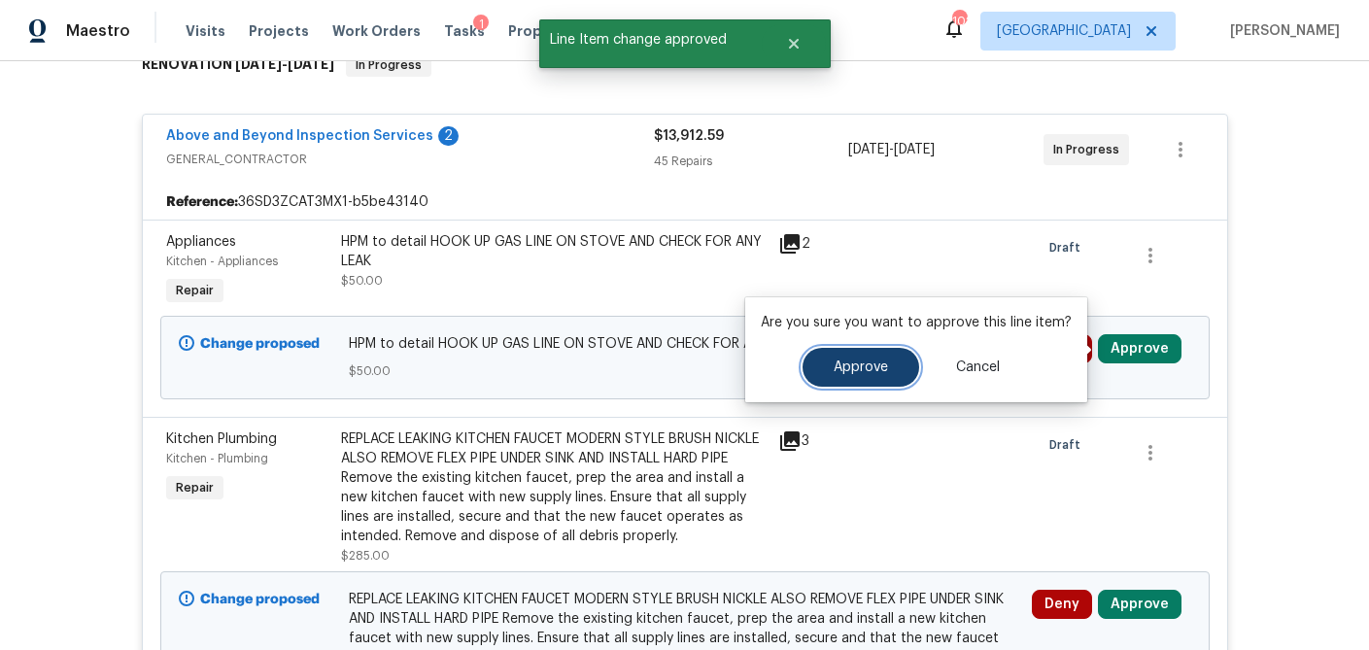
click at [879, 366] on span "Approve" at bounding box center [861, 368] width 54 height 15
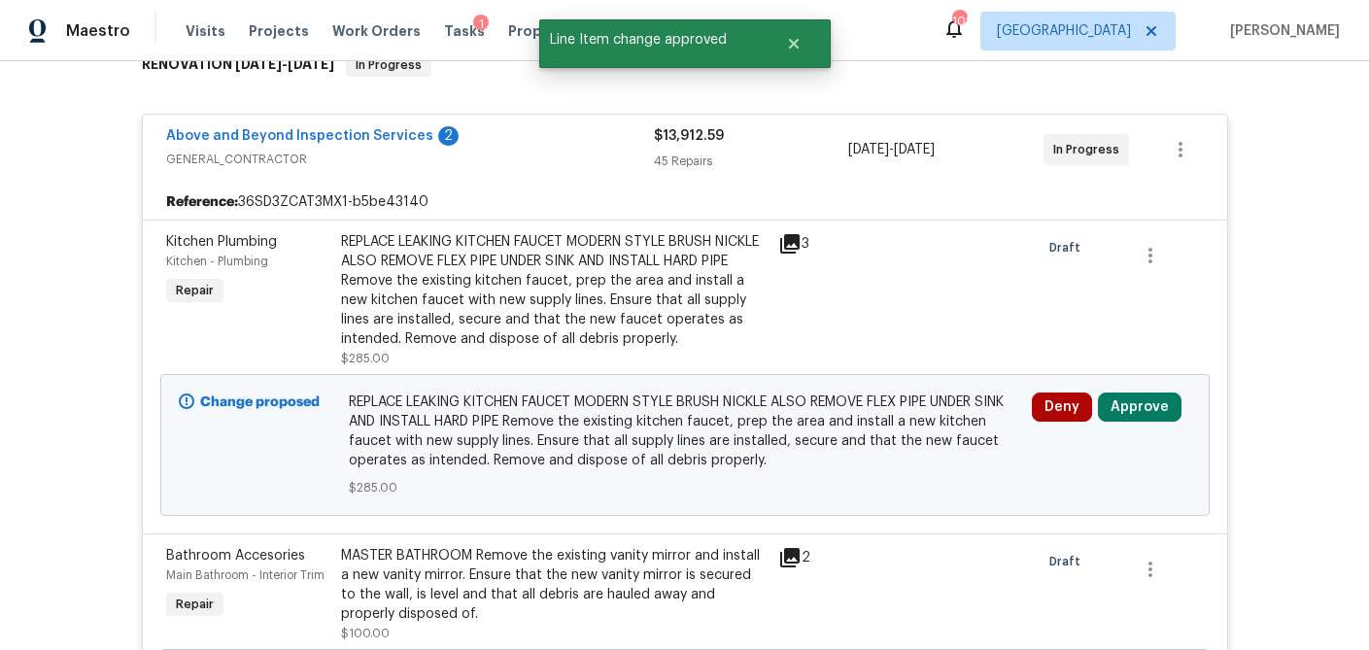
click at [1143, 422] on div "Deny Approve" at bounding box center [1111, 445] width 171 height 117
click at [1147, 406] on button "Approve" at bounding box center [1140, 407] width 84 height 29
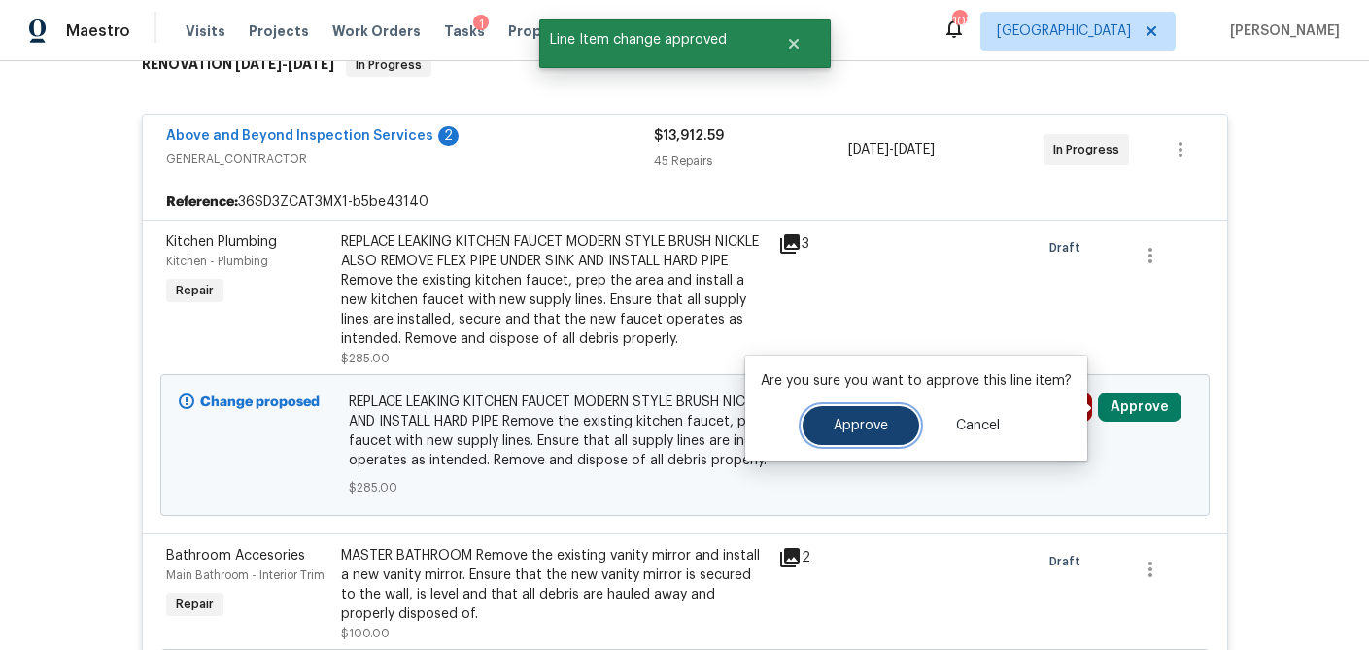
click at [877, 429] on span "Approve" at bounding box center [861, 426] width 54 height 15
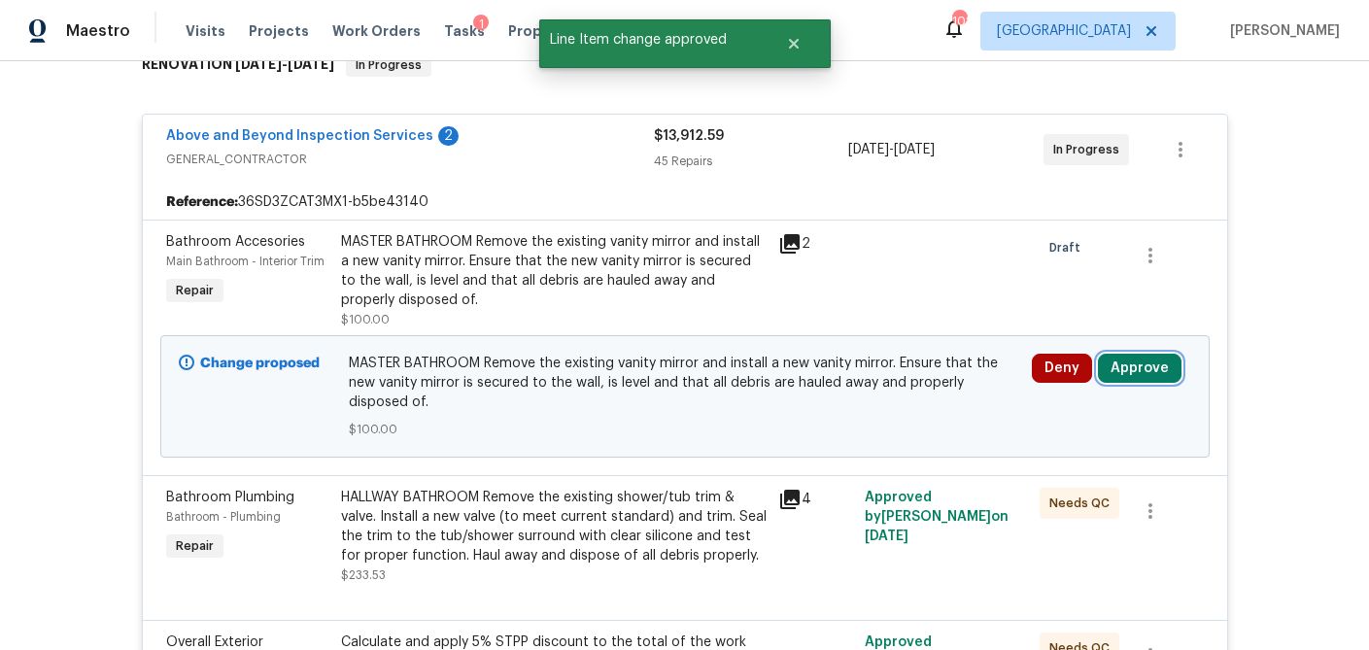
click at [1154, 366] on button "Approve" at bounding box center [1140, 368] width 84 height 29
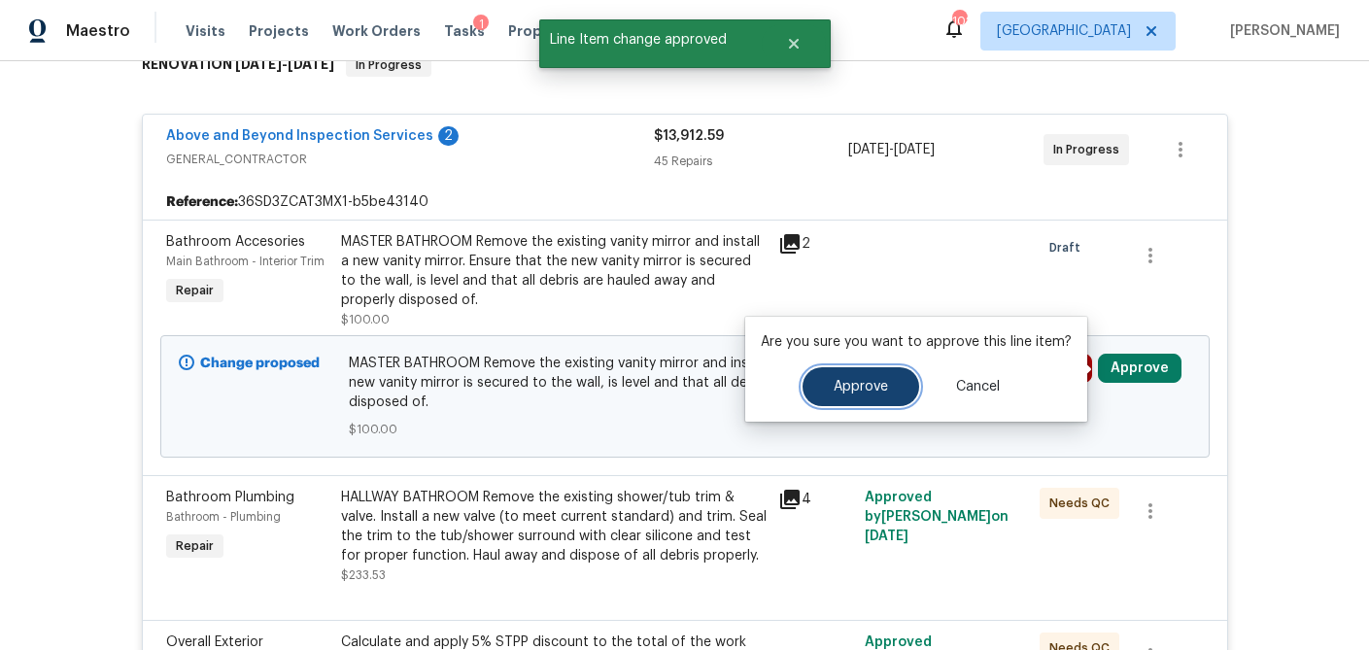
click at [896, 384] on button "Approve" at bounding box center [861, 386] width 117 height 39
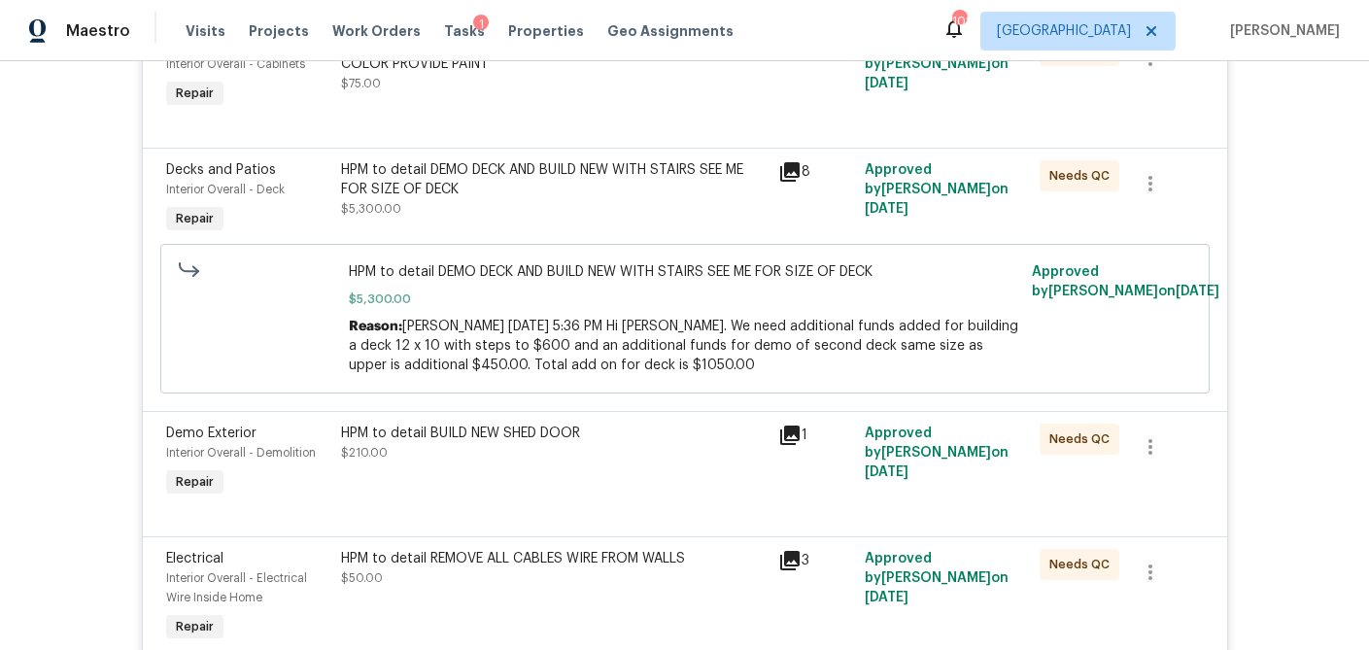
scroll to position [0, 0]
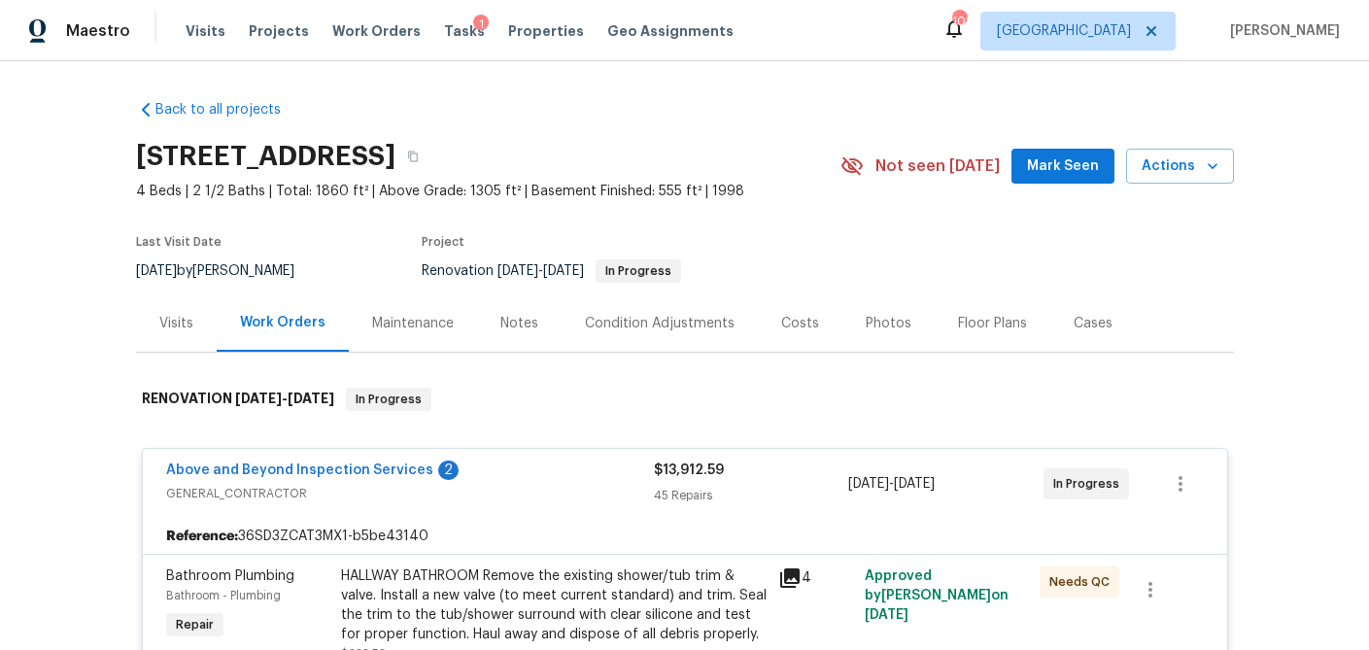
click at [765, 464] on div "$13,912.59" at bounding box center [751, 470] width 195 height 19
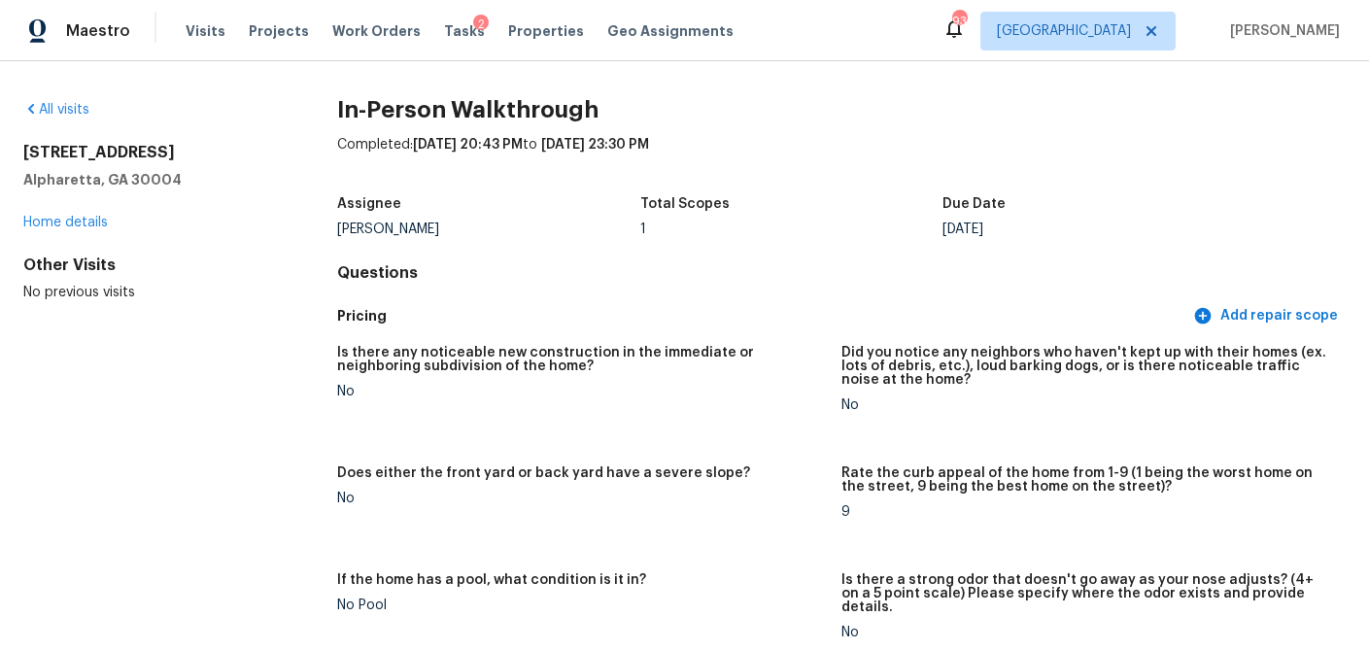
scroll to position [3675, 0]
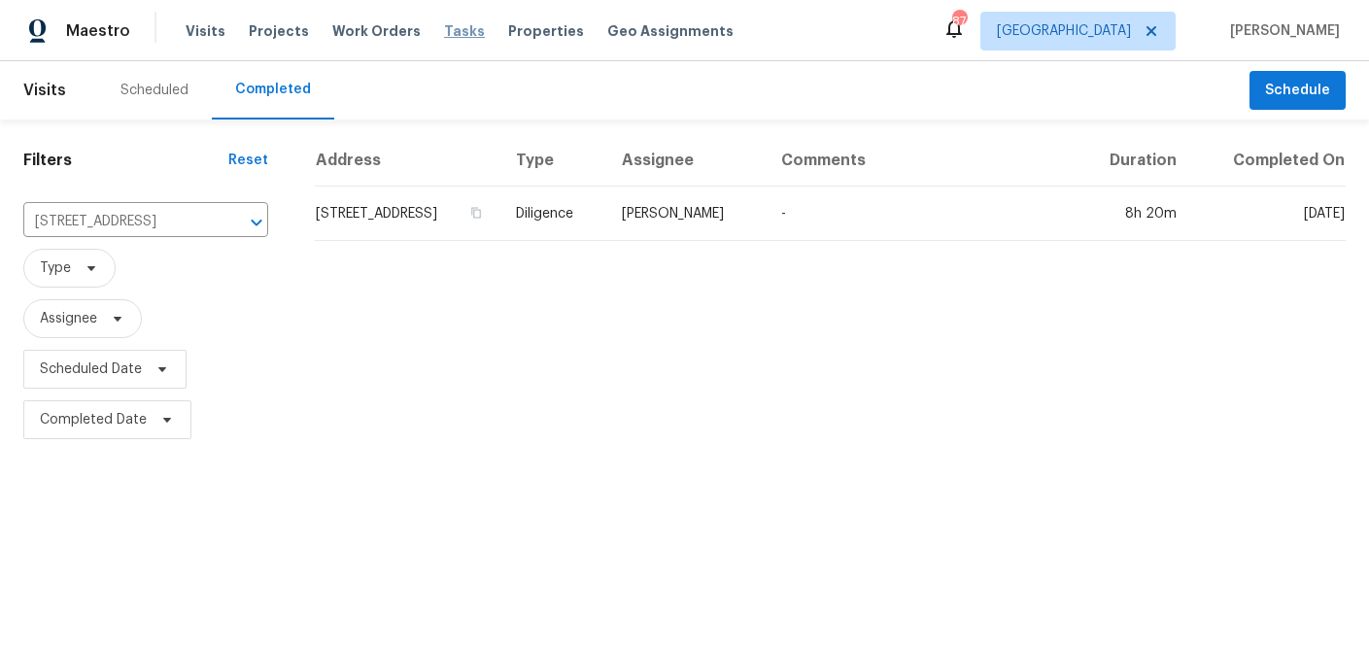
click at [444, 37] on span "Tasks" at bounding box center [464, 31] width 41 height 14
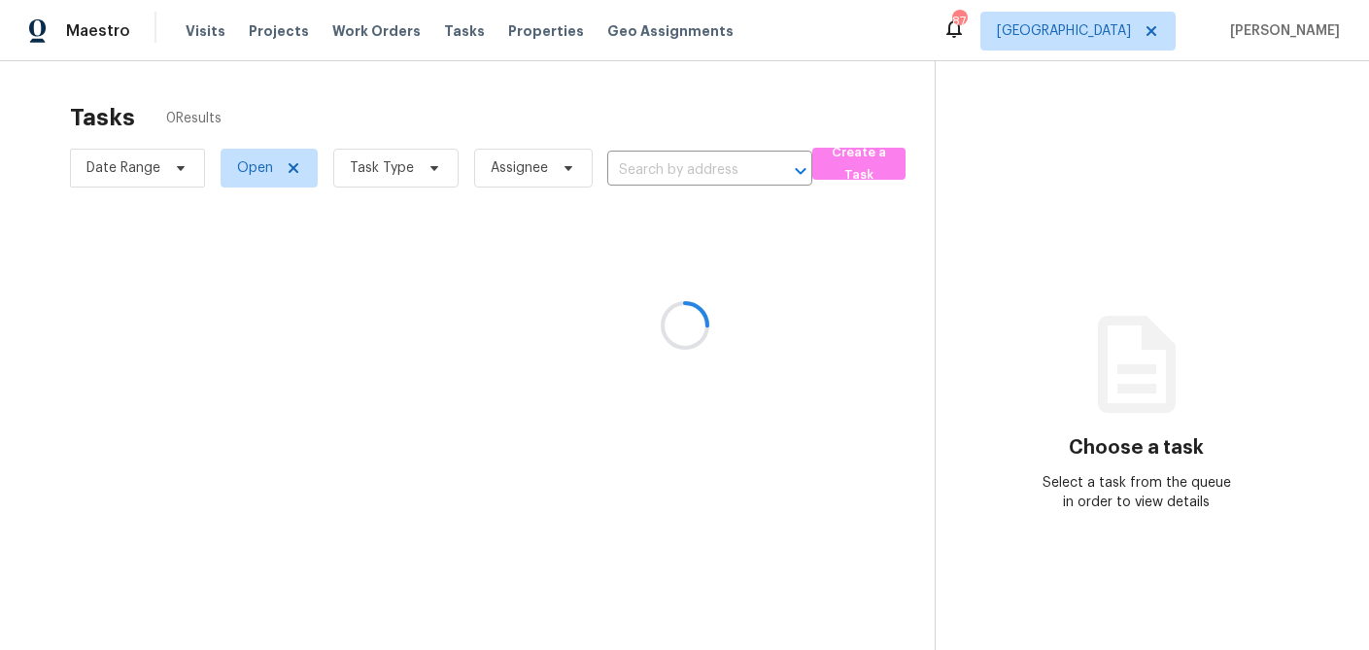
click at [431, 178] on div at bounding box center [684, 325] width 1369 height 650
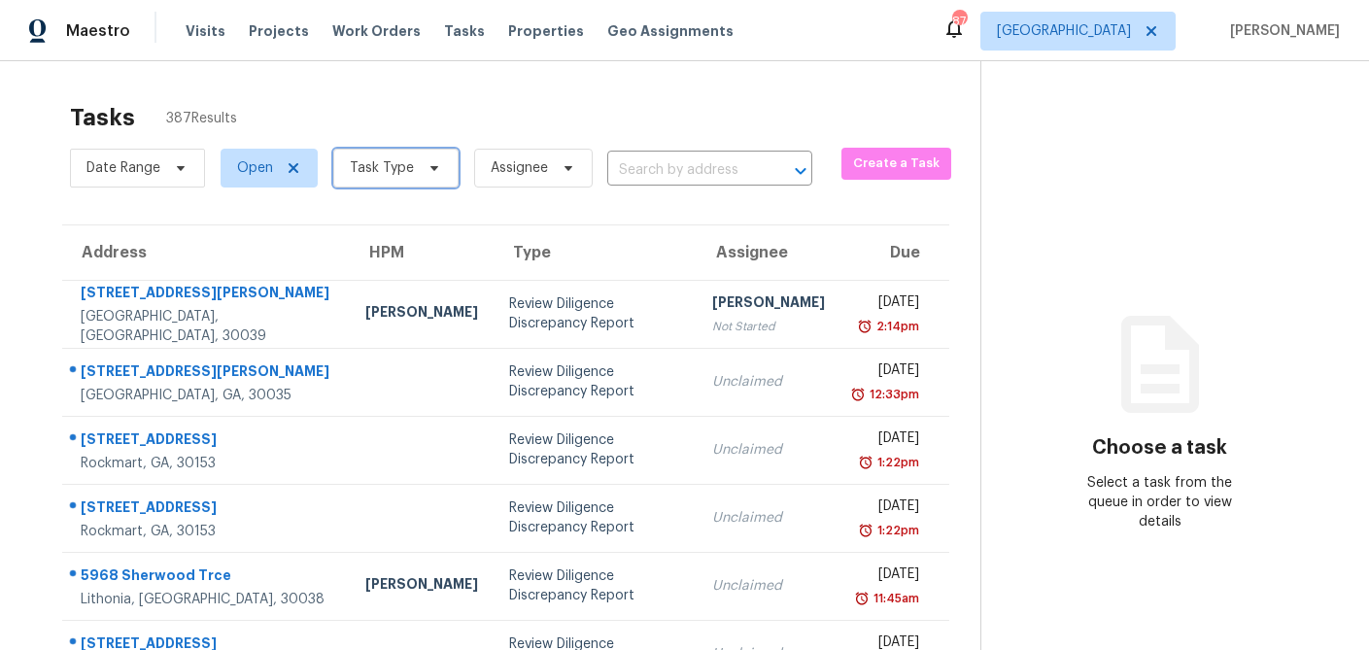
click at [431, 173] on icon at bounding box center [435, 168] width 16 height 16
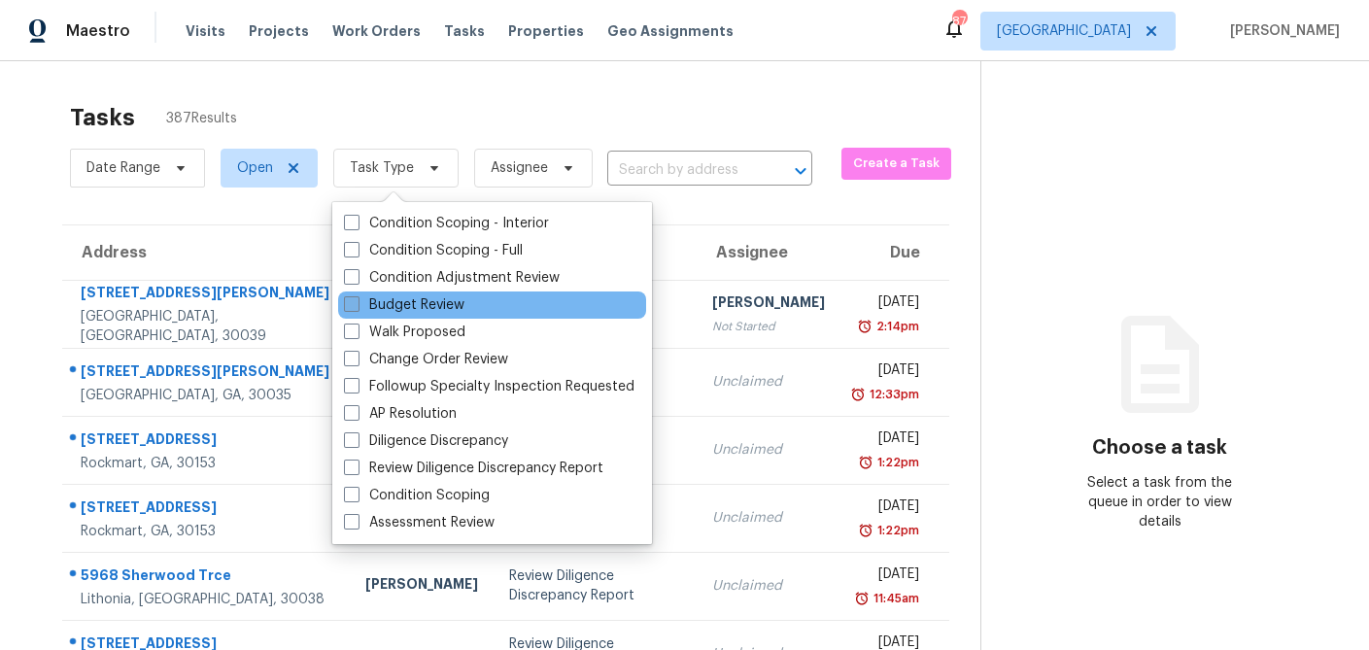
click at [362, 301] on label "Budget Review" at bounding box center [404, 304] width 121 height 19
click at [357, 301] on input "Budget Review" at bounding box center [350, 301] width 13 height 13
checkbox input "true"
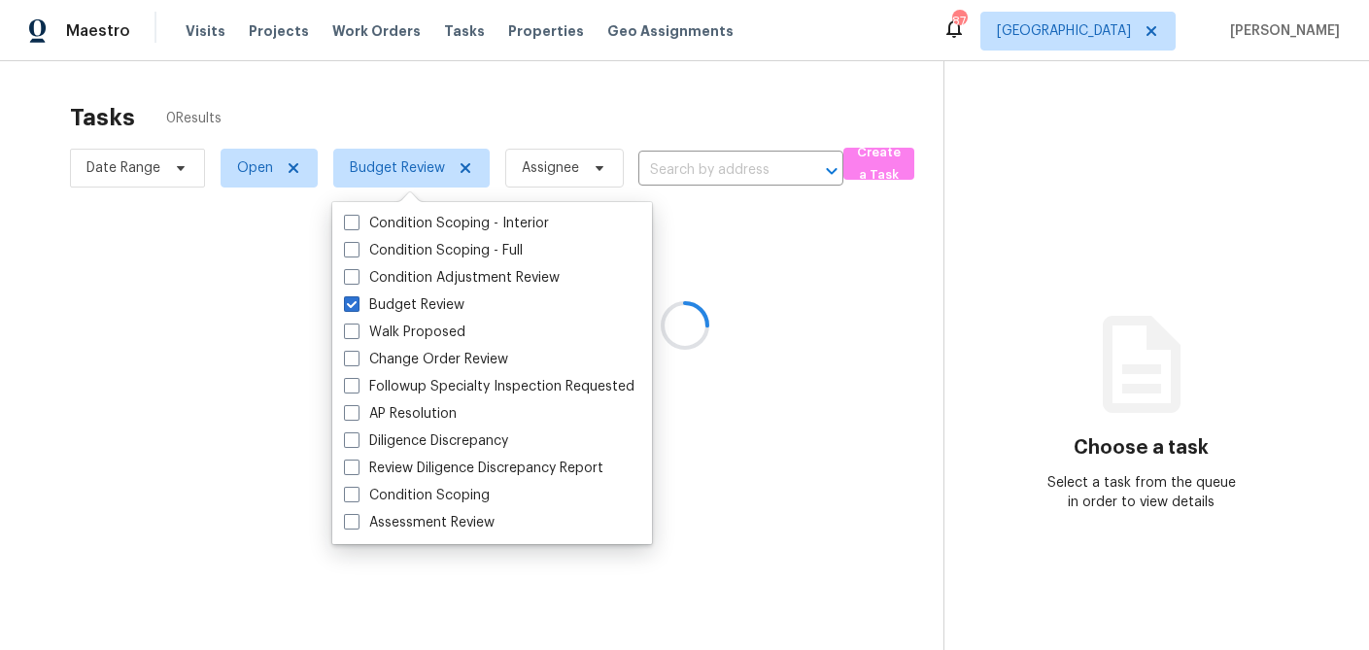
click at [441, 100] on div at bounding box center [684, 325] width 1369 height 650
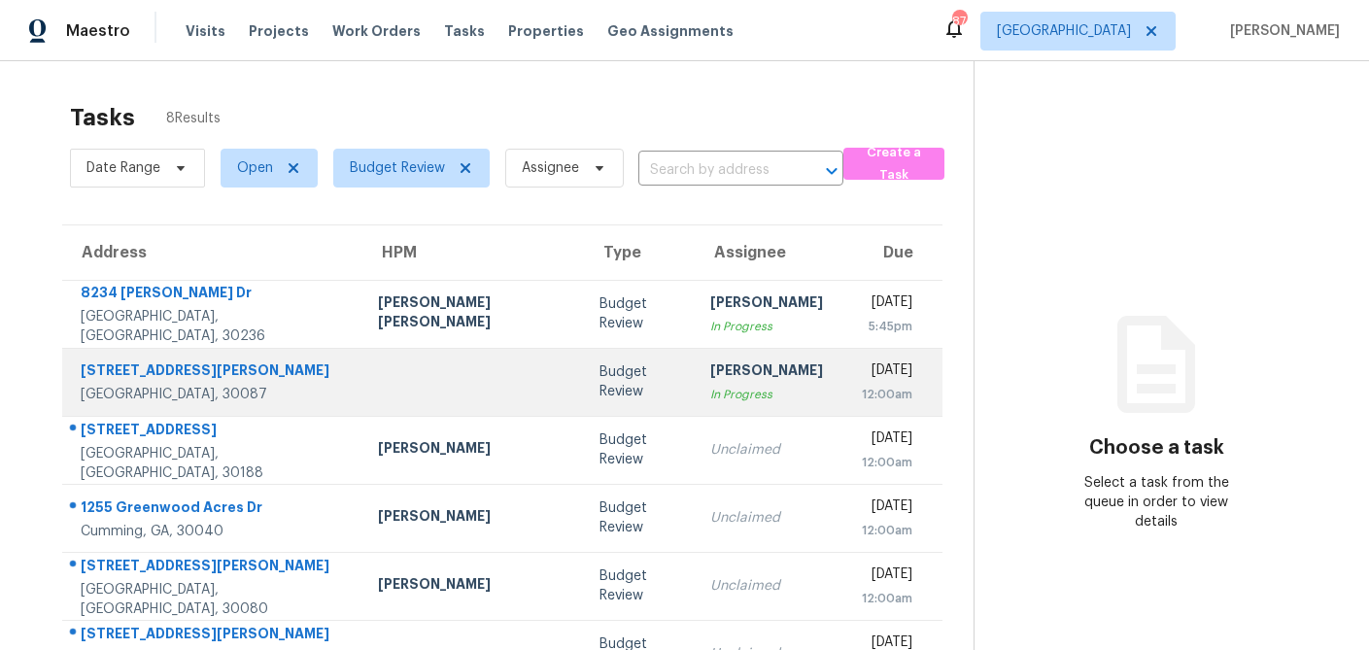
click at [695, 396] on td "Anthony Gouldthorp In Progress" at bounding box center [767, 382] width 144 height 68
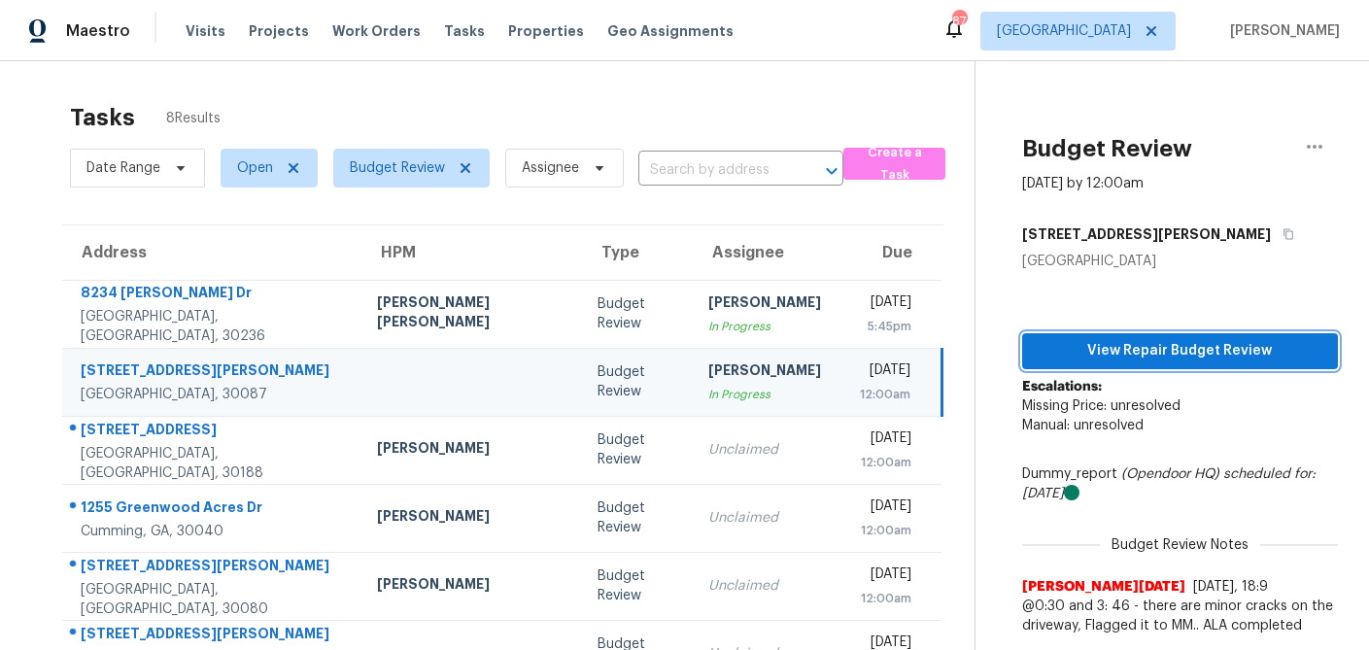
click at [1087, 343] on span "View Repair Budget Review" at bounding box center [1180, 351] width 285 height 24
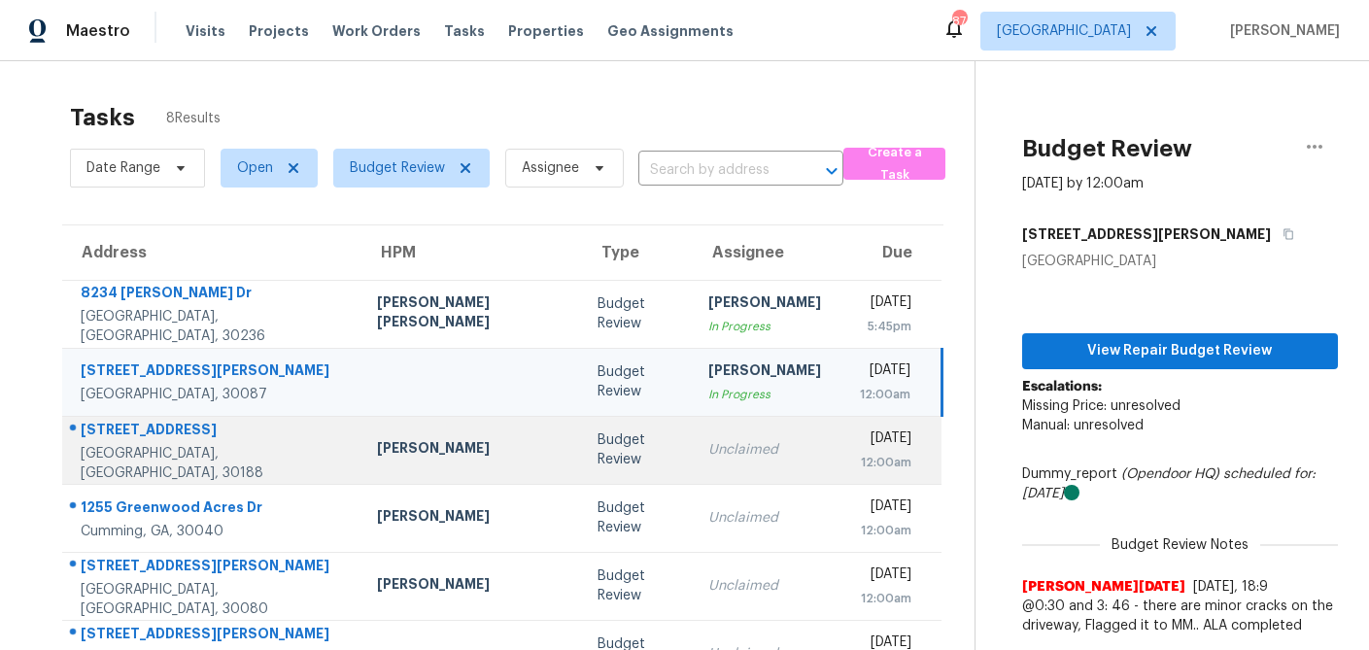
click at [582, 454] on td "Budget Review" at bounding box center [637, 450] width 111 height 68
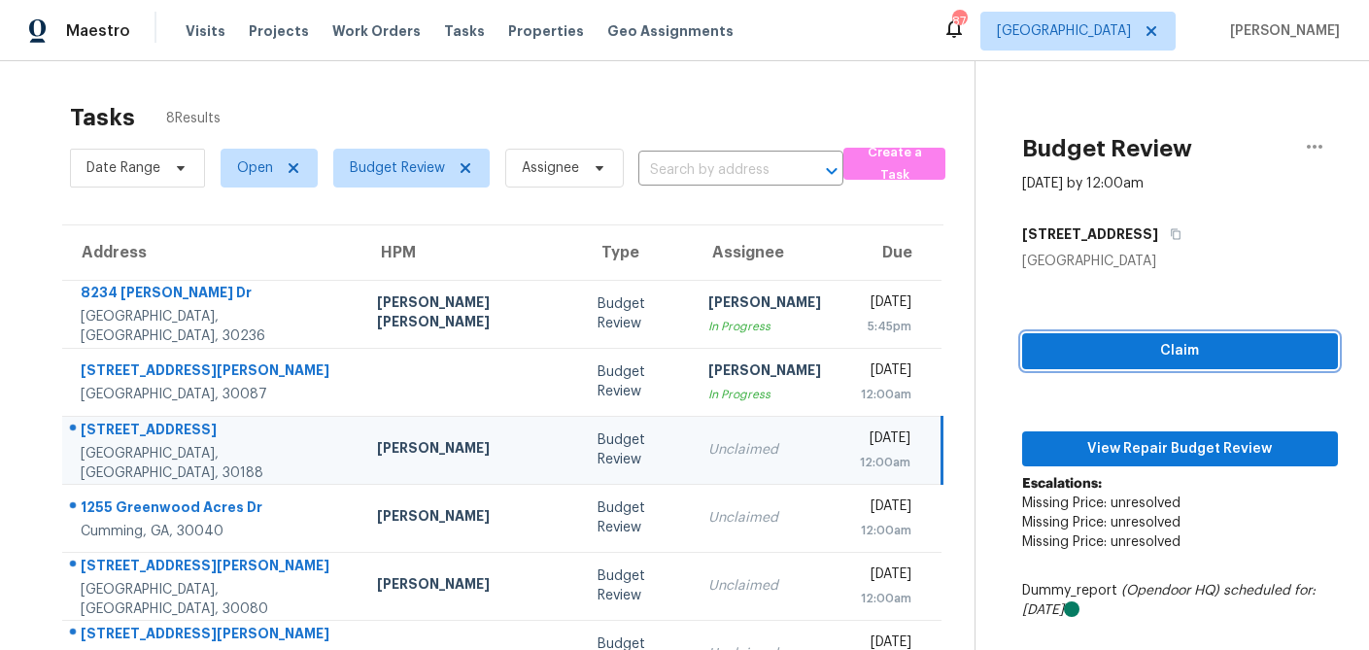
click at [1062, 359] on span "Claim" at bounding box center [1180, 351] width 285 height 24
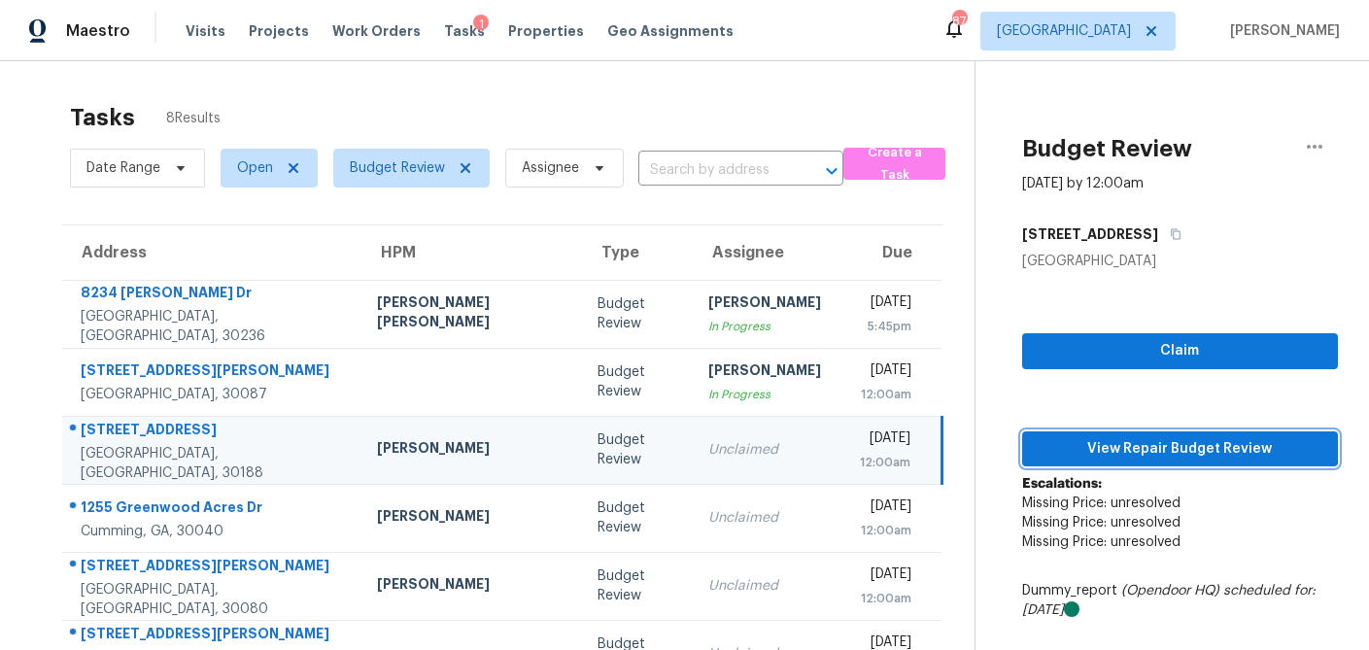
click at [1115, 459] on span "View Repair Budget Review" at bounding box center [1180, 449] width 285 height 24
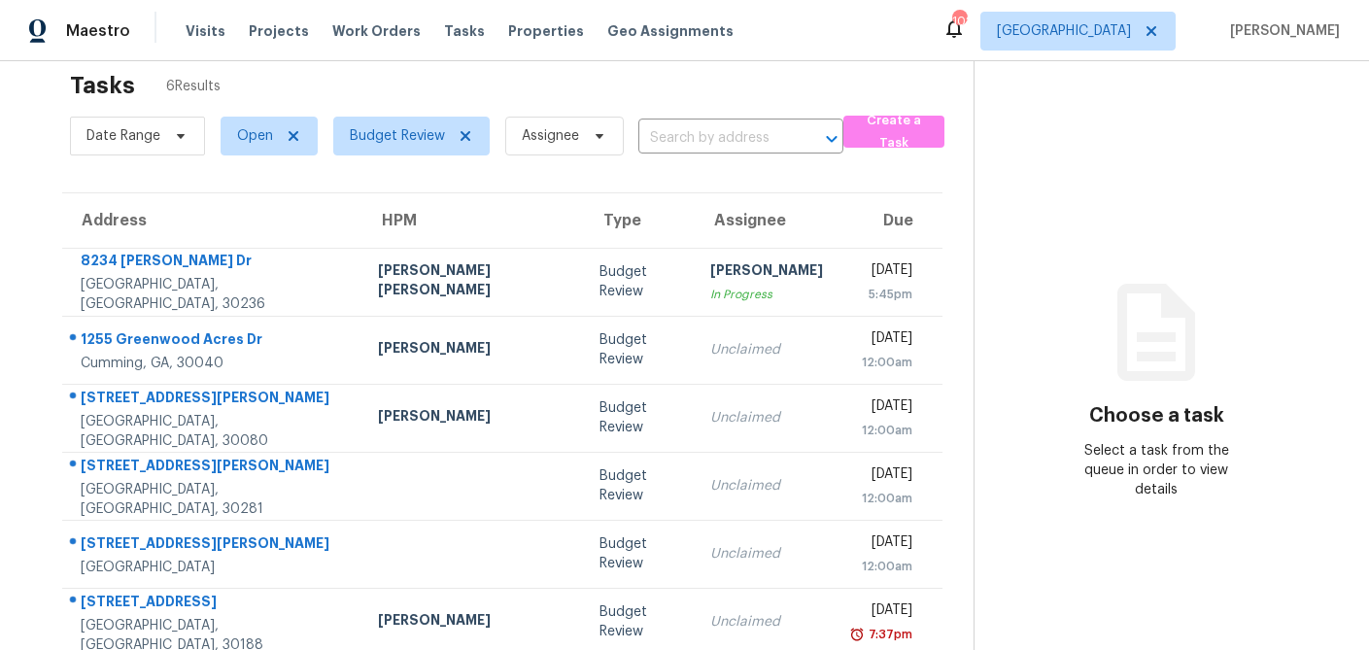
scroll to position [29, 0]
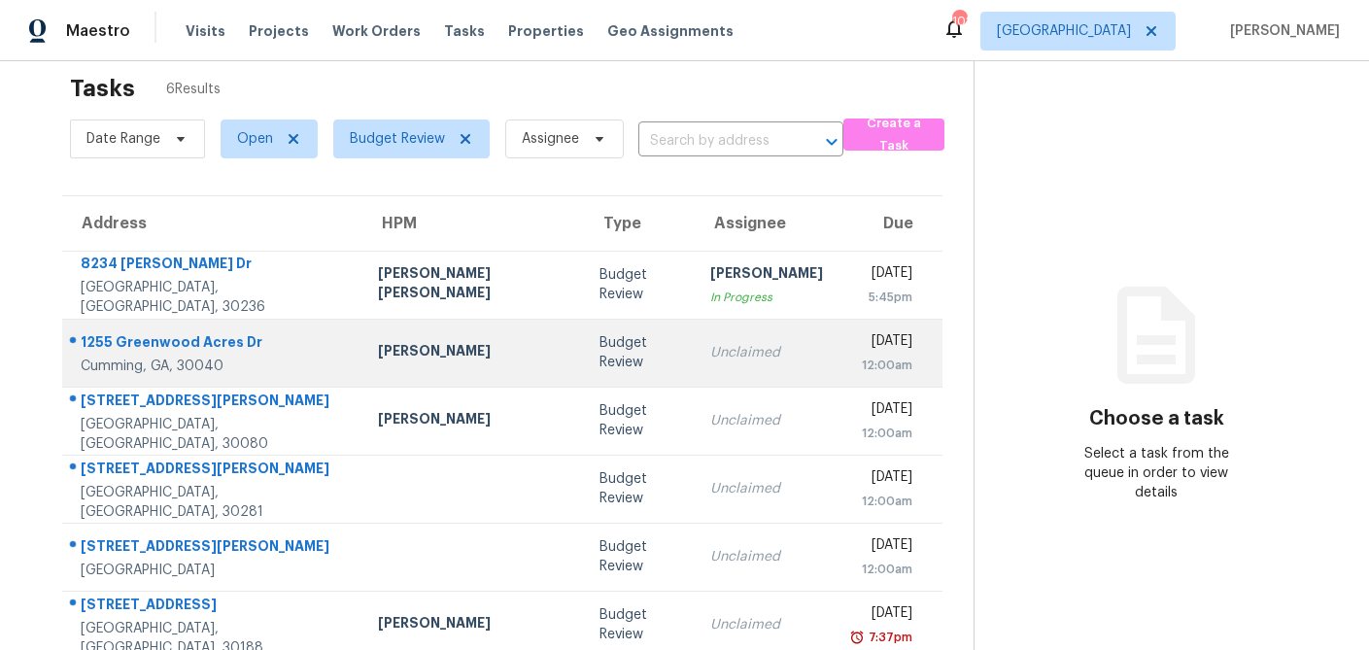
click at [432, 364] on div "[PERSON_NAME]" at bounding box center [473, 353] width 190 height 24
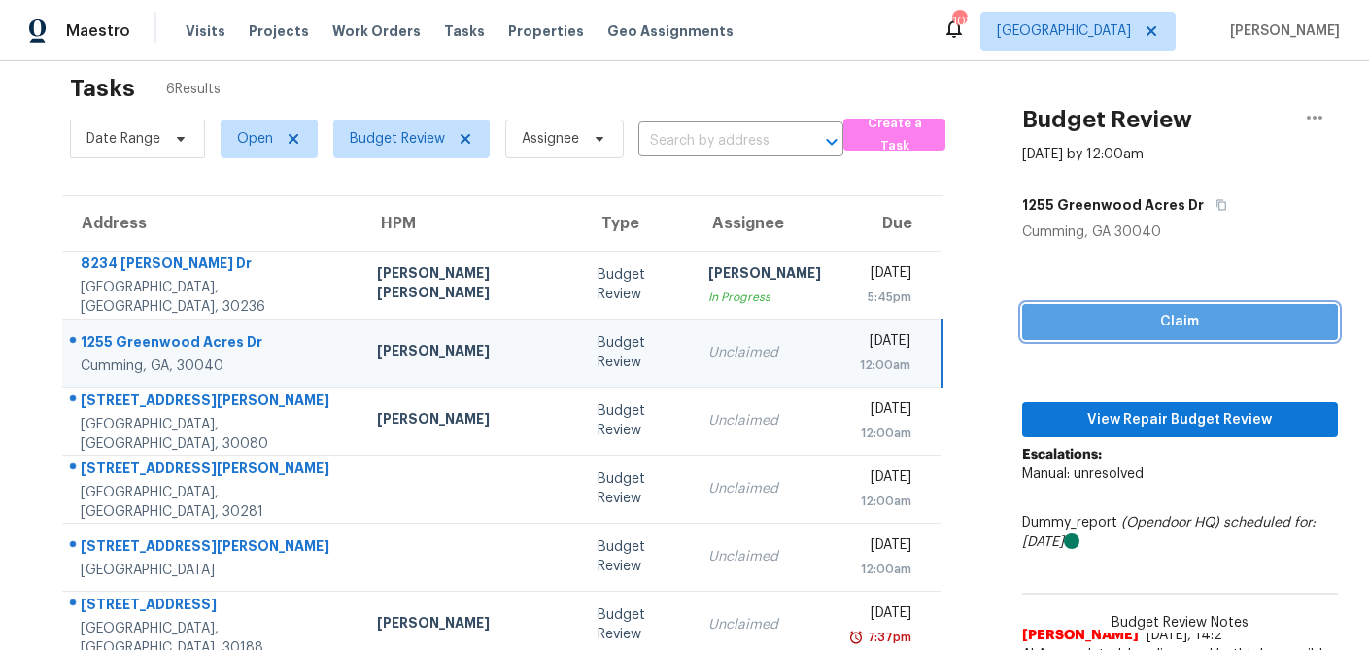
click at [1142, 327] on span "Claim" at bounding box center [1180, 322] width 285 height 24
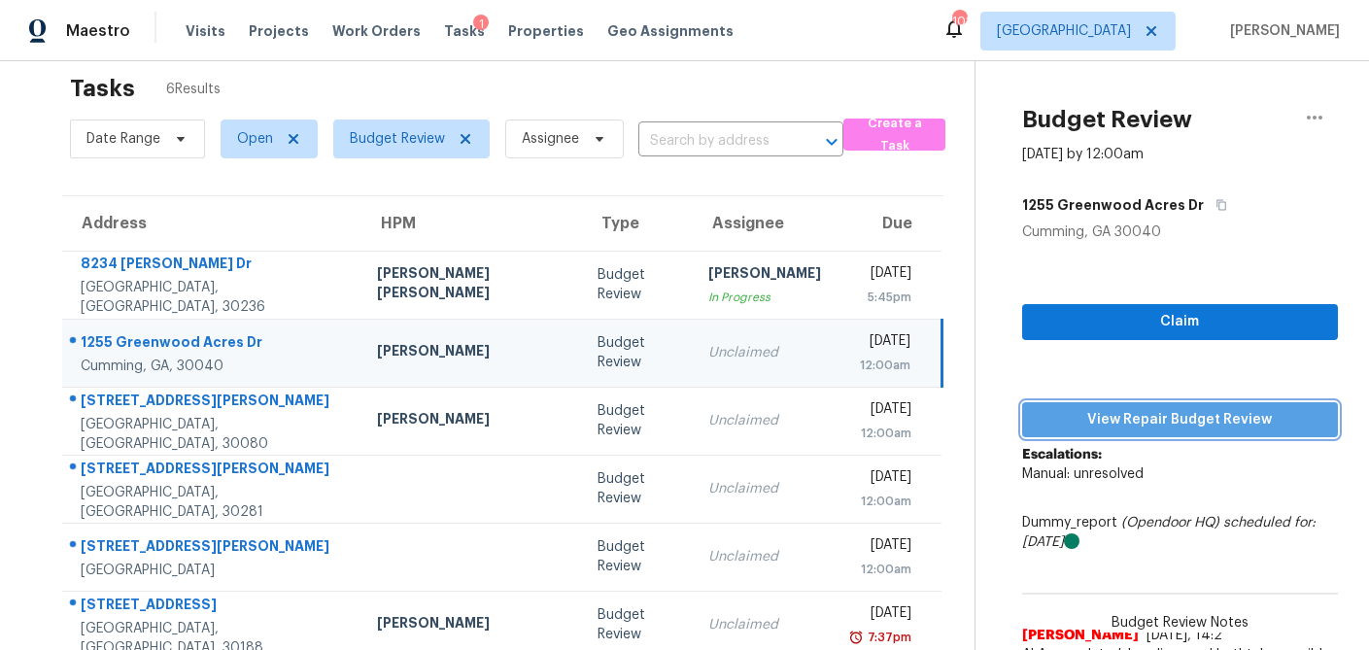
click at [1139, 410] on span "View Repair Budget Review" at bounding box center [1180, 420] width 285 height 24
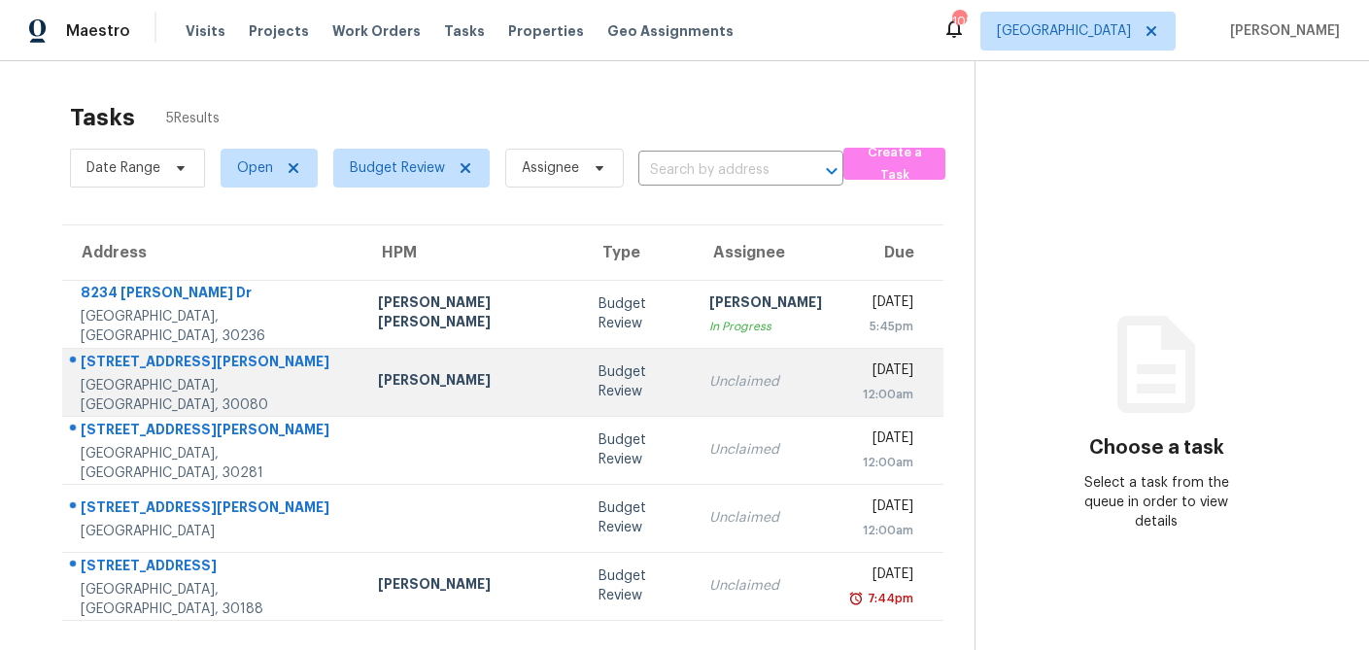
click at [599, 383] on div "Budget Review" at bounding box center [639, 381] width 80 height 39
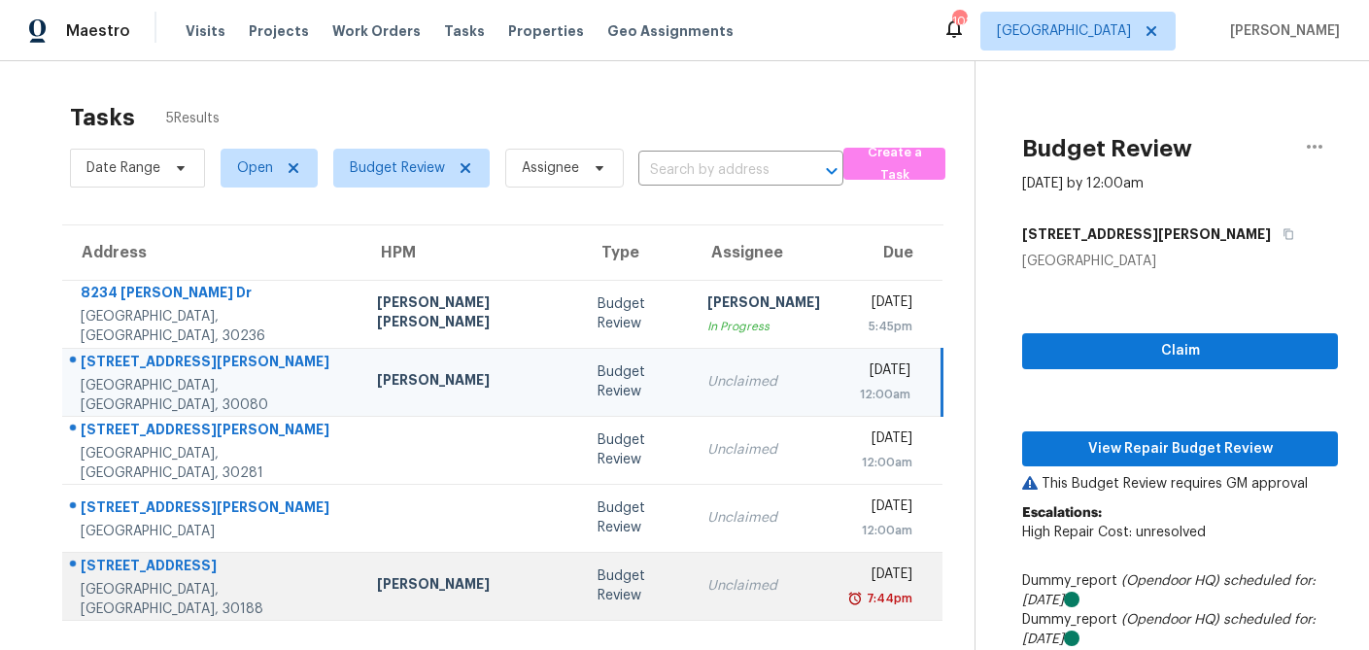
click at [598, 590] on div "Budget Review" at bounding box center [638, 586] width 80 height 39
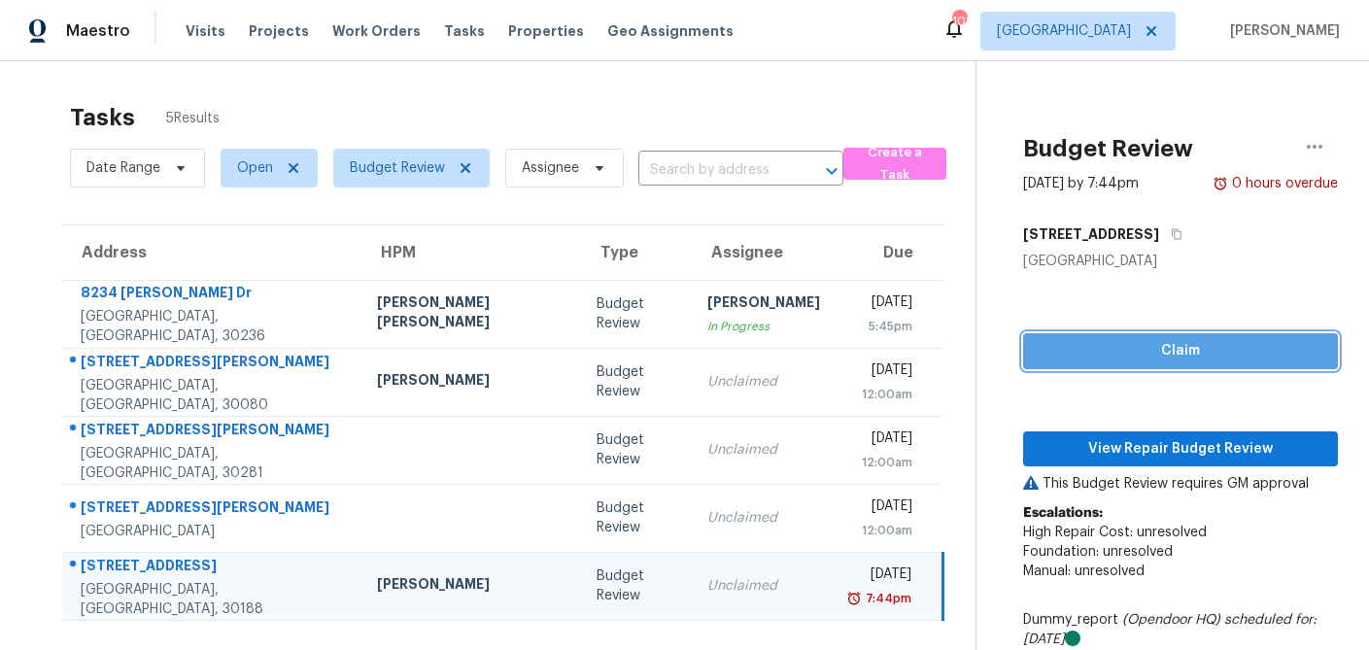
click at [1149, 362] on button "Claim" at bounding box center [1180, 351] width 315 height 36
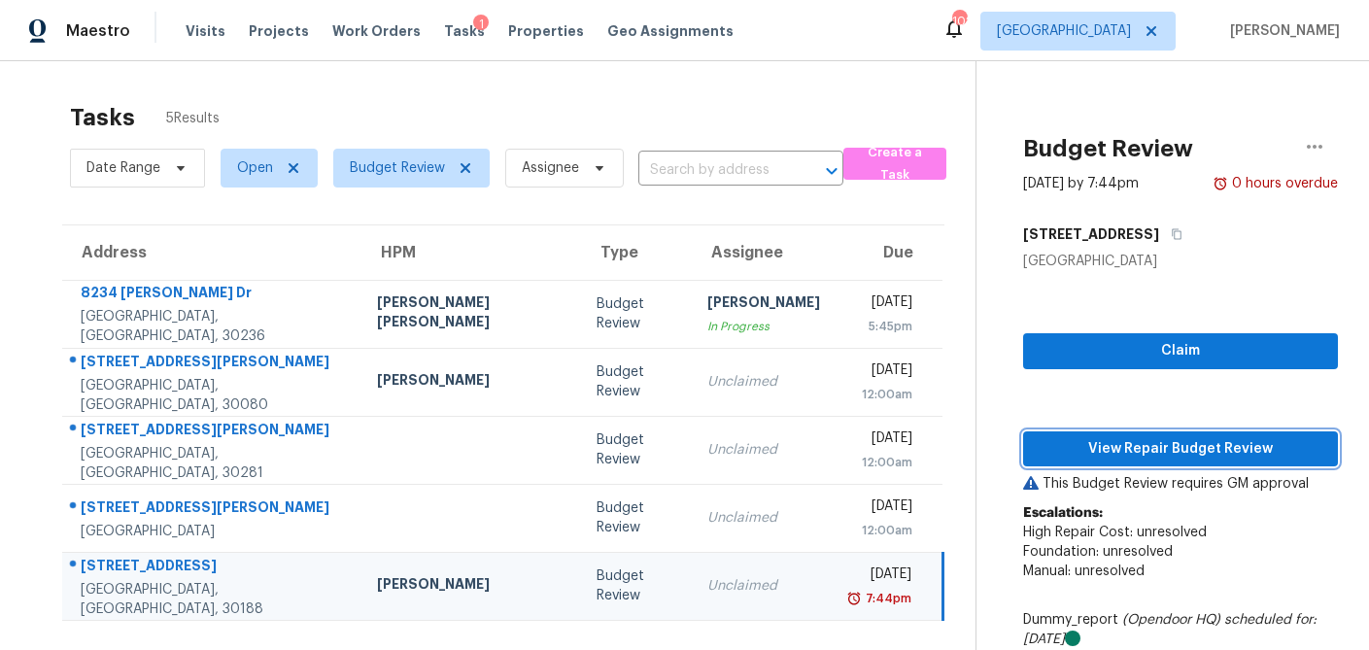
click at [1129, 443] on span "View Repair Budget Review" at bounding box center [1181, 449] width 284 height 24
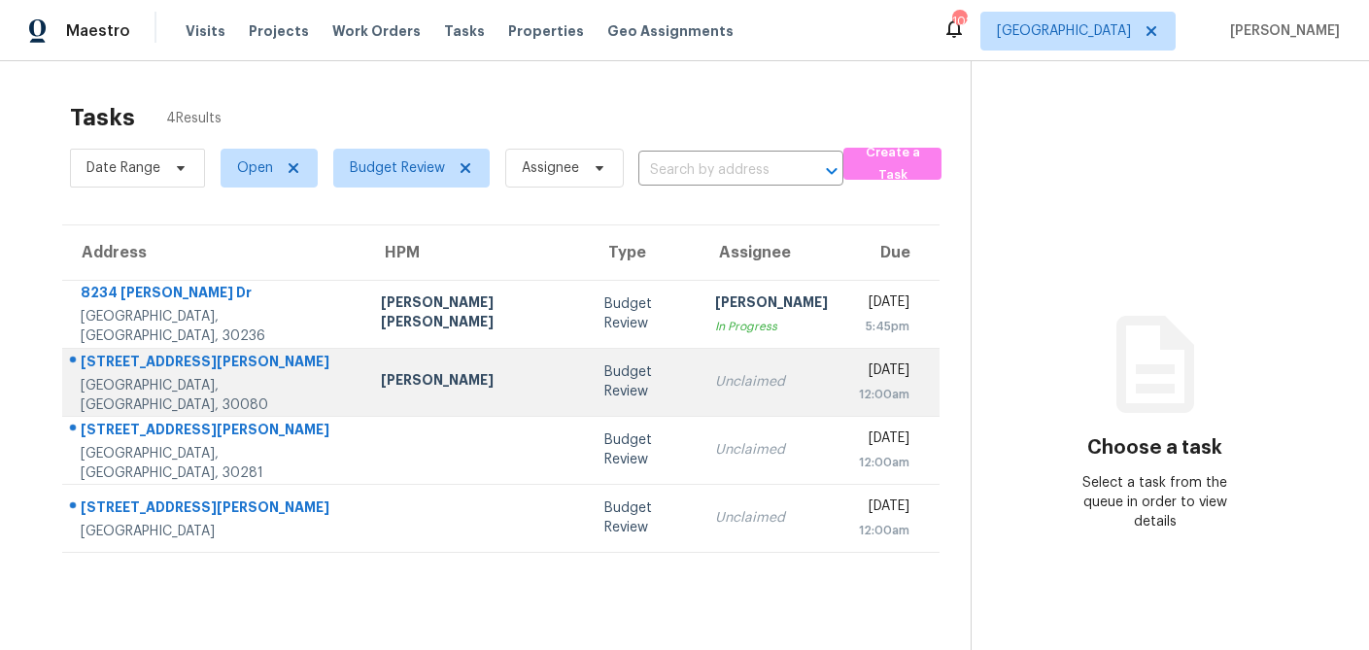
click at [589, 385] on td "Budget Review" at bounding box center [645, 382] width 112 height 68
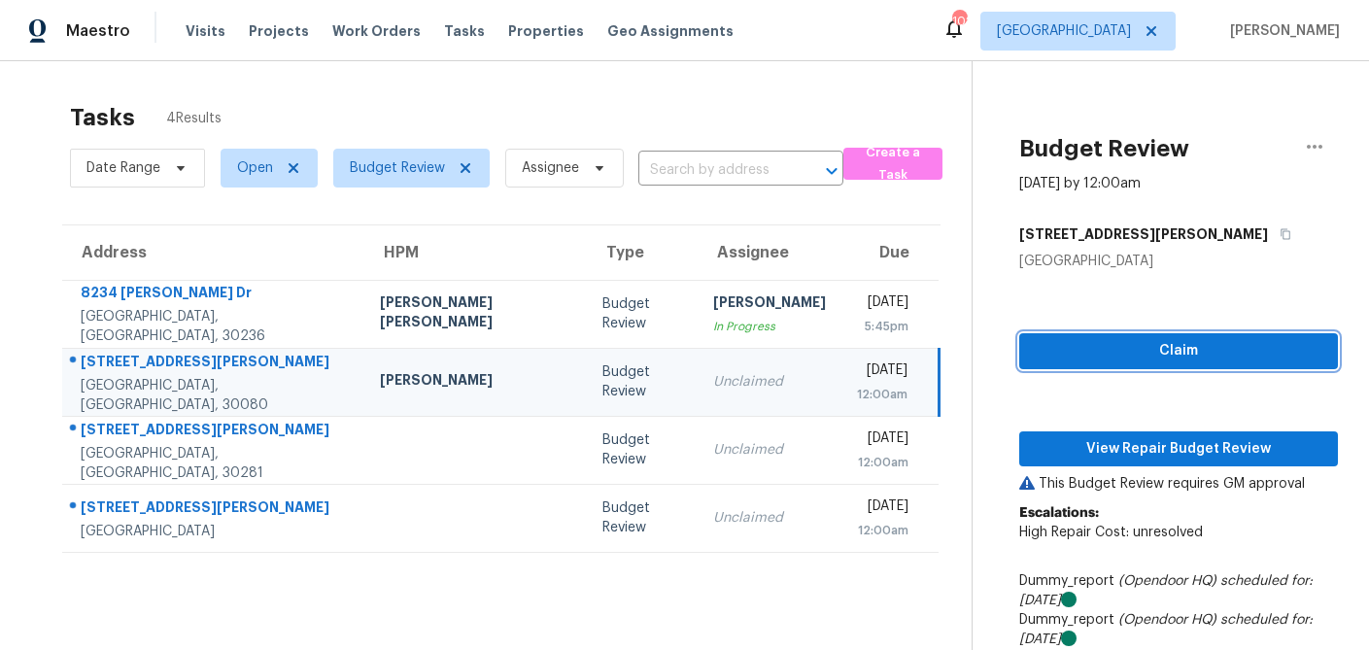
click at [1108, 355] on span "Claim" at bounding box center [1179, 351] width 288 height 24
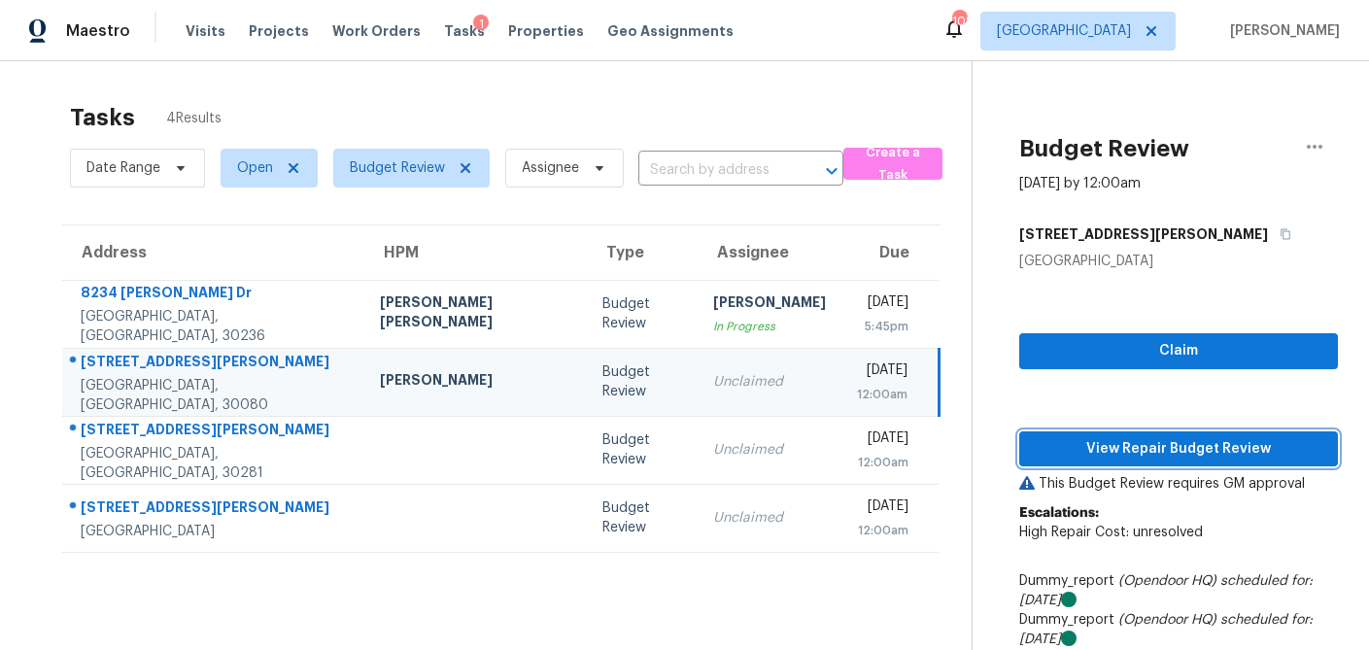
click at [1143, 457] on span "View Repair Budget Review" at bounding box center [1179, 449] width 288 height 24
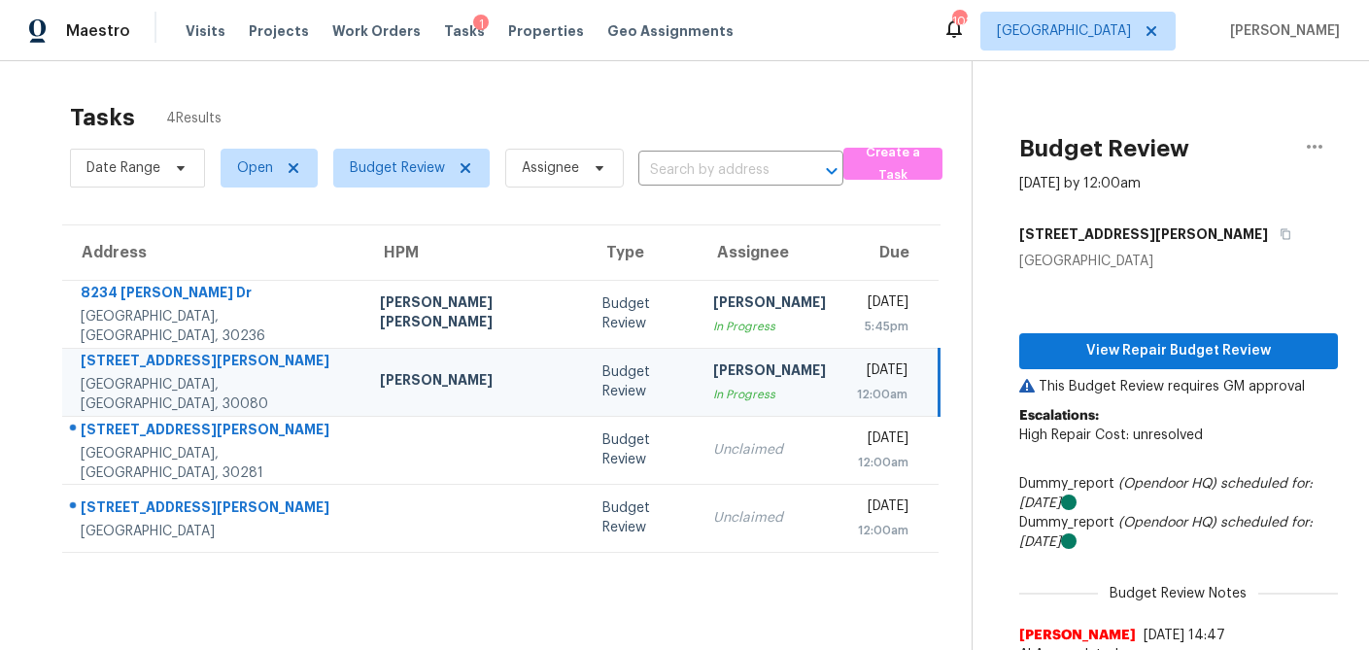
click at [364, 403] on td "[PERSON_NAME]" at bounding box center [475, 382] width 223 height 68
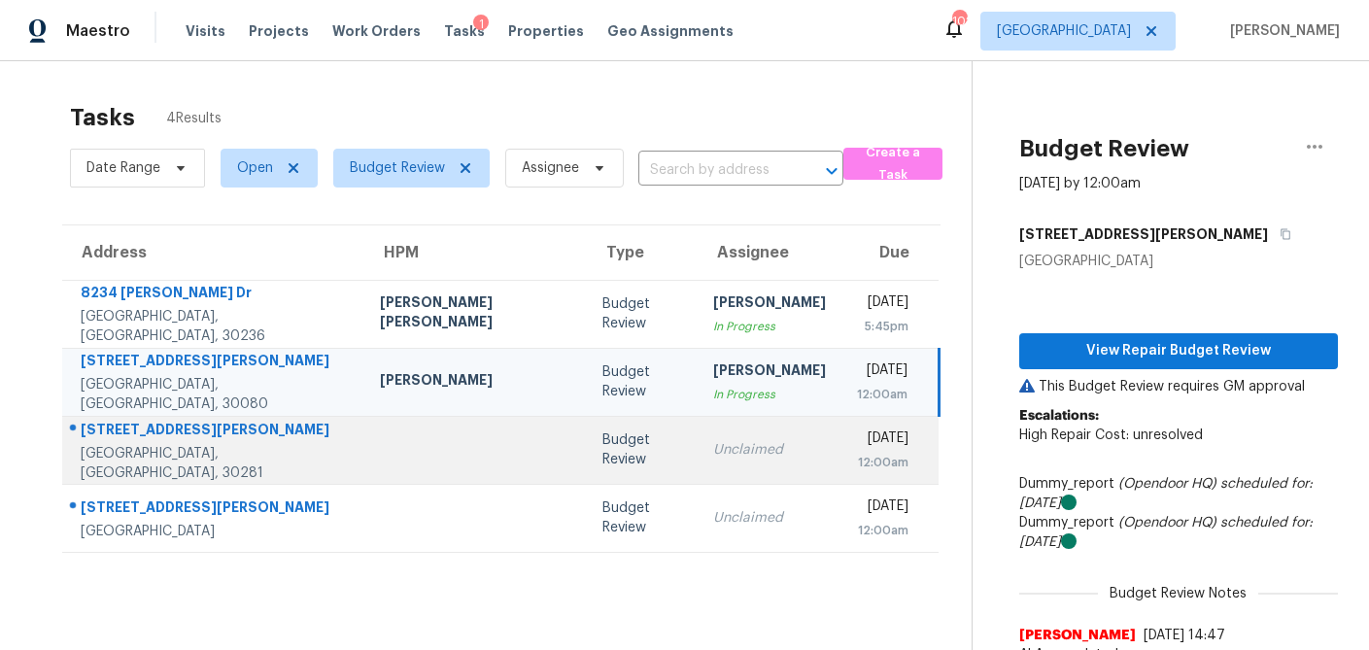
click at [364, 437] on td at bounding box center [475, 450] width 223 height 68
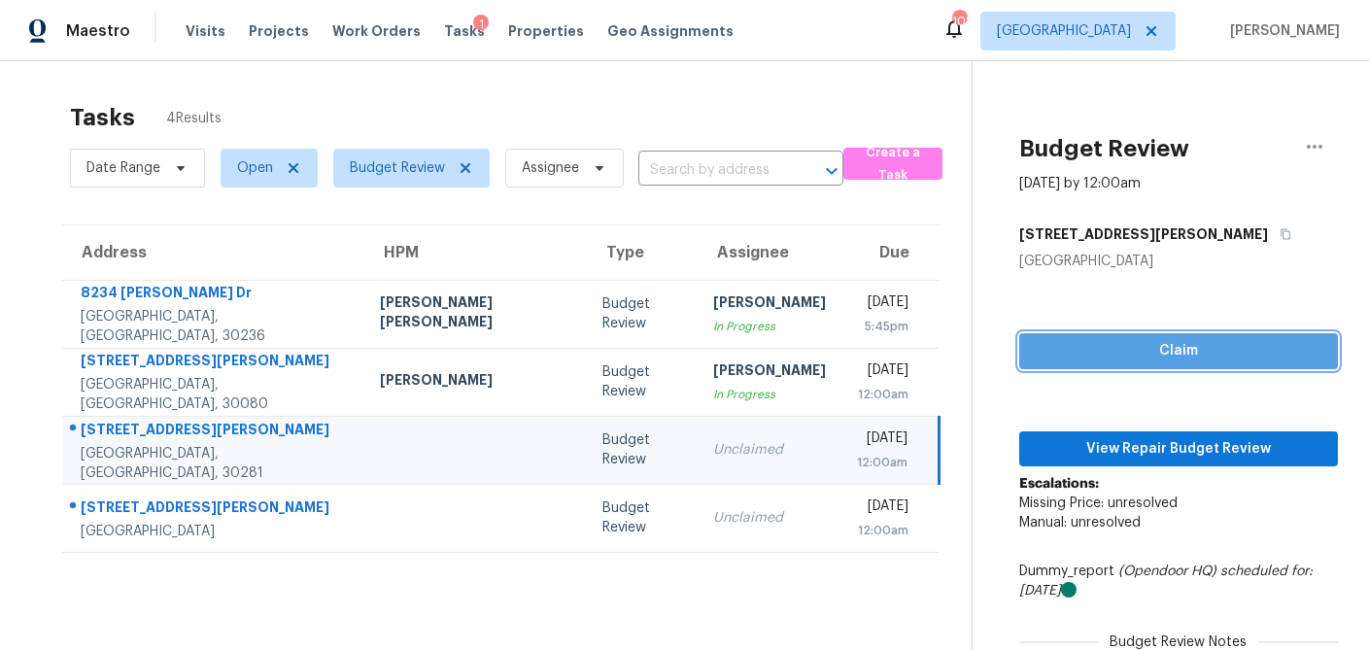
click at [1113, 350] on span "Claim" at bounding box center [1179, 351] width 288 height 24
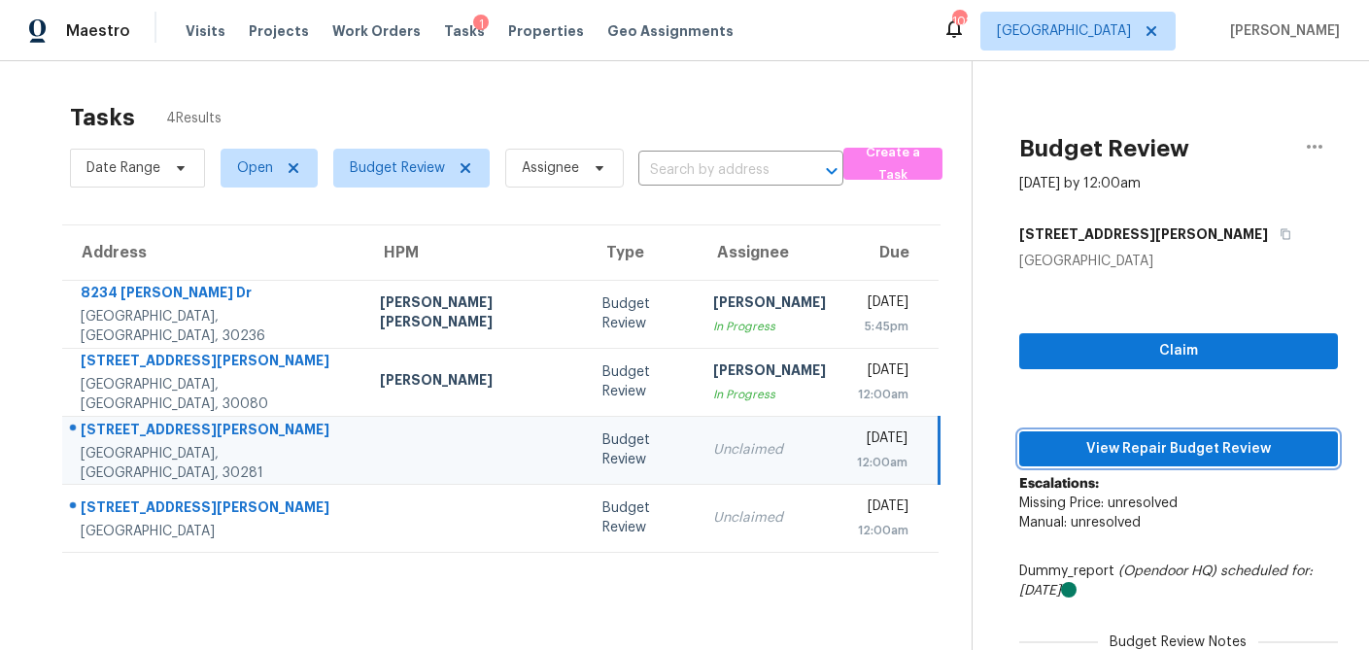
click at [1114, 456] on span "View Repair Budget Review" at bounding box center [1179, 449] width 288 height 24
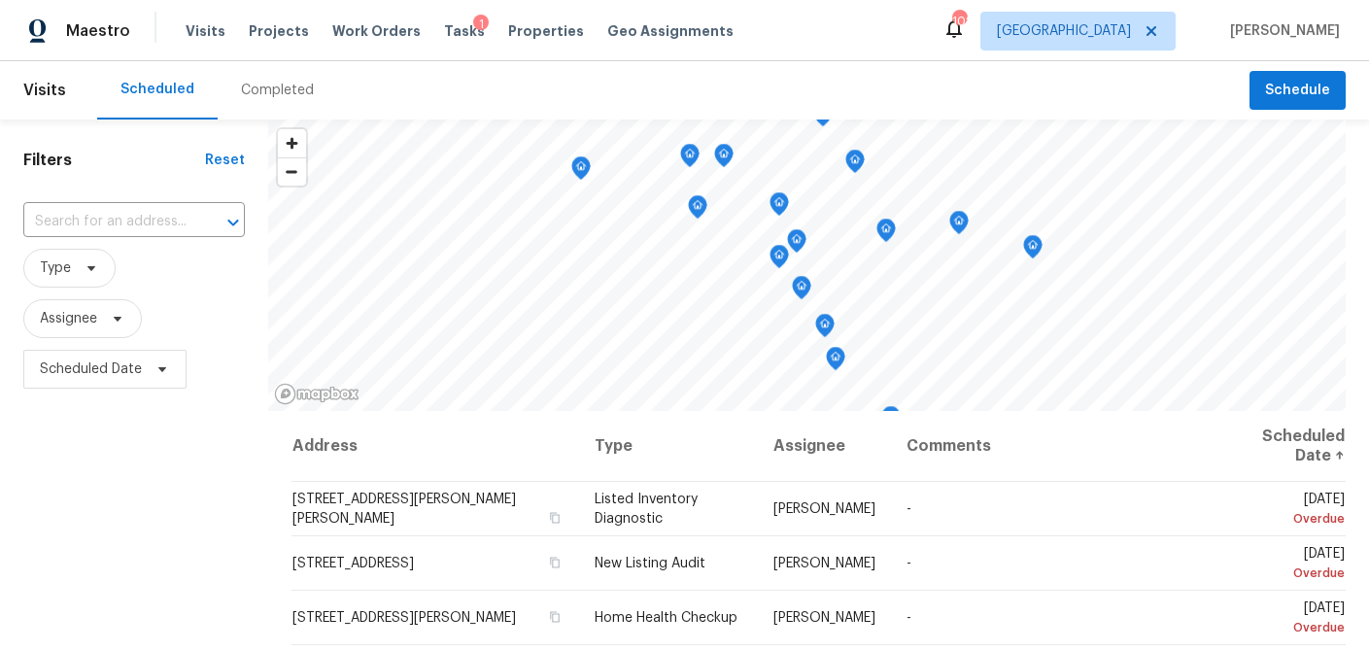
click at [254, 88] on div "Completed" at bounding box center [277, 90] width 73 height 19
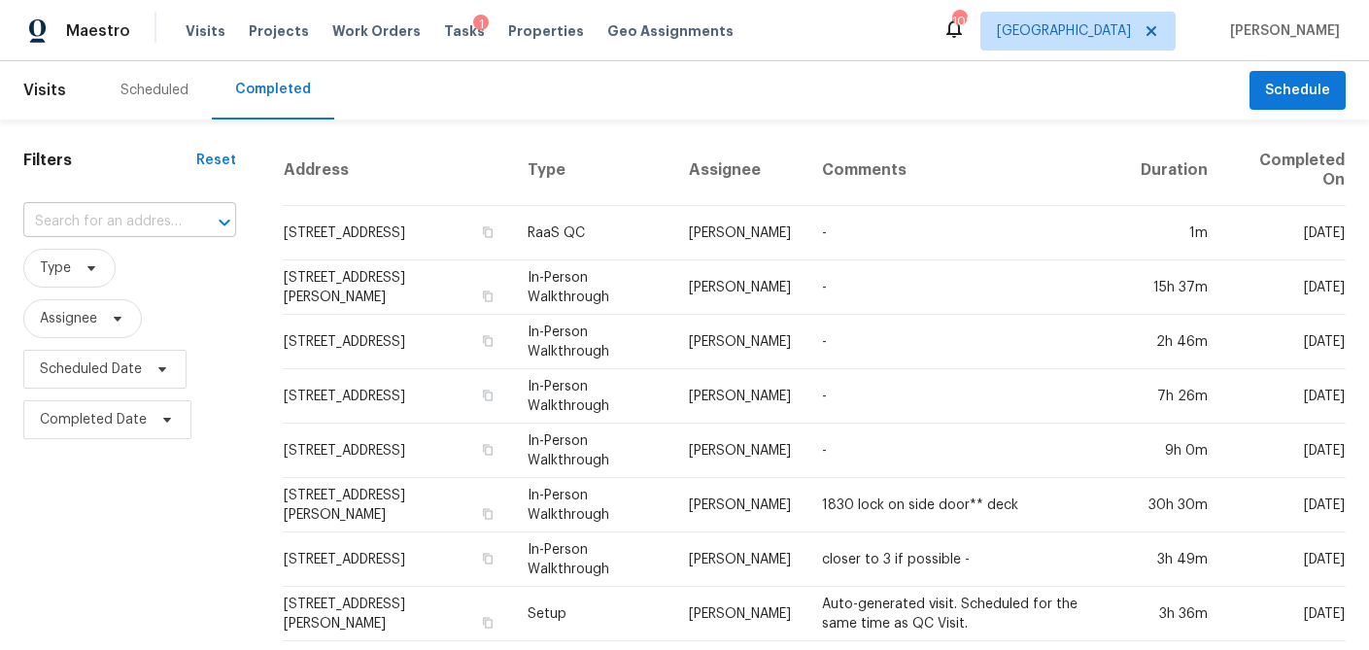
click at [126, 223] on input "text" at bounding box center [102, 222] width 158 height 30
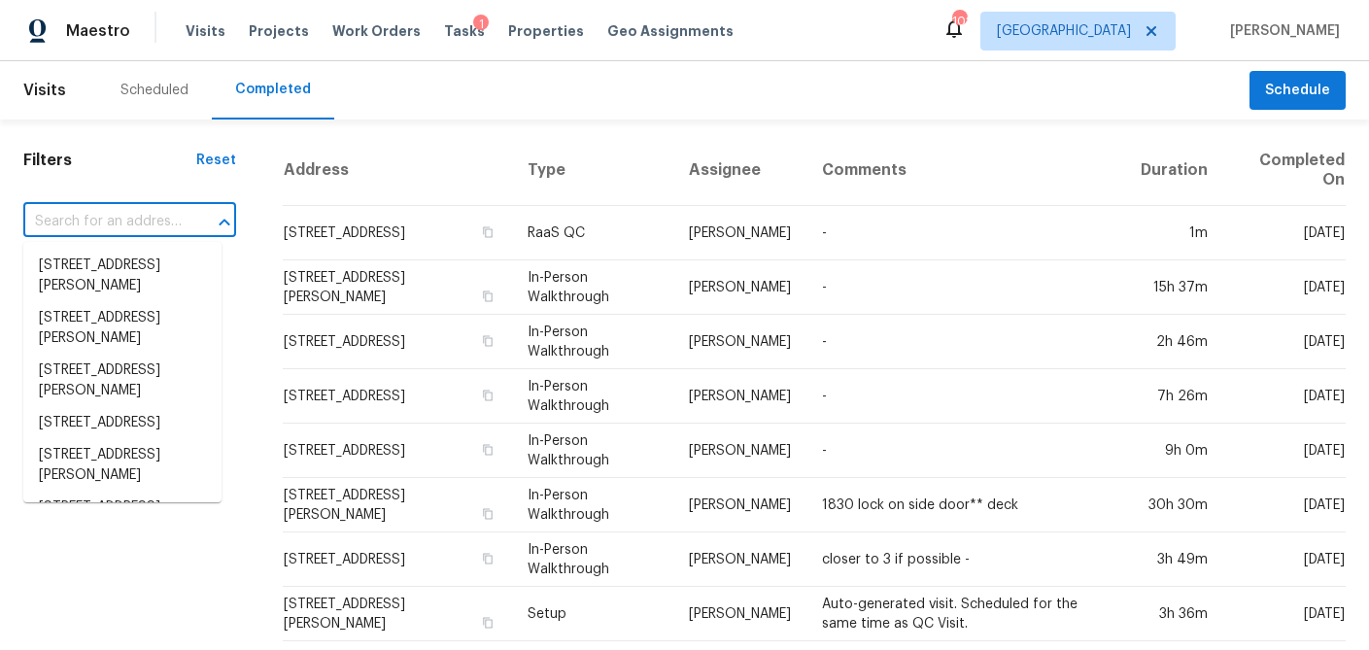
paste input "[STREET_ADDRESS][PERSON_NAME]"
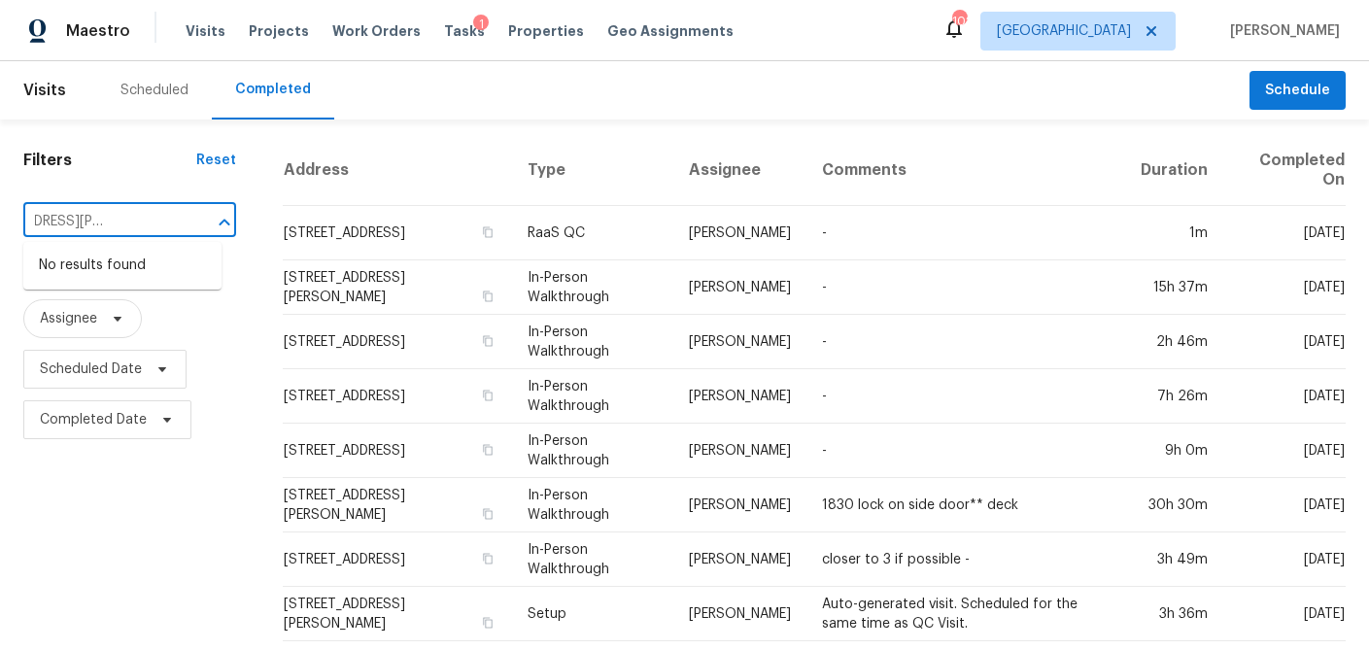
click at [186, 223] on div at bounding box center [211, 222] width 51 height 27
type input "111 Ryan Way SE"
click at [168, 261] on li "111 Ryan Way SE # 21, Smyrna, GA 30080" at bounding box center [122, 276] width 198 height 52
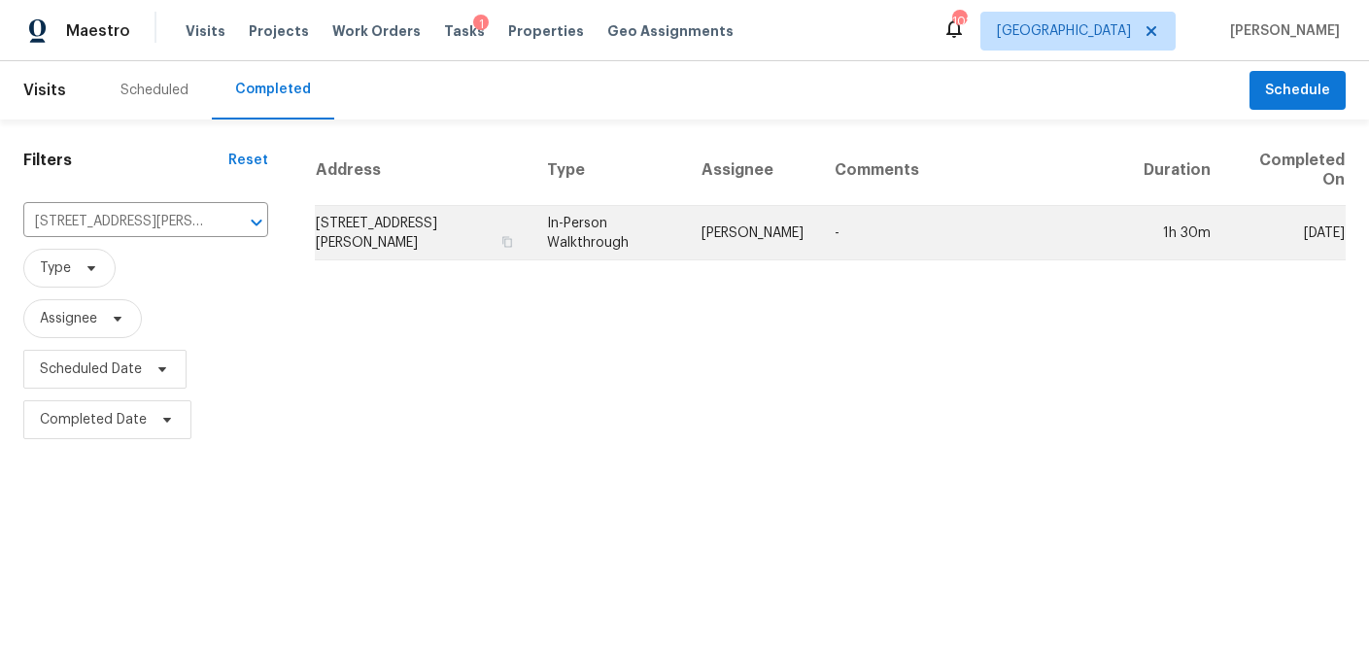
click at [401, 240] on td "111 Ryan Way SE # 21, Smyrna, GA 30080" at bounding box center [423, 233] width 217 height 54
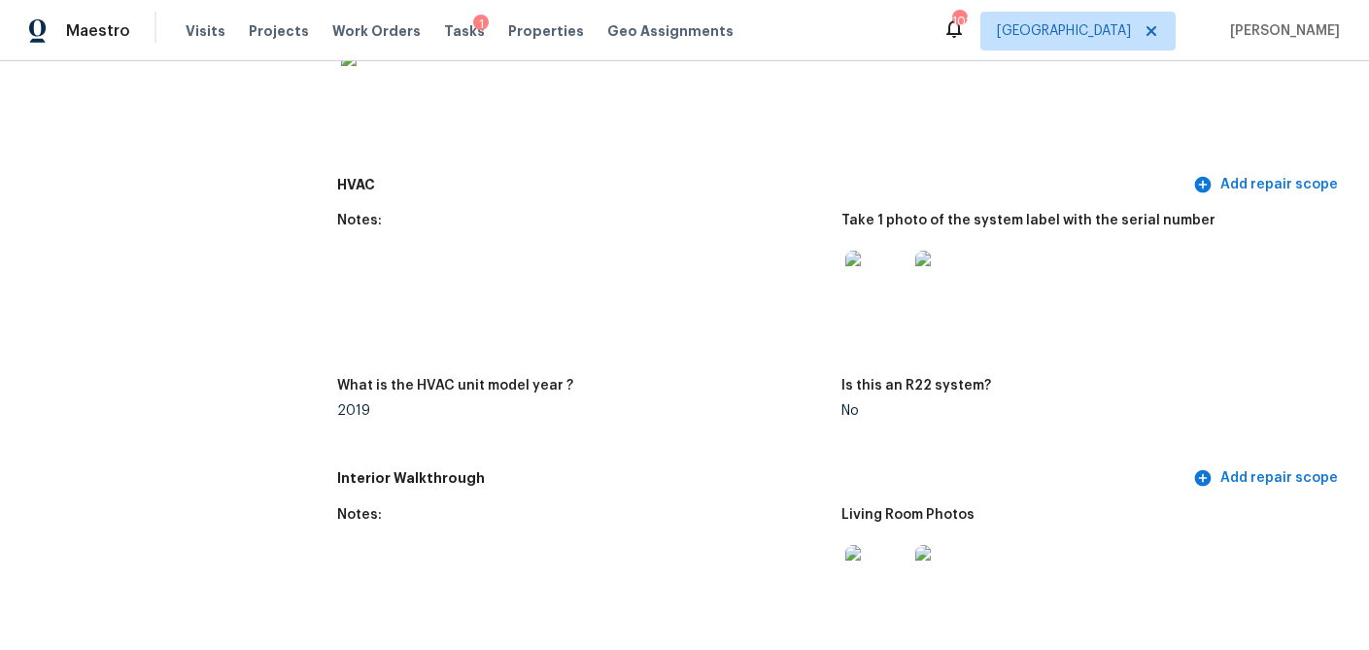
scroll to position [1902, 0]
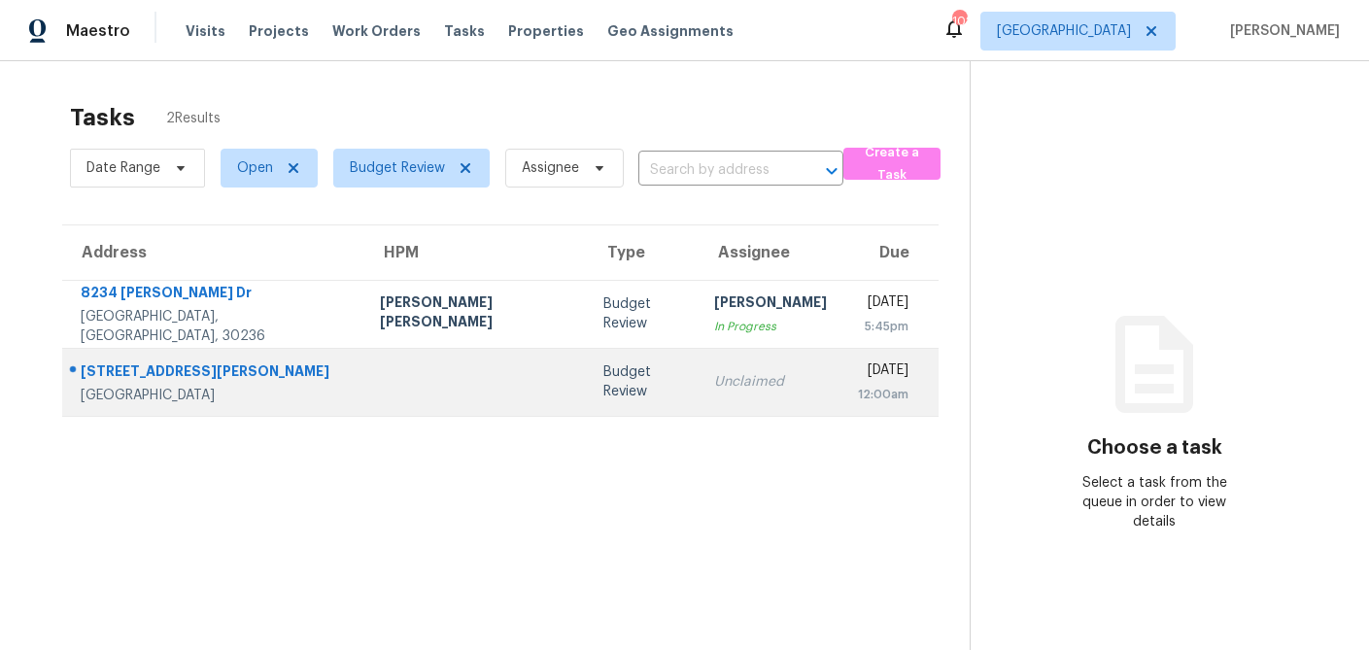
click at [588, 394] on td "Budget Review" at bounding box center [644, 382] width 112 height 68
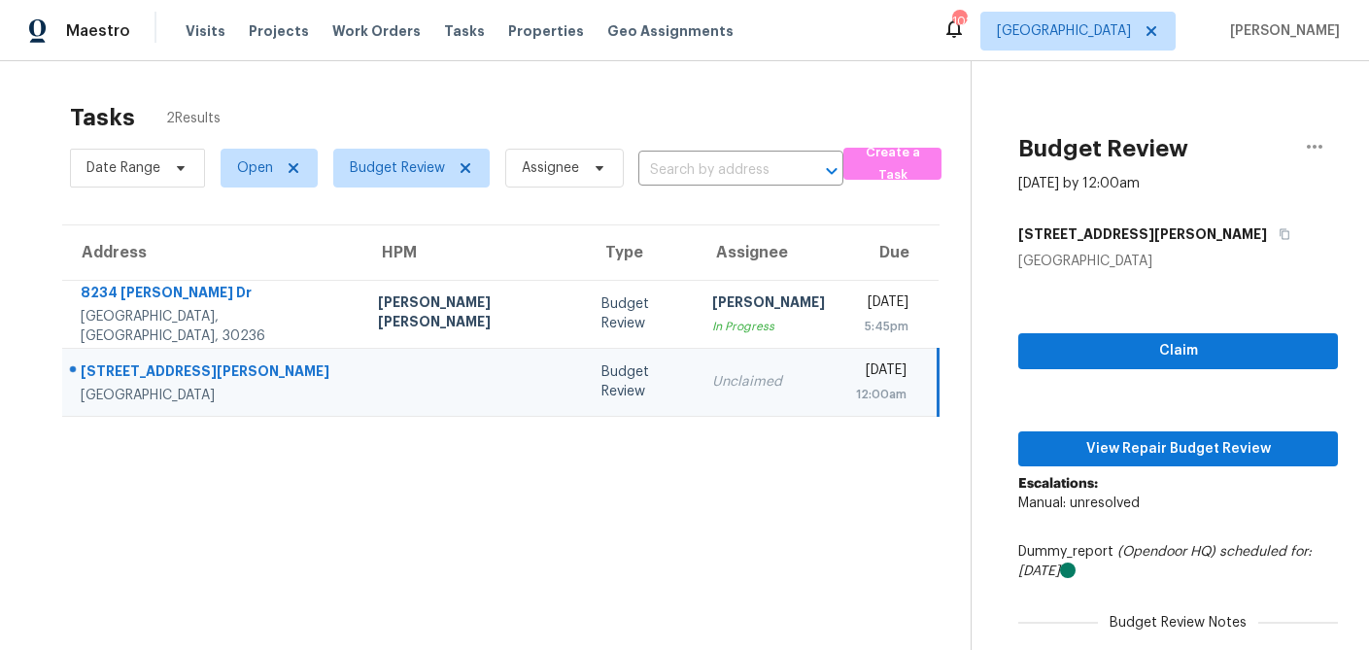
click at [1106, 368] on div "Claim View Repair Budget Review Escalations: Manual: unresolved Dummy_report (O…" at bounding box center [1178, 497] width 320 height 452
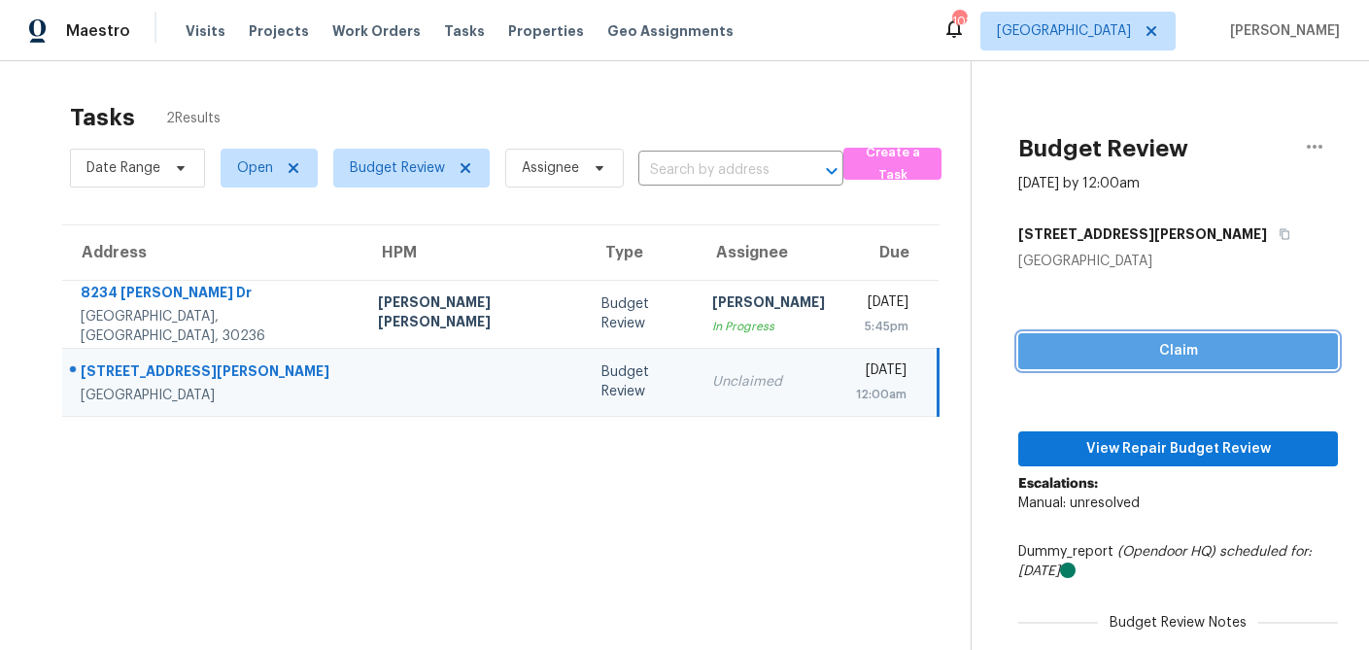
click at [1123, 357] on span "Claim" at bounding box center [1178, 351] width 289 height 24
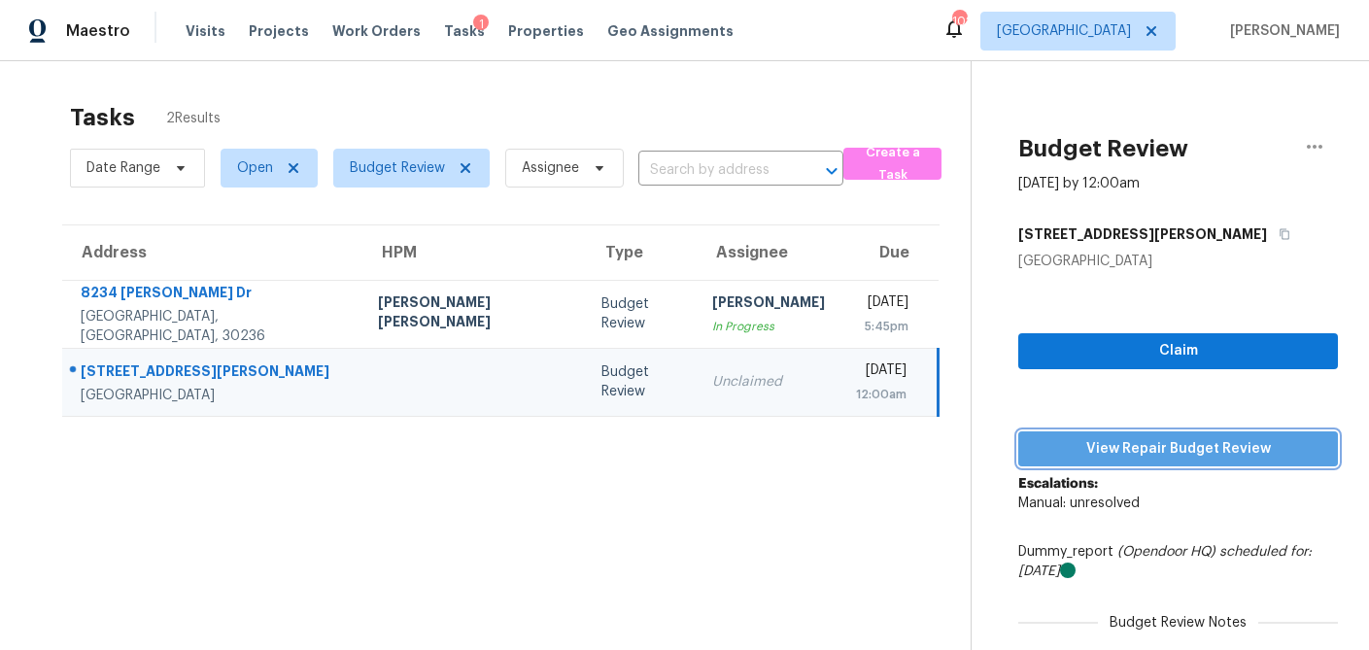
click at [1123, 442] on span "View Repair Budget Review" at bounding box center [1178, 449] width 289 height 24
